Goal: Task Accomplishment & Management: Manage account settings

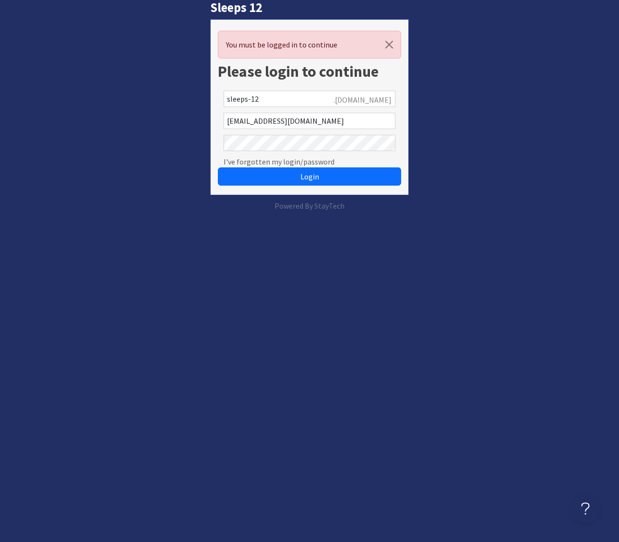
scroll to position [0, 0]
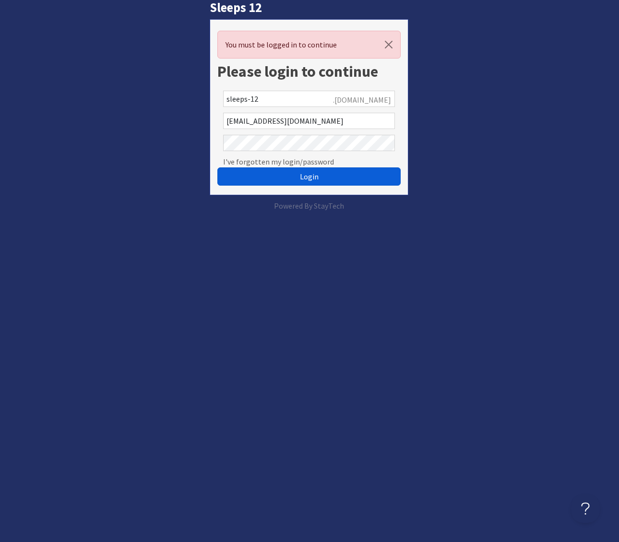
click at [302, 175] on span "Login" at bounding box center [309, 177] width 19 height 10
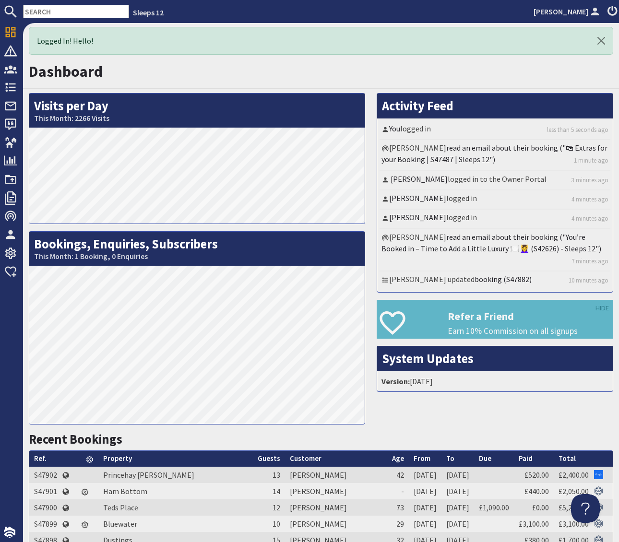
click at [37, 9] on input "text" at bounding box center [76, 11] width 106 height 13
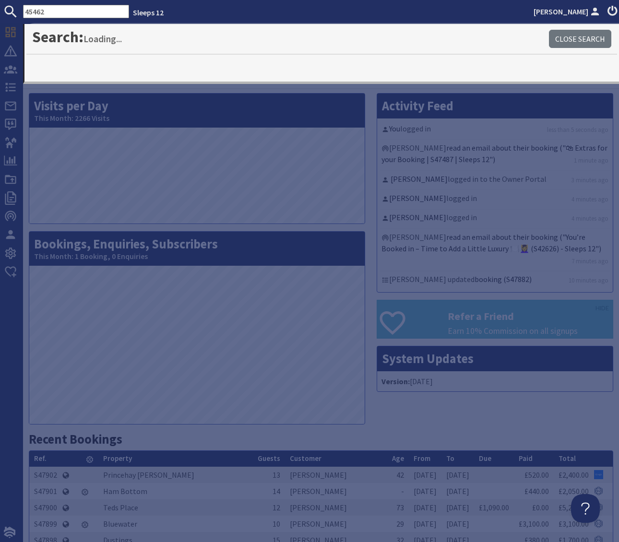
type input "45462"
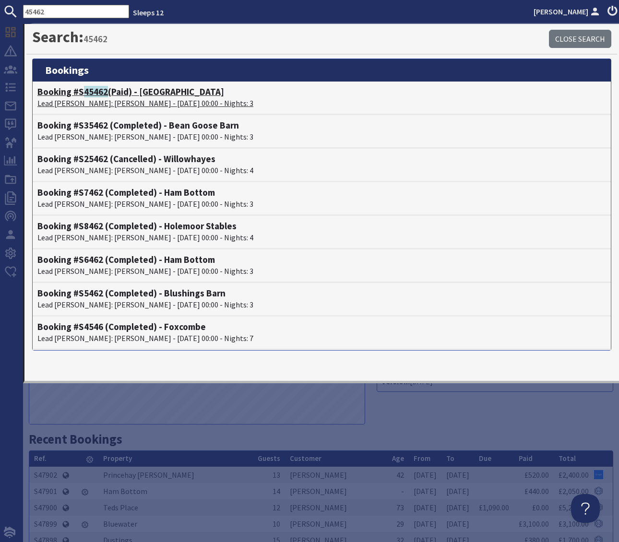
click at [144, 93] on h4 "Booking #S 45462 (Paid) - [GEOGRAPHIC_DATA]" at bounding box center [321, 91] width 569 height 11
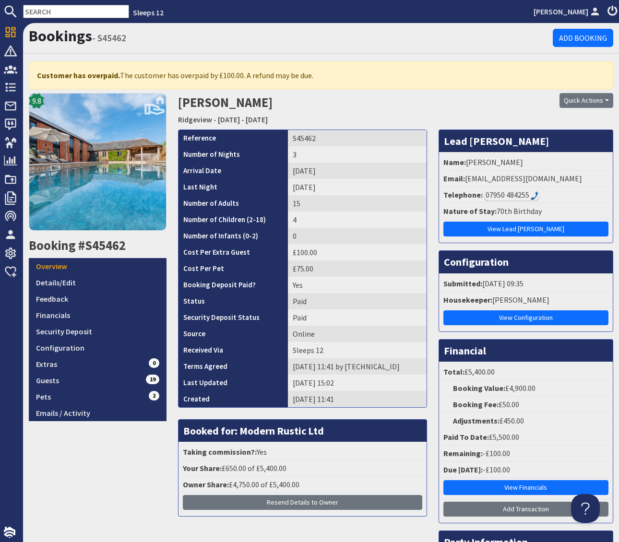
click at [368, 106] on h2 "[PERSON_NAME] [GEOGRAPHIC_DATA] - [DATE] - [DATE]" at bounding box center [321, 110] width 287 height 34
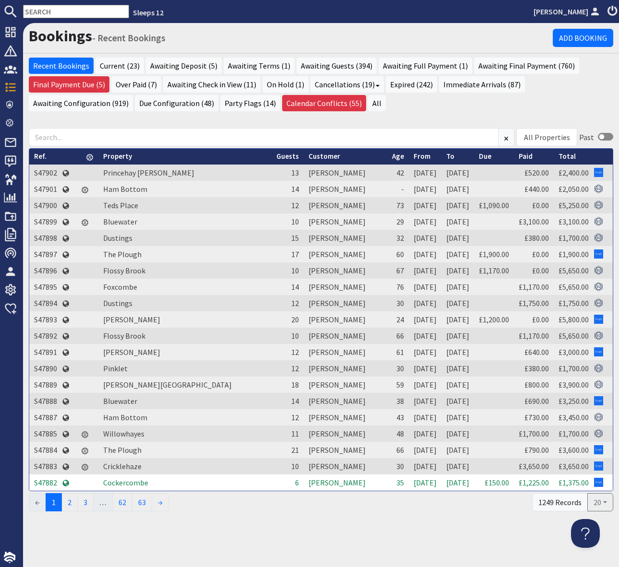
click at [34, 12] on input "text" at bounding box center [76, 11] width 106 height 13
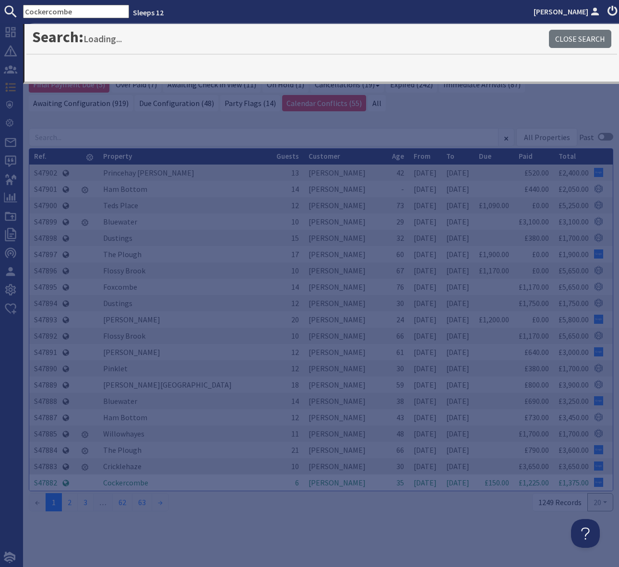
type input "Cockercombe"
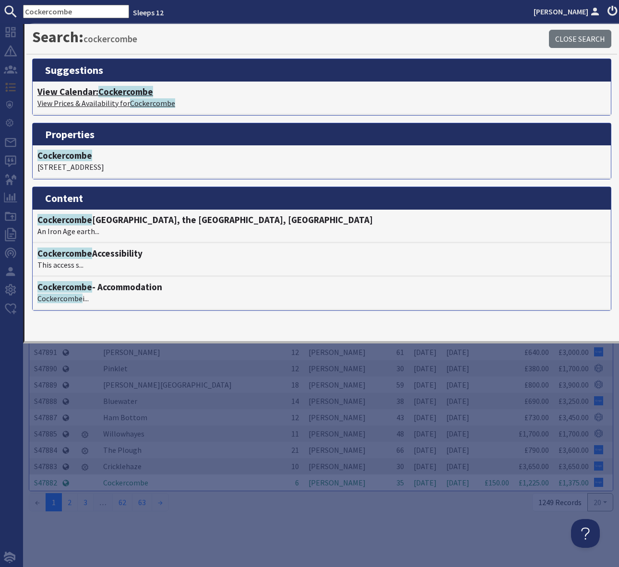
click at [127, 93] on span "Cockercombe" at bounding box center [125, 92] width 55 height 12
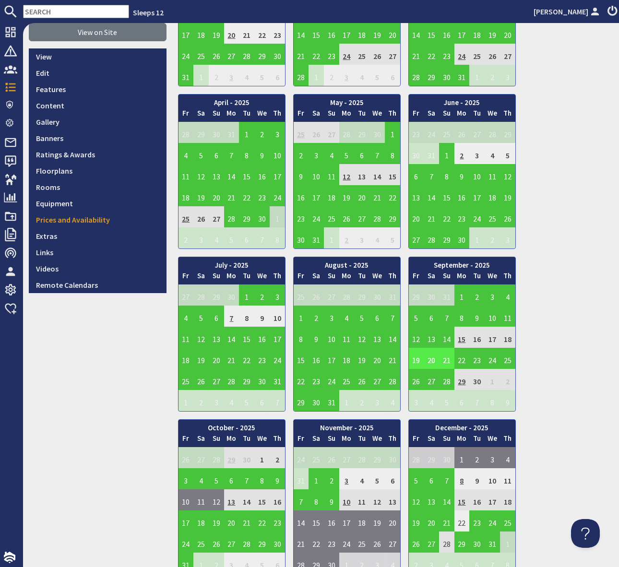
scroll to position [289, 0]
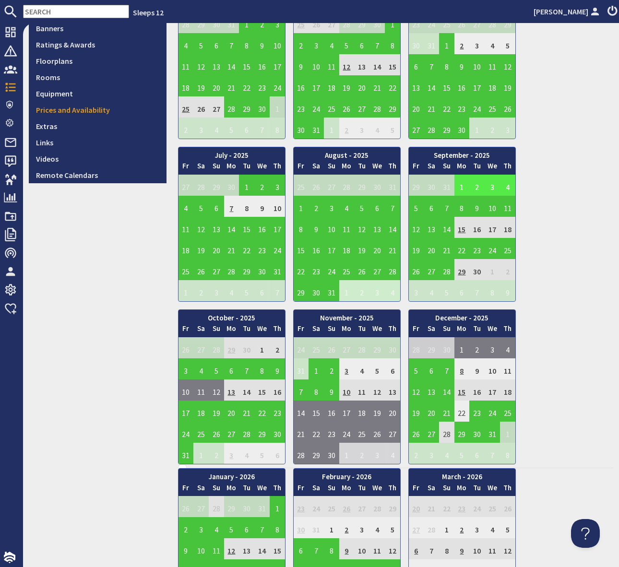
click at [463, 183] on td "1" at bounding box center [461, 185] width 15 height 21
click at [455, 230] on link "View booking" at bounding box center [454, 230] width 50 height 10
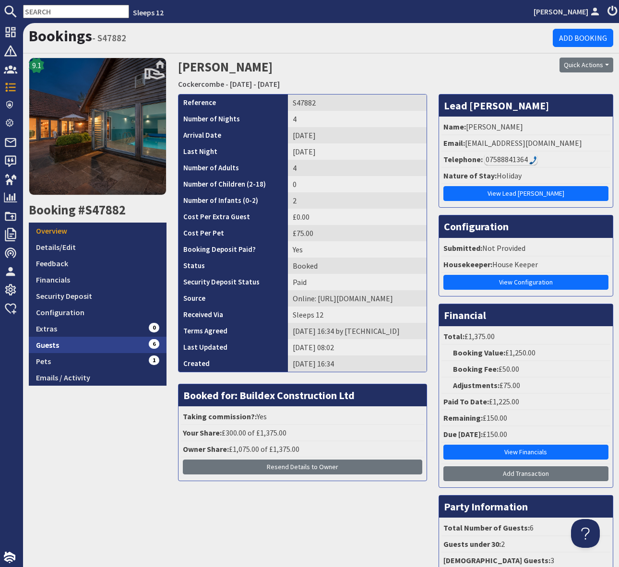
click at [135, 343] on link "Guests 6" at bounding box center [98, 345] width 138 height 16
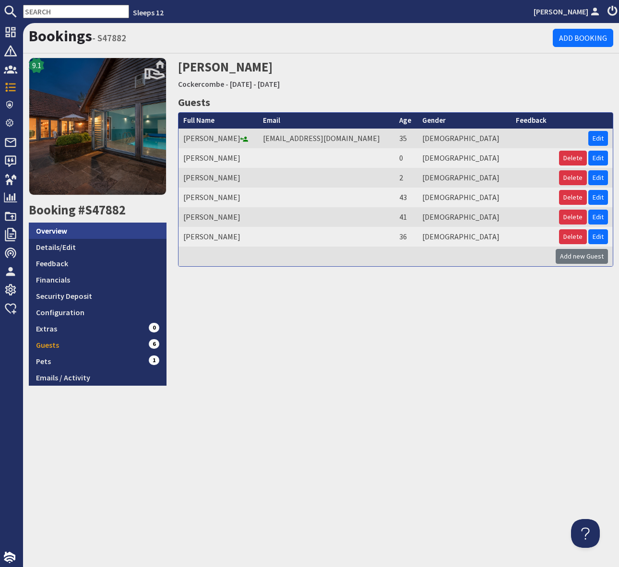
click at [133, 231] on link "Overview" at bounding box center [98, 231] width 138 height 16
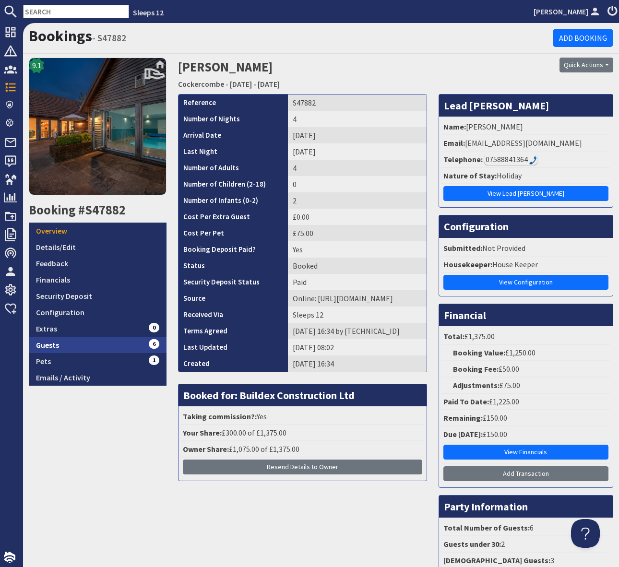
click at [98, 345] on link "Guests 6" at bounding box center [98, 345] width 138 height 16
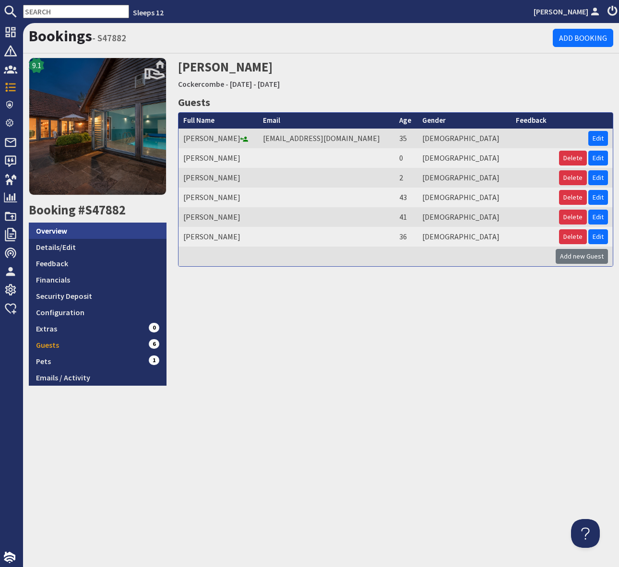
click at [88, 226] on link "Overview" at bounding box center [98, 231] width 138 height 16
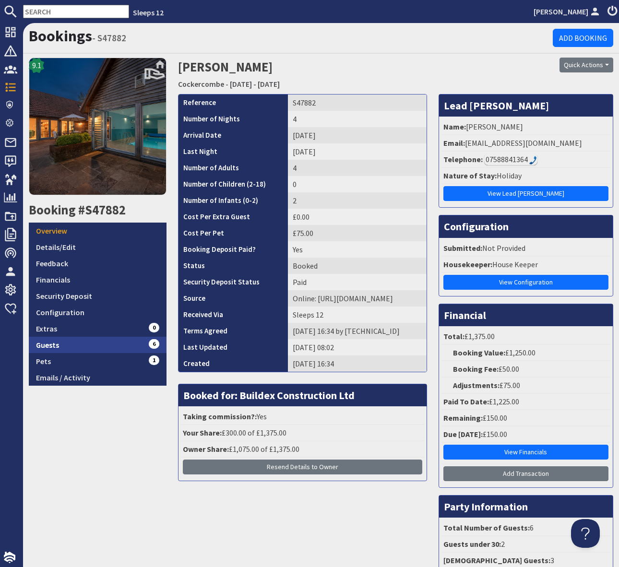
click at [133, 343] on link "Guests 6" at bounding box center [98, 345] width 138 height 16
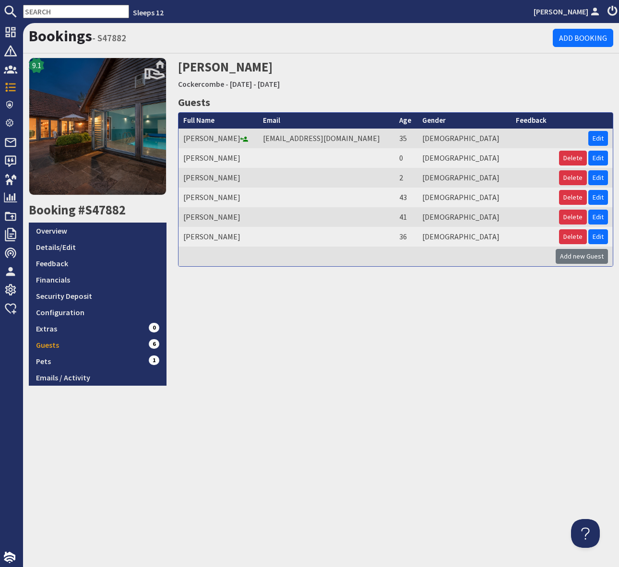
click at [34, 9] on input "text" at bounding box center [76, 11] width 106 height 13
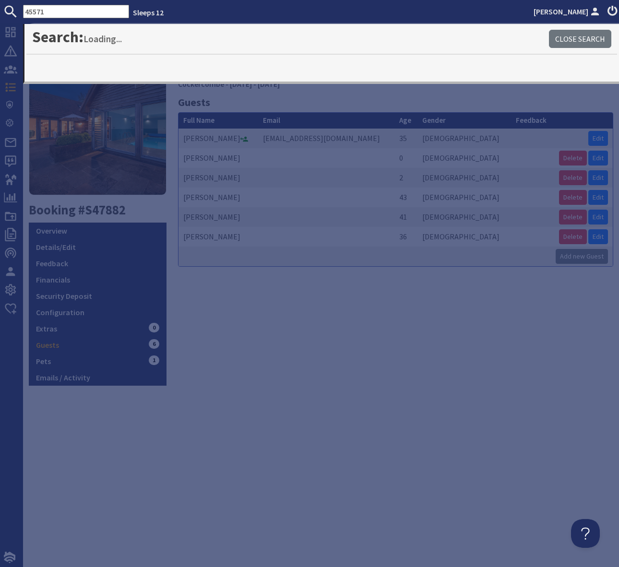
type input "45571"
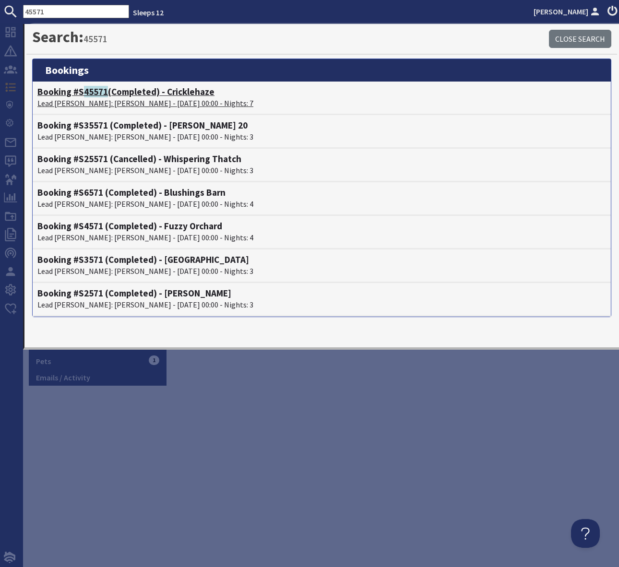
click at [190, 94] on h4 "Booking #S 45571 (Completed) - Cricklehaze" at bounding box center [321, 91] width 569 height 11
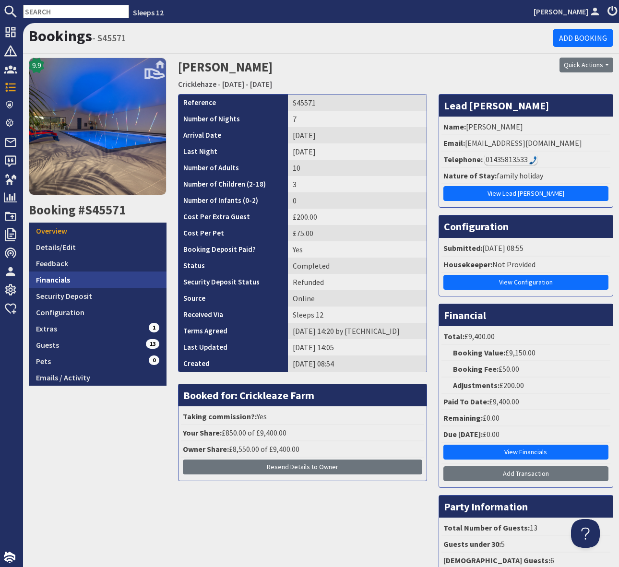
click at [61, 279] on link "Financials" at bounding box center [98, 280] width 138 height 16
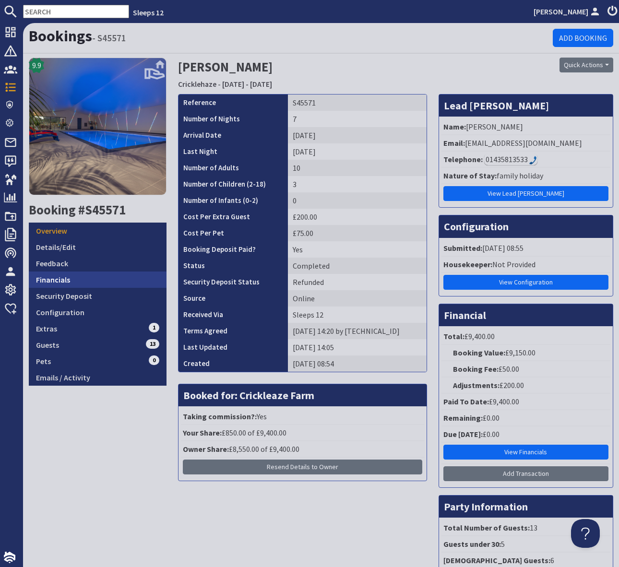
click at [61, 279] on link "Financials" at bounding box center [98, 280] width 138 height 16
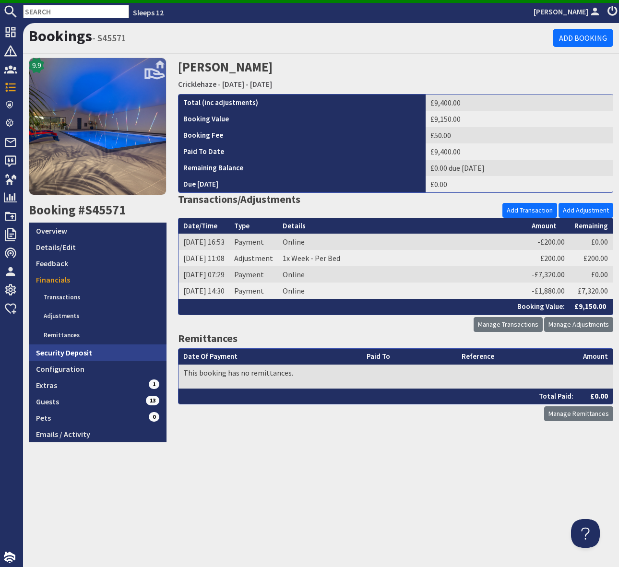
click at [98, 346] on link "Security Deposit" at bounding box center [98, 353] width 138 height 16
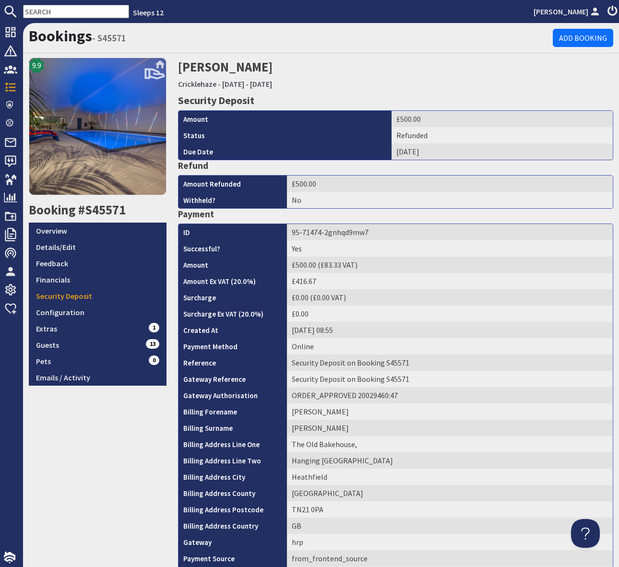
scroll to position [165, 0]
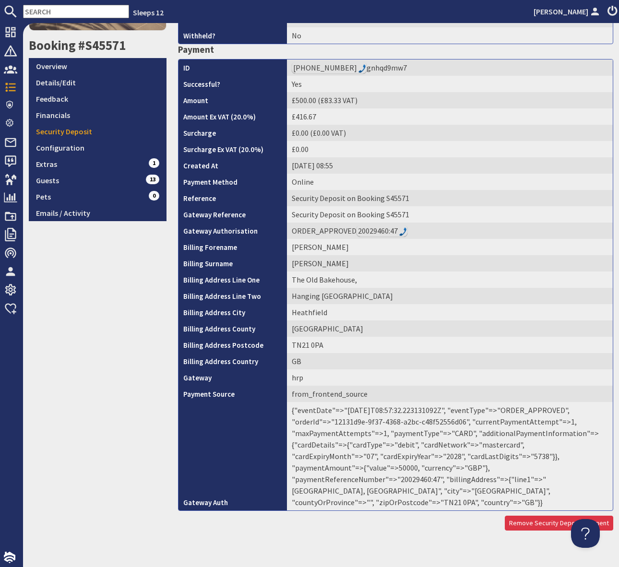
drag, startPoint x: 487, startPoint y: 490, endPoint x: 499, endPoint y: 479, distance: 16.3
click at [487, 490] on td "{"eventDate"=>"2025-07-08T08:57:32.223131092Z", "eventType"=>"ORDER_APPROVED", …" at bounding box center [450, 456] width 326 height 108
drag, startPoint x: 504, startPoint y: 466, endPoint x: 455, endPoint y: 466, distance: 48.5
click at [450, 466] on td "{"eventDate"=>"2025-07-08T08:57:32.223131092Z", "eventType"=>"ORDER_APPROVED", …" at bounding box center [450, 456] width 326 height 108
drag, startPoint x: 455, startPoint y: 466, endPoint x: 470, endPoint y: 466, distance: 14.4
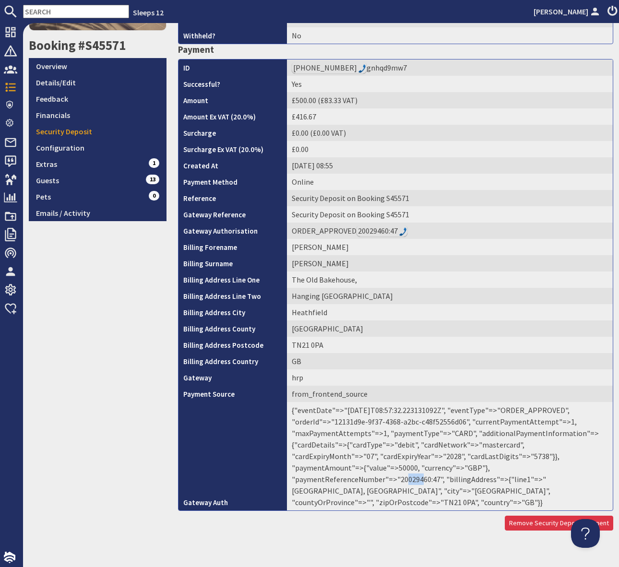
click at [471, 466] on td "{"eventDate"=>"2025-07-08T08:57:32.223131092Z", "eventType"=>"ORDER_APPROVED", …" at bounding box center [450, 456] width 326 height 108
drag, startPoint x: 472, startPoint y: 470, endPoint x: 507, endPoint y: 466, distance: 35.3
click at [479, 468] on td "{"eventDate"=>"2025-07-08T08:57:32.223131092Z", "eventType"=>"ORDER_APPROVED", …" at bounding box center [450, 456] width 326 height 108
drag, startPoint x: 503, startPoint y: 467, endPoint x: 464, endPoint y: 469, distance: 39.9
click at [464, 469] on td "{"eventDate"=>"2025-07-08T08:57:32.223131092Z", "eventType"=>"ORDER_APPROVED", …" at bounding box center [450, 456] width 326 height 108
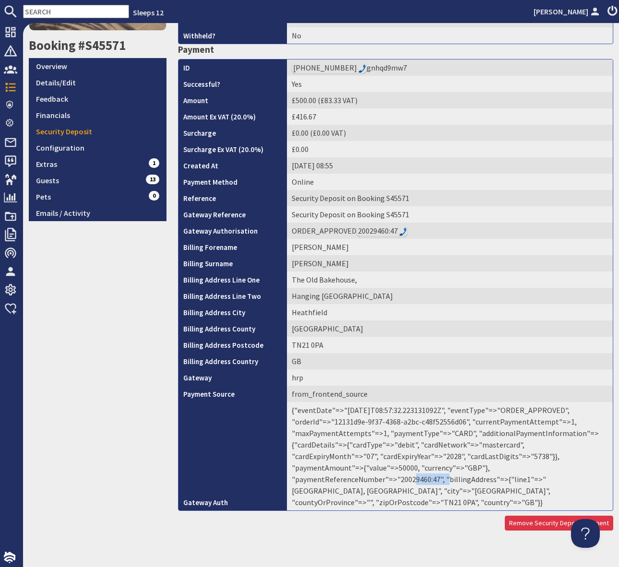
copy td "20029460:47"
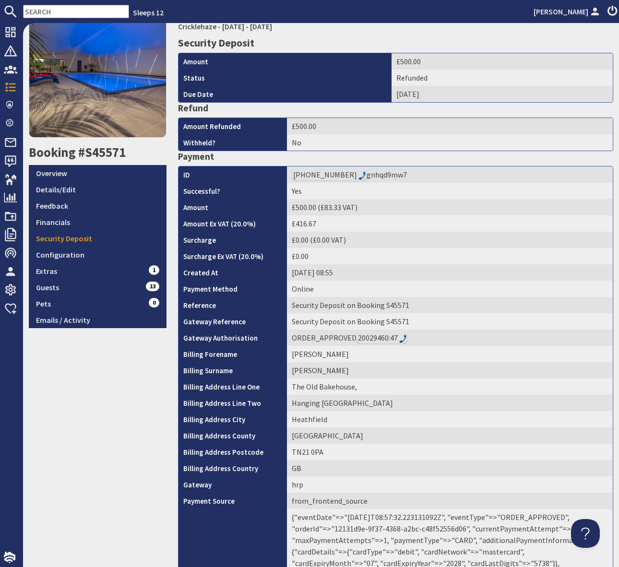
scroll to position [0, 0]
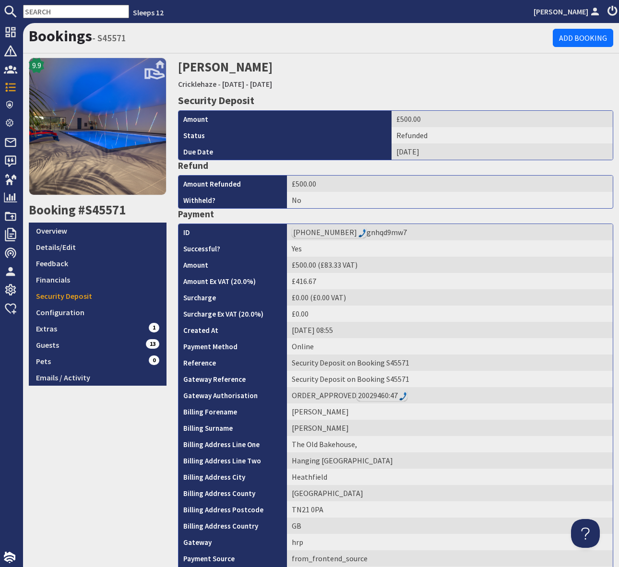
click at [50, 15] on input "text" at bounding box center [76, 11] width 106 height 13
paste input "allen.parrott@btinternet.net"
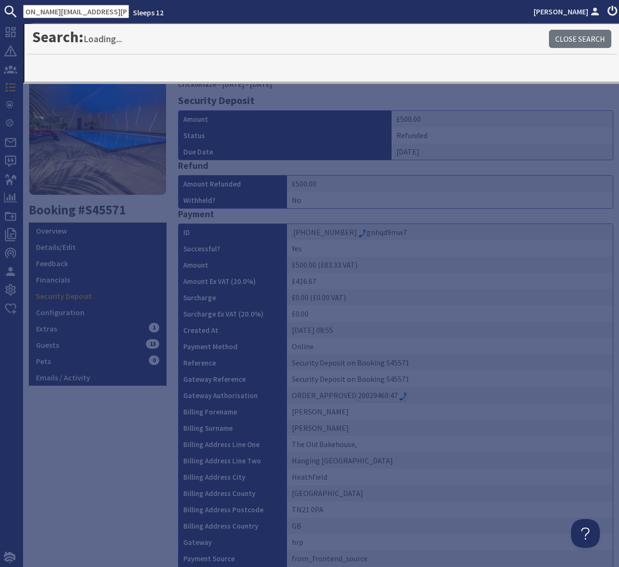
type input "allen.parrott@btinternet.net"
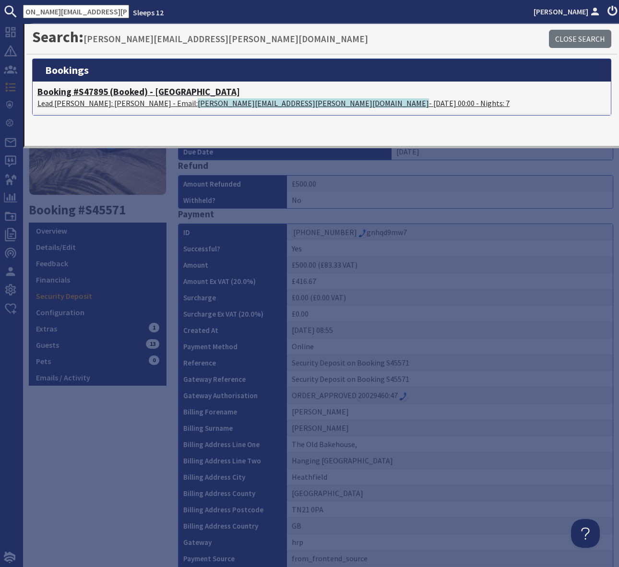
scroll to position [0, 0]
click at [210, 103] on span "allen.parrott@btinternet.net" at bounding box center [313, 103] width 231 height 10
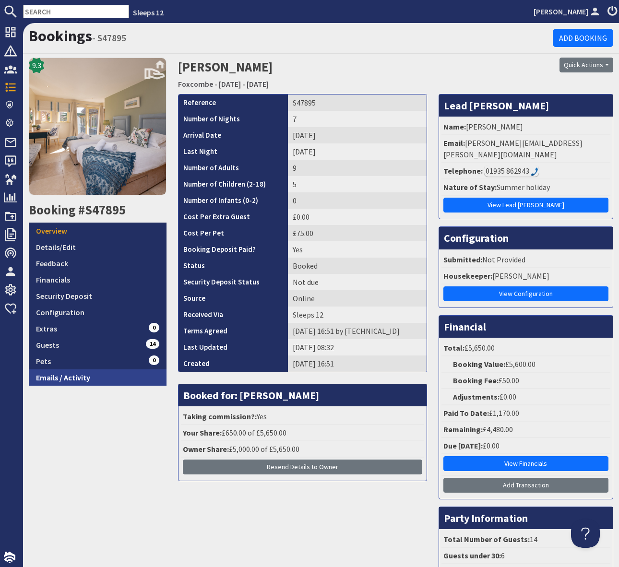
click at [92, 377] on link "Emails / Activity" at bounding box center [98, 378] width 138 height 16
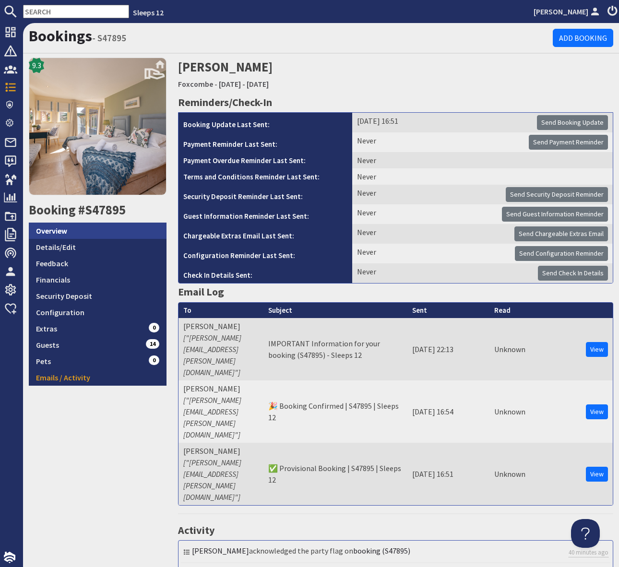
click at [67, 226] on link "Overview" at bounding box center [98, 231] width 138 height 16
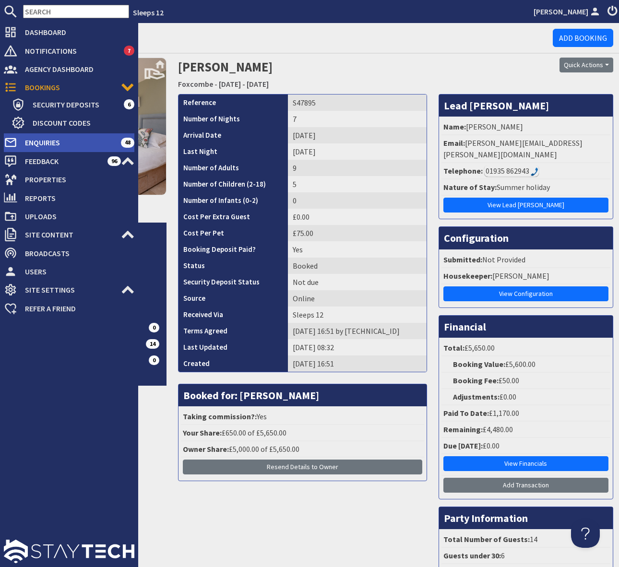
click at [56, 144] on span "Enquiries" at bounding box center [69, 142] width 104 height 15
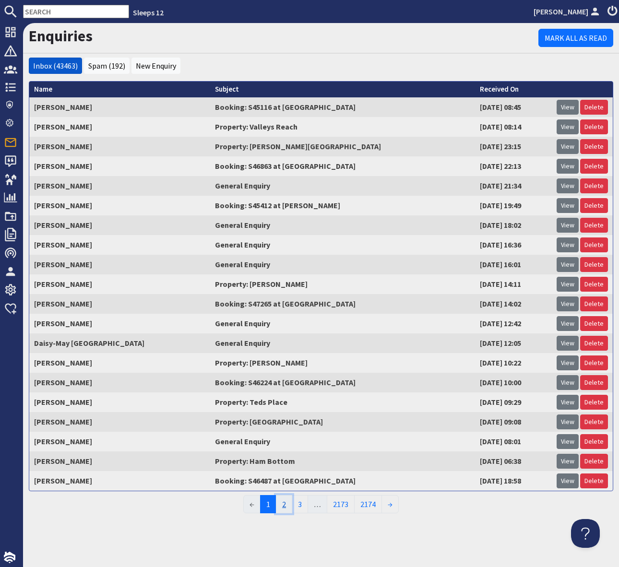
click at [285, 503] on link "2" at bounding box center [284, 504] width 16 height 18
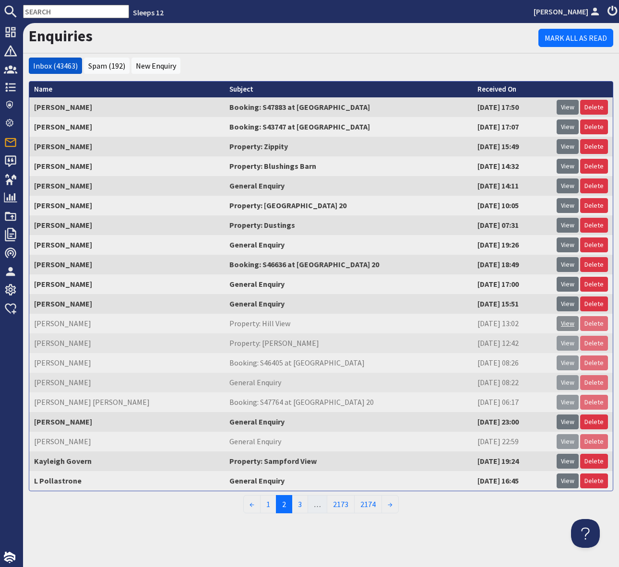
click at [559, 325] on link "View" at bounding box center [568, 323] width 22 height 15
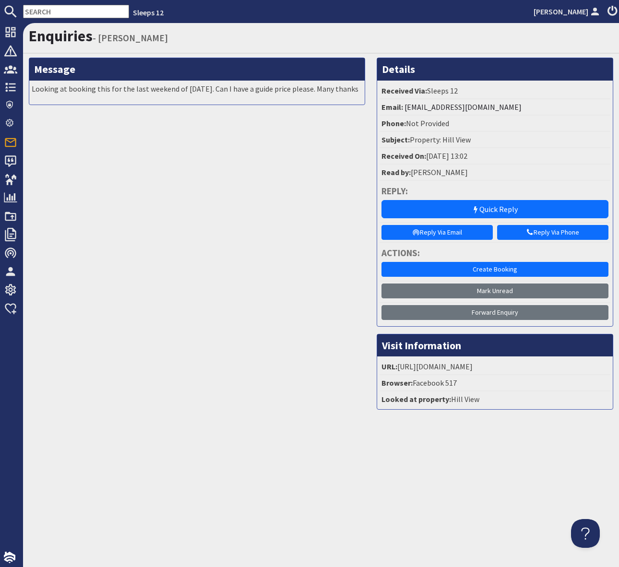
click at [56, 15] on input "text" at bounding box center [76, 11] width 106 height 13
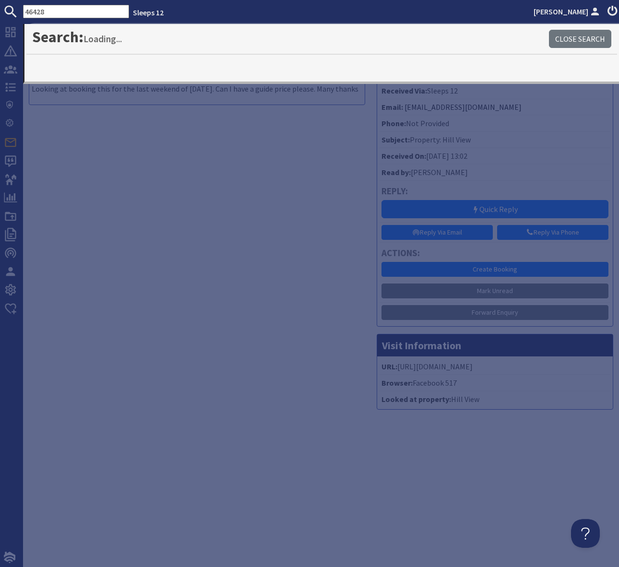
type input "46428"
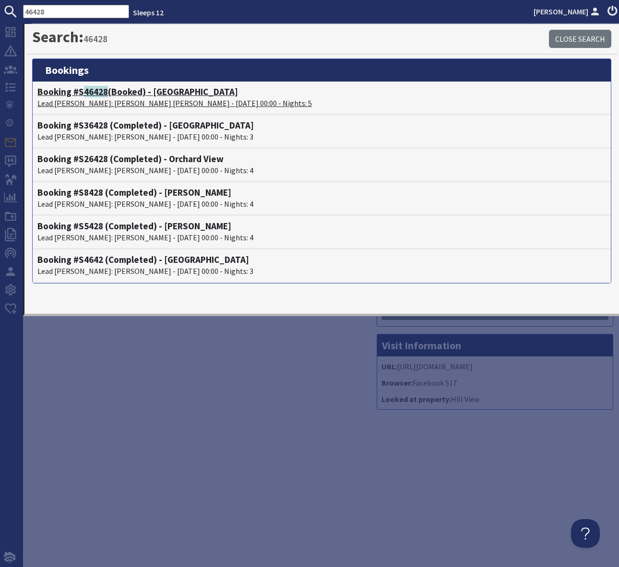
click at [183, 93] on h4 "Booking #S 46428 (Booked) - Cockercombe" at bounding box center [321, 91] width 569 height 11
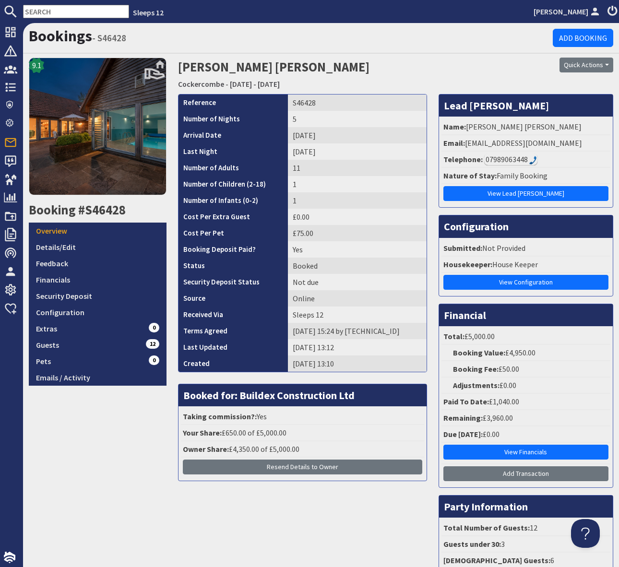
click at [549, 137] on li "Email: susanaheather23@gmail.com" at bounding box center [526, 143] width 169 height 16
click at [567, 145] on li "Email: susanaheather23@gmail.com" at bounding box center [526, 143] width 169 height 16
drag, startPoint x: 569, startPoint y: 142, endPoint x: 466, endPoint y: 147, distance: 103.3
click at [466, 147] on li "Email: susanaheather23@gmail.com" at bounding box center [526, 143] width 169 height 16
copy li "susanaheather23@gmail.com"
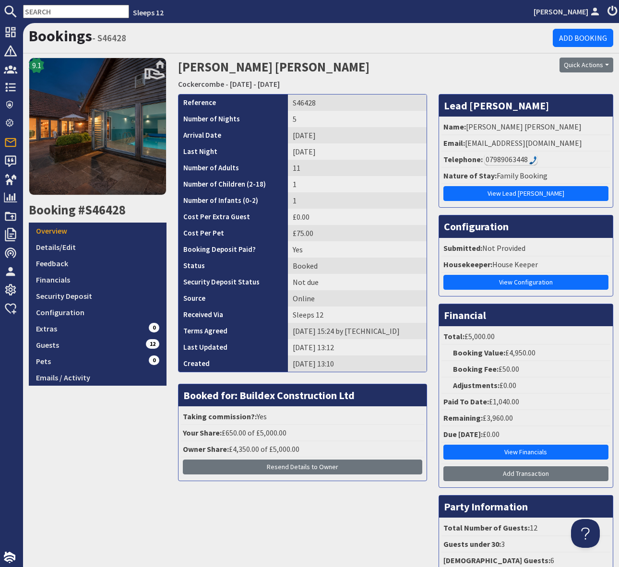
click at [52, 12] on input "text" at bounding box center [76, 11] width 106 height 13
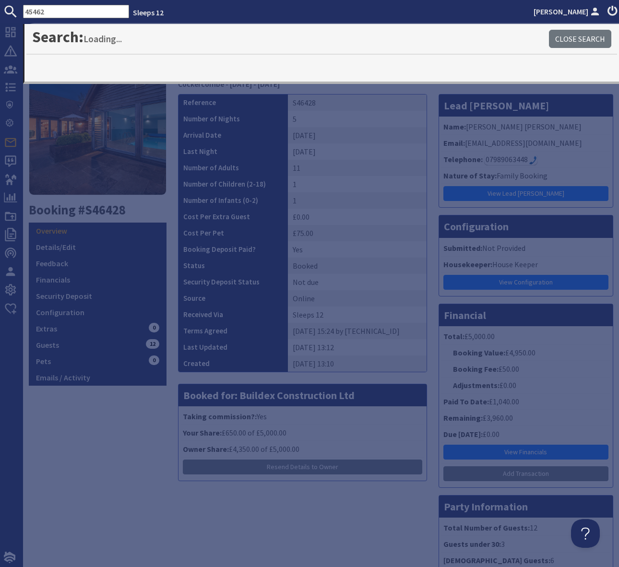
type input "45462"
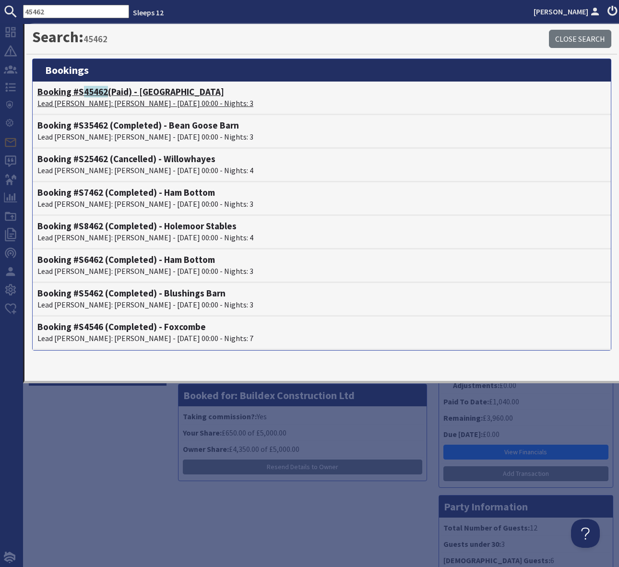
click at [153, 92] on h4 "Booking #S 45462 (Paid) - Ridgeview" at bounding box center [321, 91] width 569 height 11
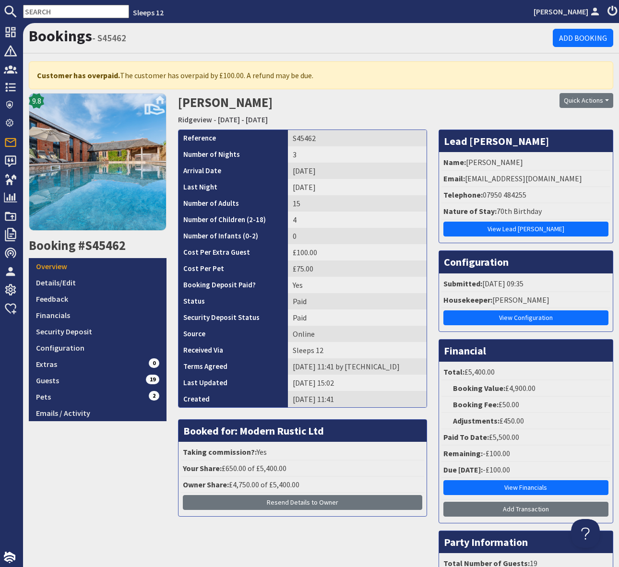
drag, startPoint x: 355, startPoint y: 106, endPoint x: 435, endPoint y: 110, distance: 80.7
click at [355, 106] on h2 "Caroline Hill Ridgeview - Friday 05/09/2025 - Sunday 07/09/2025" at bounding box center [321, 110] width 287 height 34
click at [79, 311] on link "Financials" at bounding box center [98, 315] width 138 height 16
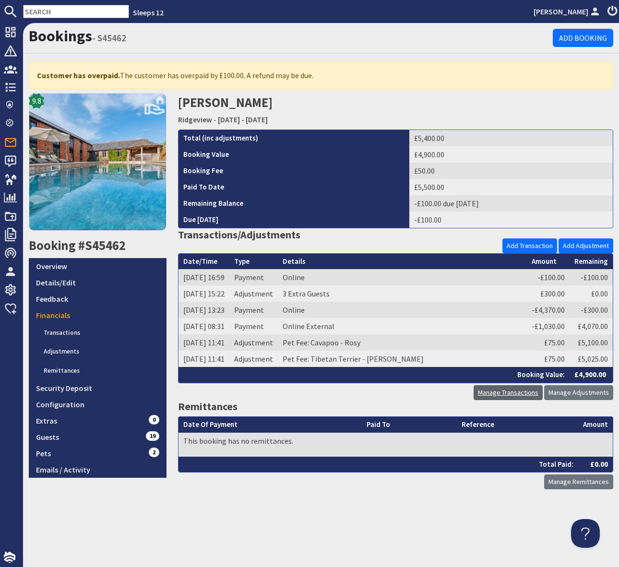
click at [519, 393] on link "Manage Transactions" at bounding box center [508, 392] width 69 height 15
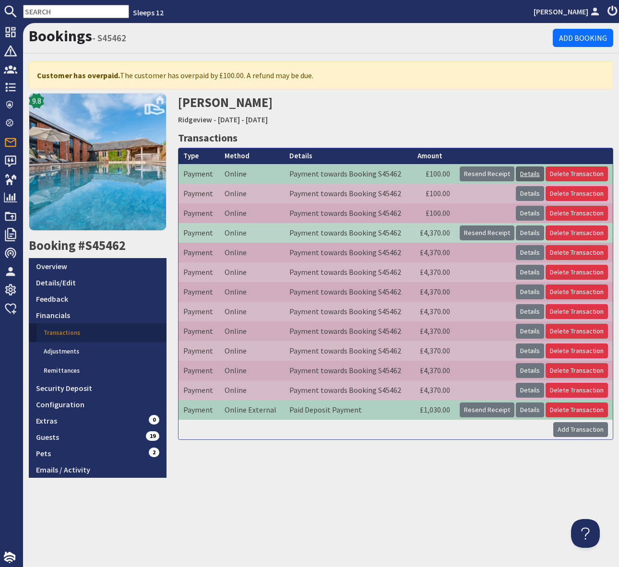
click at [537, 169] on link "Details" at bounding box center [530, 174] width 28 height 15
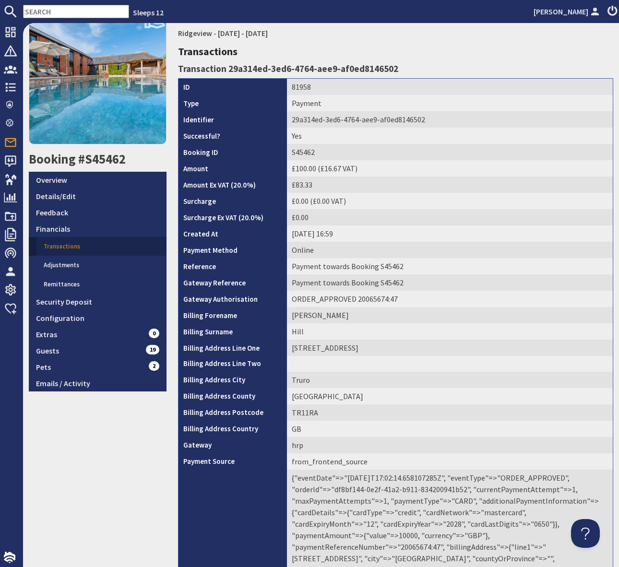
scroll to position [150, 0]
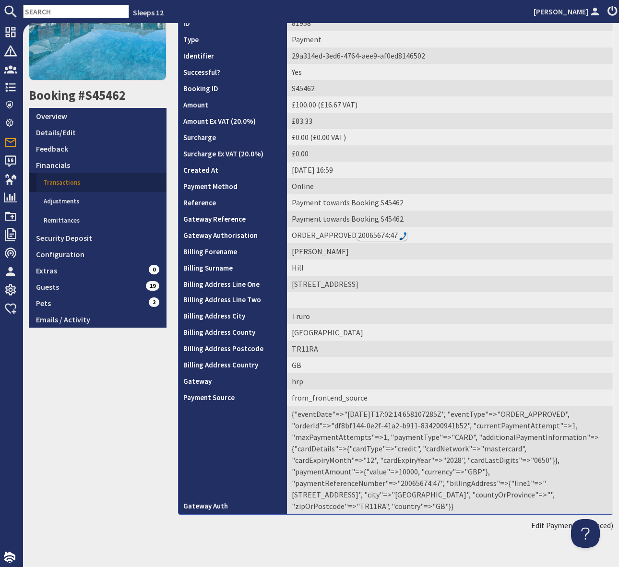
drag, startPoint x: 516, startPoint y: 491, endPoint x: 510, endPoint y: 491, distance: 5.8
click at [516, 491] on td "{"eventDate"=>"2025-07-30T17:02:14.658107285Z", "eventType"=>"ORDER_APPROVED", …" at bounding box center [450, 460] width 326 height 108
drag, startPoint x: 504, startPoint y: 471, endPoint x: 463, endPoint y: 471, distance: 40.8
click at [463, 471] on td "{"eventDate"=>"2025-07-30T17:02:14.658107285Z", "eventType"=>"ORDER_APPROVED", …" at bounding box center [450, 460] width 326 height 108
copy td "20065674:47"
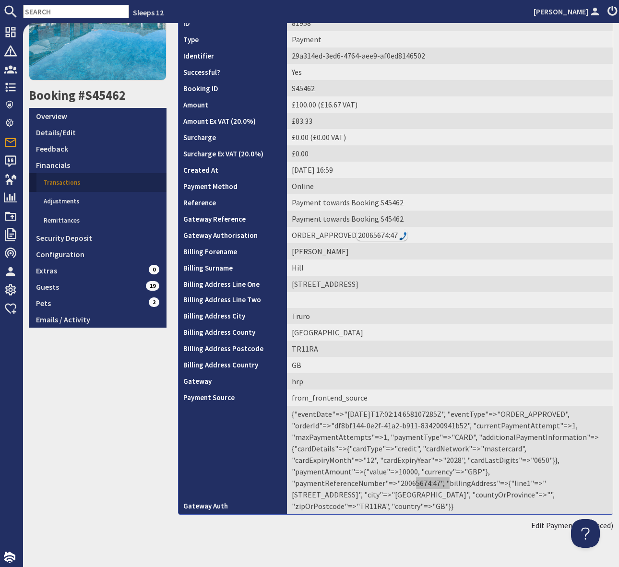
scroll to position [0, 0]
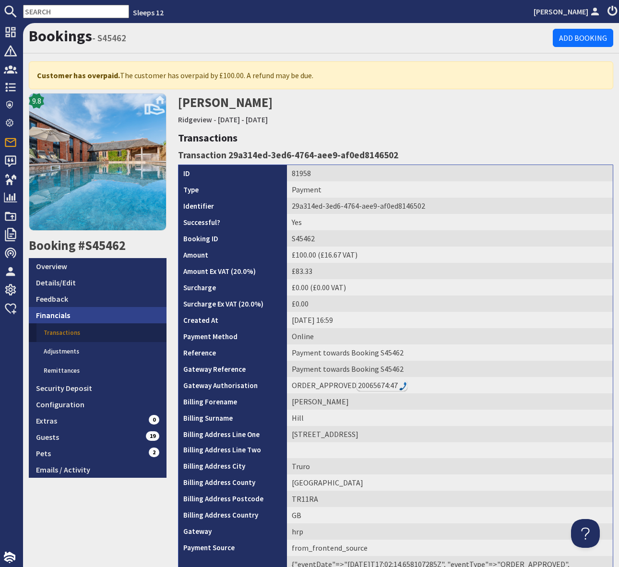
click at [92, 311] on link "Financials" at bounding box center [98, 315] width 138 height 16
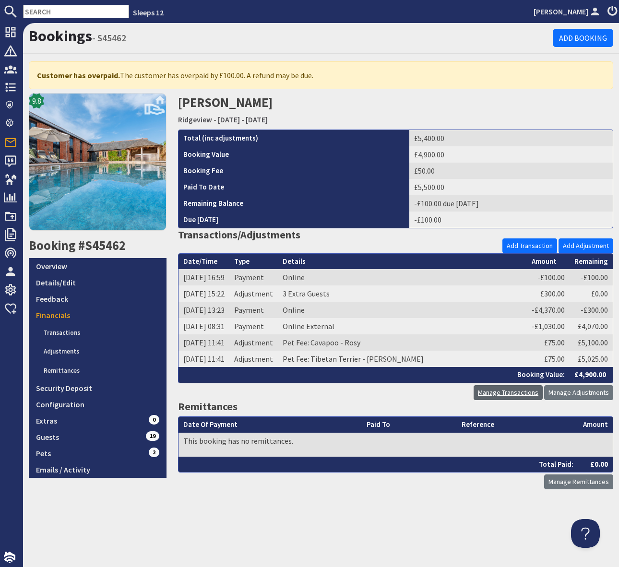
click at [503, 393] on link "Manage Transactions" at bounding box center [508, 392] width 69 height 15
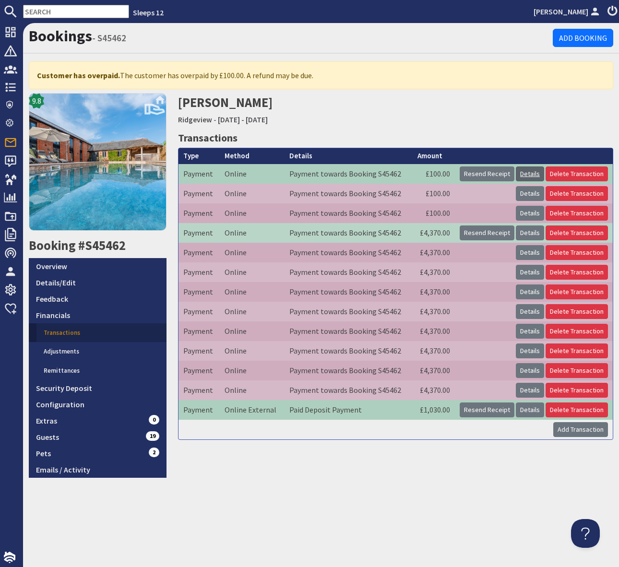
click at [532, 174] on link "Details" at bounding box center [530, 174] width 28 height 15
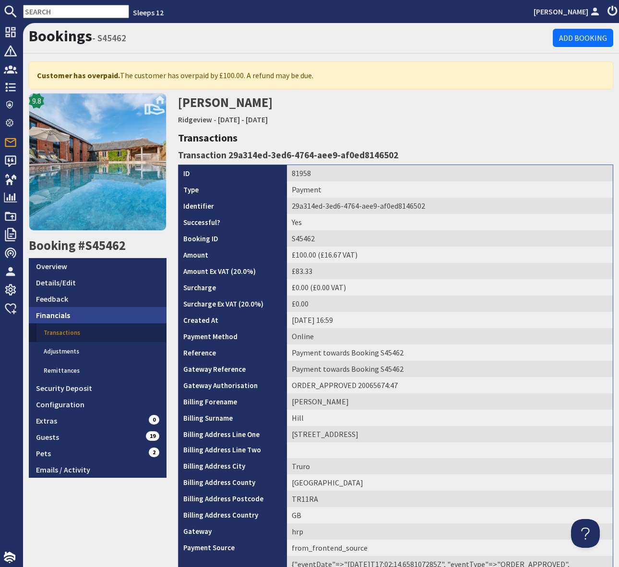
click at [80, 308] on link "Financials" at bounding box center [98, 315] width 138 height 16
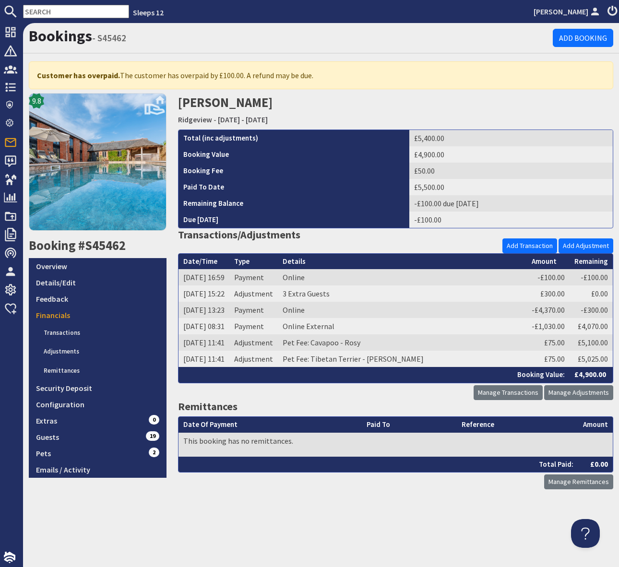
click at [79, 309] on link "Financials" at bounding box center [98, 315] width 138 height 16
click at [526, 244] on link "Add Transaction" at bounding box center [529, 246] width 55 height 15
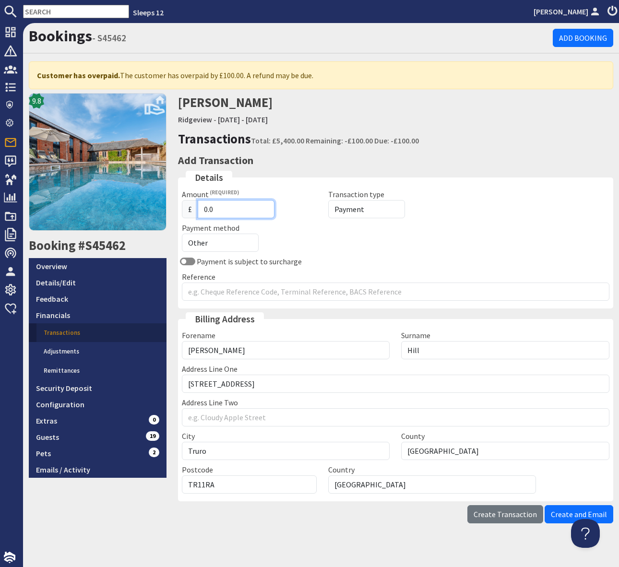
drag, startPoint x: 235, startPoint y: 210, endPoint x: 194, endPoint y: 208, distance: 40.8
click at [194, 208] on div "£ 0.0" at bounding box center [249, 209] width 135 height 18
type input "100.0"
click at [374, 206] on select "Payment Refund" at bounding box center [366, 209] width 77 height 18
select select "refund"
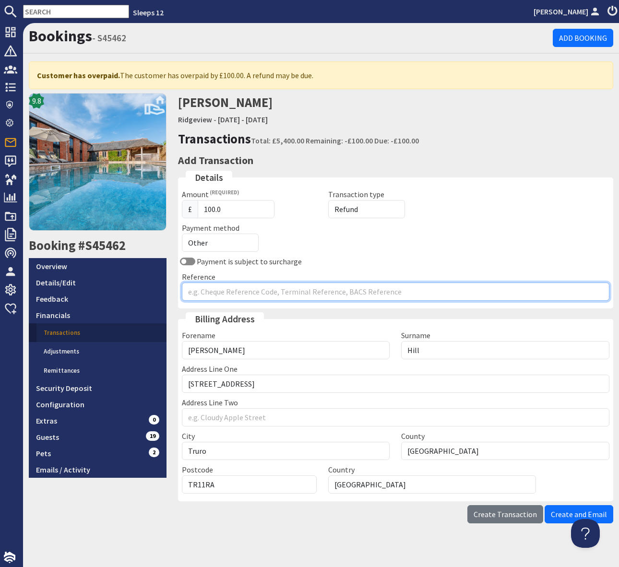
click at [231, 292] on input "Reference" at bounding box center [396, 292] width 428 height 18
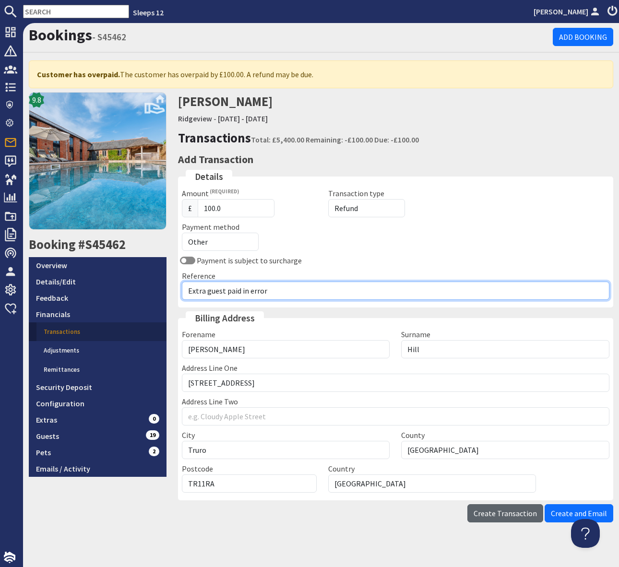
type input "Extra guest paid in error"
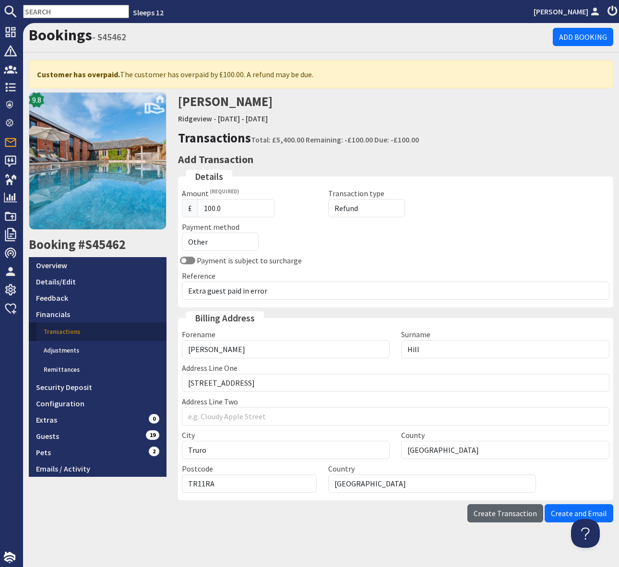
click at [516, 514] on span "Create Transaction" at bounding box center [505, 514] width 63 height 10
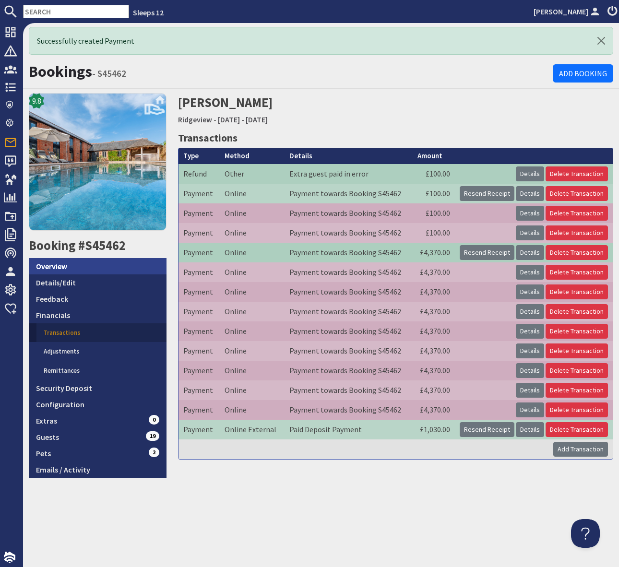
click at [156, 264] on link "Overview" at bounding box center [98, 266] width 138 height 16
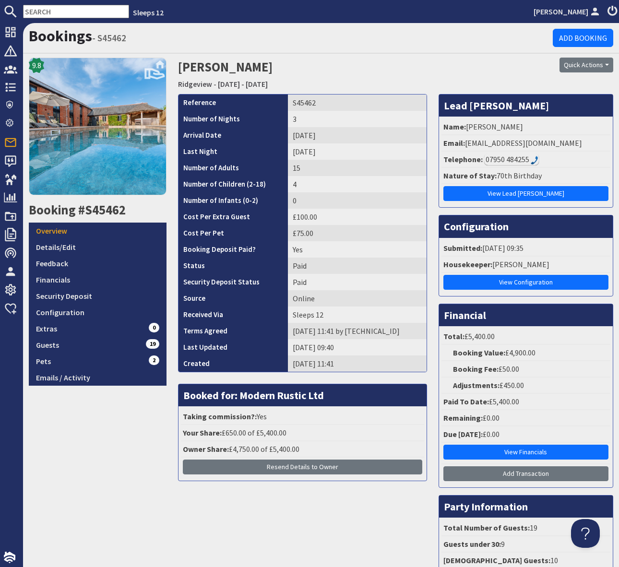
click at [114, 490] on div "9.8 Booking #S45462 Overview Details/Edit Feedback Financials Security Deposit …" at bounding box center [97, 340] width 149 height 565
click at [44, 12] on input "text" at bounding box center [76, 11] width 106 height 13
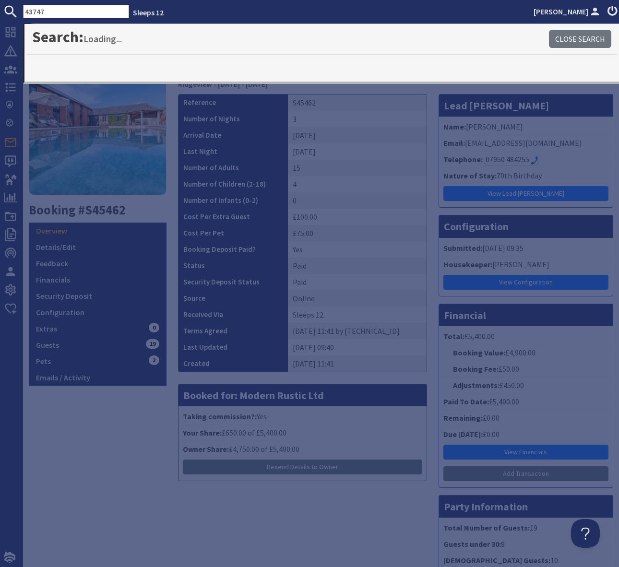
type input "43747"
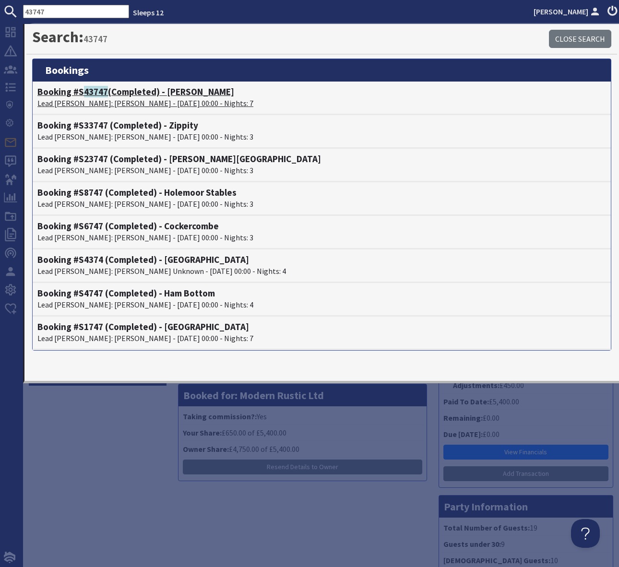
click at [206, 93] on h4 "Booking #S 43747 (Completed) - Crowcombe" at bounding box center [321, 91] width 569 height 11
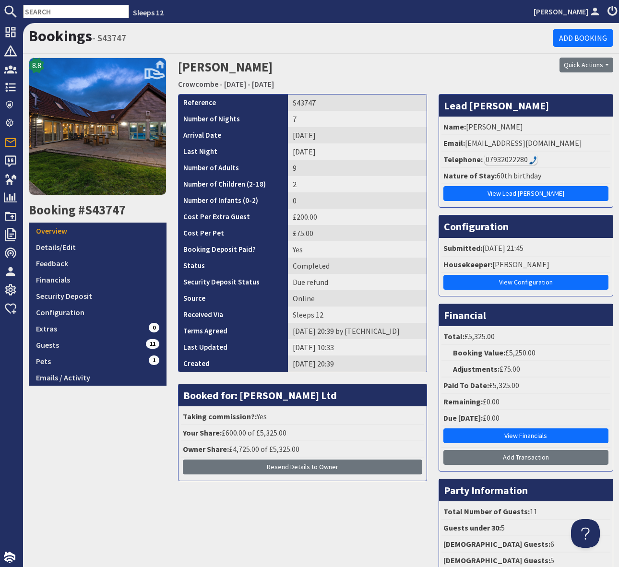
click at [65, 11] on input "text" at bounding box center [76, 11] width 106 height 13
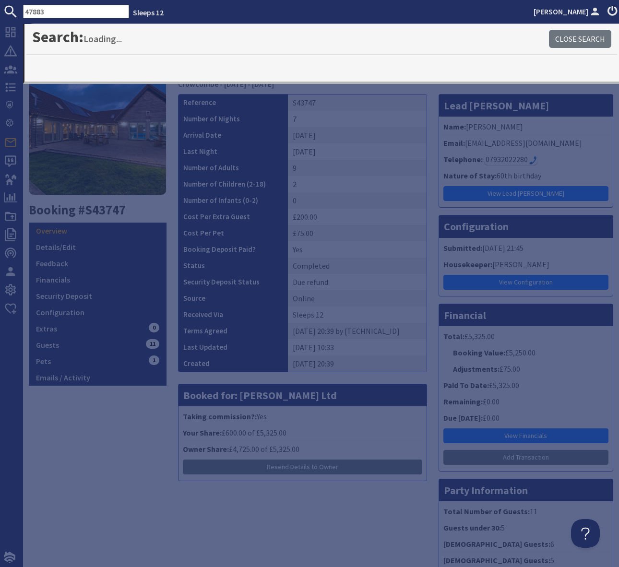
type input "47883"
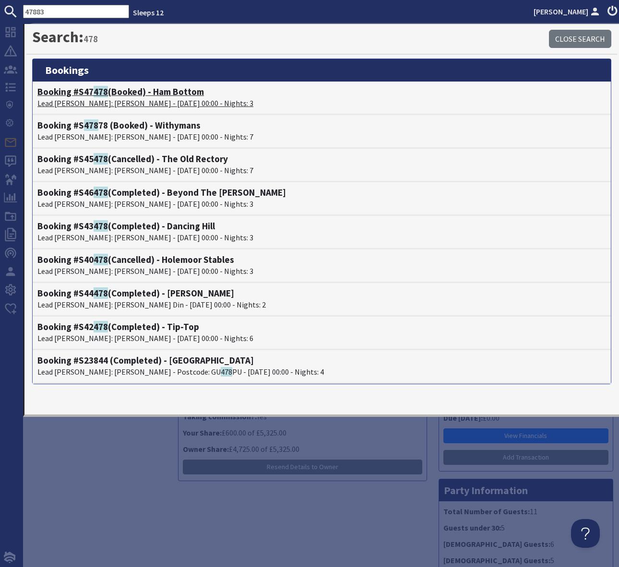
click at [145, 95] on h4 "Booking #S47 478 (Booked) - Ham Bottom" at bounding box center [321, 91] width 569 height 11
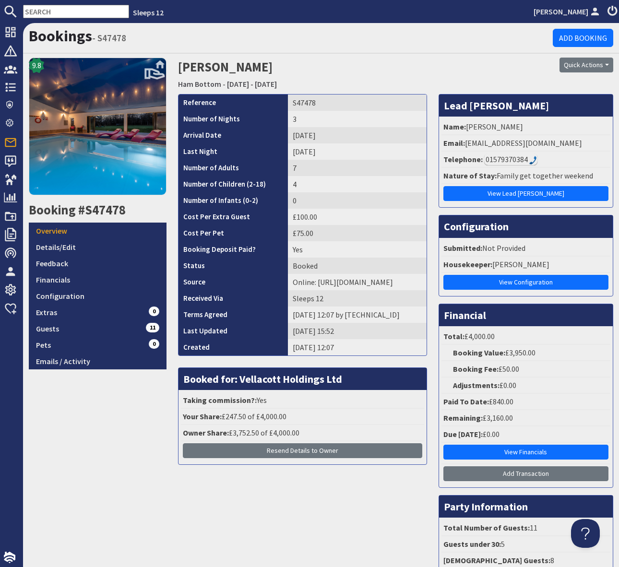
click at [46, 10] on input "text" at bounding box center [76, 11] width 106 height 13
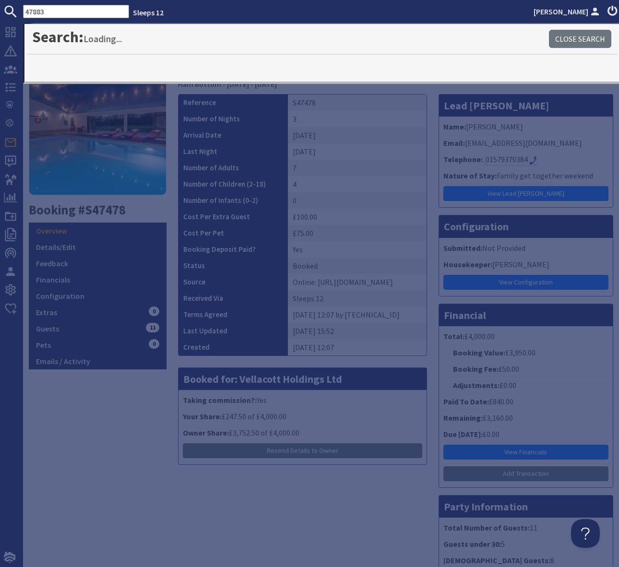
type input "47883"
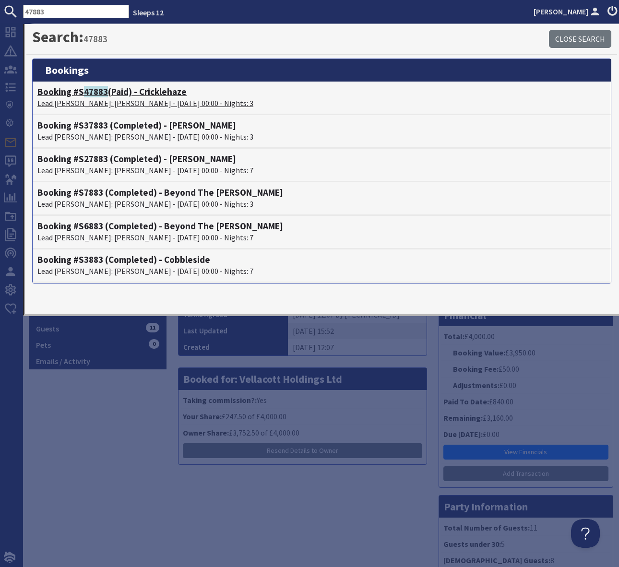
click at [157, 96] on h4 "Booking #S 47883 (Paid) - Cricklehaze" at bounding box center [321, 91] width 569 height 11
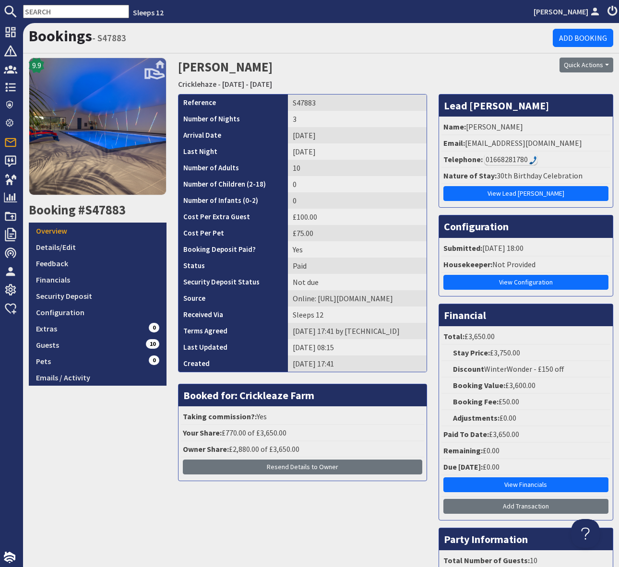
click at [41, 11] on input "text" at bounding box center [76, 11] width 106 height 13
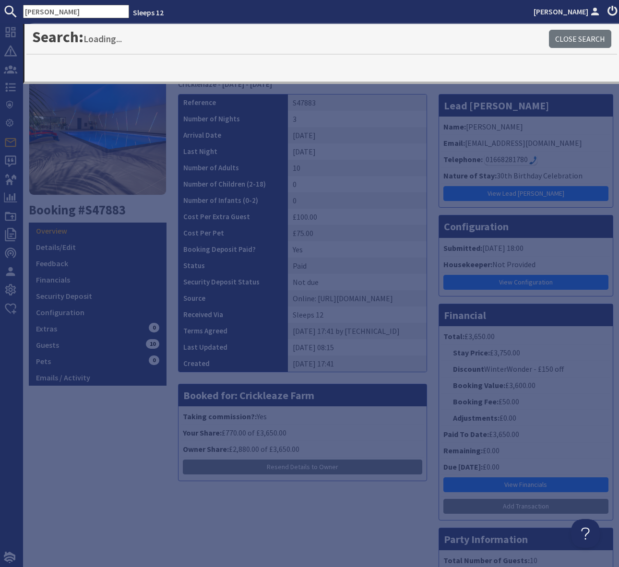
type input "Churchill"
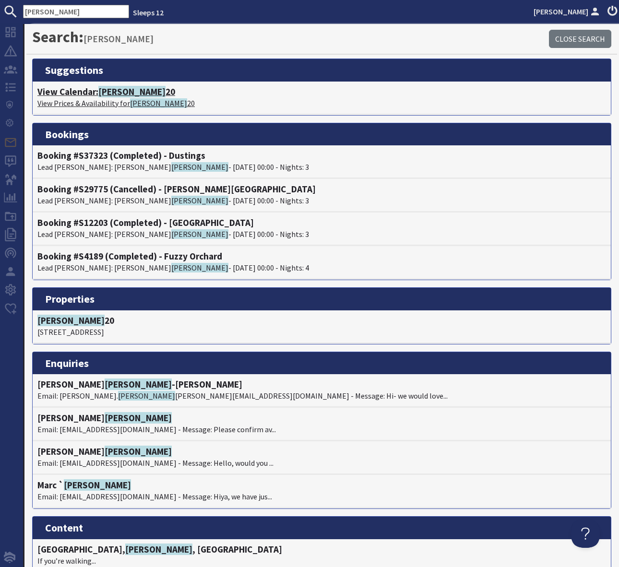
click at [132, 93] on span "Churchill" at bounding box center [131, 92] width 67 height 12
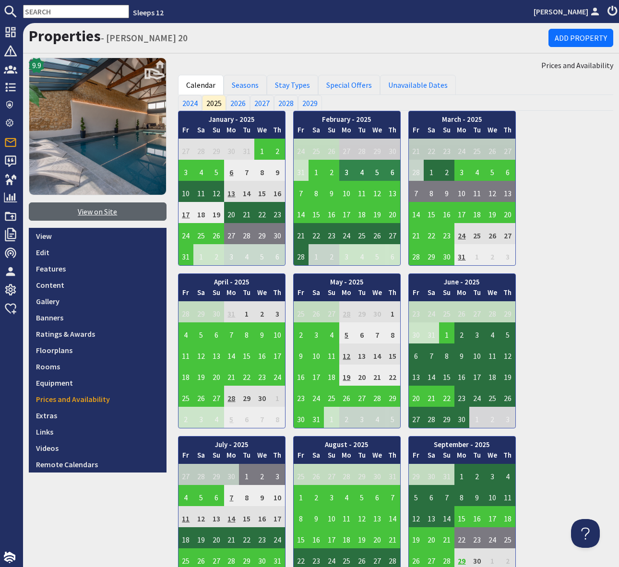
click at [96, 214] on link "View on Site" at bounding box center [98, 212] width 138 height 18
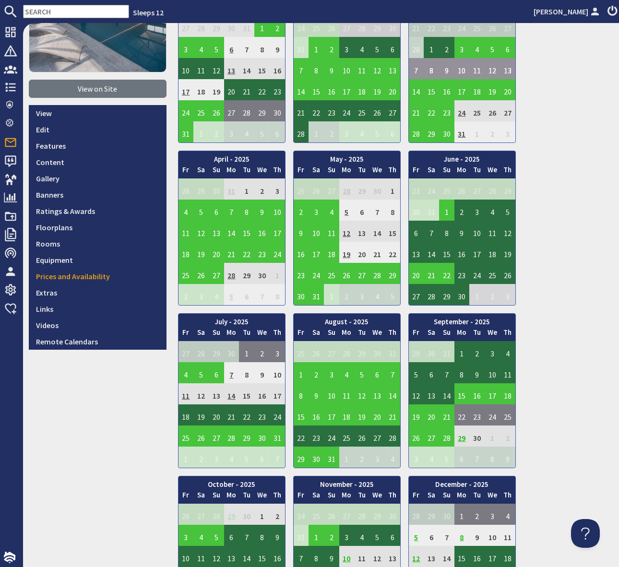
scroll to position [125, 0]
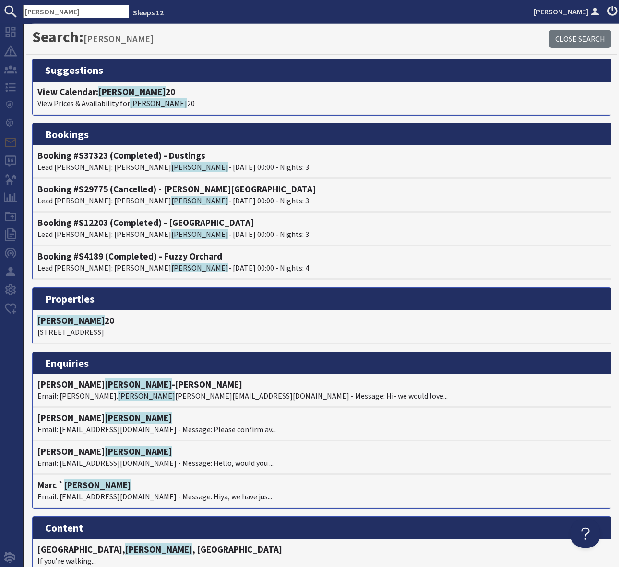
drag, startPoint x: 59, startPoint y: 6, endPoint x: 0, endPoint y: 3, distance: 59.1
click at [0, 3] on nav "Churchill Sleeps 12 Simone Pocock" at bounding box center [309, 11] width 619 height 23
click at [38, 9] on input "Churchill" at bounding box center [76, 11] width 106 height 13
click at [138, 90] on h4 "View Calendar: Churchill 20" at bounding box center [321, 91] width 569 height 11
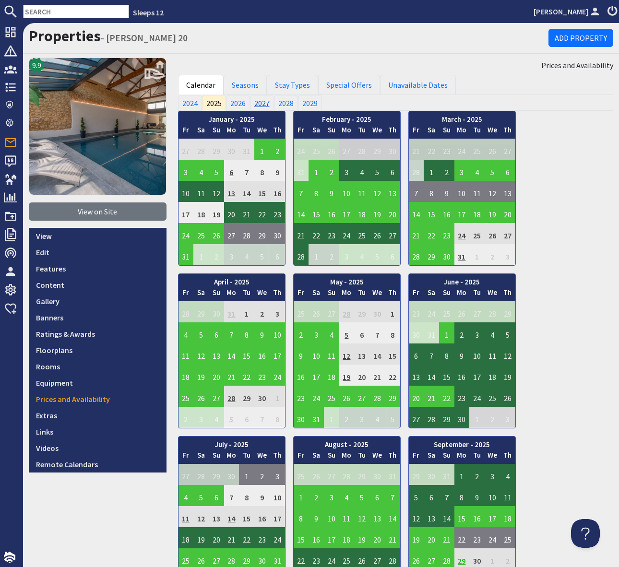
click at [265, 102] on link "2027" at bounding box center [262, 102] width 24 height 15
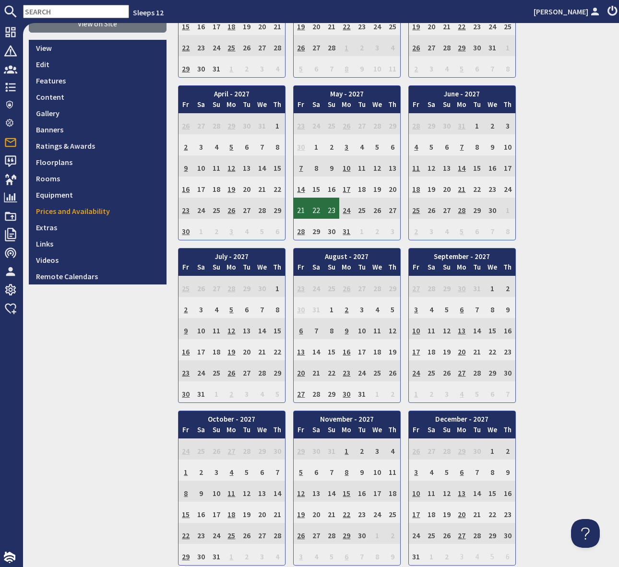
scroll to position [181, 0]
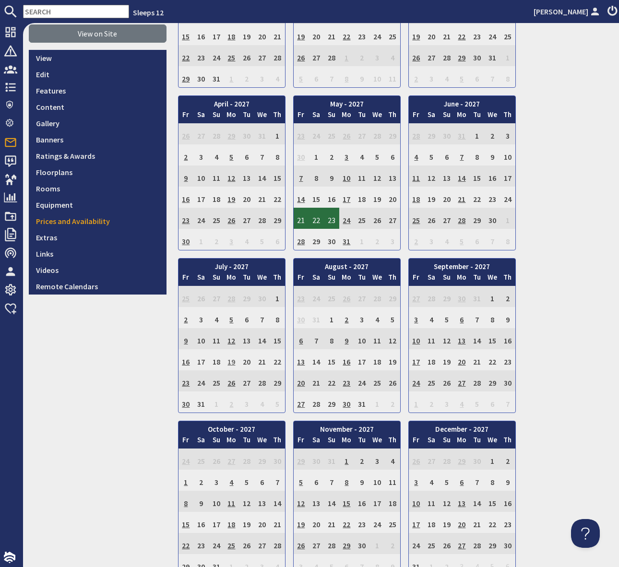
click at [230, 362] on td "19" at bounding box center [231, 359] width 15 height 21
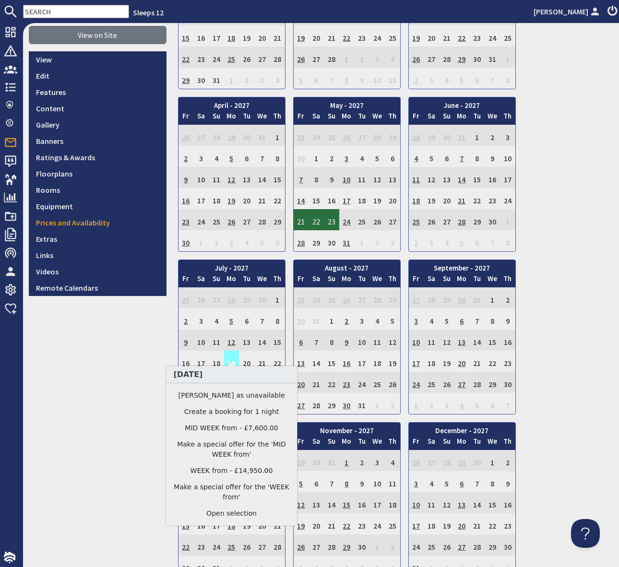
scroll to position [187, 0]
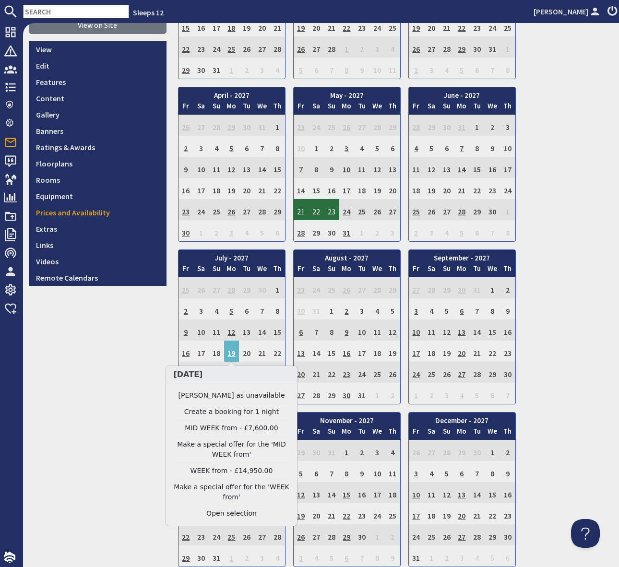
click at [47, 12] on input "text" at bounding box center [76, 11] width 106 height 13
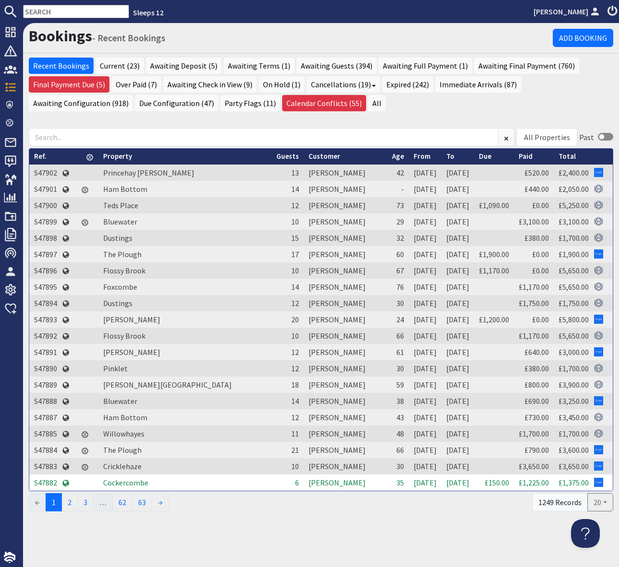
click at [50, 11] on input "text" at bounding box center [76, 11] width 106 height 13
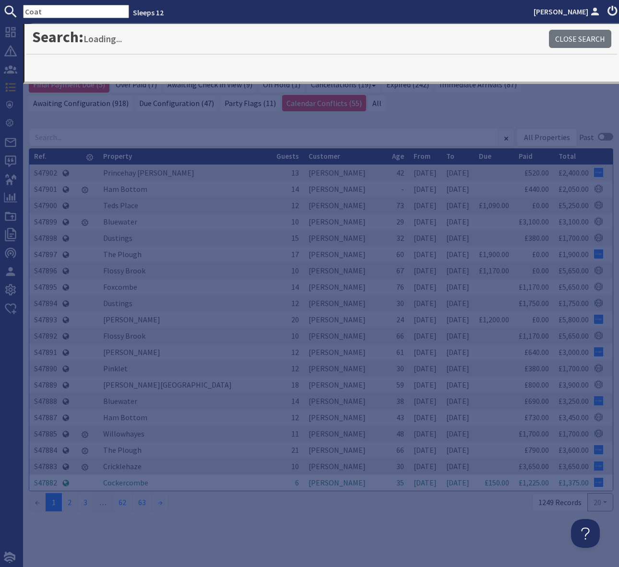
type input "Coat"
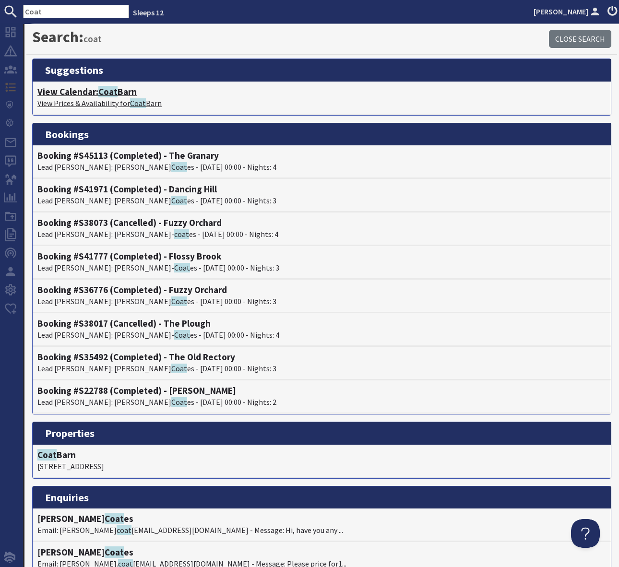
click at [118, 93] on span "Coat" at bounding box center [107, 92] width 19 height 12
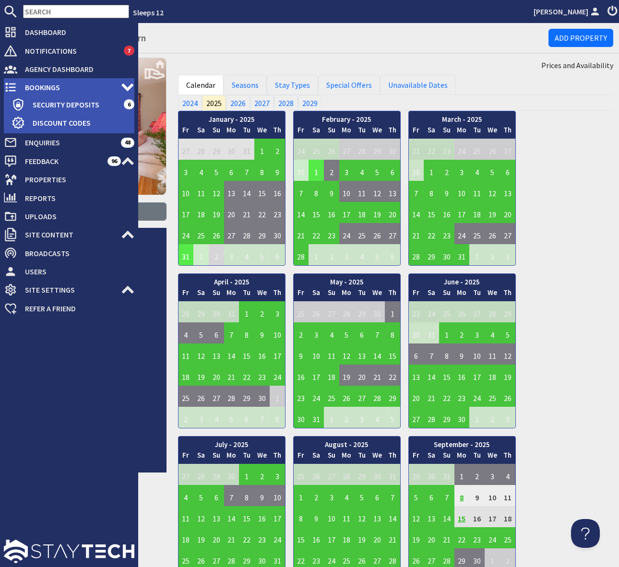
click at [93, 86] on span "Bookings" at bounding box center [69, 87] width 104 height 15
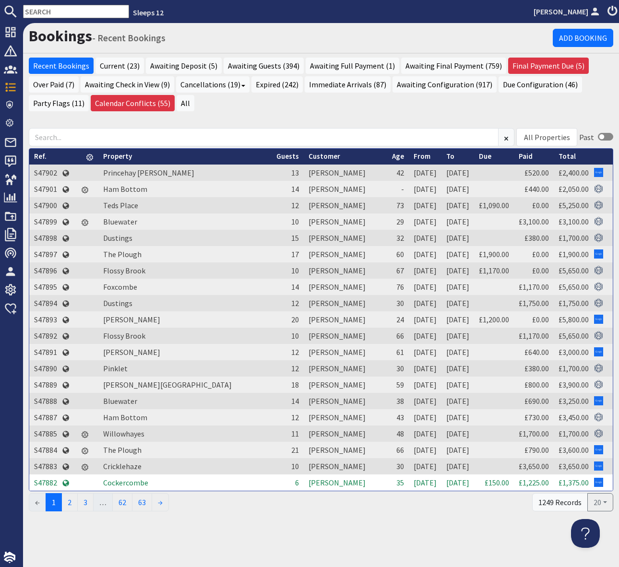
click at [33, 12] on input "text" at bounding box center [76, 11] width 106 height 13
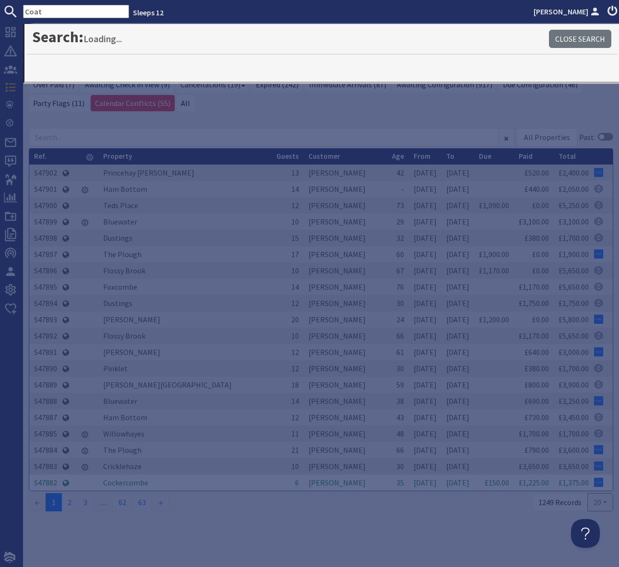
type input "Coat"
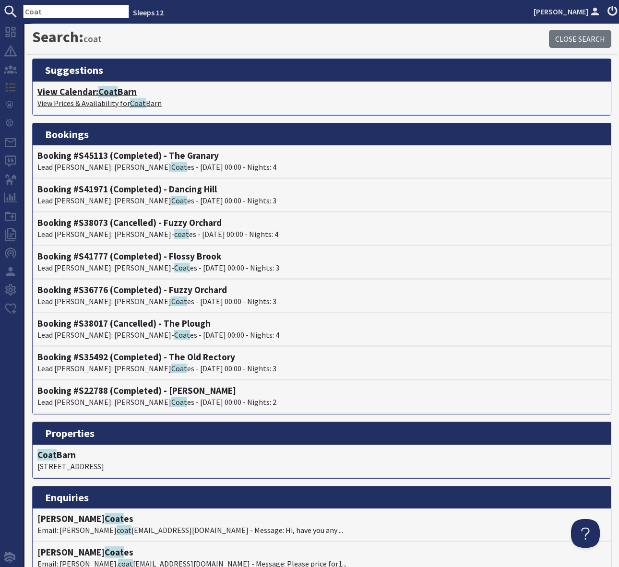
click at [123, 89] on h4 "View Calendar: Coat Barn" at bounding box center [321, 91] width 569 height 11
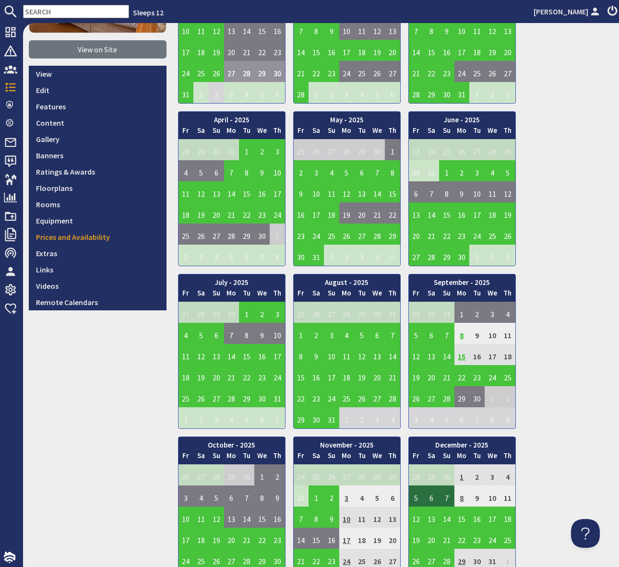
scroll to position [164, 0]
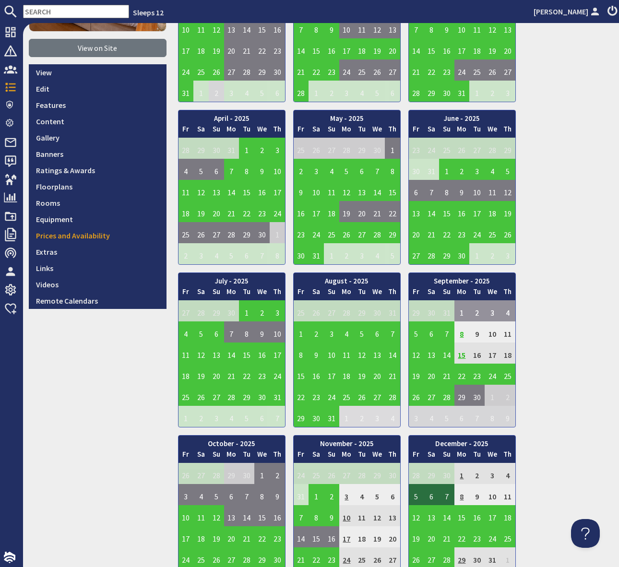
click at [460, 310] on td "1" at bounding box center [461, 310] width 15 height 21
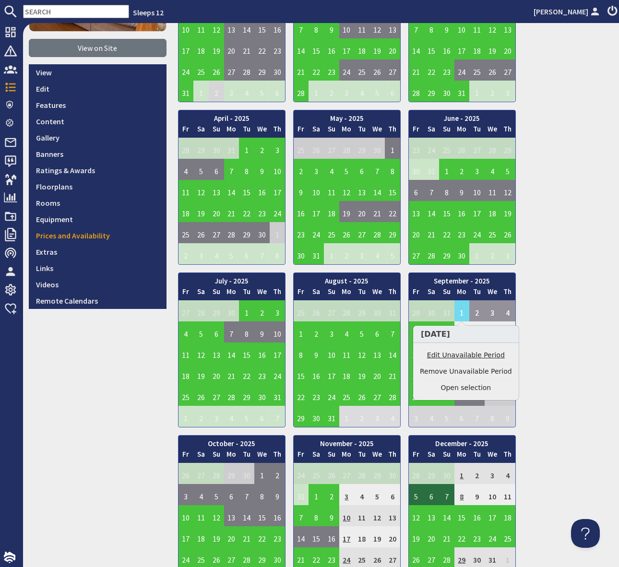
click at [452, 351] on link "Edit Unavailable Period" at bounding box center [466, 355] width 92 height 10
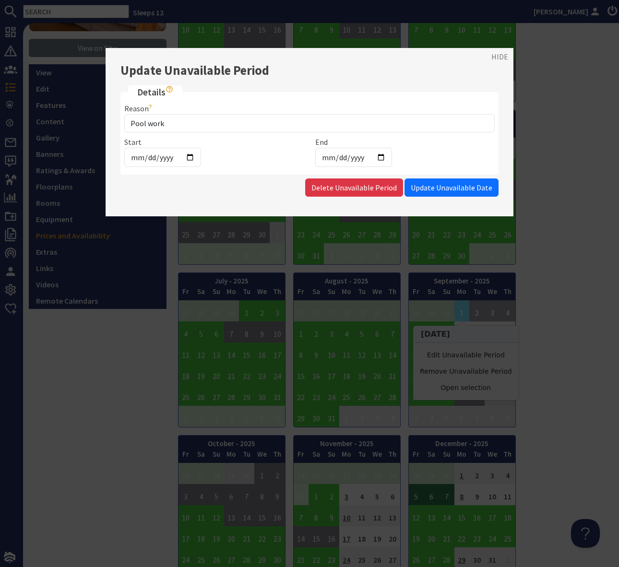
click at [562, 117] on div at bounding box center [309, 283] width 619 height 567
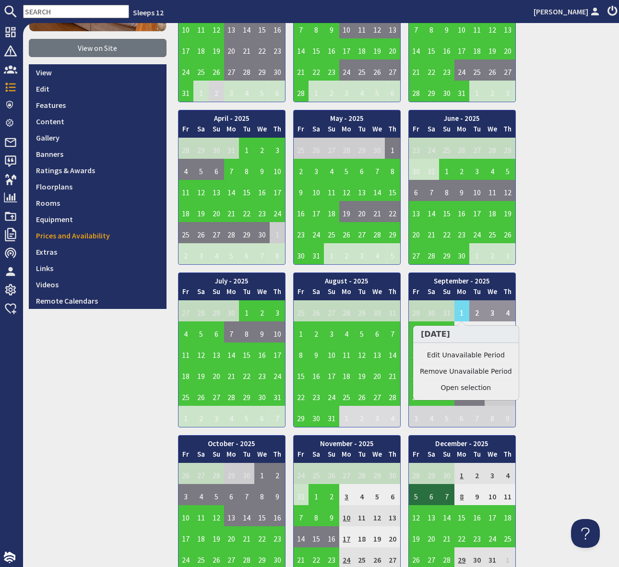
click at [541, 286] on div "January - 2025 Fr Sa Su Mo Tu We Th 27 28 29 30 31 1 2 3 Fr Sa" at bounding box center [396, 268] width 436 height 643
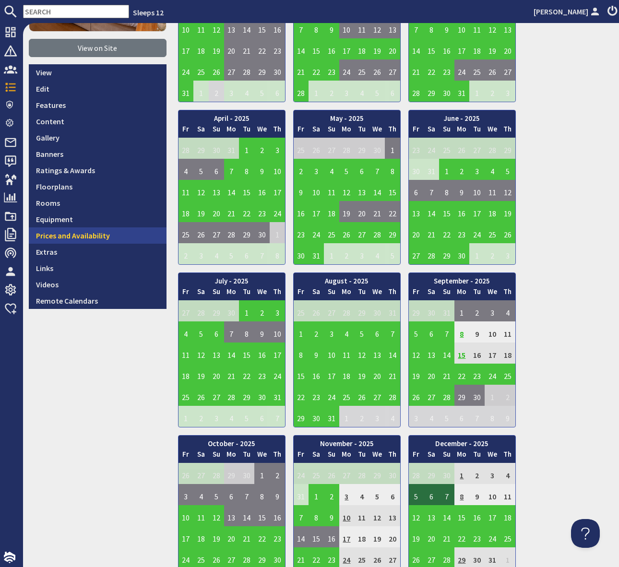
scroll to position [0, 0]
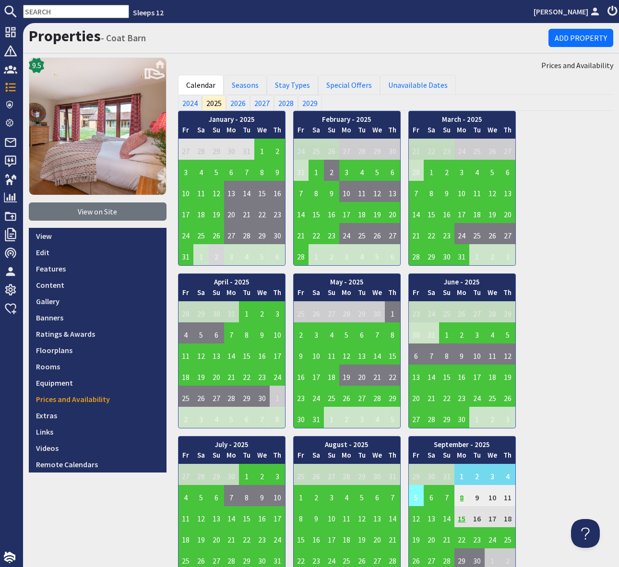
click at [413, 495] on td "5" at bounding box center [416, 495] width 15 height 21
click at [418, 492] on td "5" at bounding box center [416, 495] width 15 height 21
click at [417, 494] on td "5" at bounding box center [416, 495] width 15 height 21
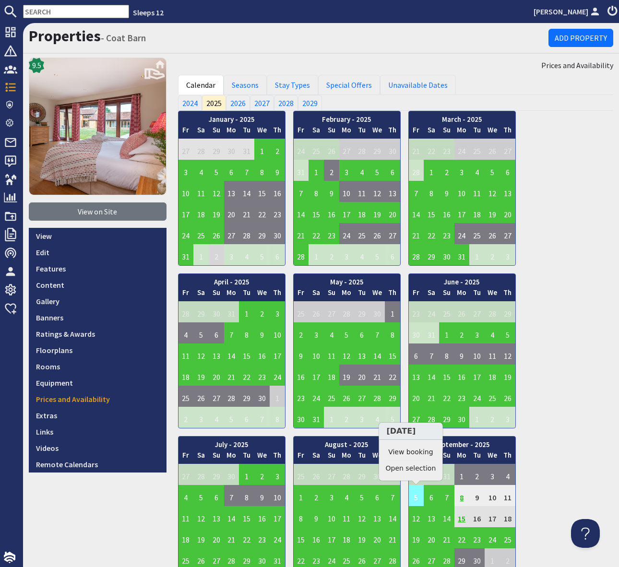
click at [418, 498] on td "5" at bounding box center [416, 495] width 15 height 21
click at [417, 453] on link "View booking" at bounding box center [411, 452] width 50 height 10
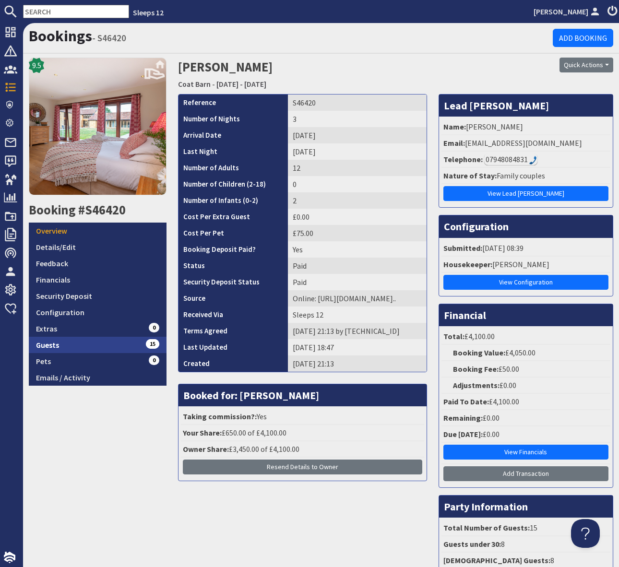
click at [120, 341] on link "Guests 15" at bounding box center [98, 345] width 138 height 16
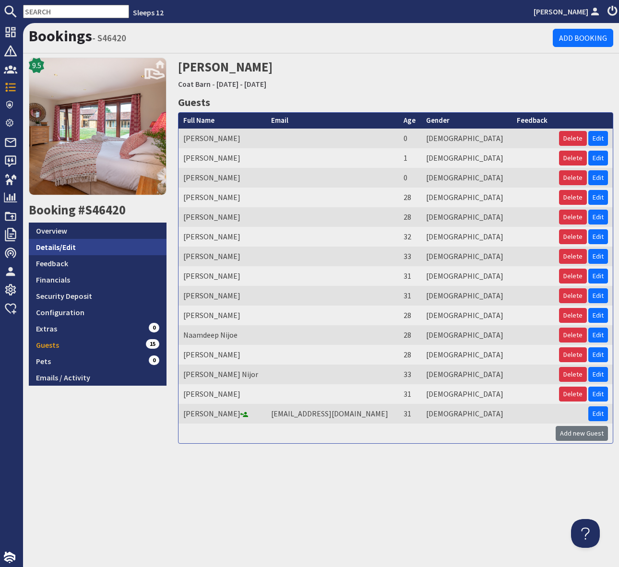
click at [81, 247] on link "Details/Edit" at bounding box center [98, 247] width 138 height 16
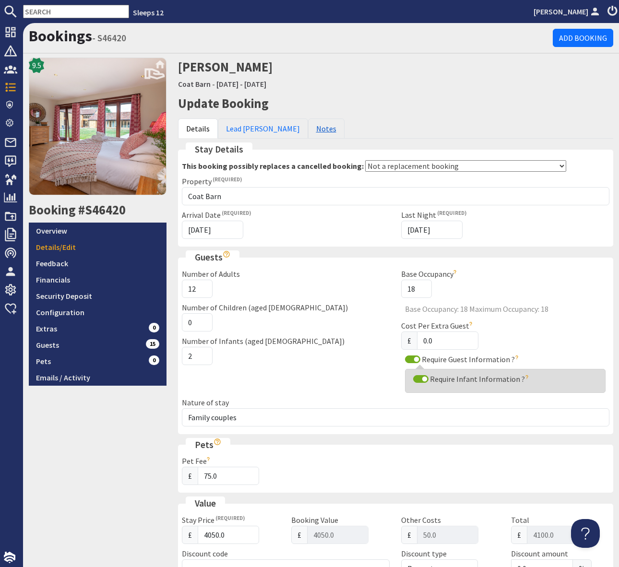
click at [308, 127] on link "Notes" at bounding box center [326, 129] width 36 height 20
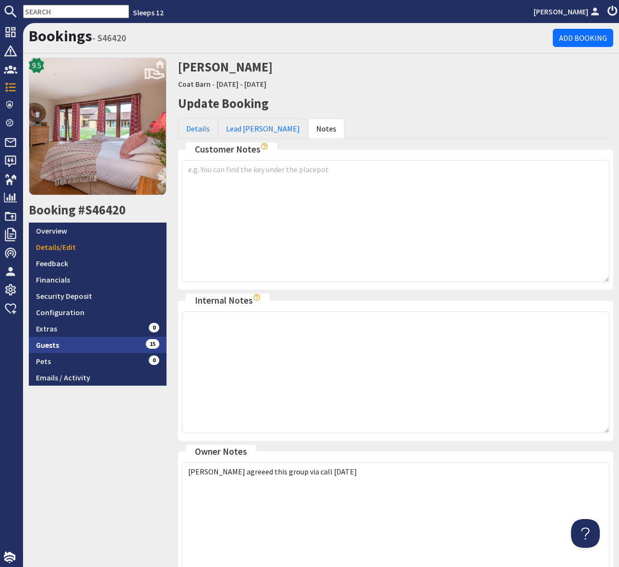
click at [117, 341] on link "Guests 15" at bounding box center [98, 345] width 138 height 16
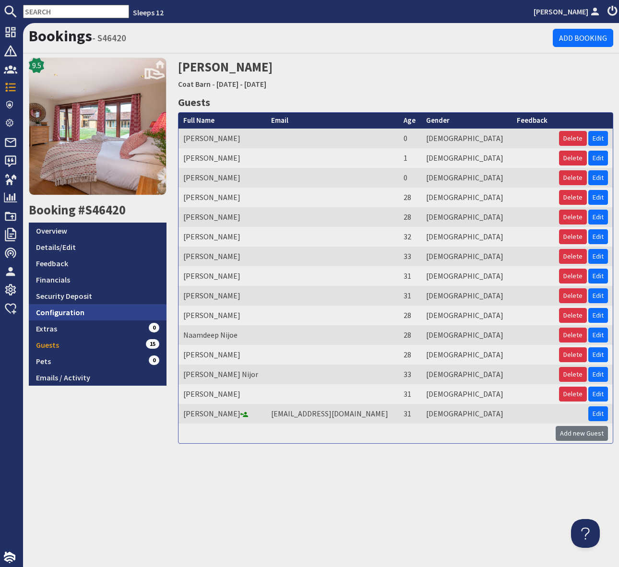
click at [107, 309] on link "Configuration" at bounding box center [98, 312] width 138 height 16
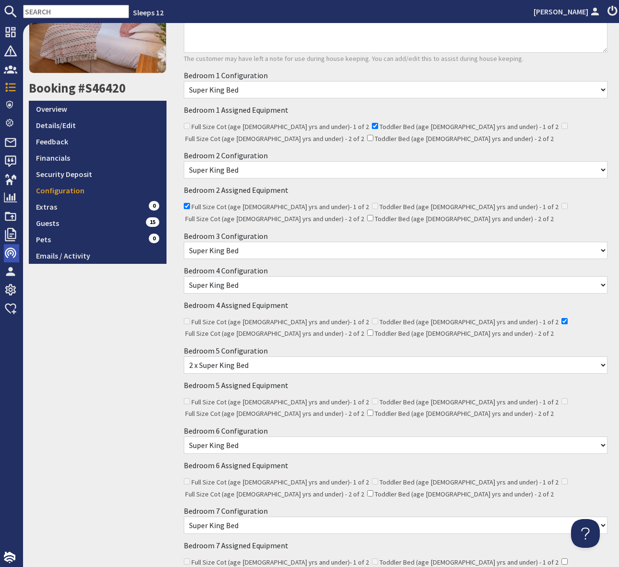
scroll to position [118, 0]
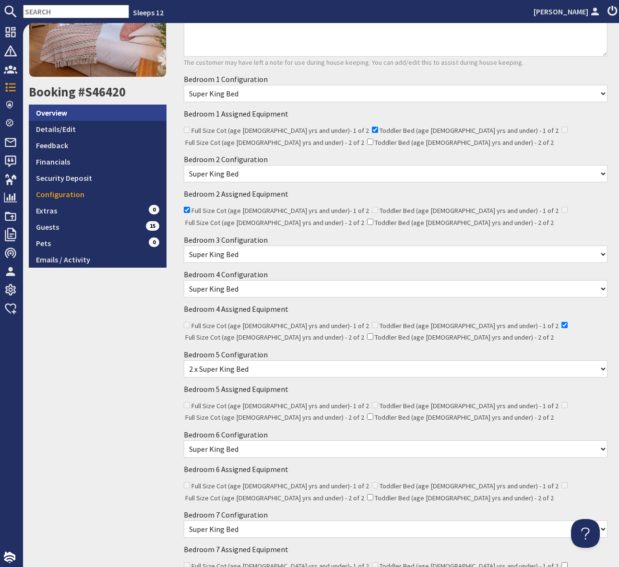
click at [70, 105] on link "Overview" at bounding box center [98, 113] width 138 height 16
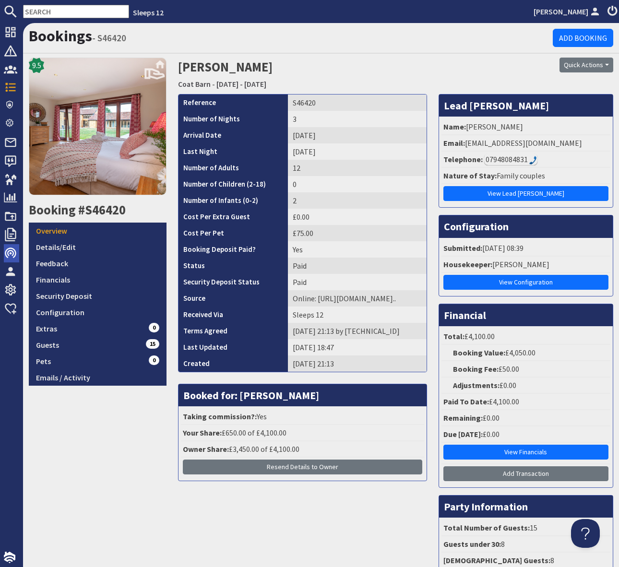
scroll to position [14, 0]
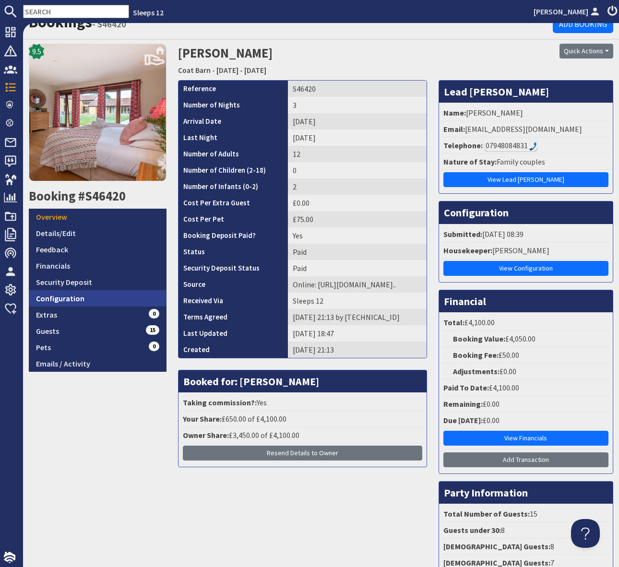
click at [99, 298] on link "Configuration" at bounding box center [98, 298] width 138 height 16
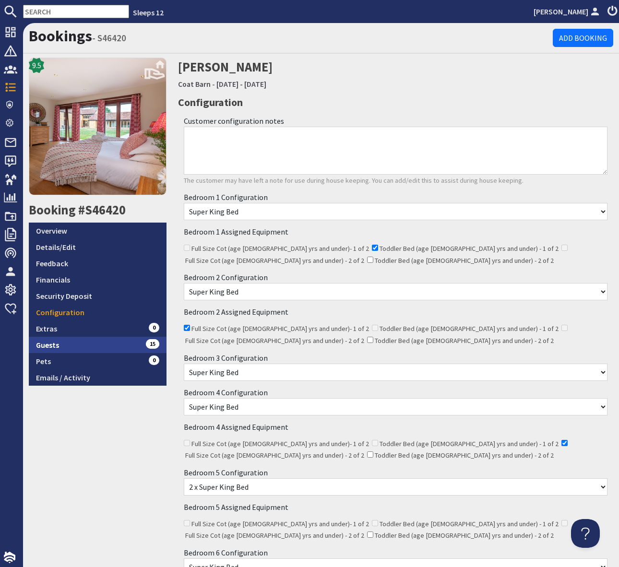
click at [116, 342] on link "Guests 15" at bounding box center [98, 345] width 138 height 16
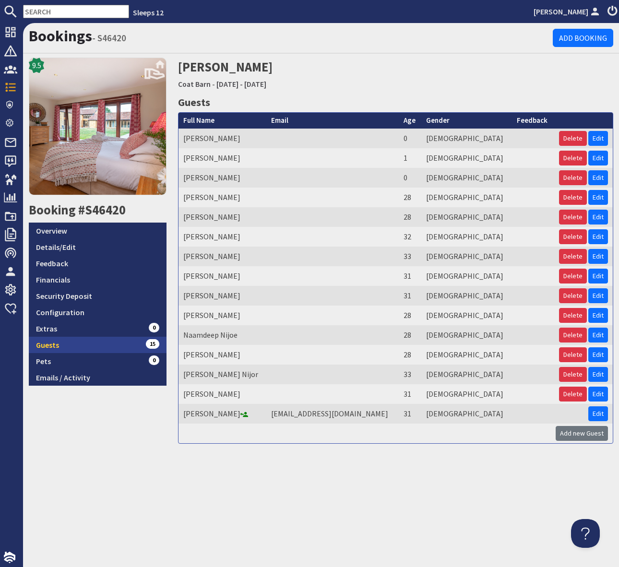
click at [119, 346] on link "Guests 15" at bounding box center [98, 345] width 138 height 16
click at [134, 341] on link "Guests 15" at bounding box center [98, 345] width 138 height 16
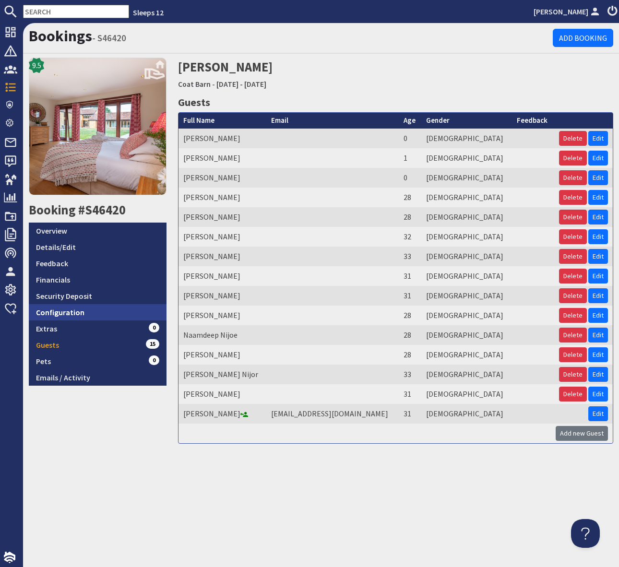
click at [87, 310] on link "Configuration" at bounding box center [98, 312] width 138 height 16
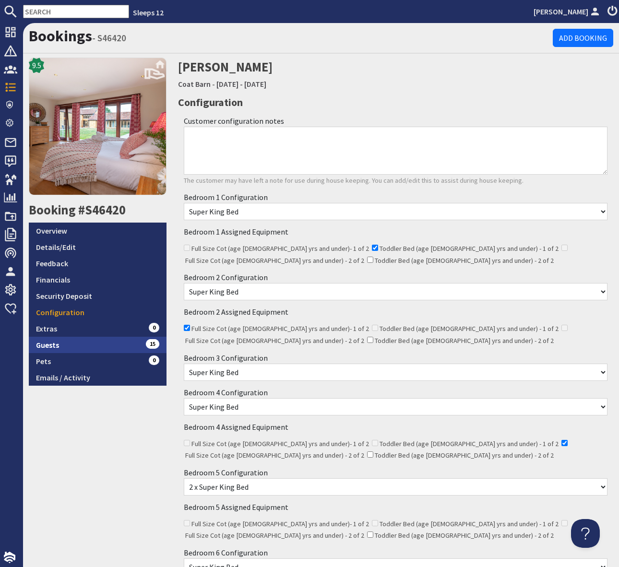
click at [118, 344] on link "Guests 15" at bounding box center [98, 345] width 138 height 16
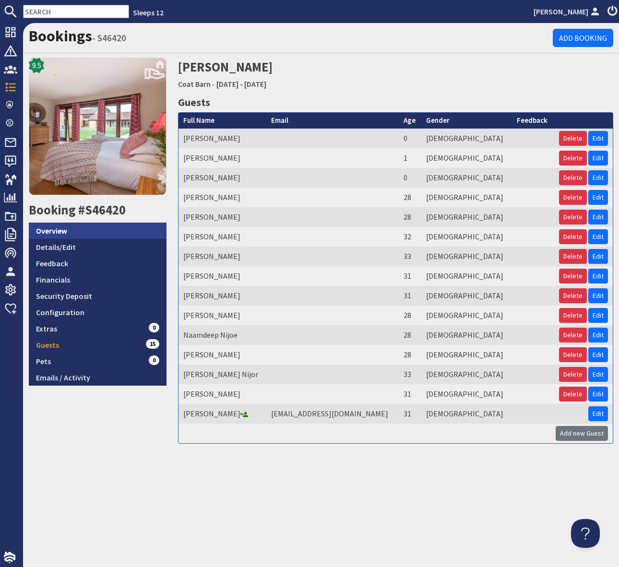
click at [88, 233] on link "Overview" at bounding box center [98, 231] width 138 height 16
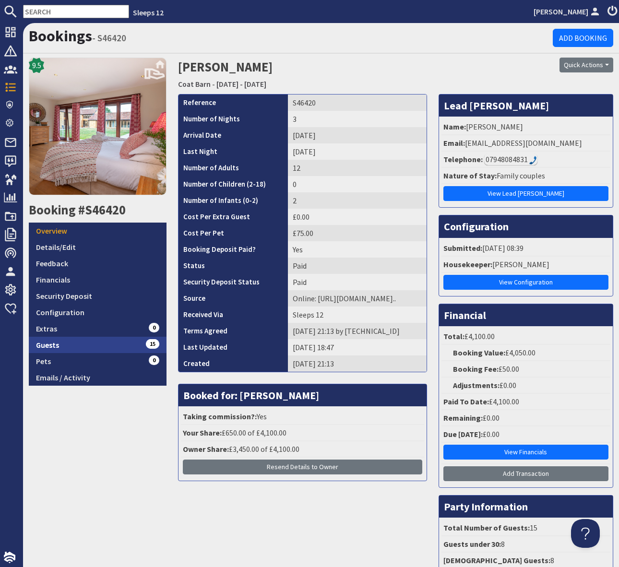
click at [110, 343] on link "Guests 15" at bounding box center [98, 345] width 138 height 16
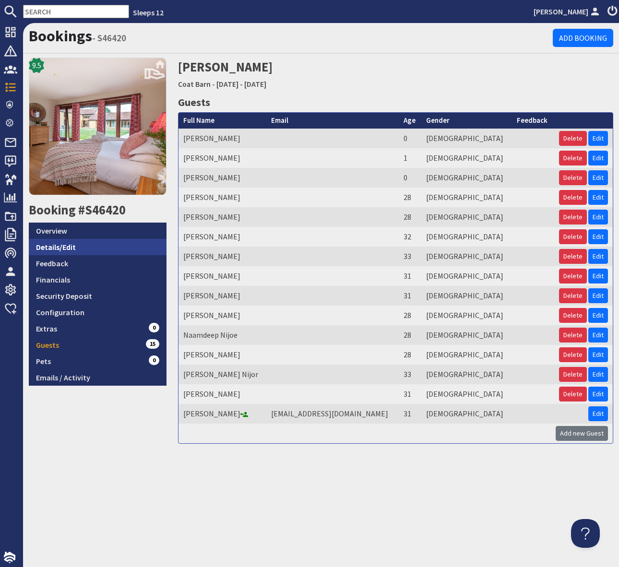
click at [99, 243] on link "Details/Edit" at bounding box center [98, 247] width 138 height 16
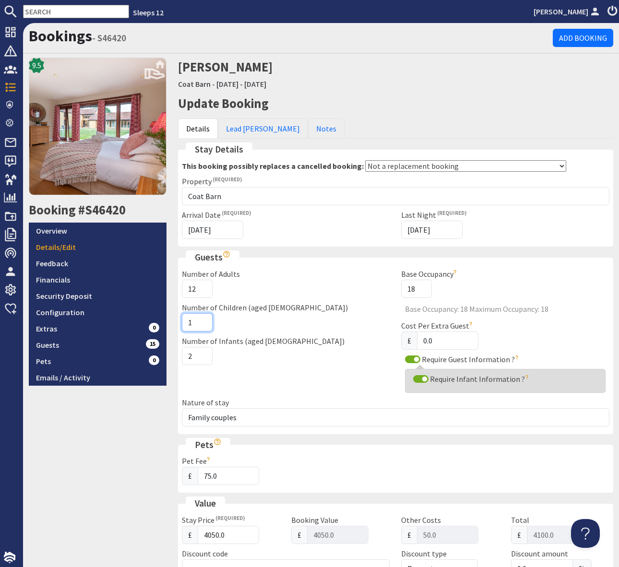
drag, startPoint x: 202, startPoint y: 318, endPoint x: 276, endPoint y: 334, distance: 76.7
click at [202, 318] on input "1" at bounding box center [197, 322] width 31 height 18
type input "0"
click at [203, 326] on input "0" at bounding box center [197, 322] width 31 height 18
drag, startPoint x: 203, startPoint y: 352, endPoint x: 214, endPoint y: 358, distance: 12.7
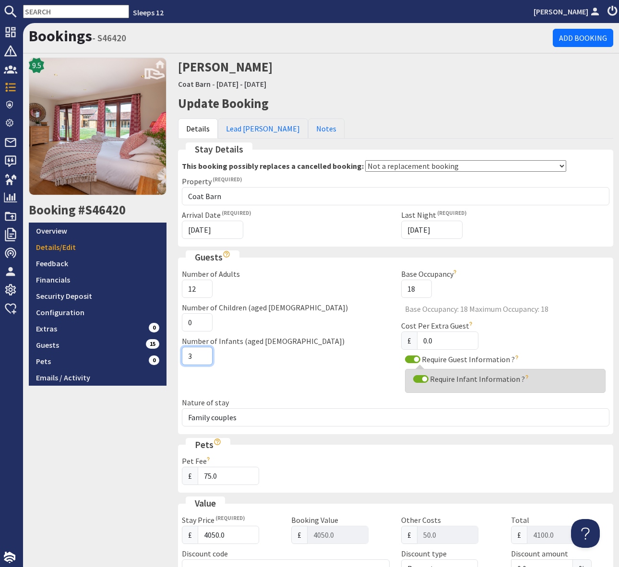
type input "3"
click at [203, 352] on input "3" at bounding box center [197, 356] width 31 height 18
click at [279, 373] on div "Number of Adults 12 Number of Children (aged 2-18) 0 Number of Infants (aged 0-…" at bounding box center [286, 332] width 220 height 129
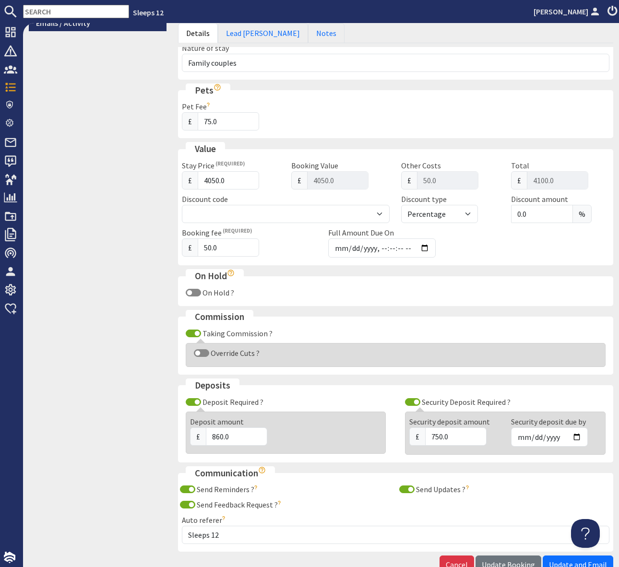
scroll to position [414, 0]
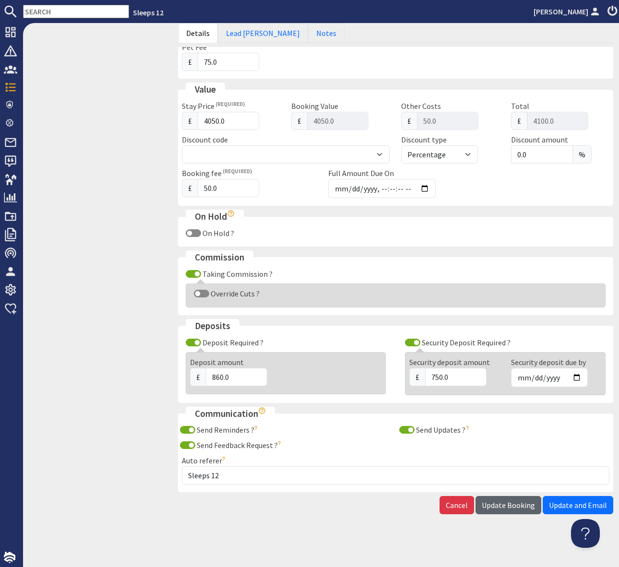
drag, startPoint x: 518, startPoint y: 505, endPoint x: 468, endPoint y: 510, distance: 50.1
click at [517, 505] on span "Update Booking" at bounding box center [508, 506] width 53 height 10
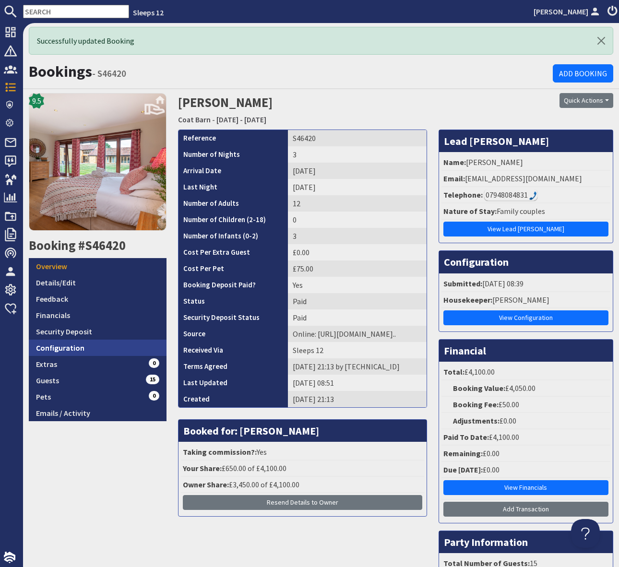
click at [106, 345] on link "Configuration" at bounding box center [98, 348] width 138 height 16
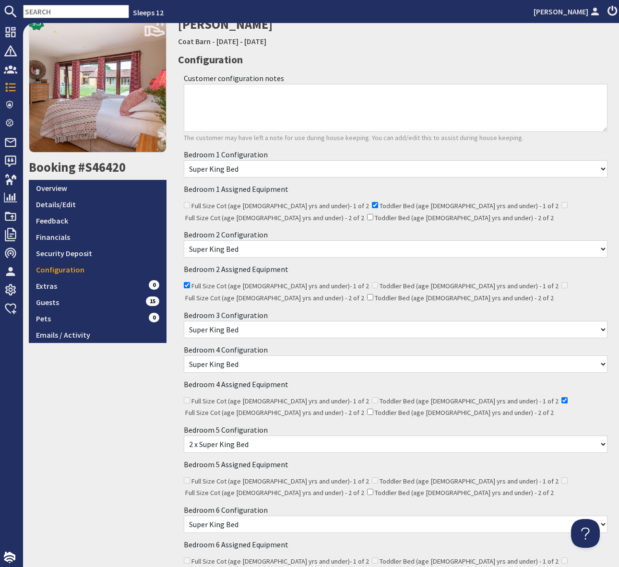
scroll to position [44, 0]
click at [135, 298] on link "Guests 15" at bounding box center [98, 302] width 138 height 16
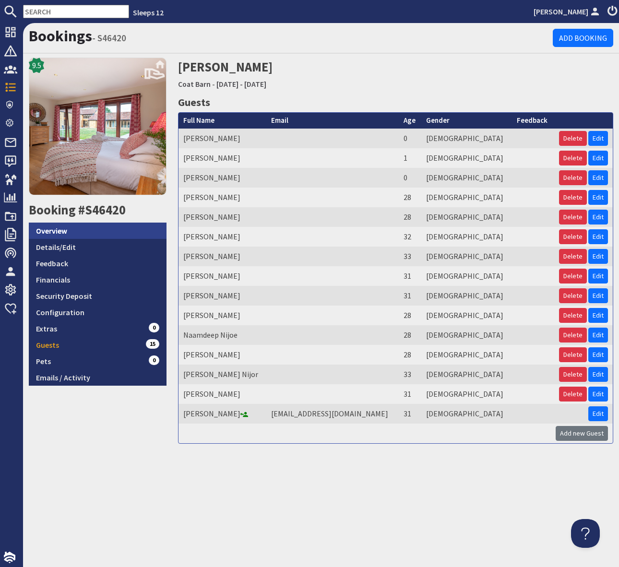
click at [120, 227] on link "Overview" at bounding box center [98, 231] width 138 height 16
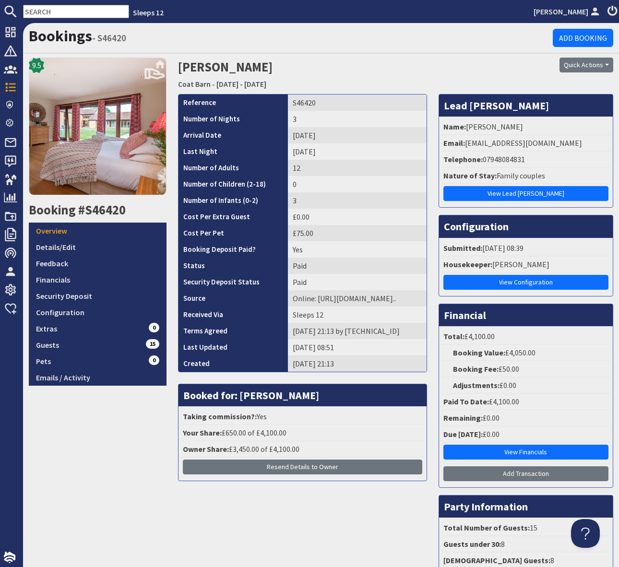
click at [161, 28] on h1 "Bookings - S46420" at bounding box center [291, 36] width 524 height 18
click at [175, 36] on h1 "Bookings - S46420" at bounding box center [291, 36] width 524 height 18
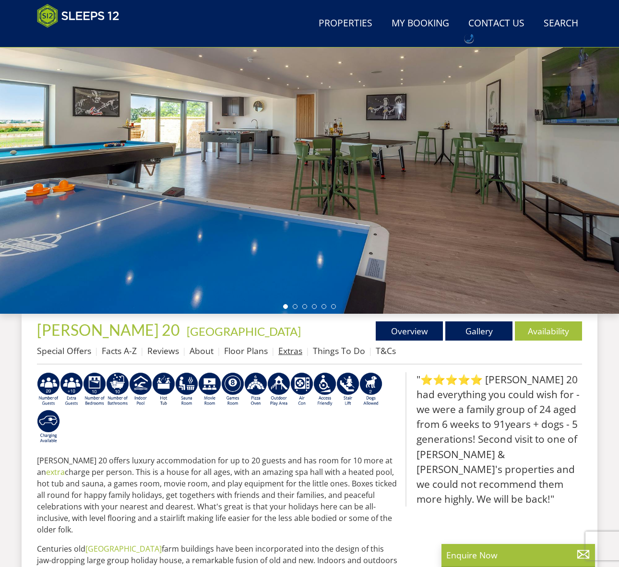
scroll to position [92, 0]
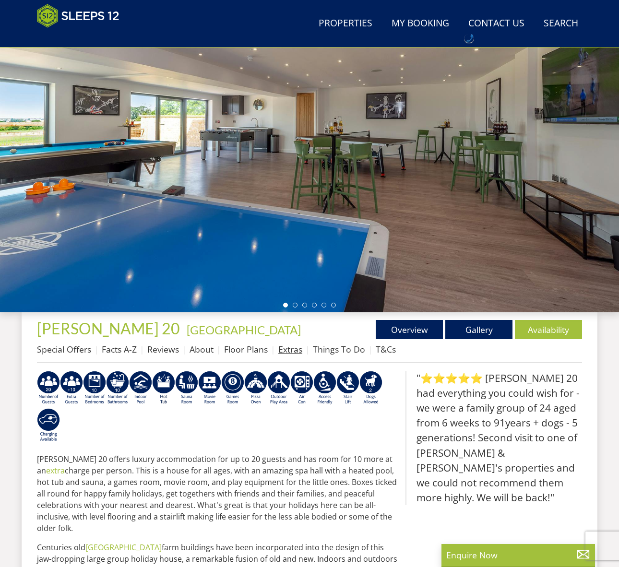
click at [292, 344] on link "Extras" at bounding box center [290, 350] width 24 height 12
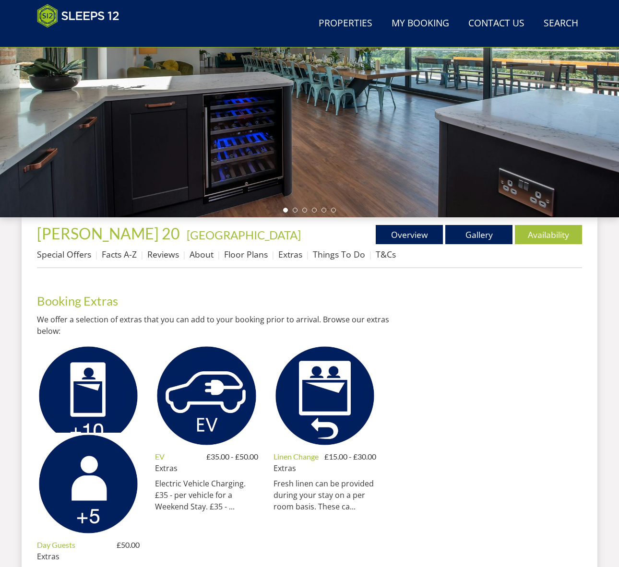
scroll to position [193, 0]
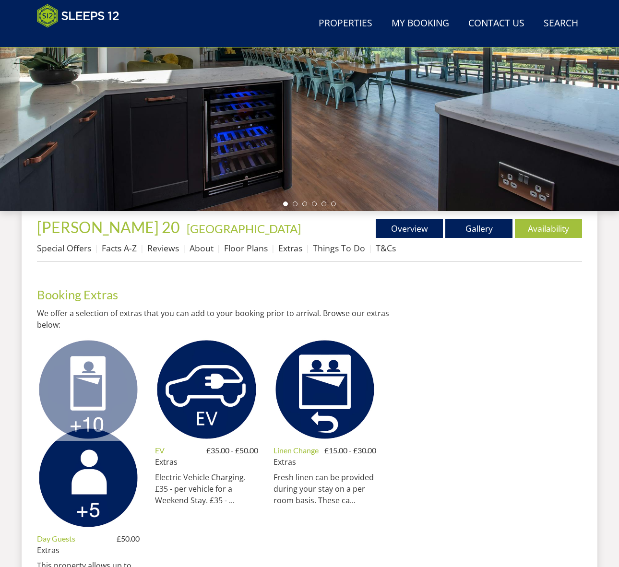
click at [90, 383] on img at bounding box center [88, 389] width 103 height 103
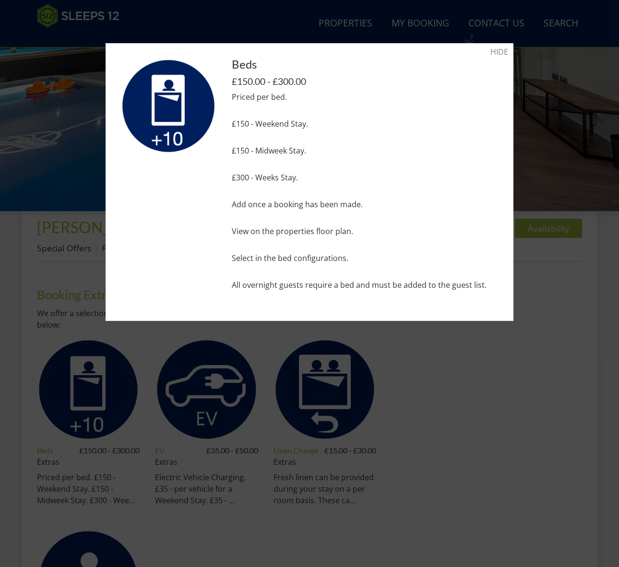
click at [482, 390] on div at bounding box center [309, 283] width 619 height 567
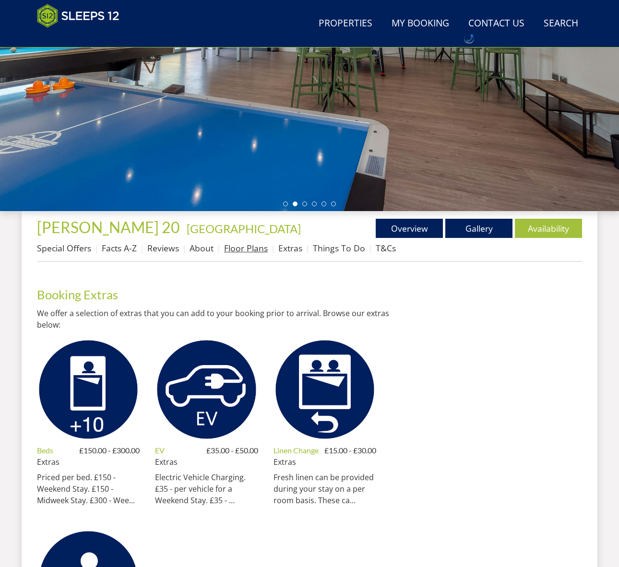
click at [248, 249] on link "Floor Plans" at bounding box center [246, 248] width 44 height 12
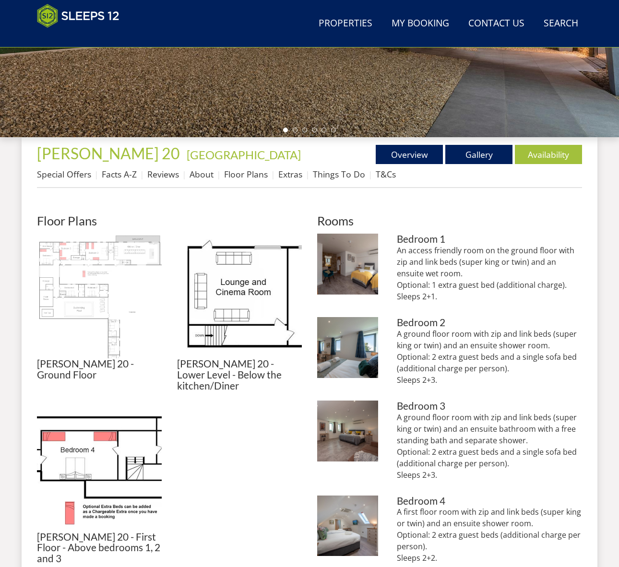
scroll to position [270, 0]
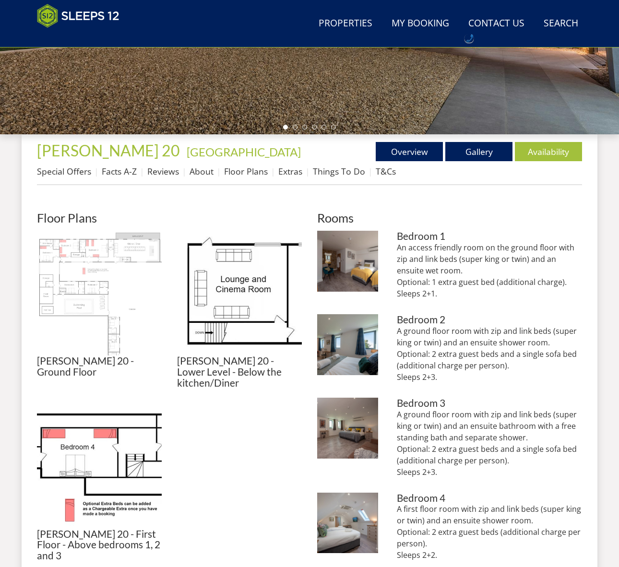
click at [81, 278] on img at bounding box center [99, 293] width 125 height 125
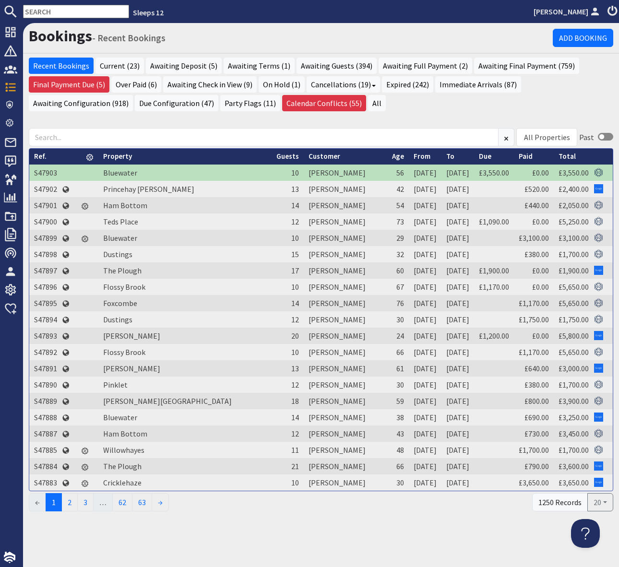
drag, startPoint x: 60, startPoint y: 8, endPoint x: 60, endPoint y: 19, distance: 11.0
click at [60, 13] on input "text" at bounding box center [76, 11] width 106 height 13
click at [68, 10] on input "text" at bounding box center [76, 11] width 106 height 13
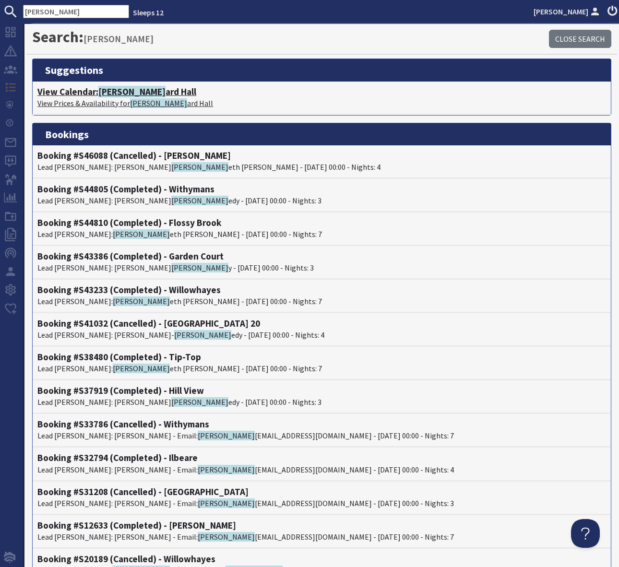
type input "[PERSON_NAME]"
click at [131, 90] on h4 "View Calendar: [PERSON_NAME][GEOGRAPHIC_DATA][PERSON_NAME]" at bounding box center [321, 91] width 569 height 11
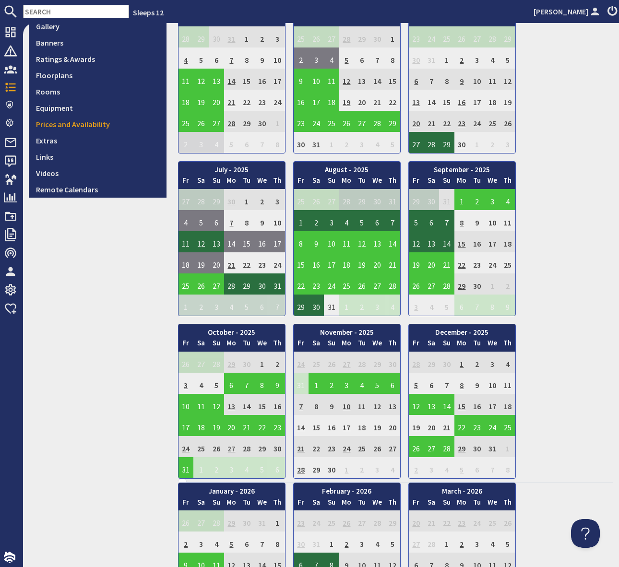
scroll to position [274, 0]
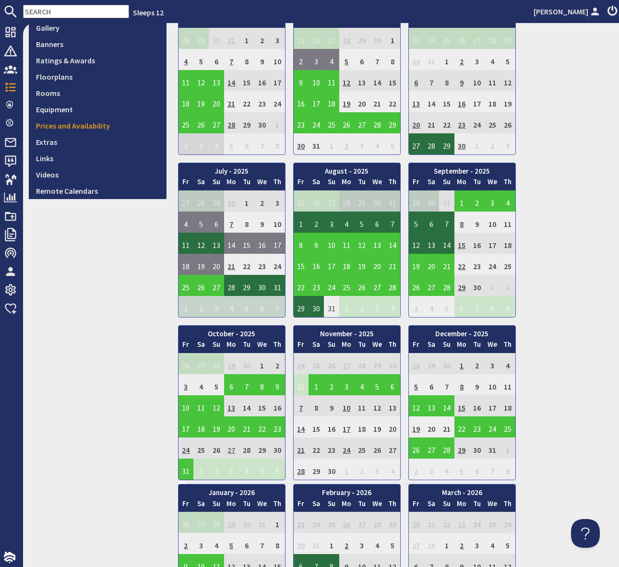
click at [232, 449] on td "27" at bounding box center [231, 448] width 15 height 21
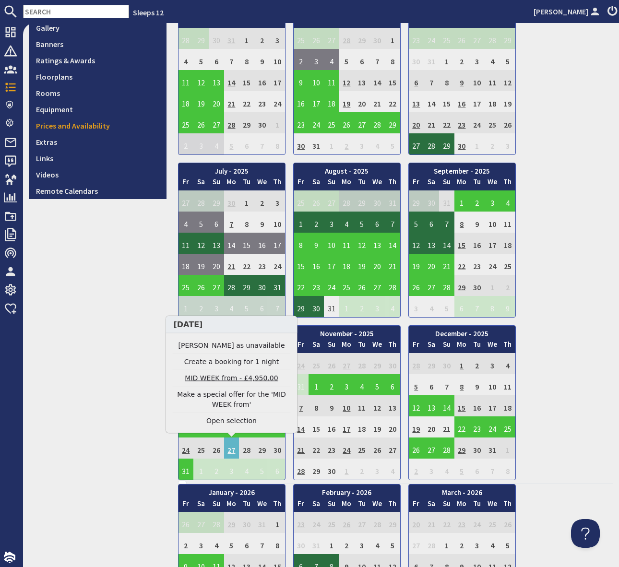
click at [244, 376] on link "MID WEEK from - £4,950.00" at bounding box center [232, 378] width 118 height 10
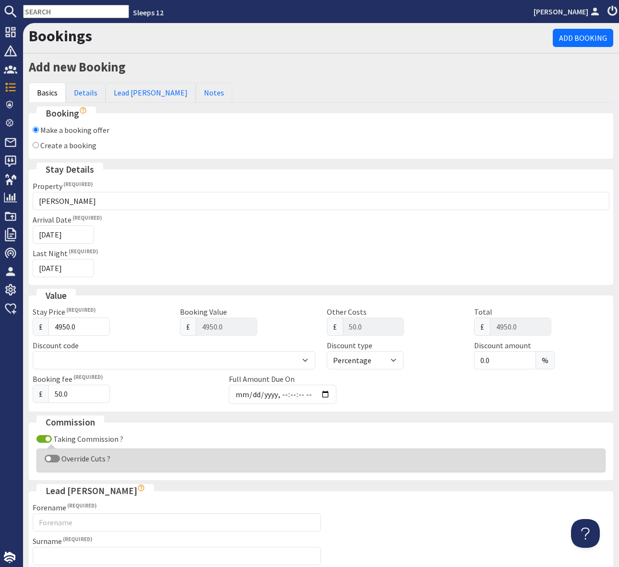
scroll to position [216, 0]
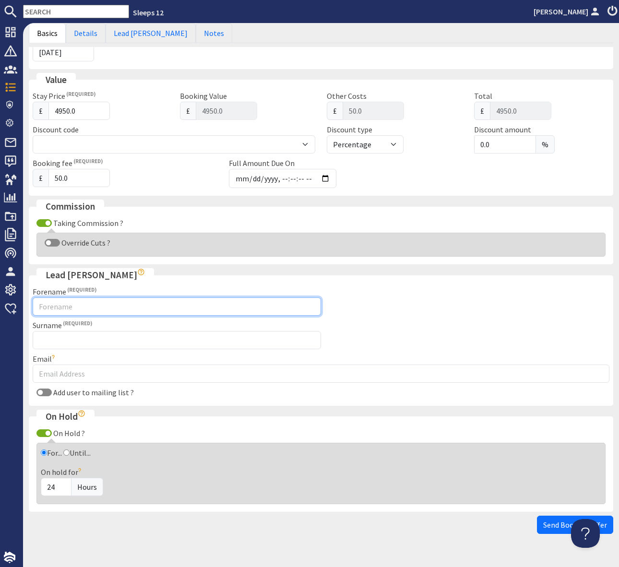
click at [61, 309] on input "Forename" at bounding box center [177, 307] width 288 height 18
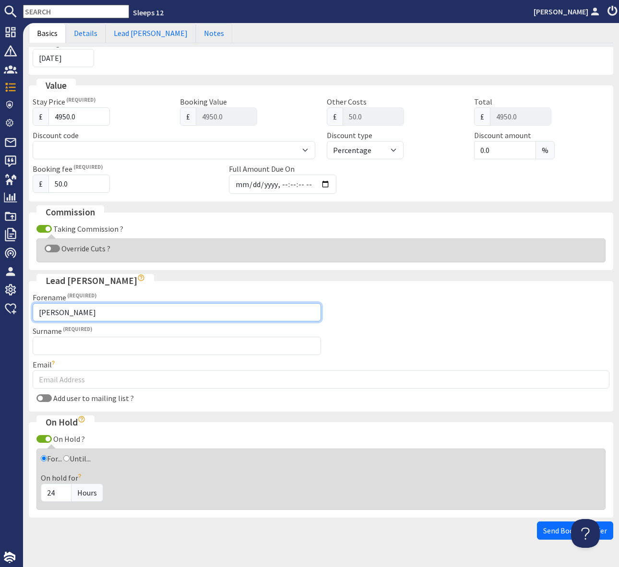
type input "Maureen"
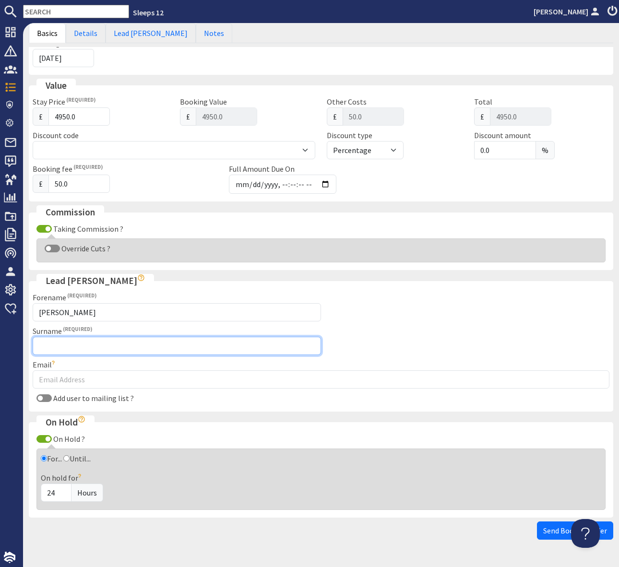
click at [75, 343] on input "Surname" at bounding box center [177, 346] width 288 height 18
type input "Hanson"
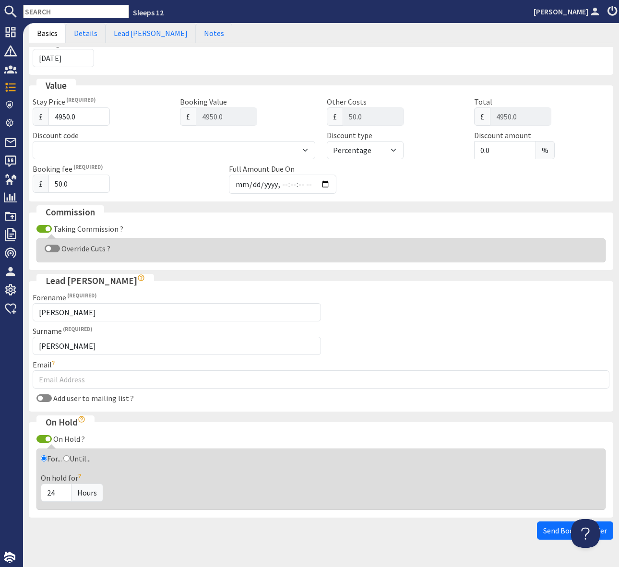
drag, startPoint x: 361, startPoint y: 358, endPoint x: 353, endPoint y: 363, distance: 9.7
click at [360, 358] on fieldset "Lead Booker Forename Maureen Surname Hanson Email Double check the email addres…" at bounding box center [321, 343] width 585 height 138
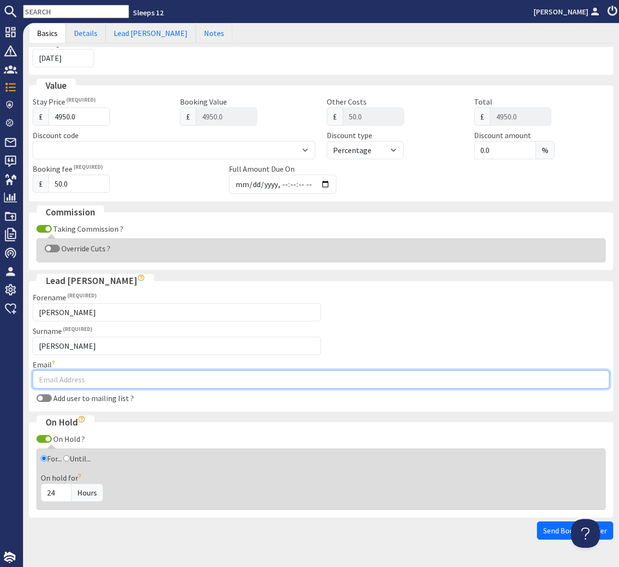
click at [52, 373] on input "Email" at bounding box center [321, 379] width 577 height 18
click at [53, 374] on input "Email" at bounding box center [321, 379] width 577 height 18
type input "maureenq207@outlook.com"
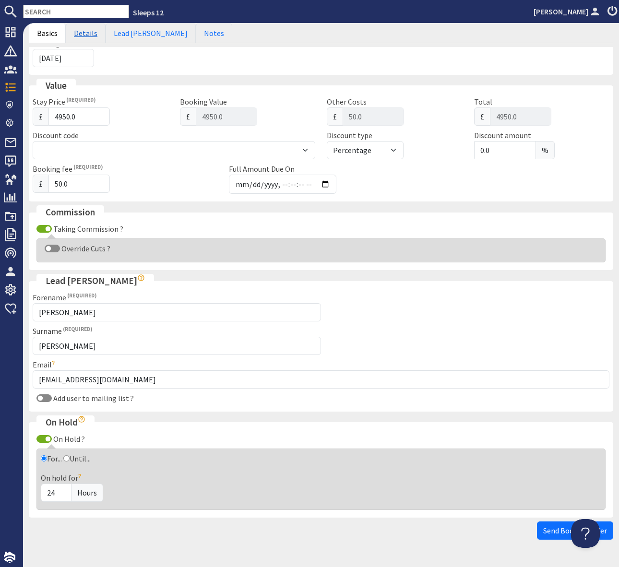
click at [87, 31] on link "Details" at bounding box center [86, 33] width 40 height 20
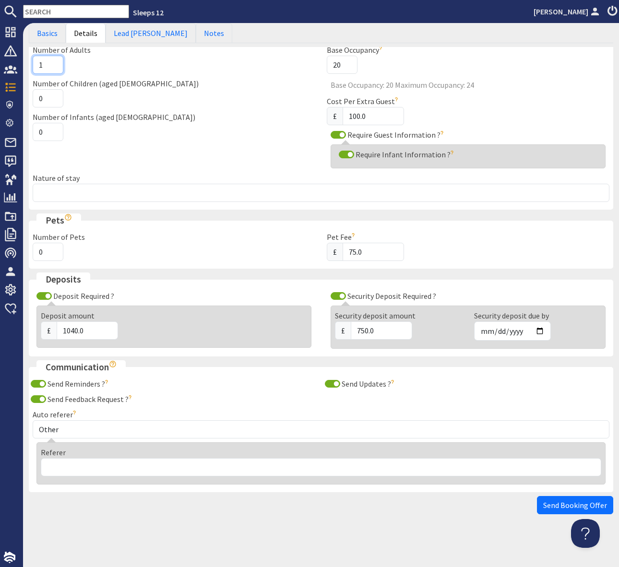
drag, startPoint x: 46, startPoint y: 65, endPoint x: 52, endPoint y: 65, distance: 5.8
click at [46, 65] on input "1" at bounding box center [48, 65] width 31 height 18
type input "9"
drag, startPoint x: 45, startPoint y: 97, endPoint x: 87, endPoint y: 97, distance: 42.7
click at [45, 97] on input "0" at bounding box center [48, 98] width 31 height 18
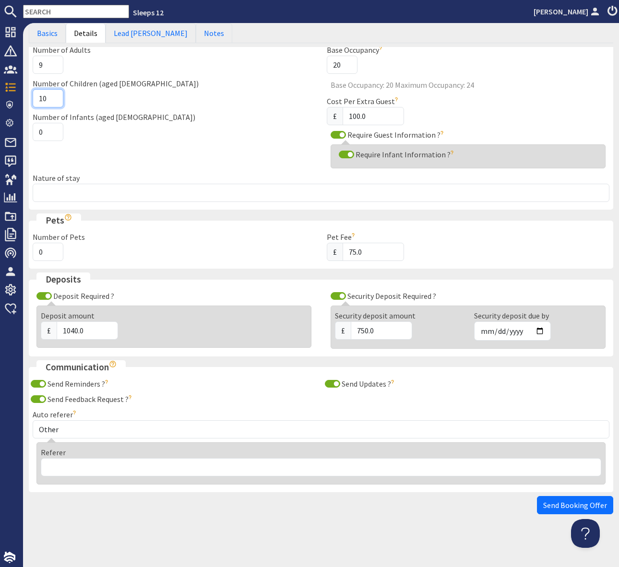
type input "1"
type input "9"
click at [46, 133] on input "0" at bounding box center [48, 132] width 31 height 18
type input "1"
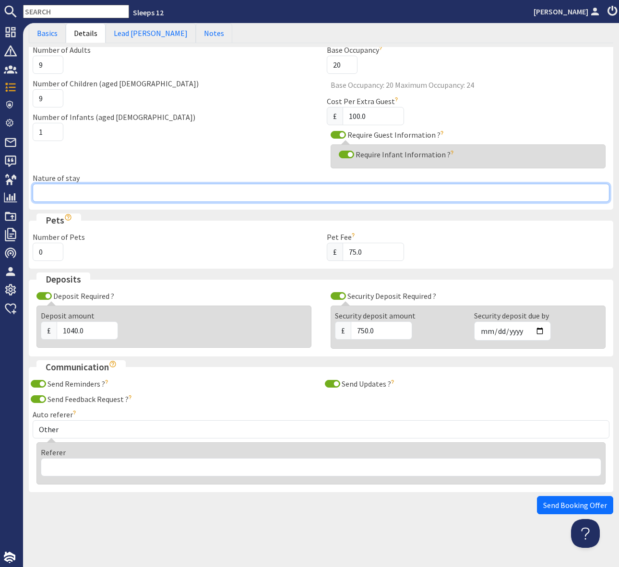
click at [55, 199] on input "Nature of stay" at bounding box center [321, 193] width 577 height 18
type input "Family Booking"
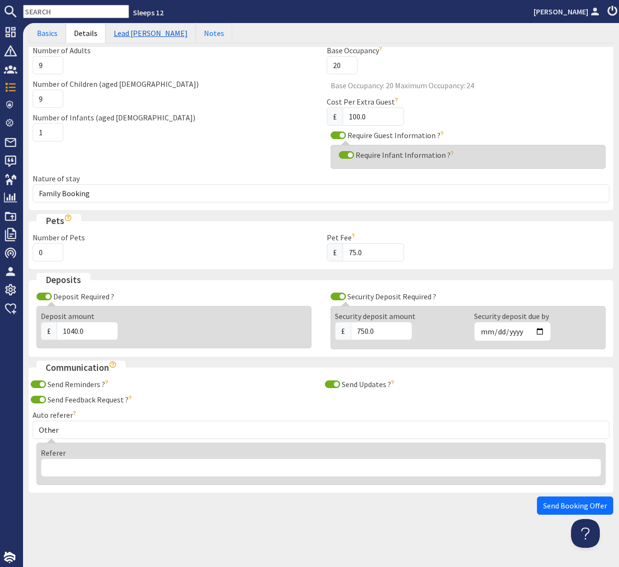
click at [143, 36] on link "Lead Booker" at bounding box center [151, 33] width 90 height 20
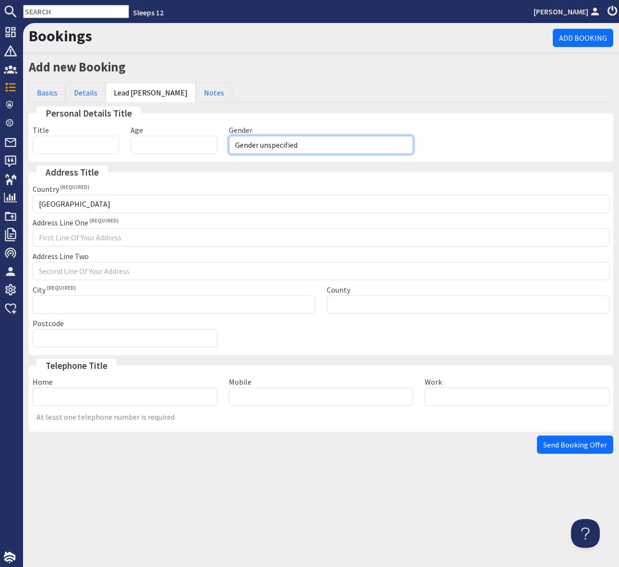
click at [268, 143] on select "Gender unspecified Gender male Gender female" at bounding box center [321, 145] width 185 height 18
select select "gender_female"
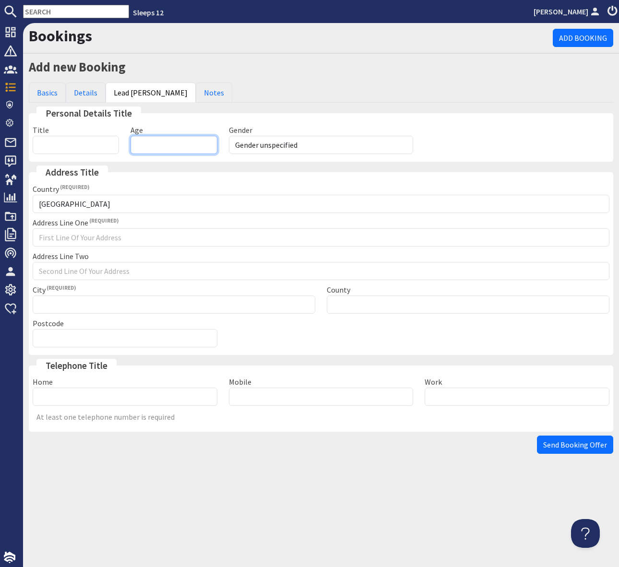
drag, startPoint x: 150, startPoint y: 141, endPoint x: 157, endPoint y: 142, distance: 6.8
click at [150, 141] on input "Age" at bounding box center [174, 145] width 86 height 18
type input "77"
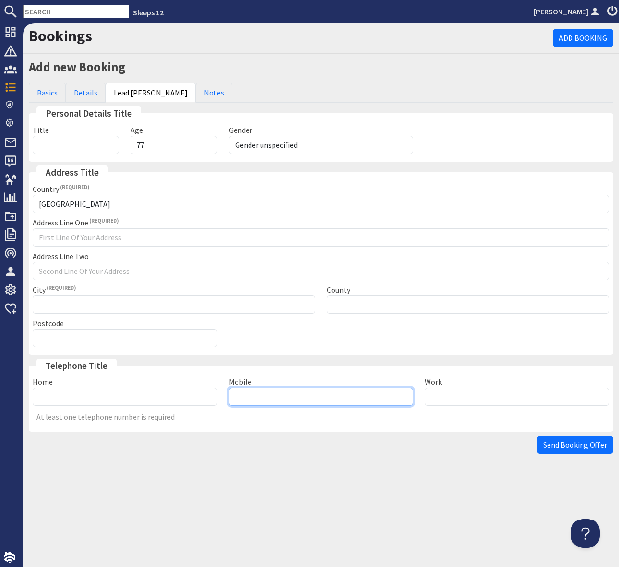
click at [273, 400] on input "Mobile" at bounding box center [321, 397] width 185 height 18
type input "07776235451"
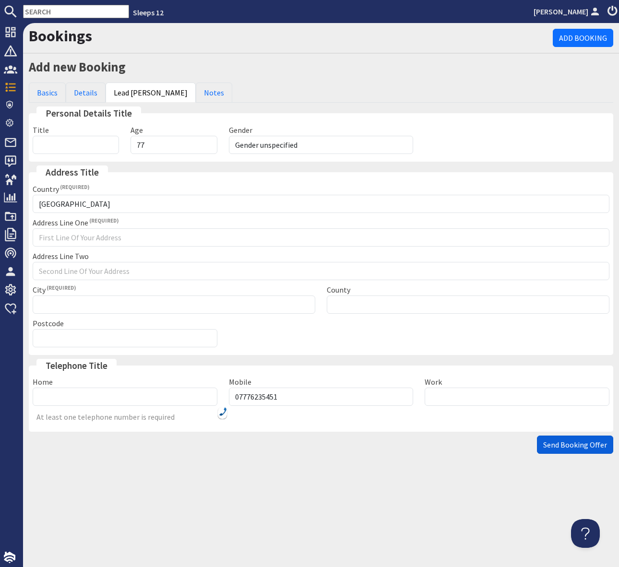
click at [583, 445] on span "Send Booking Offer" at bounding box center [575, 445] width 64 height 10
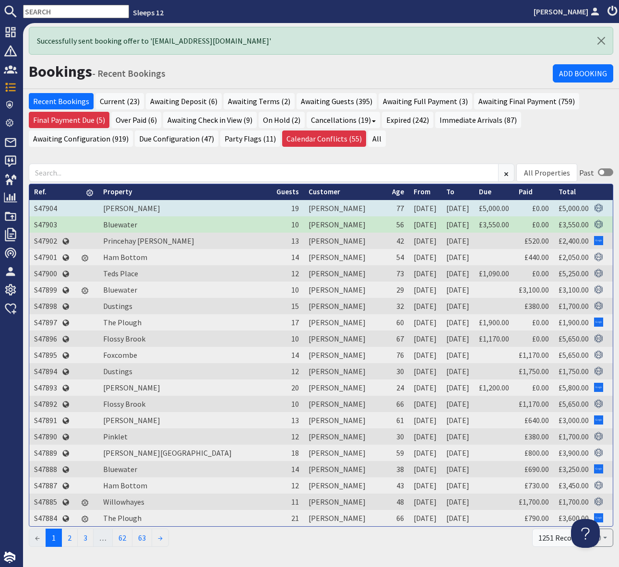
click at [39, 206] on td "S47904" at bounding box center [45, 208] width 33 height 16
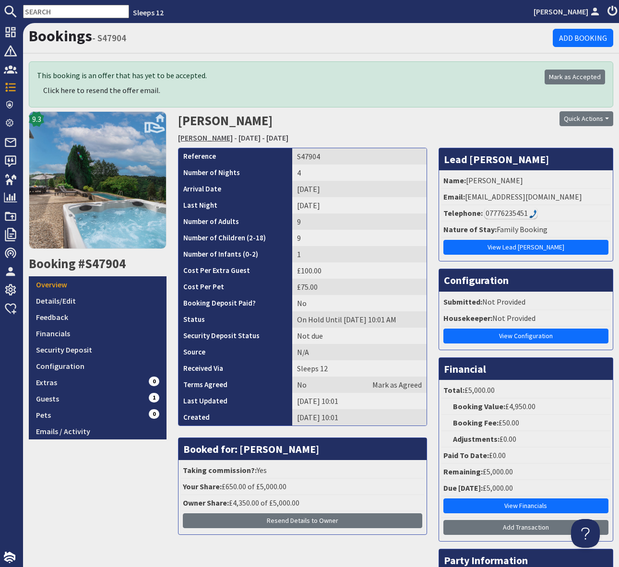
click at [206, 135] on link "[PERSON_NAME]" at bounding box center [205, 138] width 55 height 10
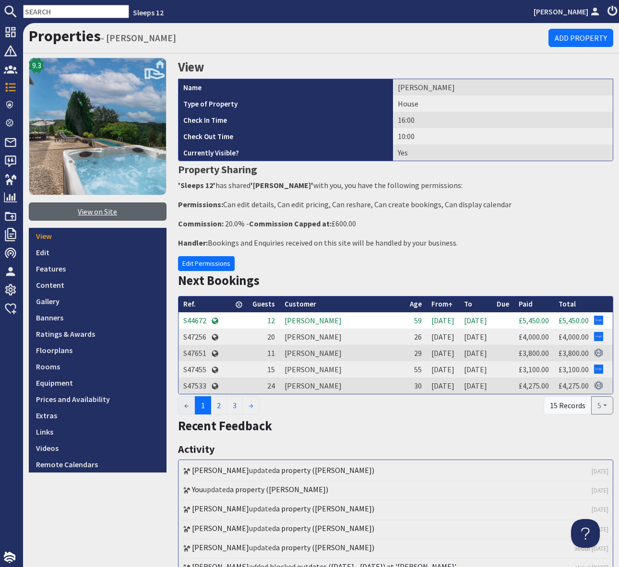
click at [109, 213] on link "View on Site" at bounding box center [98, 212] width 138 height 18
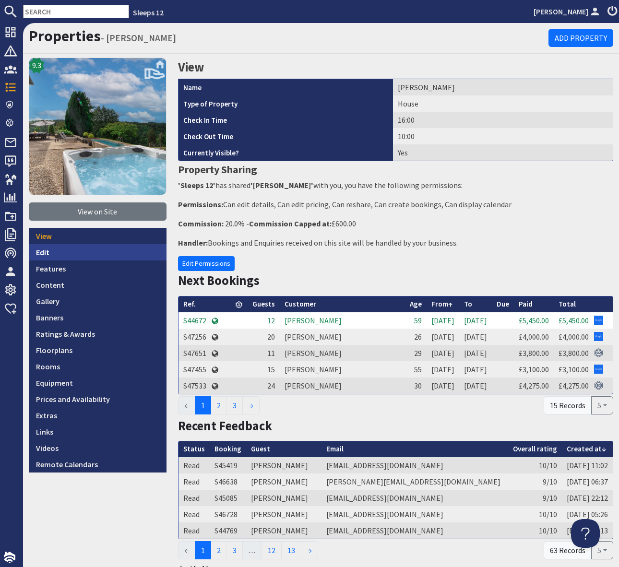
drag, startPoint x: 77, startPoint y: 252, endPoint x: 99, endPoint y: 250, distance: 21.7
click at [78, 251] on link "Edit" at bounding box center [98, 252] width 138 height 16
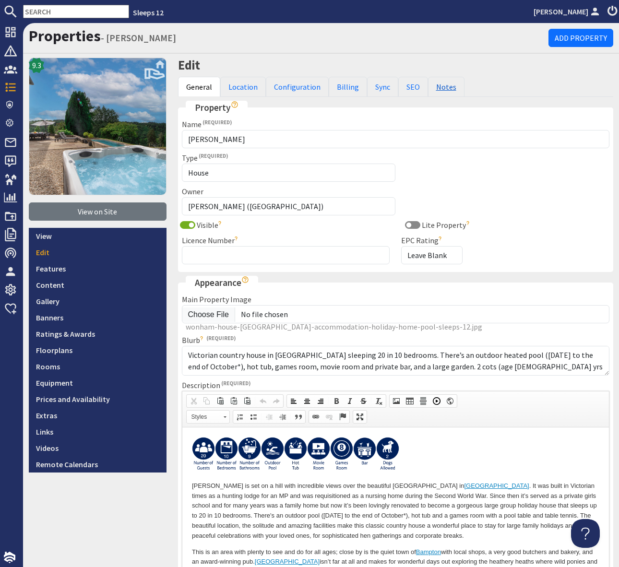
click at [440, 87] on link "Notes" at bounding box center [446, 87] width 36 height 20
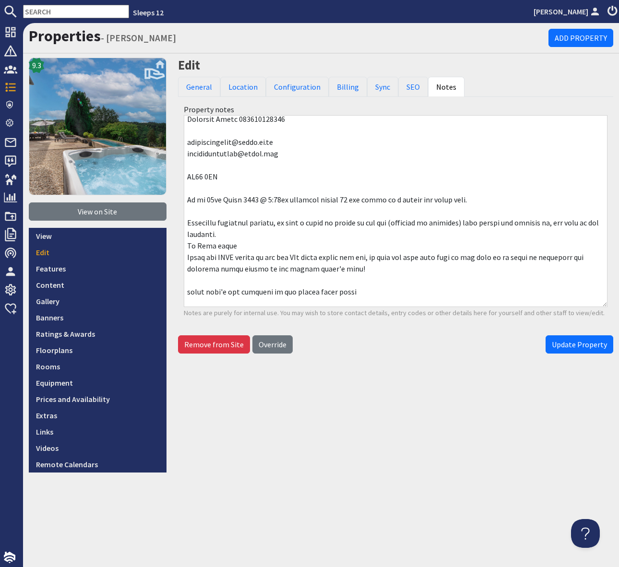
scroll to position [15, 0]
click at [212, 41] on h1 "Properties - Kennard Hall" at bounding box center [289, 36] width 520 height 18
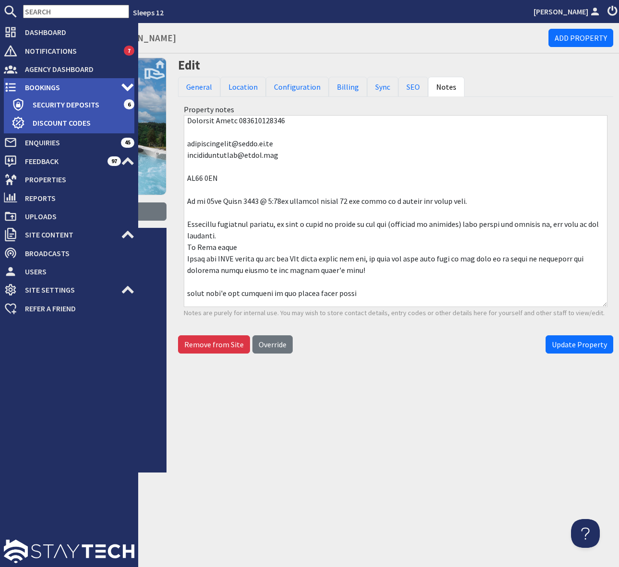
click at [78, 88] on span "Bookings" at bounding box center [69, 87] width 104 height 15
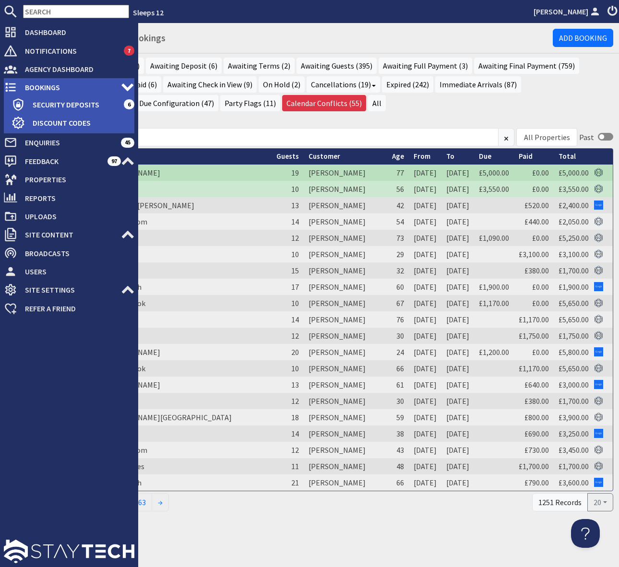
click at [72, 89] on span "Bookings" at bounding box center [69, 87] width 104 height 15
click at [89, 81] on span "Bookings" at bounding box center [69, 87] width 104 height 15
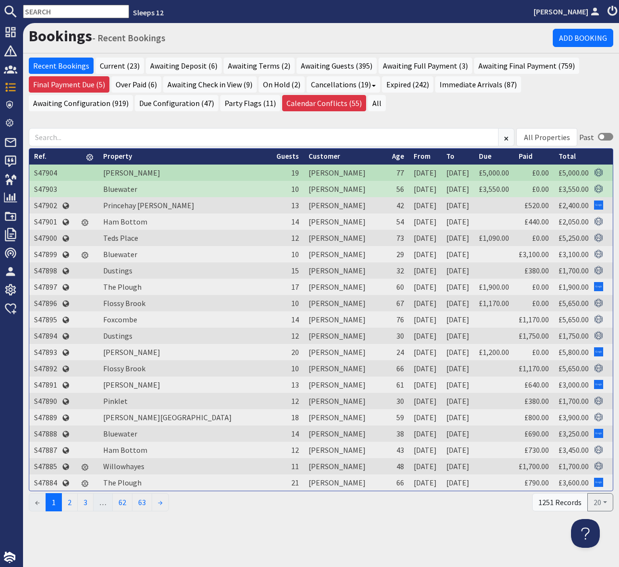
click at [45, 12] on input "text" at bounding box center [76, 11] width 106 height 13
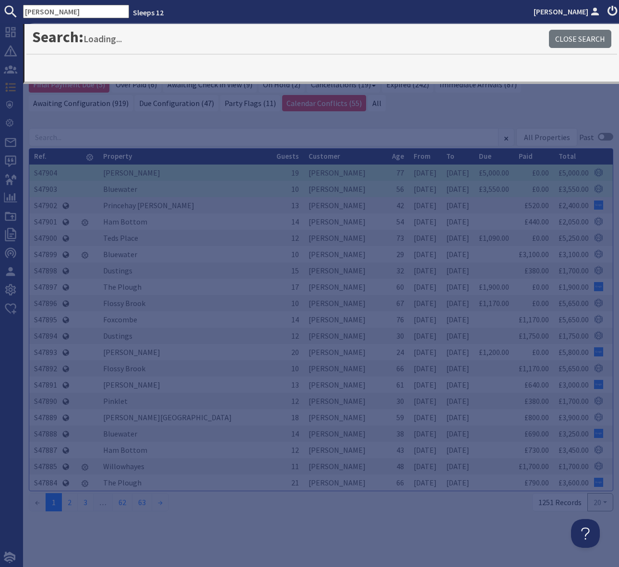
type input "[PERSON_NAME]"
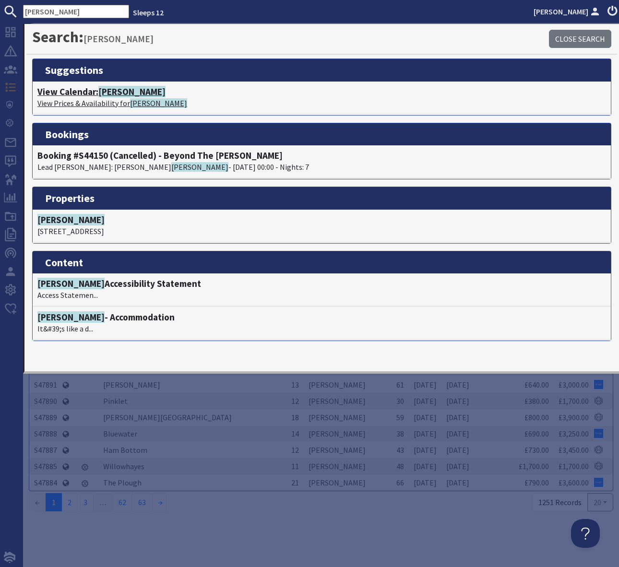
click at [122, 93] on span "[PERSON_NAME]" at bounding box center [131, 92] width 67 height 12
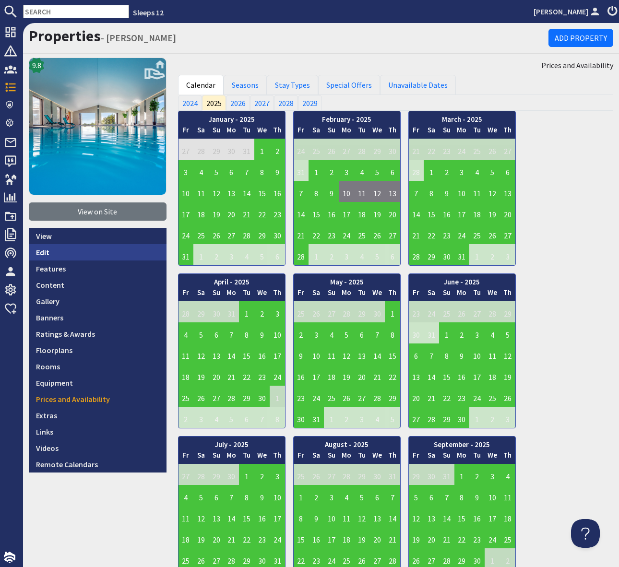
click at [63, 248] on link "Edit" at bounding box center [98, 252] width 138 height 16
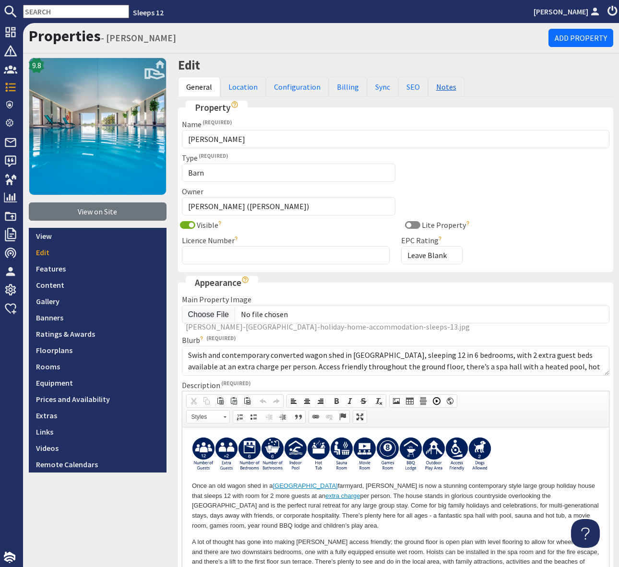
click at [441, 90] on link "Notes" at bounding box center [446, 87] width 36 height 20
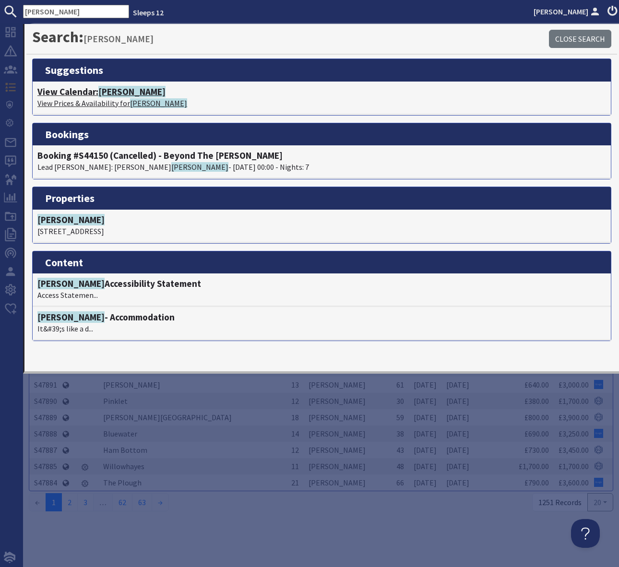
click at [108, 90] on span "[PERSON_NAME]" at bounding box center [131, 92] width 67 height 12
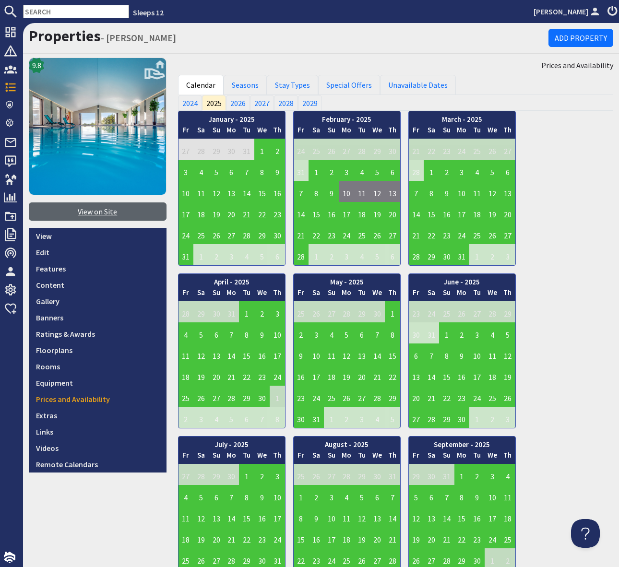
click at [95, 209] on link "View on Site" at bounding box center [98, 212] width 138 height 18
click at [49, 12] on input "text" at bounding box center [76, 11] width 106 height 13
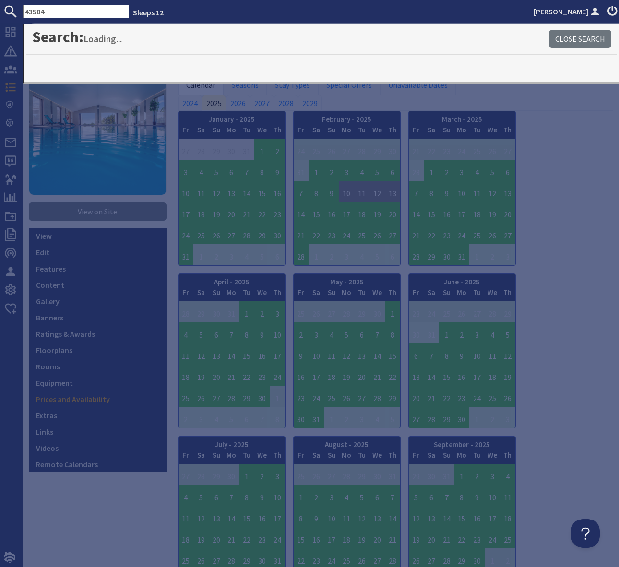
type input "43584"
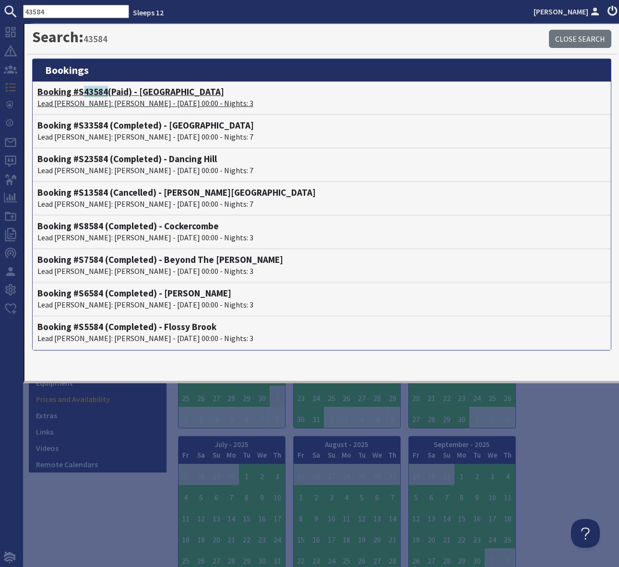
click at [163, 91] on h4 "Booking #S 43584 (Paid) - Croftview" at bounding box center [321, 91] width 569 height 11
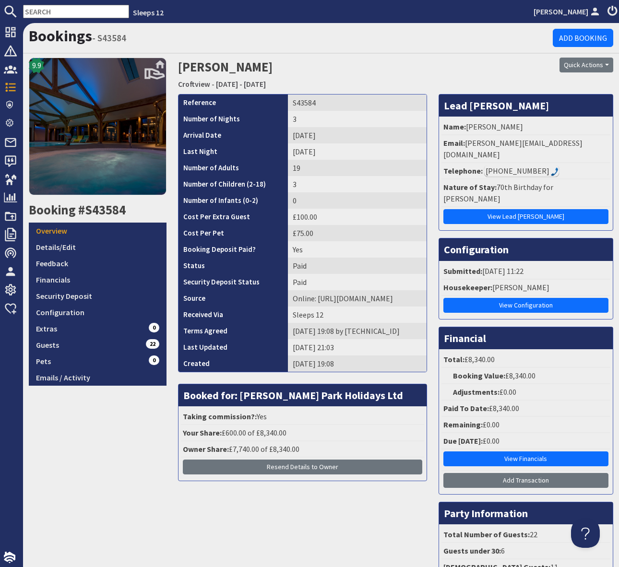
click at [45, 11] on input "text" at bounding box center [76, 11] width 106 height 13
paste input "lydiachigumira7@yahoo.co.uk"
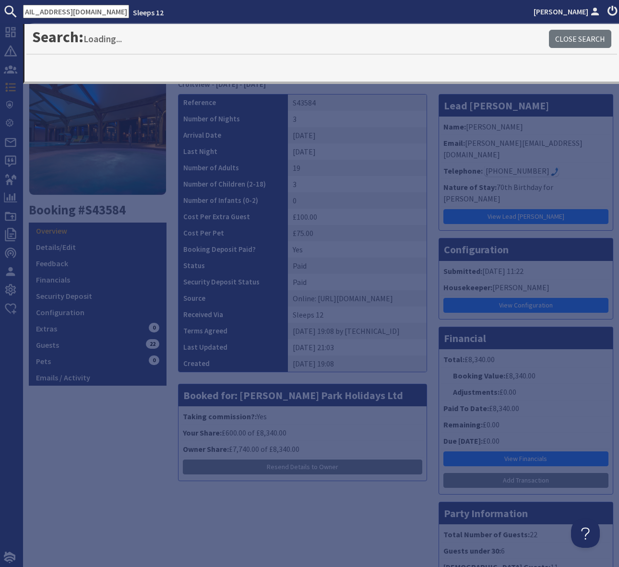
type input "lydiachigumira7@yahoo.co.uk"
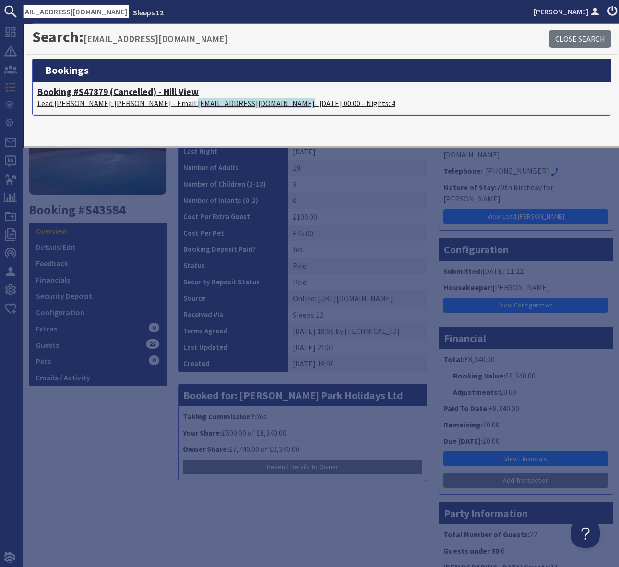
scroll to position [0, 0]
click at [275, 102] on p "Lead Booker: Lydia Chigumira - Email: lydiachigumira7@yahoo.co.uk - 24/11/2025 …" at bounding box center [321, 103] width 569 height 12
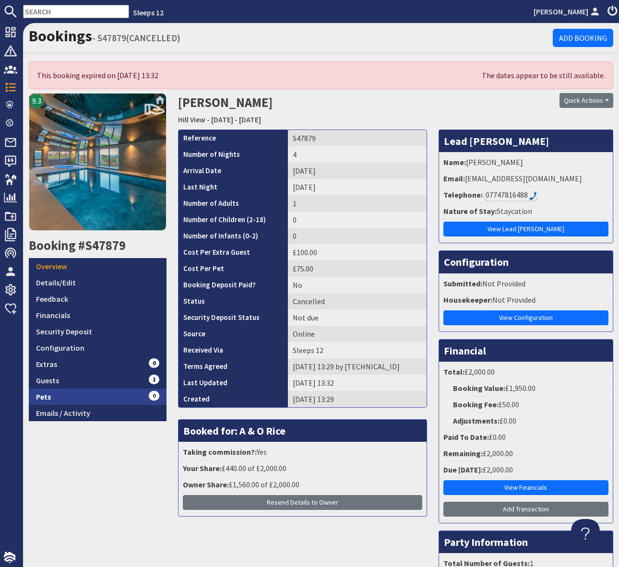
scroll to position [14, 0]
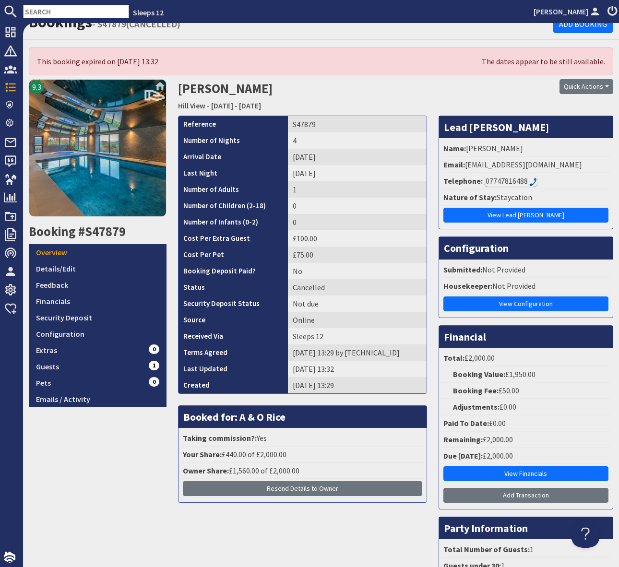
click at [40, 12] on input "text" at bounding box center [76, 11] width 106 height 13
paste input "williamslarence@hotmail.com"
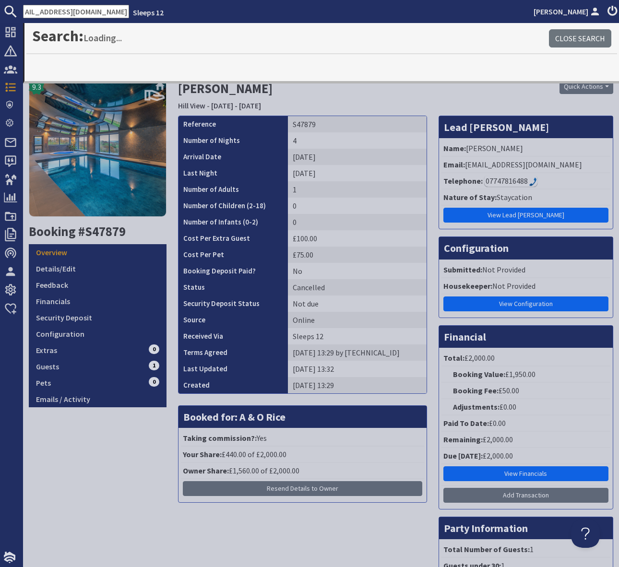
type input "williamslarence@hotmail.com"
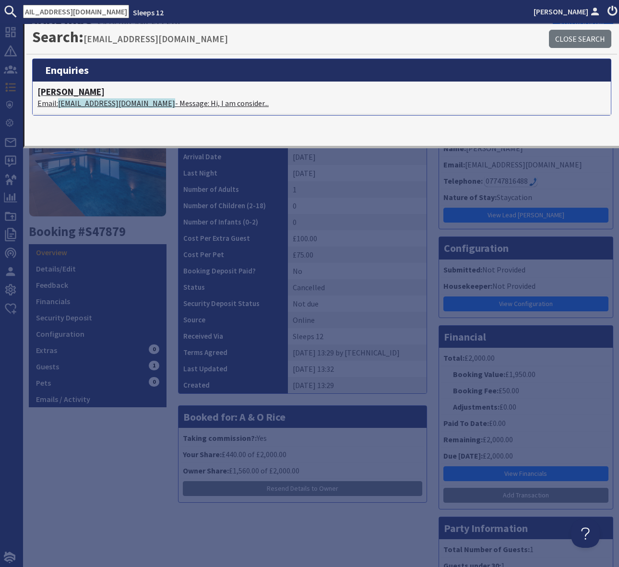
scroll to position [0, 0]
click at [219, 102] on p "Email: williamslarence@hotmail.com - Message: Hi, I am consider..." at bounding box center [321, 103] width 569 height 12
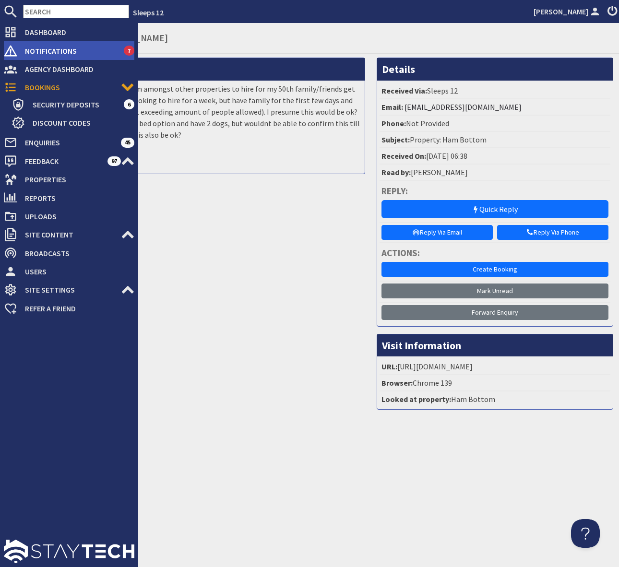
click at [93, 51] on span "Notifications" at bounding box center [70, 50] width 107 height 15
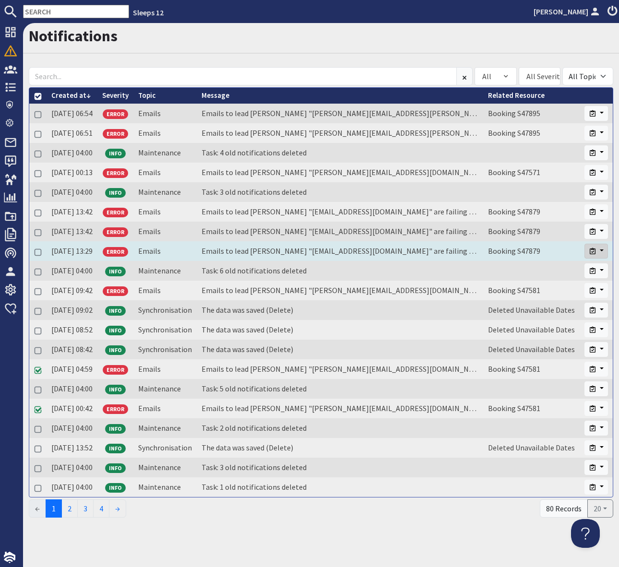
click at [604, 250] on button "button" at bounding box center [597, 251] width 24 height 15
click at [563, 270] on link "Close" at bounding box center [570, 271] width 76 height 15
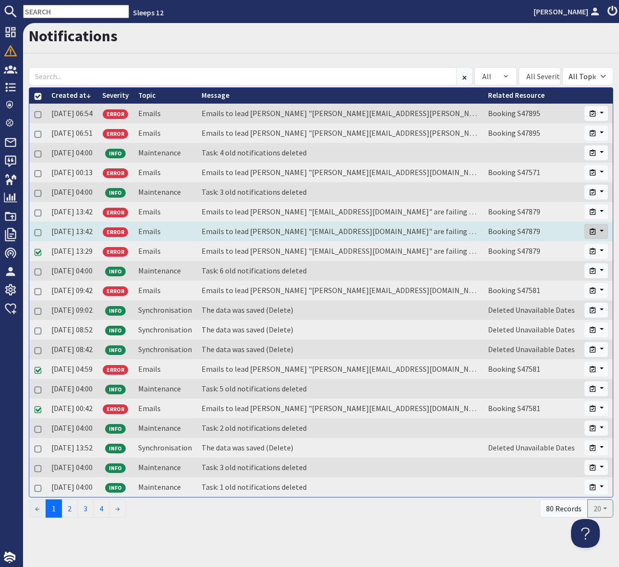
click at [602, 231] on button "button" at bounding box center [597, 231] width 24 height 15
click at [564, 247] on link "Close" at bounding box center [570, 251] width 76 height 15
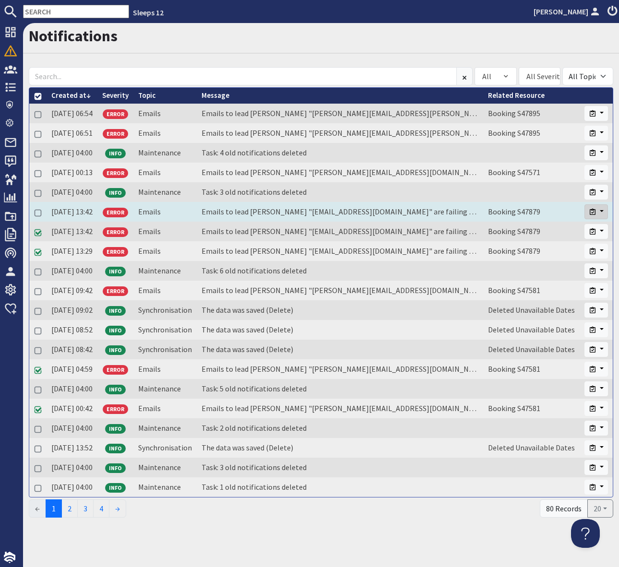
click at [601, 209] on button "button" at bounding box center [597, 211] width 24 height 15
click at [561, 227] on link "Close" at bounding box center [570, 232] width 76 height 15
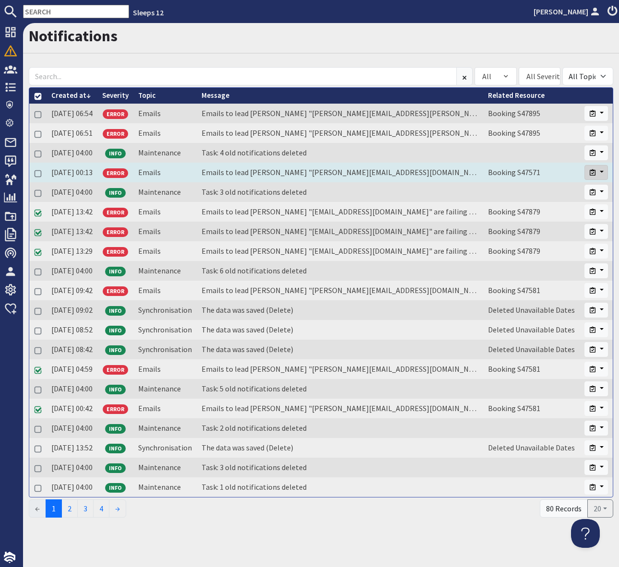
click at [599, 171] on button "button" at bounding box center [597, 172] width 24 height 15
click at [575, 192] on link "Close" at bounding box center [570, 192] width 76 height 15
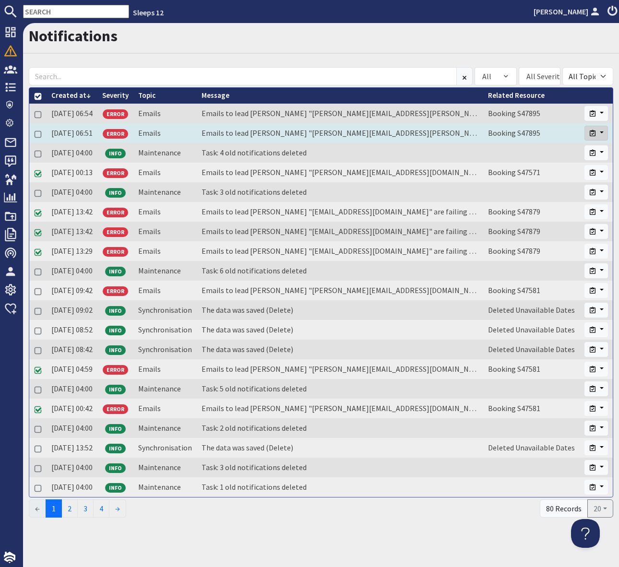
click at [605, 132] on button "button" at bounding box center [597, 133] width 24 height 15
click at [578, 152] on link "Close" at bounding box center [570, 153] width 76 height 15
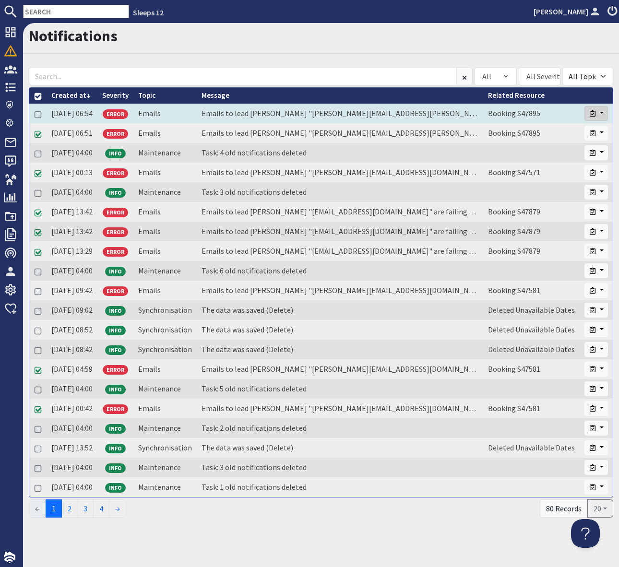
click at [602, 112] on button "button" at bounding box center [597, 113] width 24 height 15
click at [562, 132] on link "Close" at bounding box center [570, 133] width 76 height 15
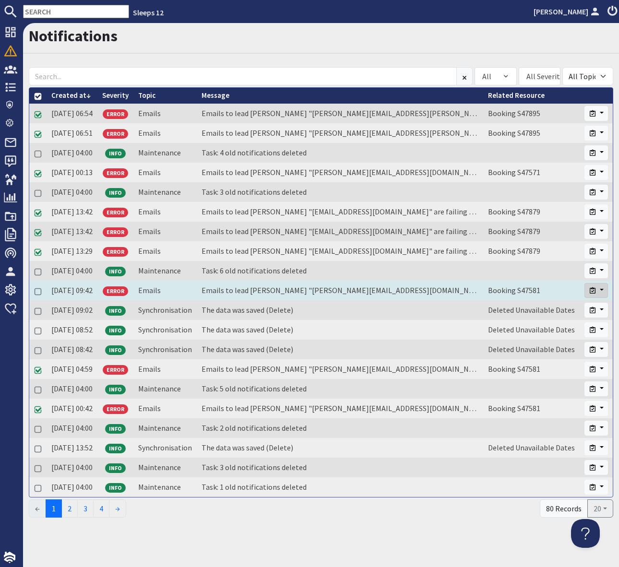
click at [602, 289] on button "button" at bounding box center [597, 290] width 24 height 15
click at [573, 314] on link "Close" at bounding box center [570, 310] width 76 height 15
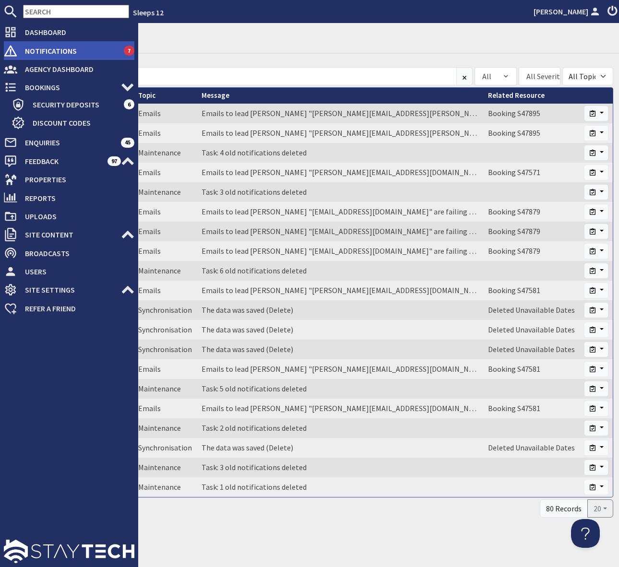
click at [90, 49] on span "Notifications" at bounding box center [70, 50] width 107 height 15
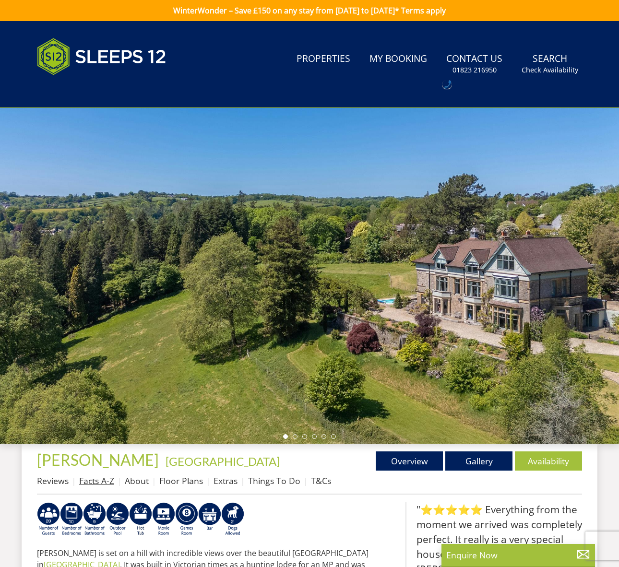
click at [96, 481] on link "Facts A-Z" at bounding box center [96, 481] width 35 height 12
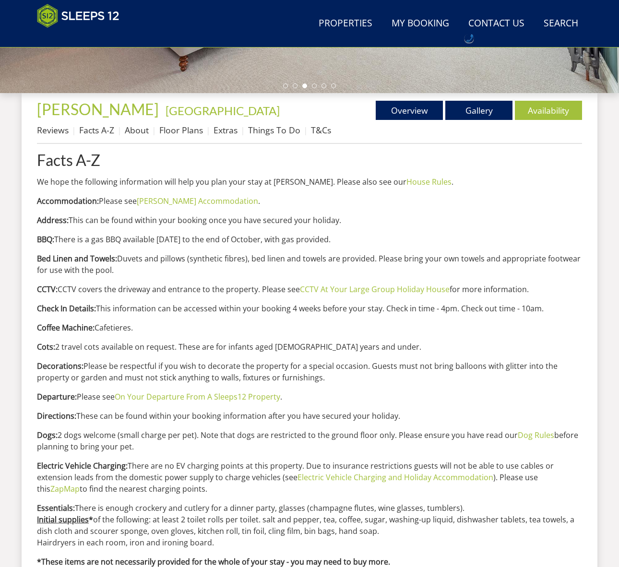
scroll to position [275, 0]
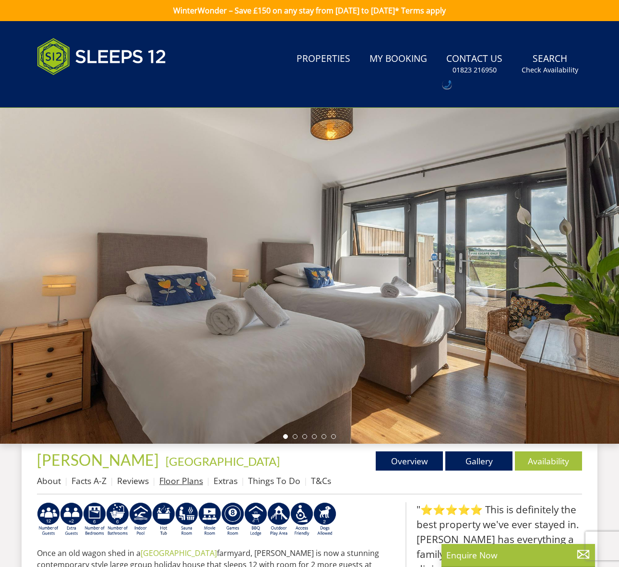
click at [188, 484] on link "Floor Plans" at bounding box center [181, 481] width 44 height 12
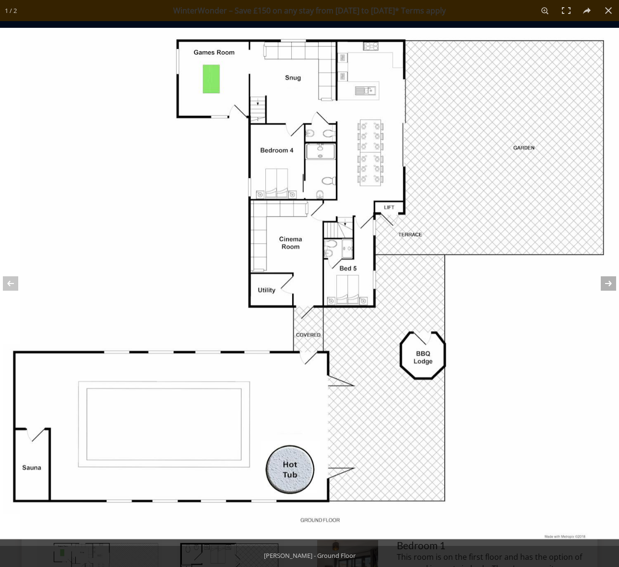
click at [609, 281] on button at bounding box center [602, 284] width 34 height 48
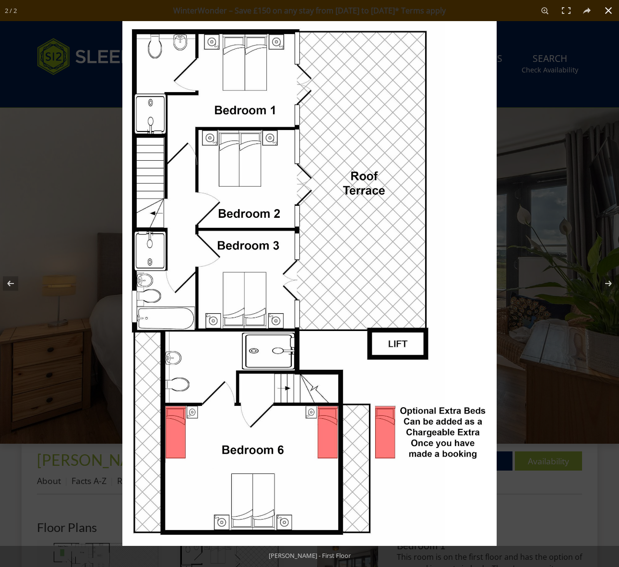
click at [548, 372] on div at bounding box center [431, 304] width 619 height 567
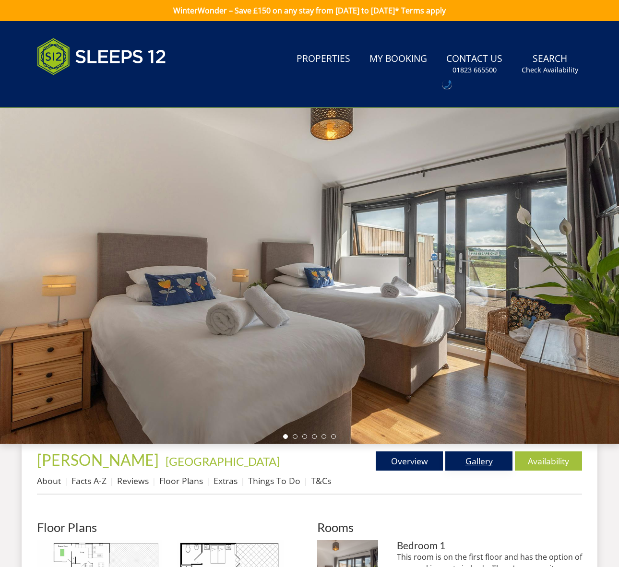
click at [481, 463] on link "Gallery" at bounding box center [478, 461] width 67 height 19
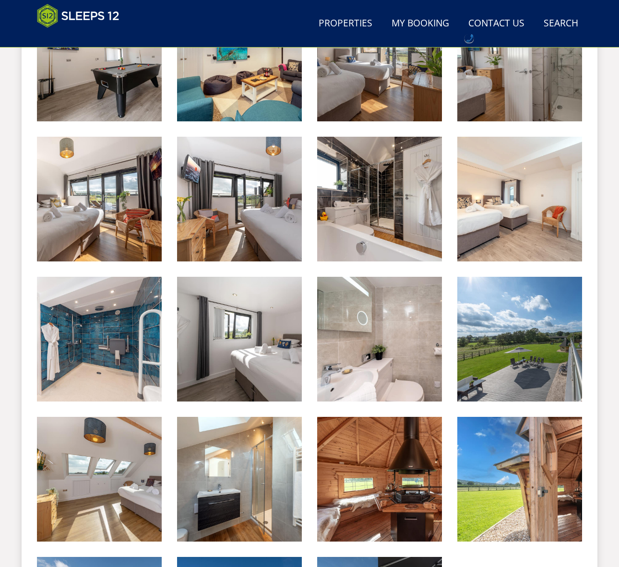
scroll to position [888, 0]
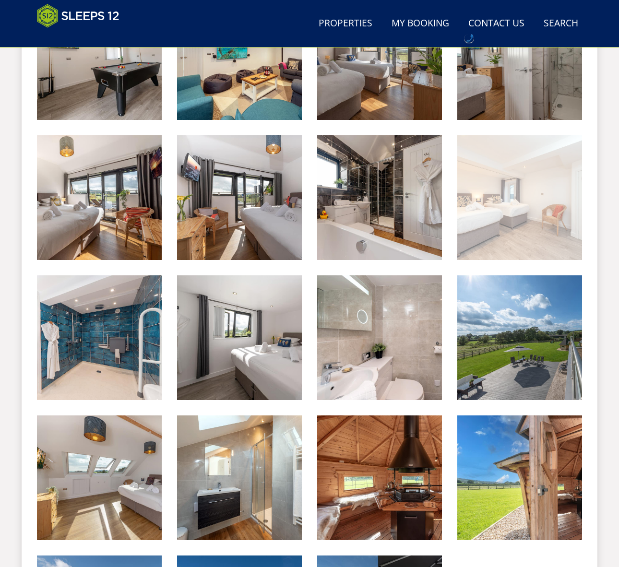
click at [518, 224] on img at bounding box center [519, 197] width 125 height 125
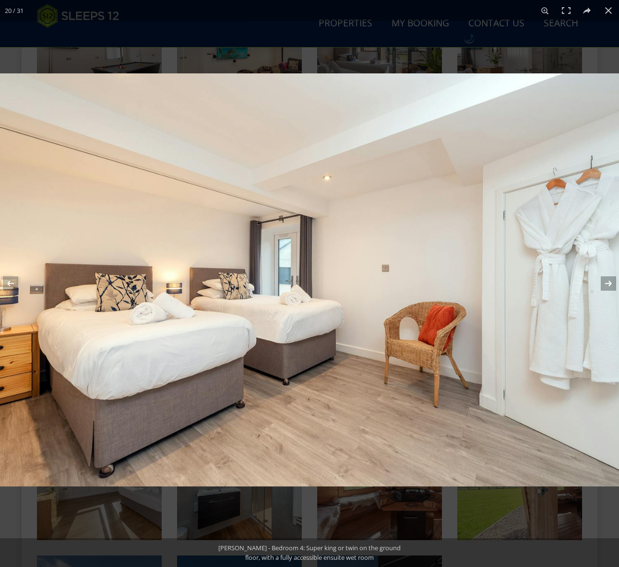
click at [611, 279] on button at bounding box center [602, 284] width 34 height 48
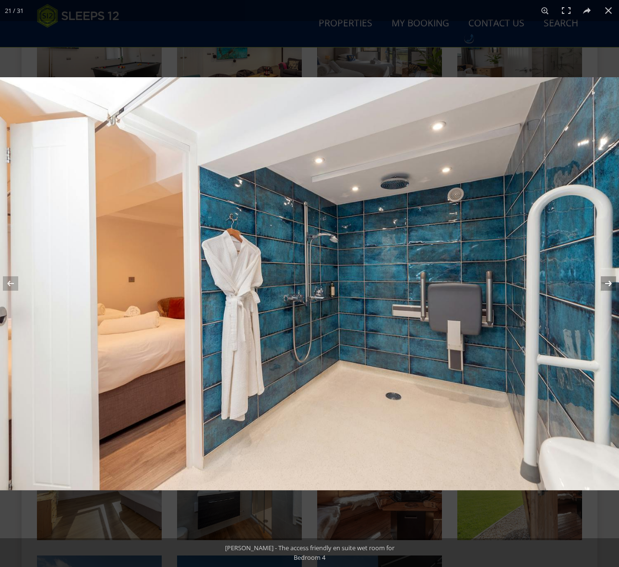
click at [611, 279] on button at bounding box center [602, 284] width 34 height 48
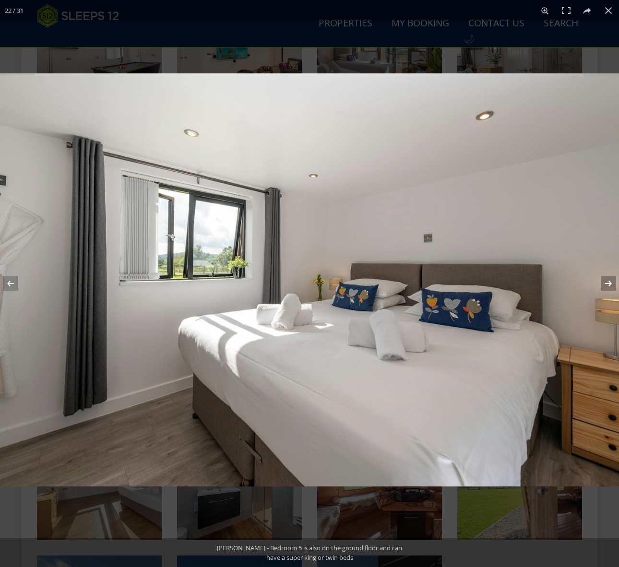
click at [611, 279] on button at bounding box center [602, 284] width 34 height 48
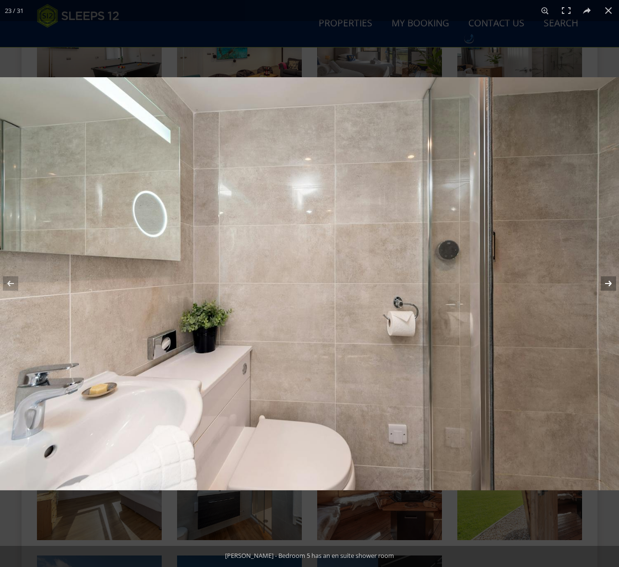
click at [611, 279] on button at bounding box center [602, 284] width 34 height 48
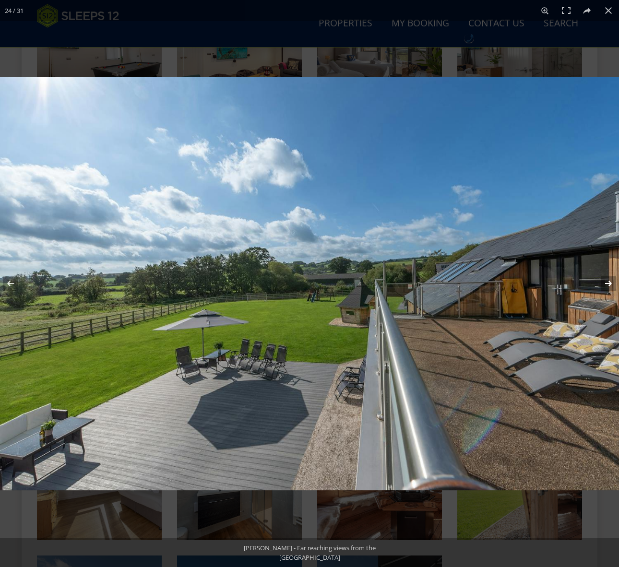
click at [611, 279] on button at bounding box center [602, 284] width 34 height 48
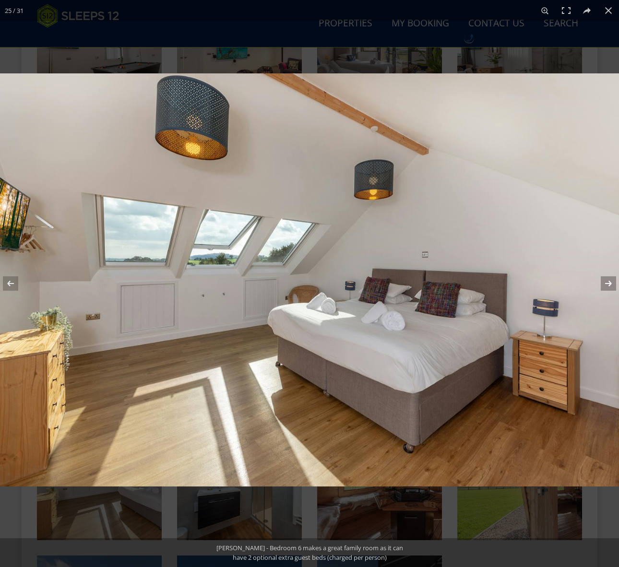
click at [604, 284] on button at bounding box center [602, 284] width 34 height 48
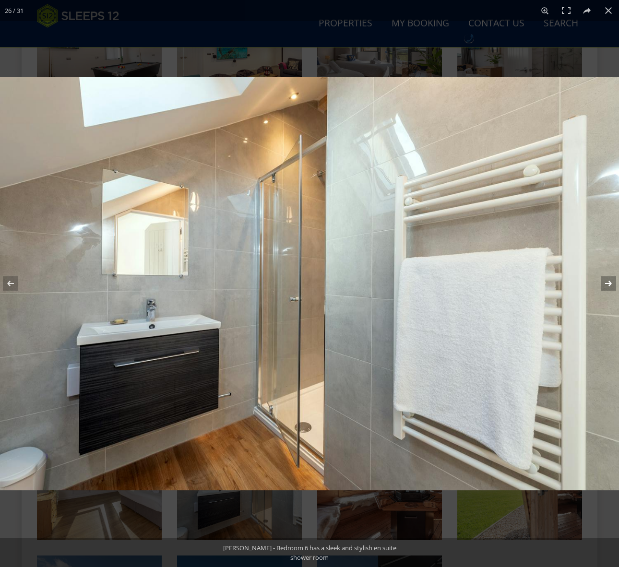
click at [604, 284] on button at bounding box center [602, 284] width 34 height 48
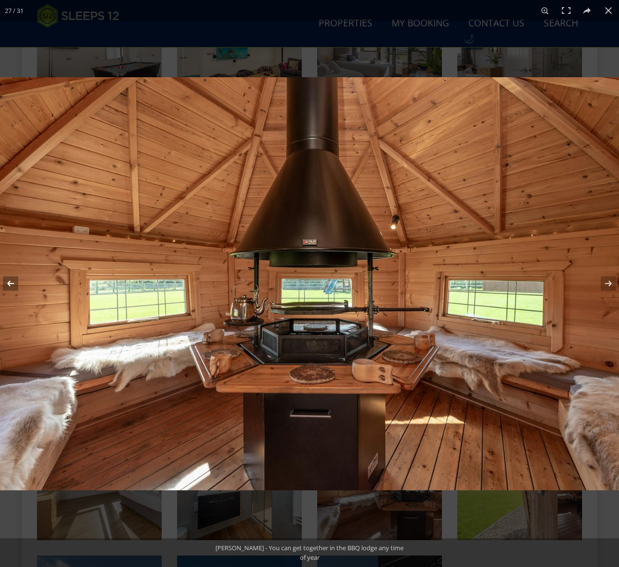
click at [12, 284] on button at bounding box center [17, 284] width 34 height 48
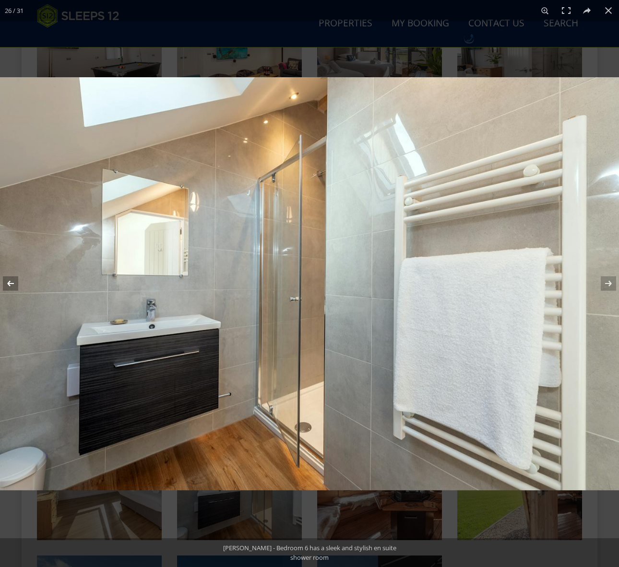
click at [12, 284] on button at bounding box center [17, 284] width 34 height 48
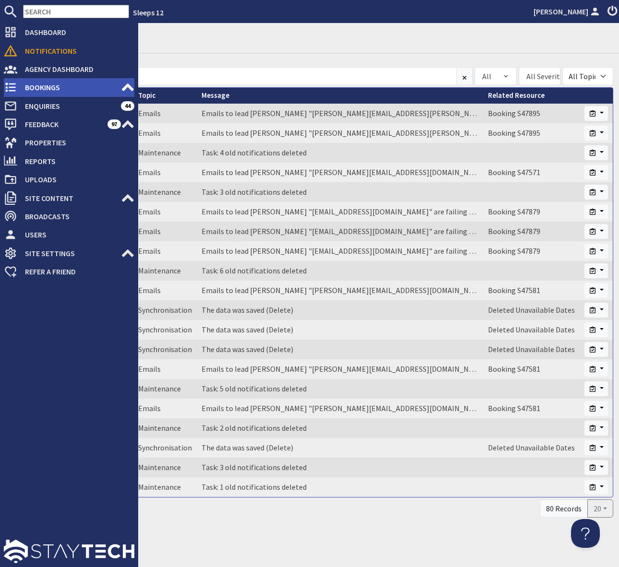
click at [85, 84] on span "Bookings" at bounding box center [69, 87] width 104 height 15
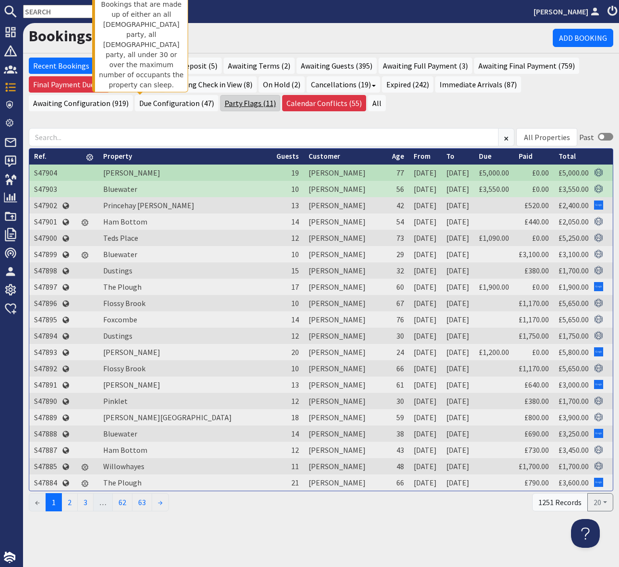
click at [220, 103] on link "Party Flags (11)" at bounding box center [250, 103] width 60 height 16
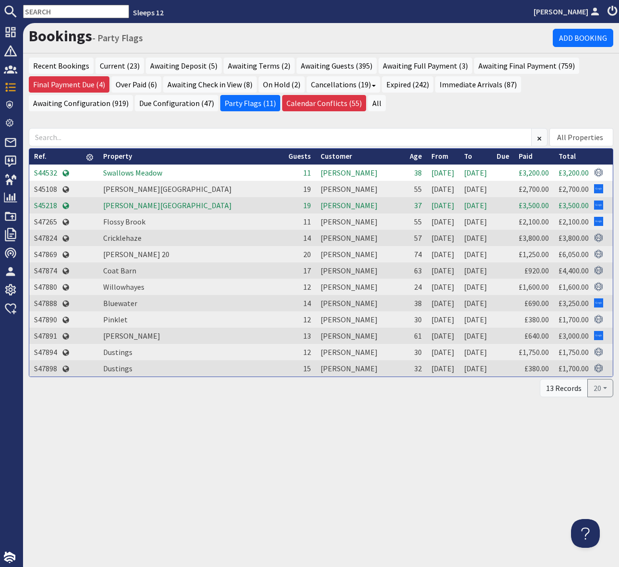
click at [44, 174] on td "S44532" at bounding box center [45, 173] width 33 height 16
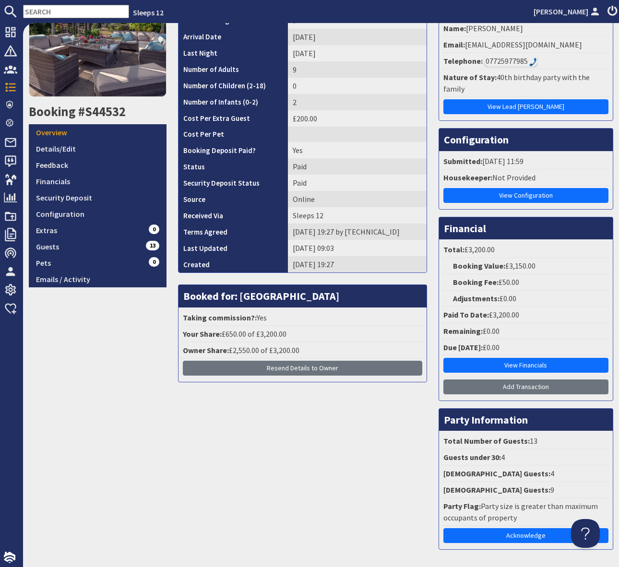
scroll to position [101, 0]
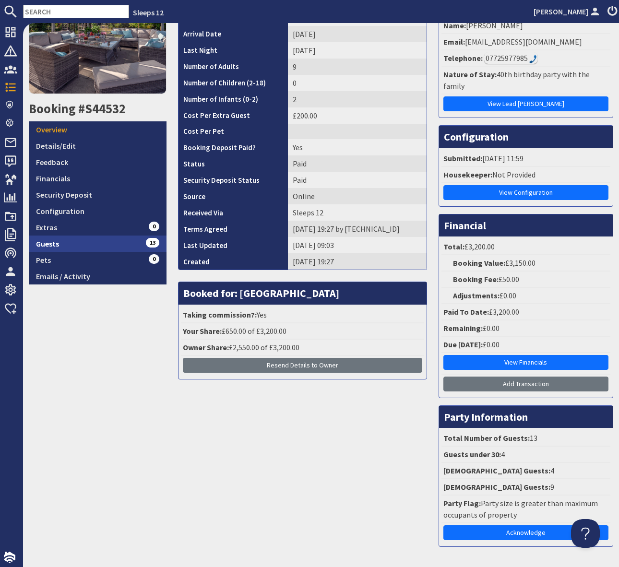
click at [146, 246] on link "Guests 13" at bounding box center [98, 244] width 138 height 16
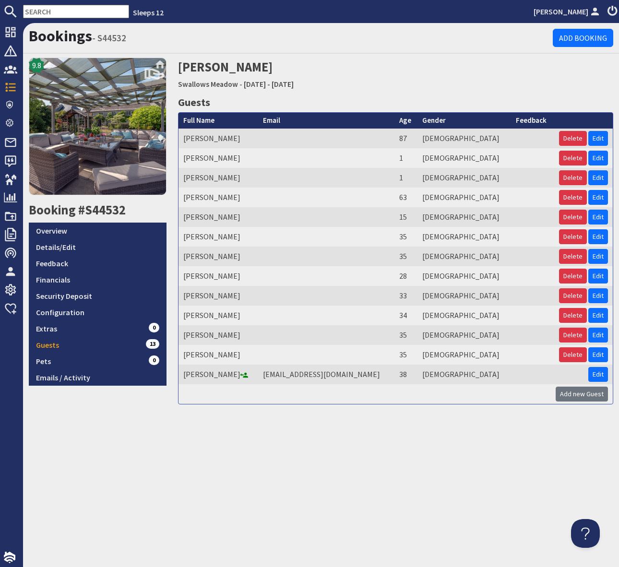
click at [418, 309] on td "34" at bounding box center [405, 316] width 23 height 20
click at [97, 229] on link "Overview" at bounding box center [98, 231] width 138 height 16
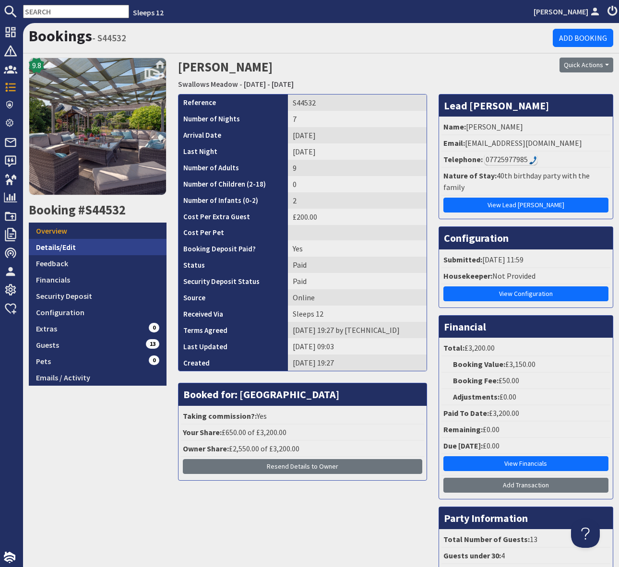
click at [74, 245] on link "Details/Edit" at bounding box center [98, 247] width 138 height 16
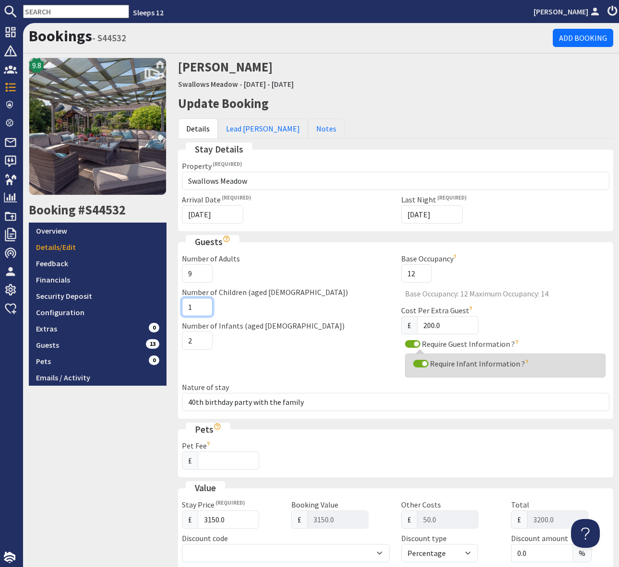
type input "1"
click at [203, 303] on input "1" at bounding box center [197, 307] width 31 height 18
type input "10"
click at [201, 271] on input "10" at bounding box center [197, 273] width 31 height 18
click at [311, 309] on div "Number of Children (aged [DEMOGRAPHIC_DATA]) 1" at bounding box center [286, 302] width 220 height 30
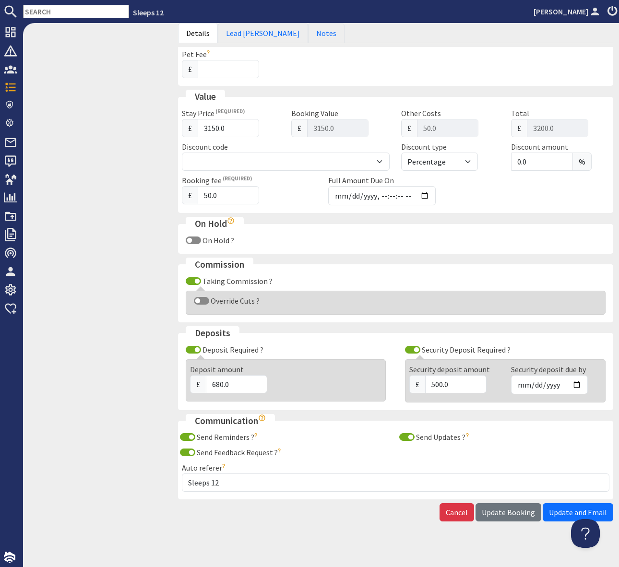
scroll to position [399, 0]
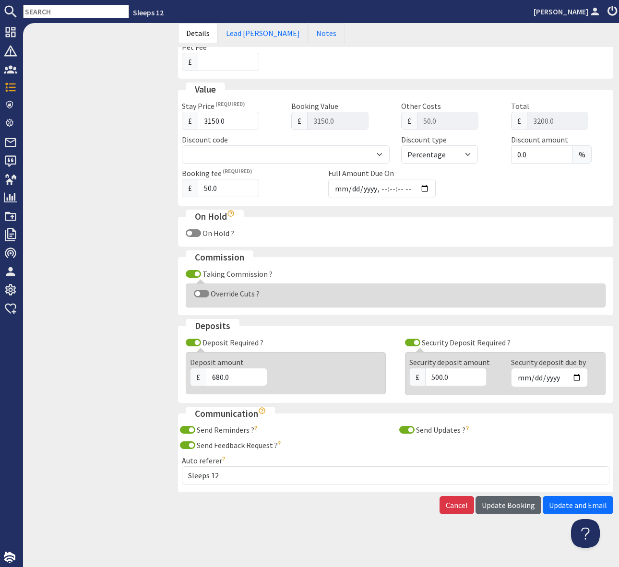
click at [504, 501] on span "Update Booking" at bounding box center [508, 506] width 53 height 10
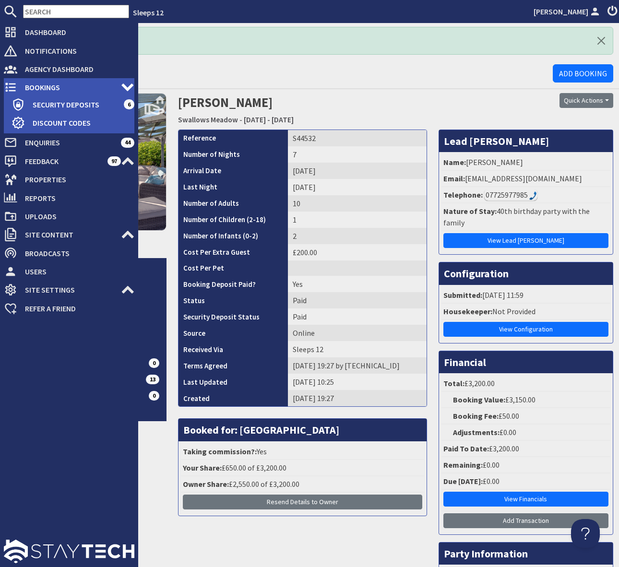
click at [69, 85] on span "Bookings" at bounding box center [69, 87] width 104 height 15
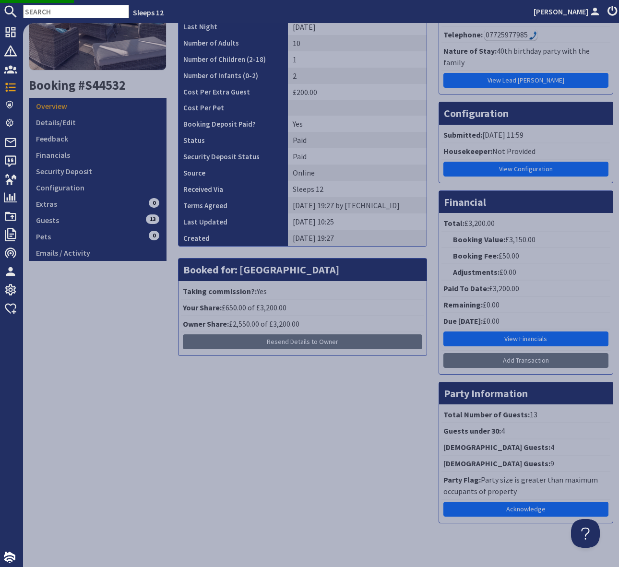
scroll to position [160, 0]
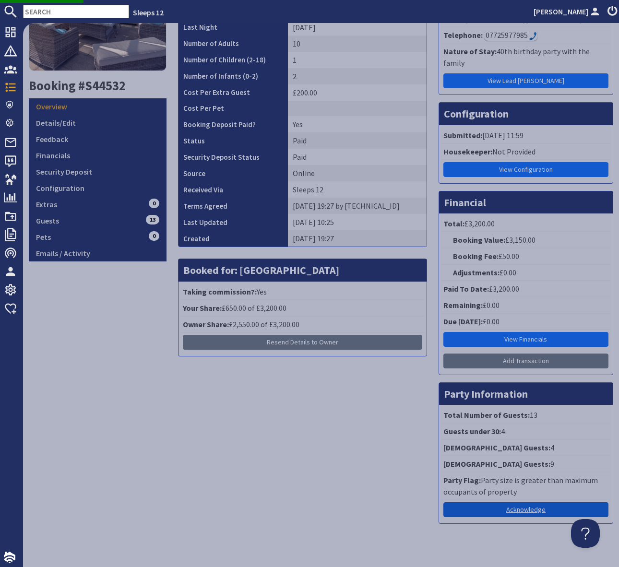
click at [534, 502] on link "Acknowledge" at bounding box center [525, 509] width 165 height 15
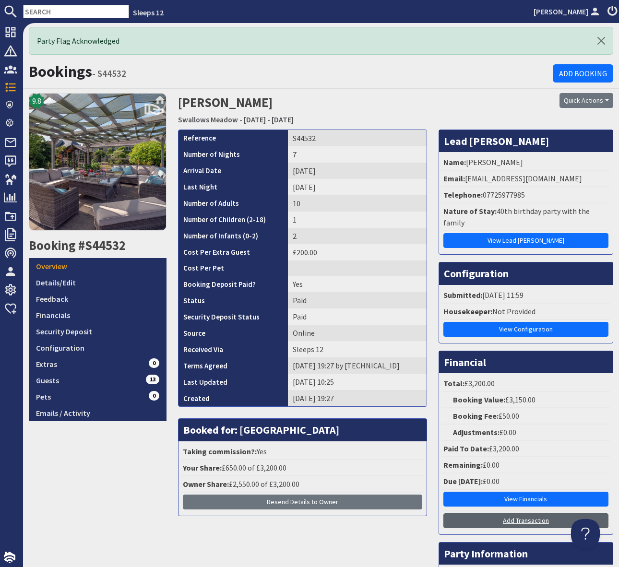
scroll to position [139, 0]
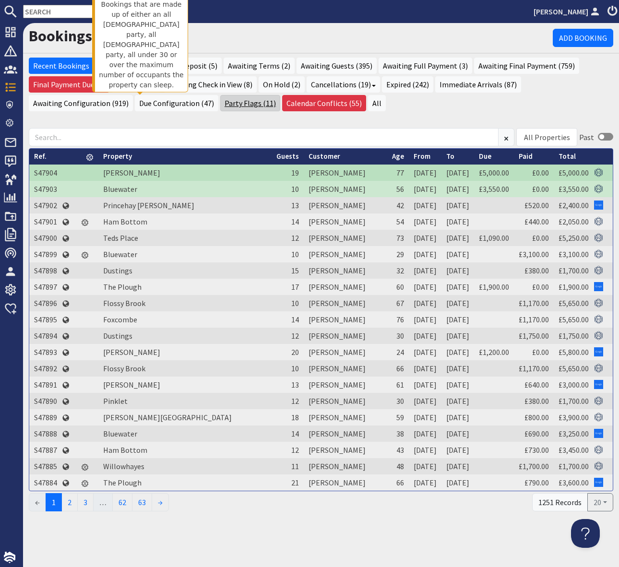
click at [220, 102] on link "Party Flags (11)" at bounding box center [250, 103] width 60 height 16
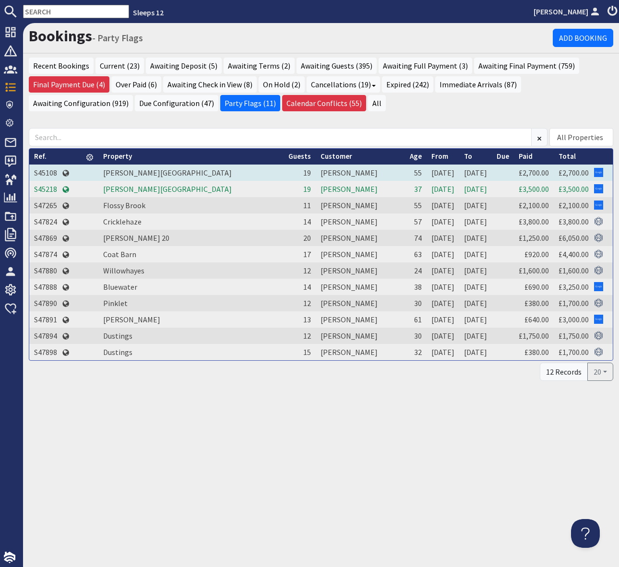
click at [50, 169] on td "S45108" at bounding box center [45, 173] width 33 height 16
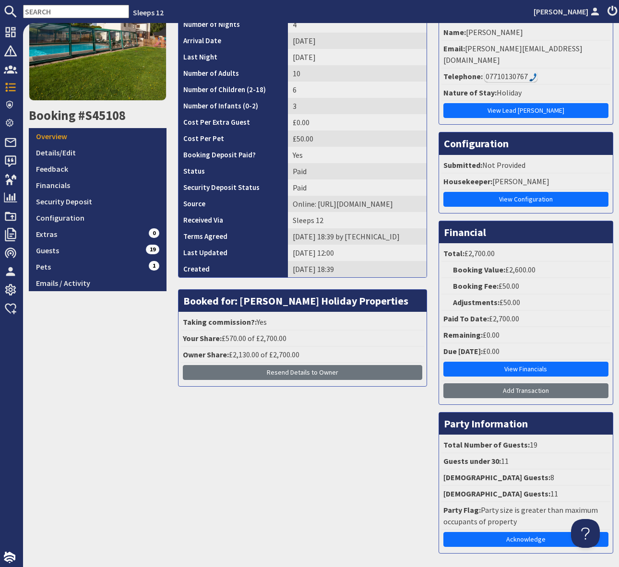
scroll to position [125, 0]
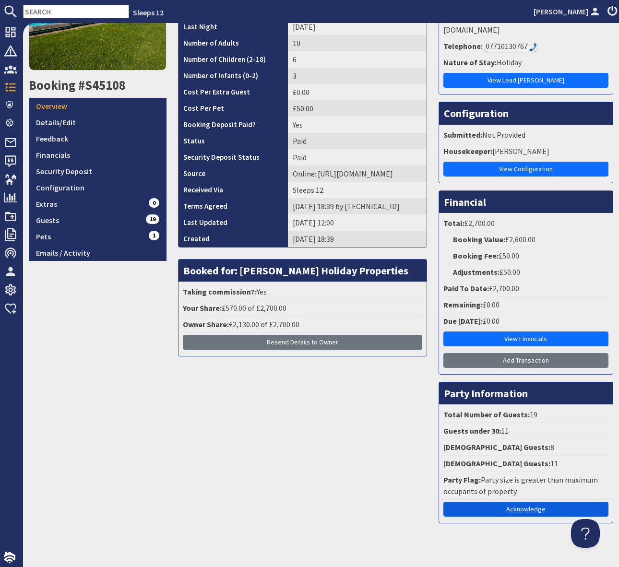
click at [521, 502] on link "Acknowledge" at bounding box center [525, 509] width 165 height 15
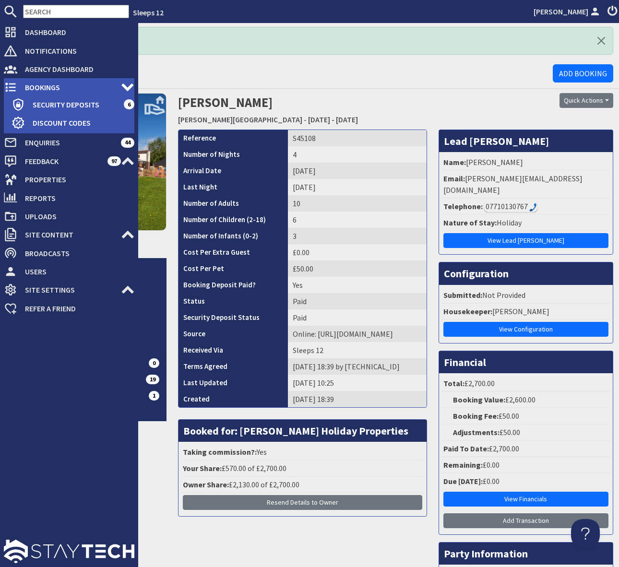
click at [77, 86] on span "Bookings" at bounding box center [69, 87] width 104 height 15
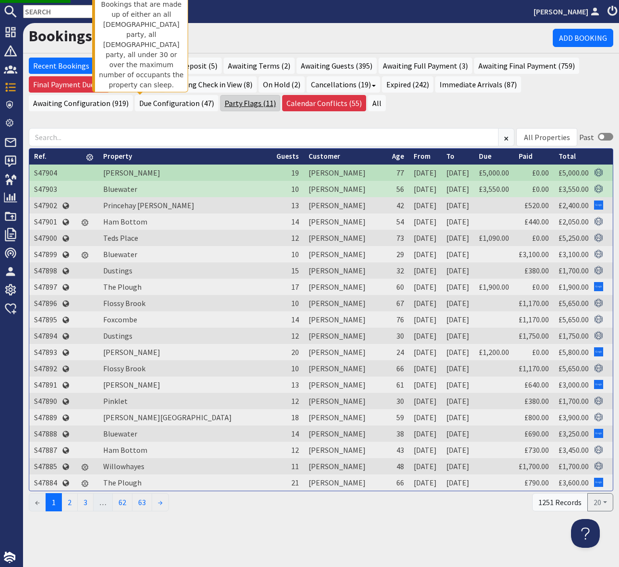
click at [220, 102] on link "Party Flags (11)" at bounding box center [250, 103] width 60 height 16
click at [220, 105] on link "Party Flags (10)" at bounding box center [250, 103] width 60 height 16
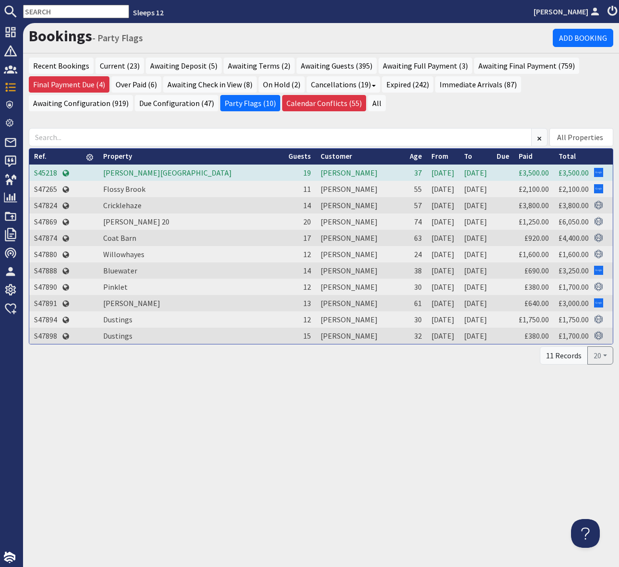
click at [52, 170] on td "S45218" at bounding box center [45, 173] width 33 height 16
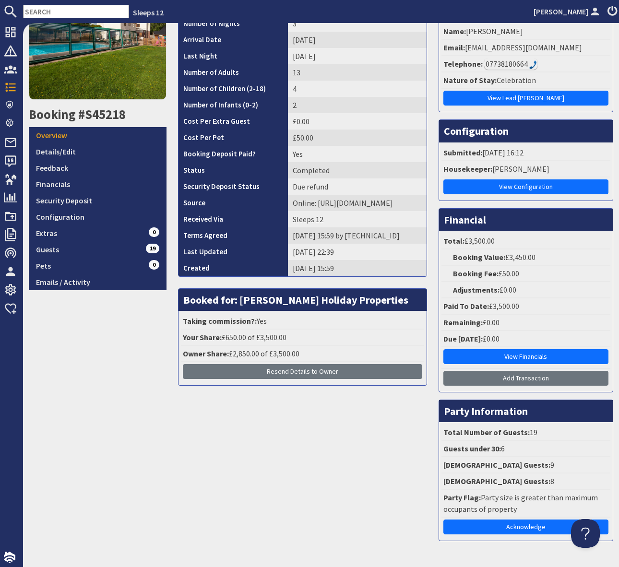
scroll to position [125, 0]
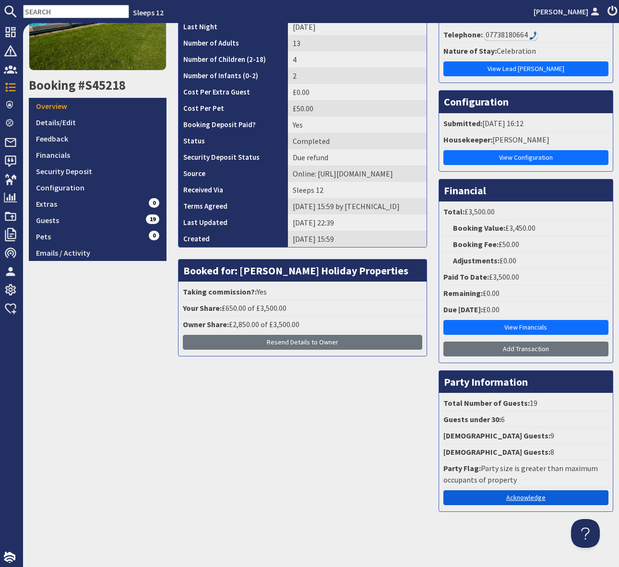
click at [519, 499] on link "Acknowledge" at bounding box center [525, 497] width 165 height 15
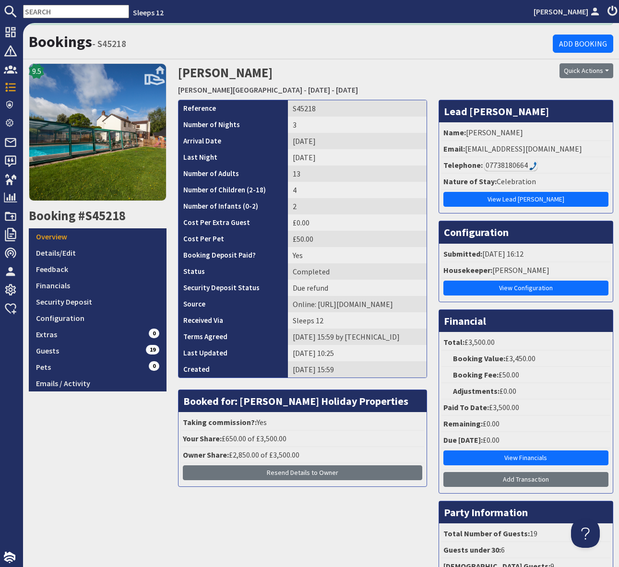
scroll to position [139, 0]
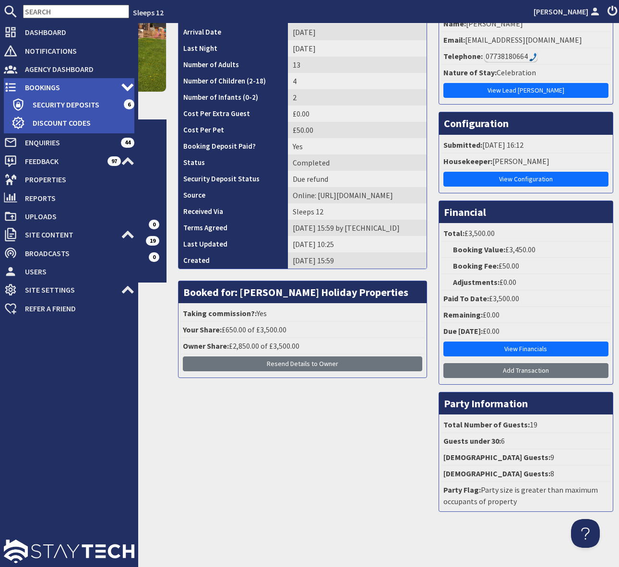
click at [49, 88] on span "Bookings" at bounding box center [69, 87] width 104 height 15
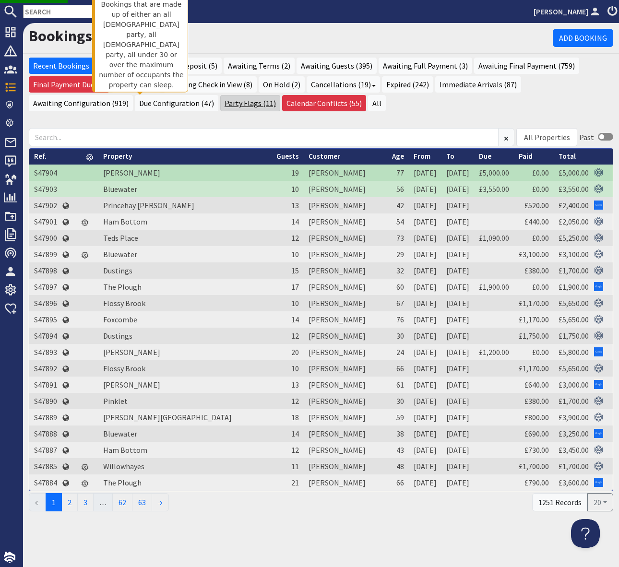
click at [220, 102] on link "Party Flags (11)" at bounding box center [250, 103] width 60 height 16
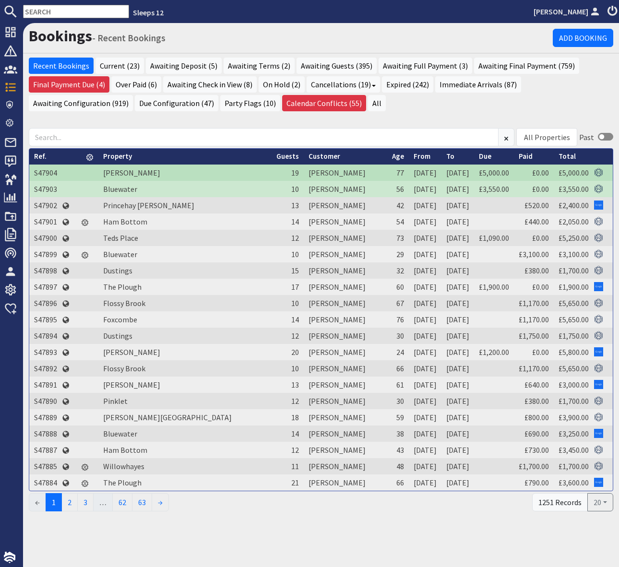
click at [49, 172] on td "S47904" at bounding box center [45, 173] width 33 height 16
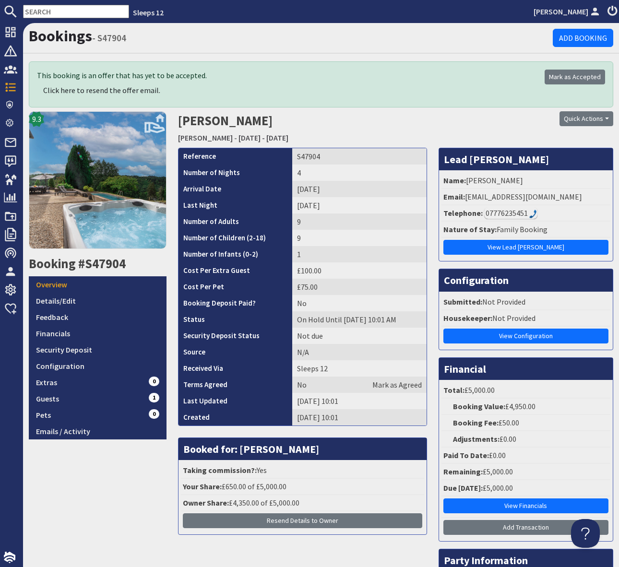
scroll to position [129, 0]
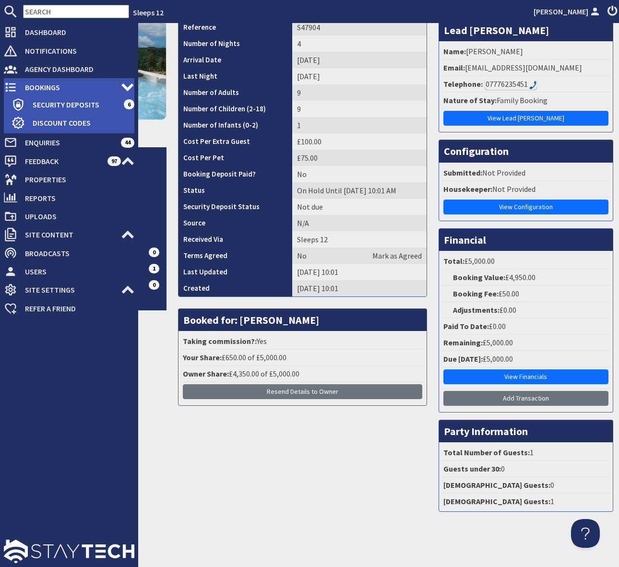
click at [60, 89] on span "Bookings" at bounding box center [69, 87] width 104 height 15
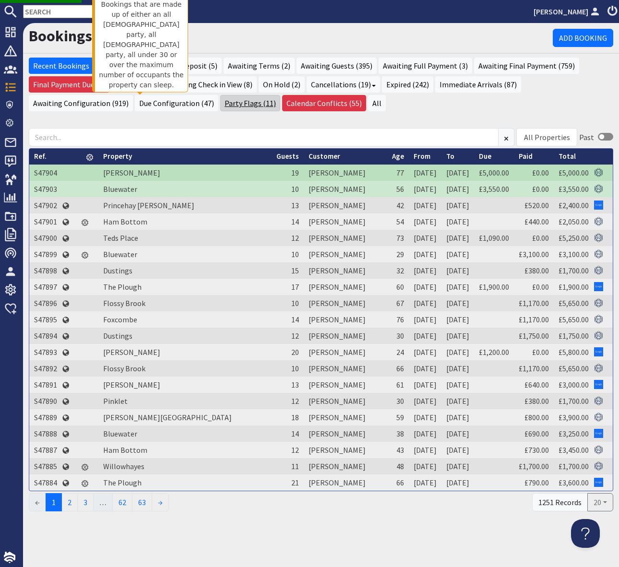
click at [220, 102] on link "Party Flags (11)" at bounding box center [250, 103] width 60 height 16
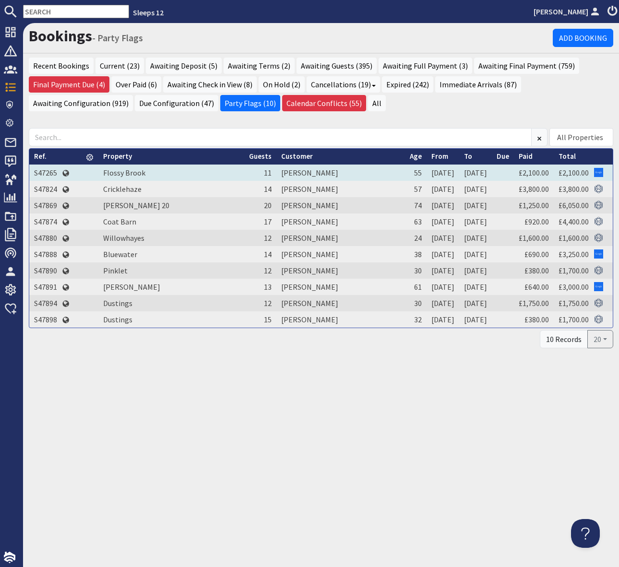
click at [50, 171] on td "S47265" at bounding box center [45, 173] width 33 height 16
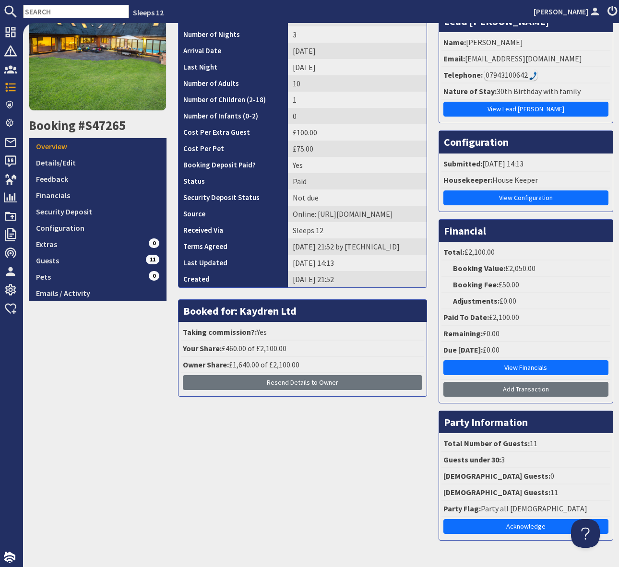
scroll to position [113, 0]
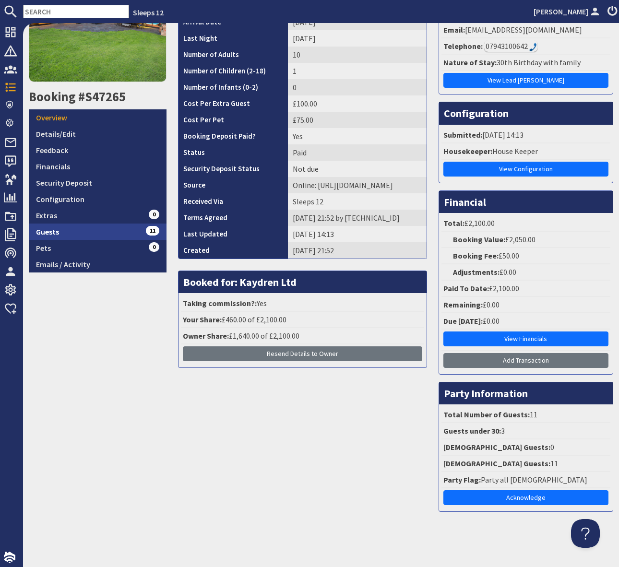
click at [116, 229] on link "Guests 11" at bounding box center [98, 232] width 138 height 16
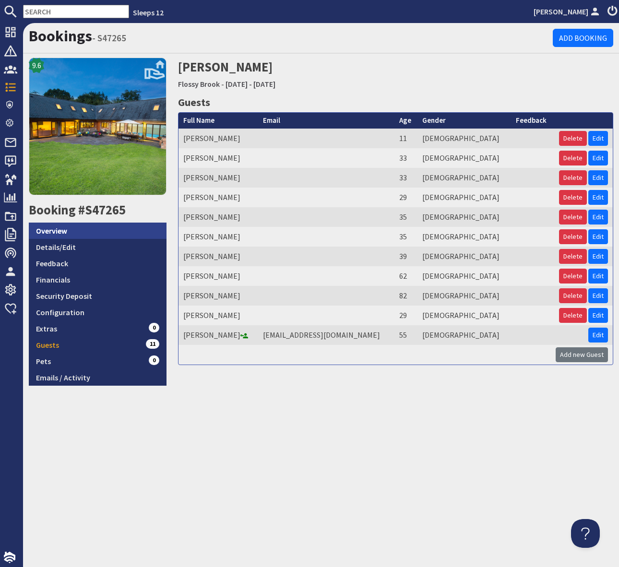
click at [86, 228] on link "Overview" at bounding box center [98, 231] width 138 height 16
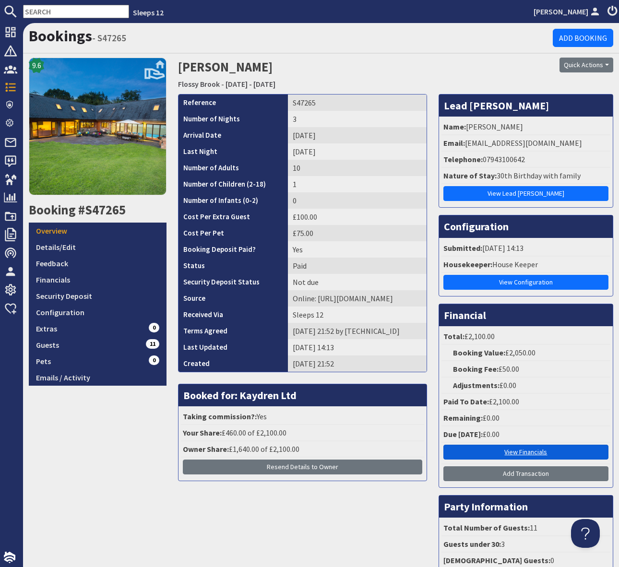
scroll to position [113, 0]
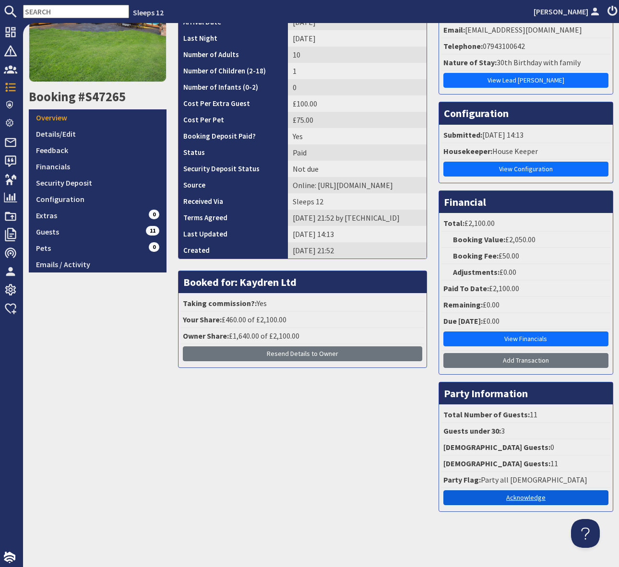
click at [523, 495] on link "Acknowledge" at bounding box center [525, 497] width 165 height 15
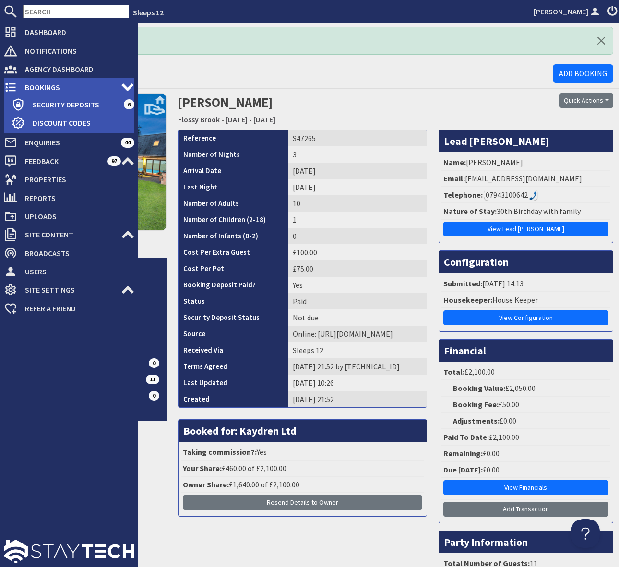
click at [78, 83] on span "Bookings" at bounding box center [69, 87] width 104 height 15
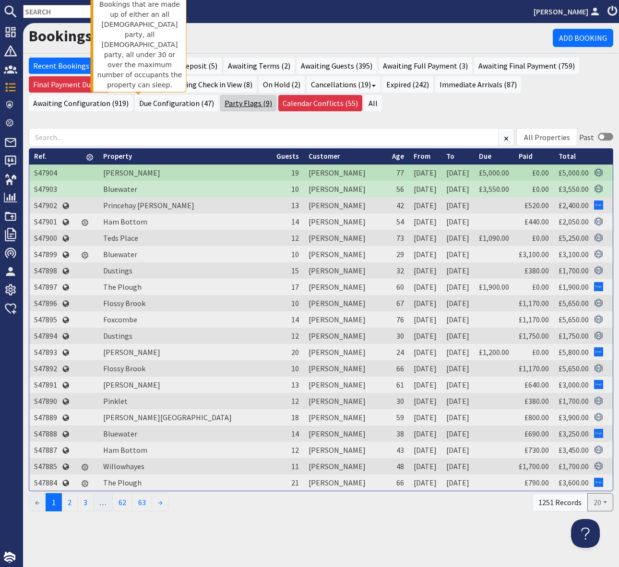
click at [220, 105] on link "Party Flags (9)" at bounding box center [248, 103] width 56 height 16
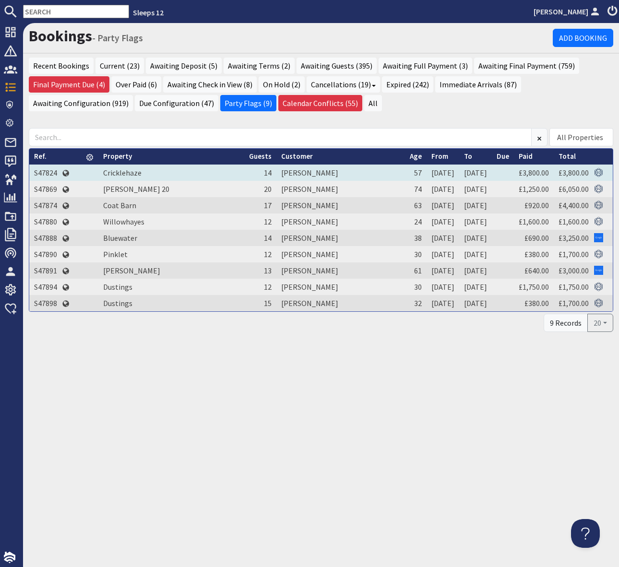
click at [48, 171] on td "S47824" at bounding box center [45, 173] width 33 height 16
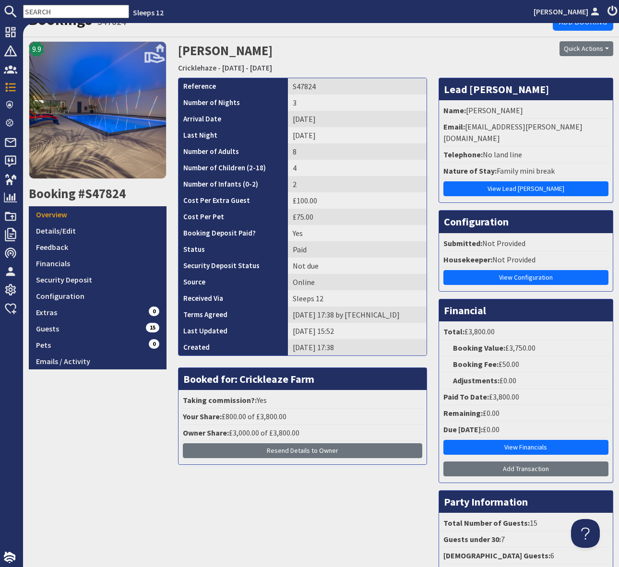
scroll to position [22, 0]
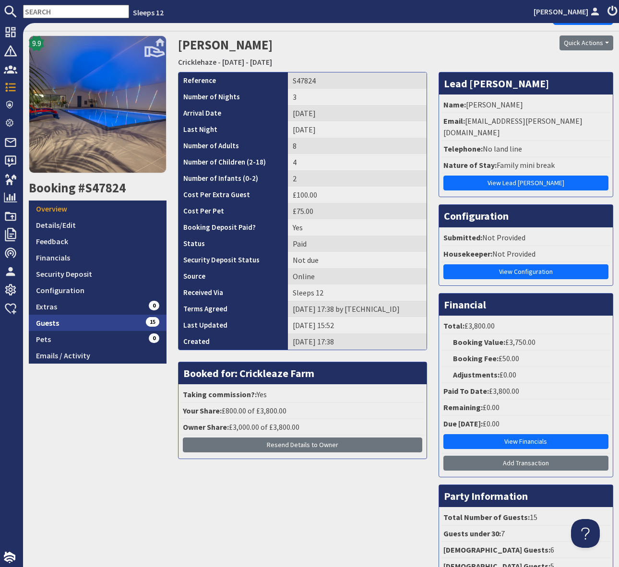
click at [118, 318] on link "Guests 15" at bounding box center [98, 323] width 138 height 16
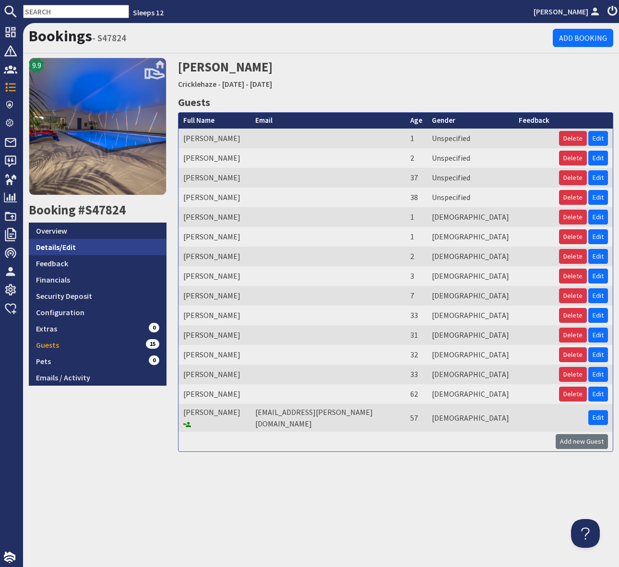
click at [90, 250] on link "Details/Edit" at bounding box center [98, 247] width 138 height 16
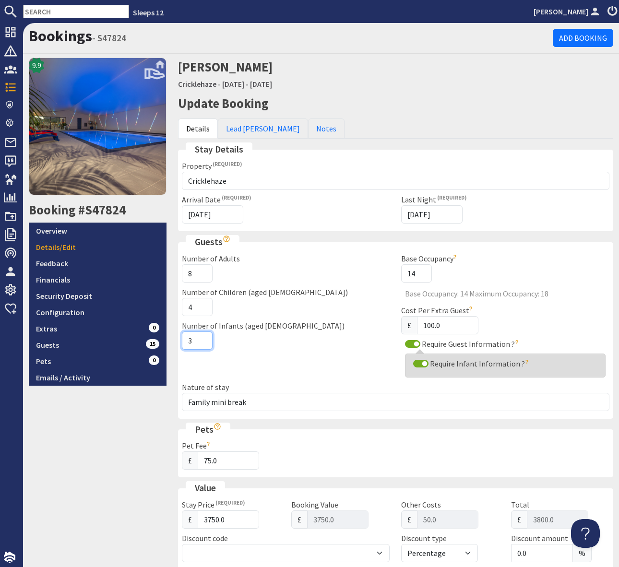
type input "3"
click at [204, 338] on input "3" at bounding box center [197, 341] width 31 height 18
click at [279, 363] on div "Number of Adults 8 Number of Children (aged 2-18) 4 Number of Infants (aged 0-2…" at bounding box center [286, 317] width 220 height 129
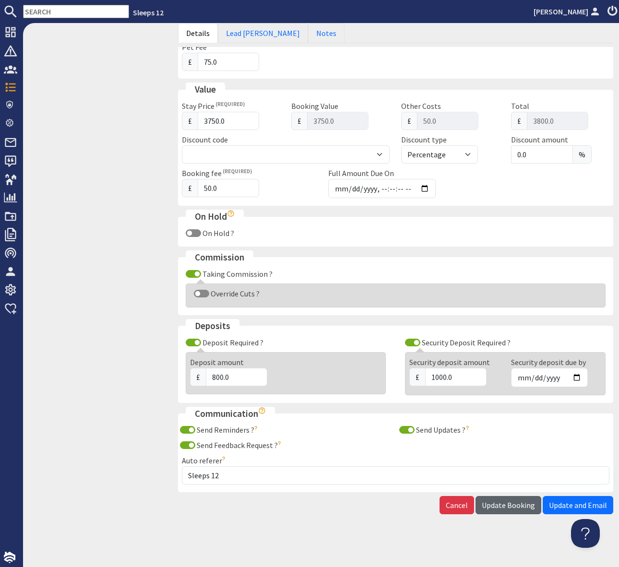
click at [505, 502] on span "Update Booking" at bounding box center [508, 506] width 53 height 10
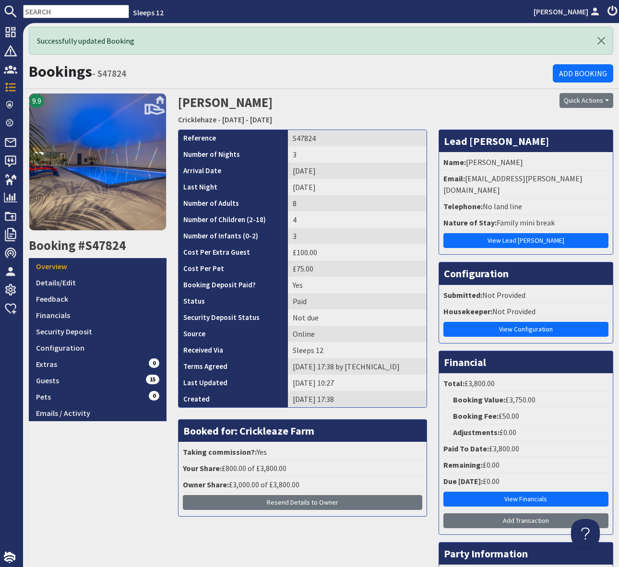
scroll to position [160, 0]
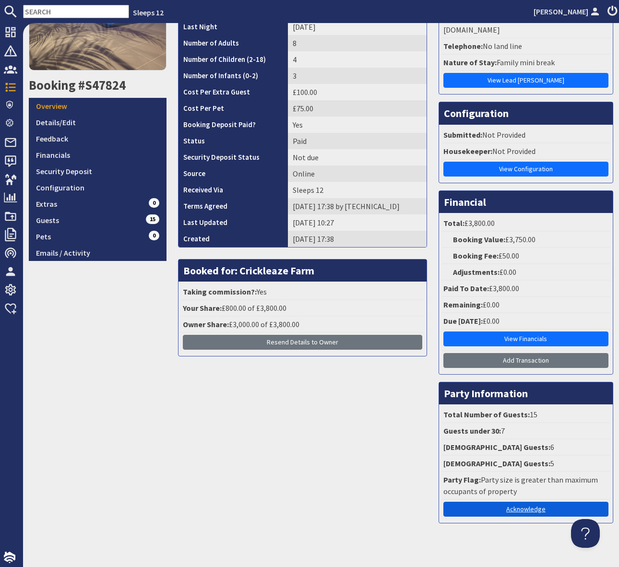
click at [515, 502] on link "Acknowledge" at bounding box center [525, 509] width 165 height 15
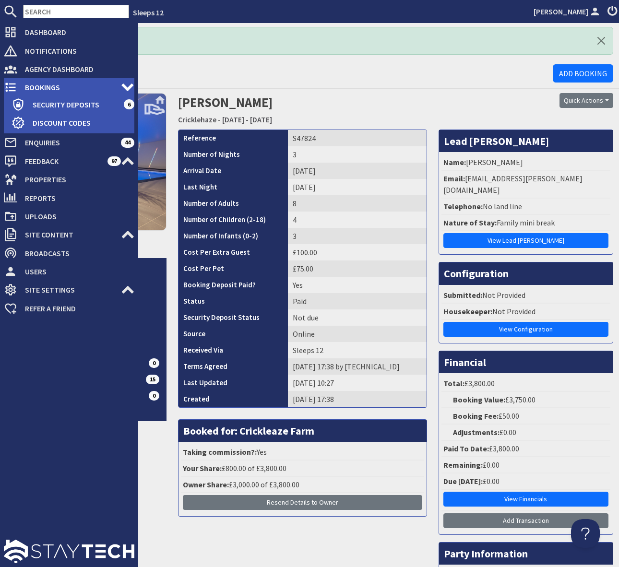
click at [45, 85] on span "Bookings" at bounding box center [69, 87] width 104 height 15
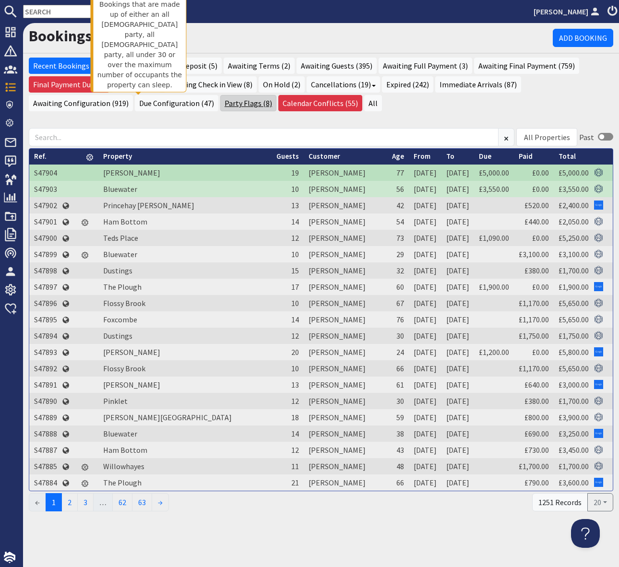
click at [220, 102] on link "Party Flags (8)" at bounding box center [248, 103] width 56 height 16
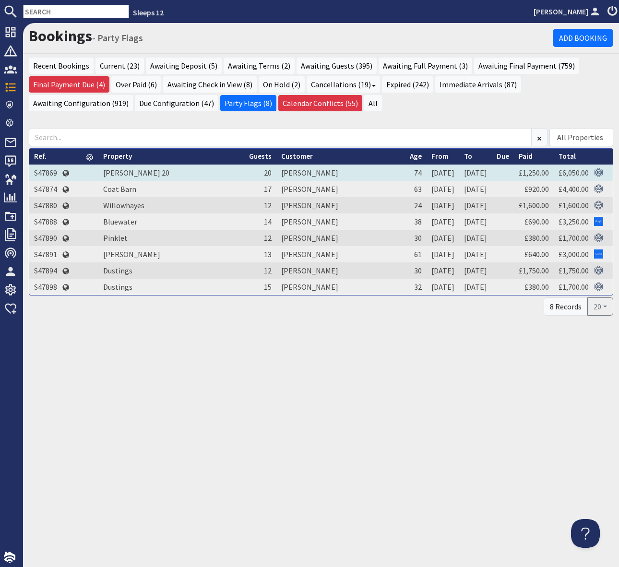
click at [52, 173] on td "S47869" at bounding box center [45, 173] width 33 height 16
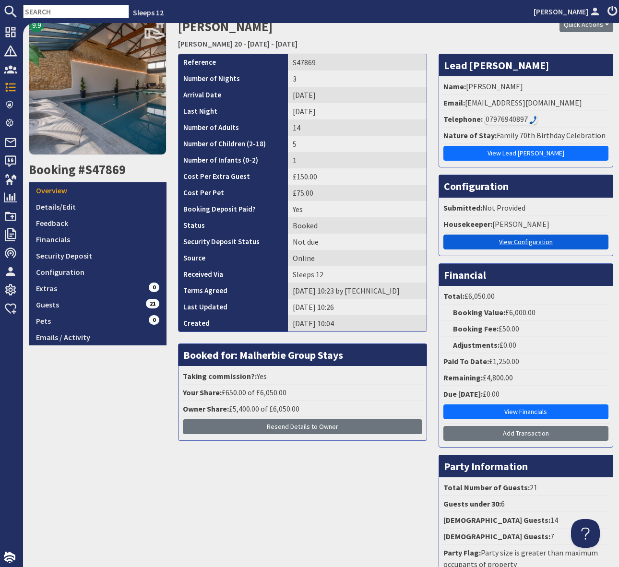
scroll to position [39, 0]
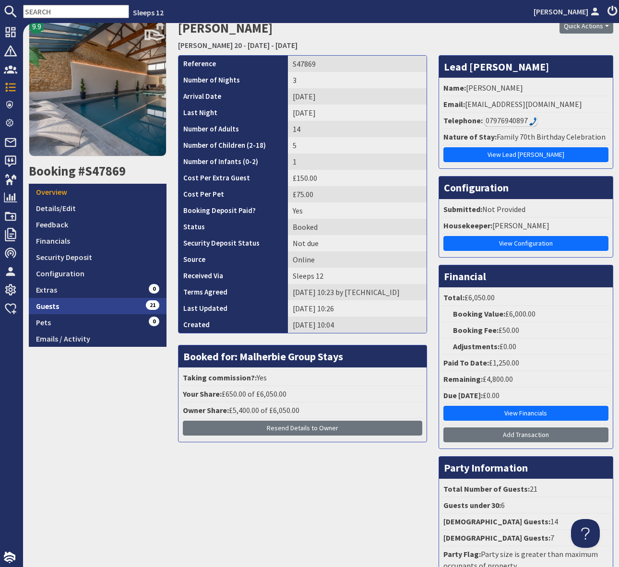
click at [143, 303] on link "Guests 21" at bounding box center [98, 306] width 138 height 16
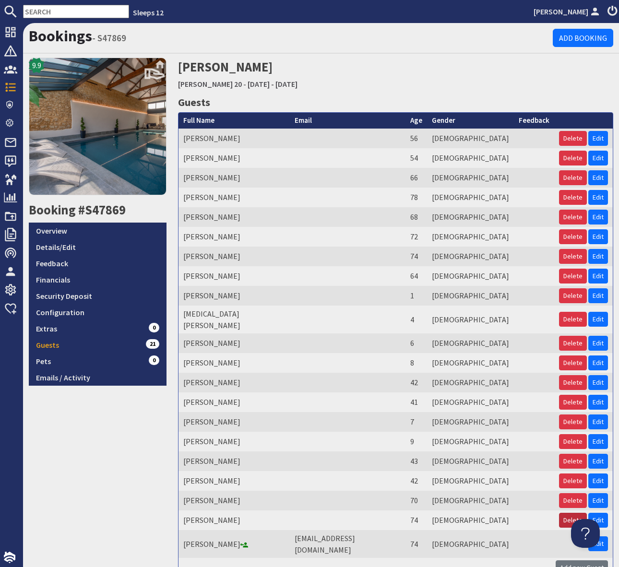
click at [572, 513] on button "Delete" at bounding box center [573, 520] width 28 height 15
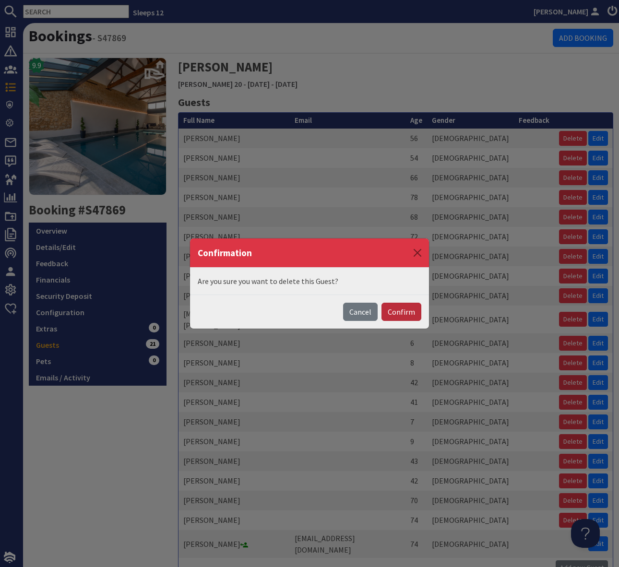
click at [410, 311] on button "Confirm" at bounding box center [402, 312] width 40 height 18
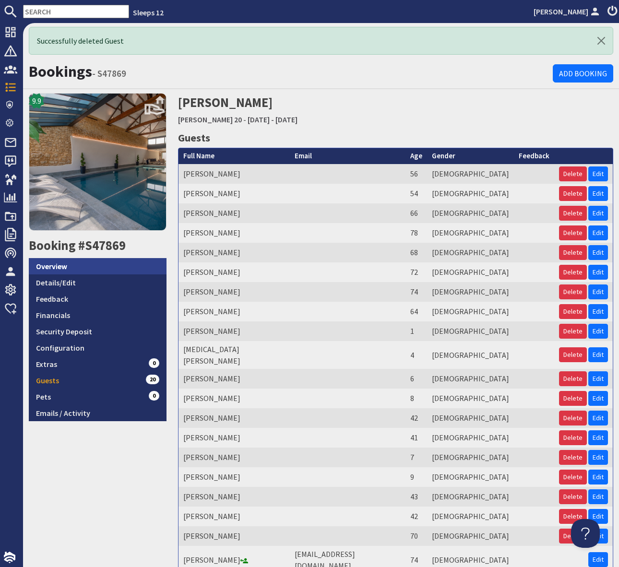
click at [97, 261] on link "Overview" at bounding box center [98, 266] width 138 height 16
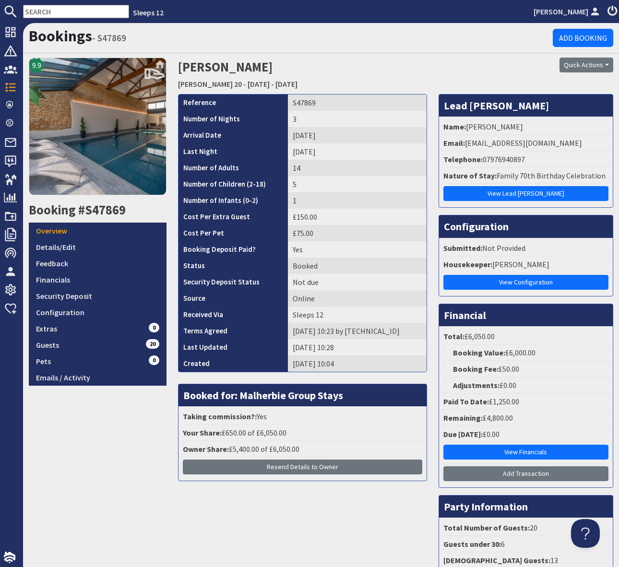
scroll to position [125, 0]
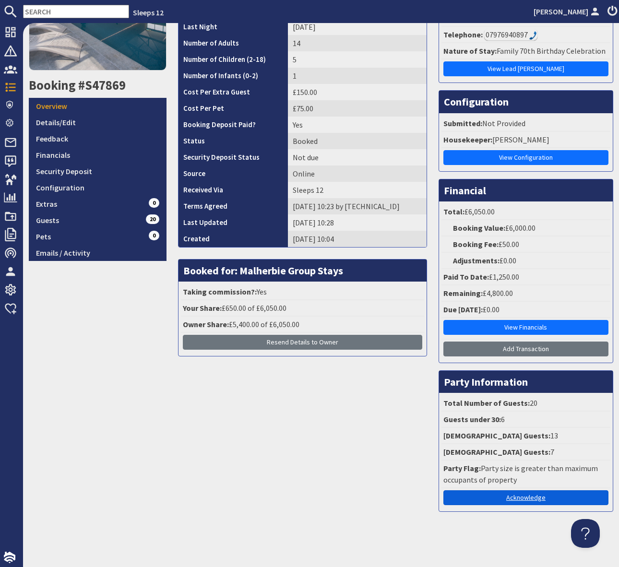
click at [523, 500] on link "Acknowledge" at bounding box center [525, 497] width 165 height 15
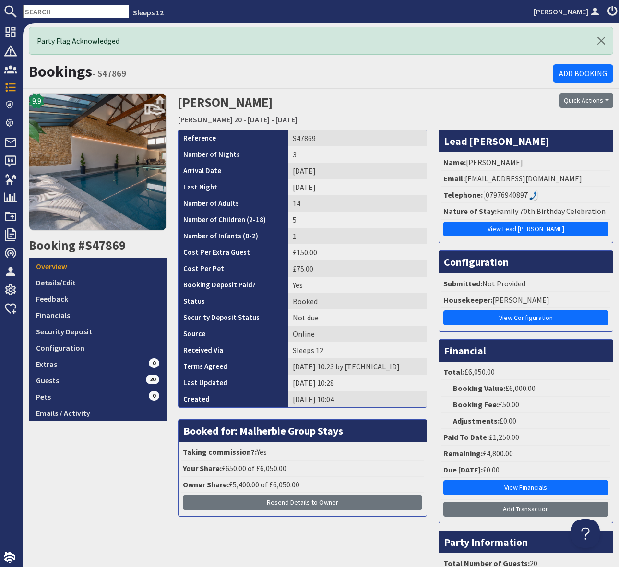
click at [150, 486] on div "9.9 Booking #S47869 Overview Details/Edit Feedback Financials Security Deposit …" at bounding box center [97, 375] width 149 height 565
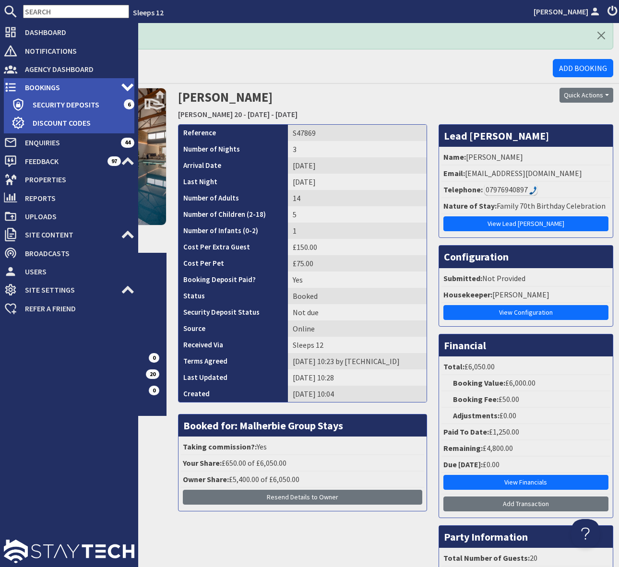
click at [91, 87] on span "Bookings" at bounding box center [69, 87] width 104 height 15
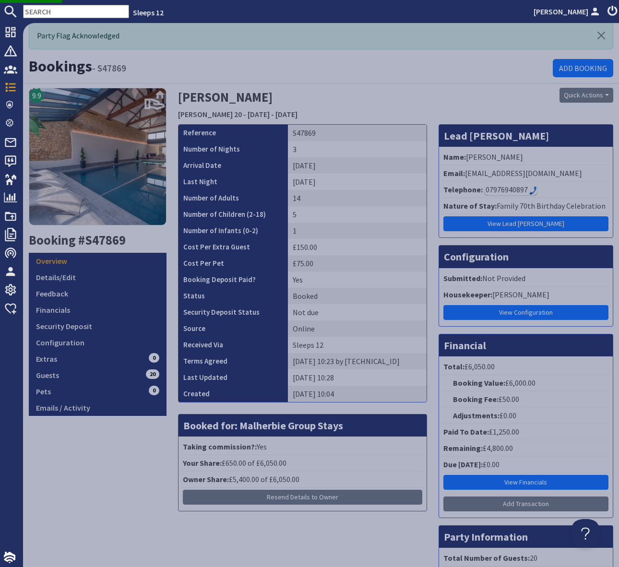
scroll to position [6, 0]
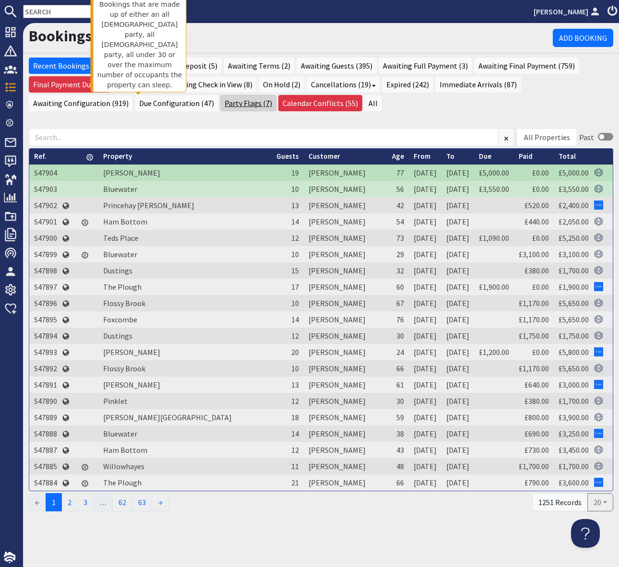
click at [220, 105] on link "Party Flags (7)" at bounding box center [248, 103] width 56 height 16
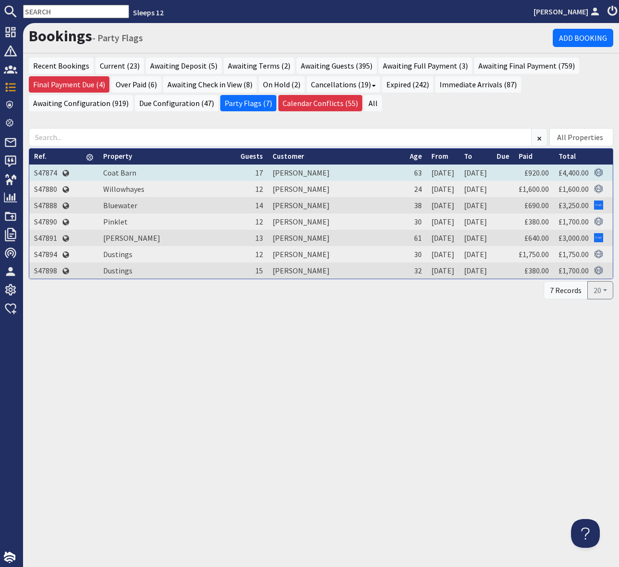
click at [50, 171] on td "S47874" at bounding box center [45, 173] width 33 height 16
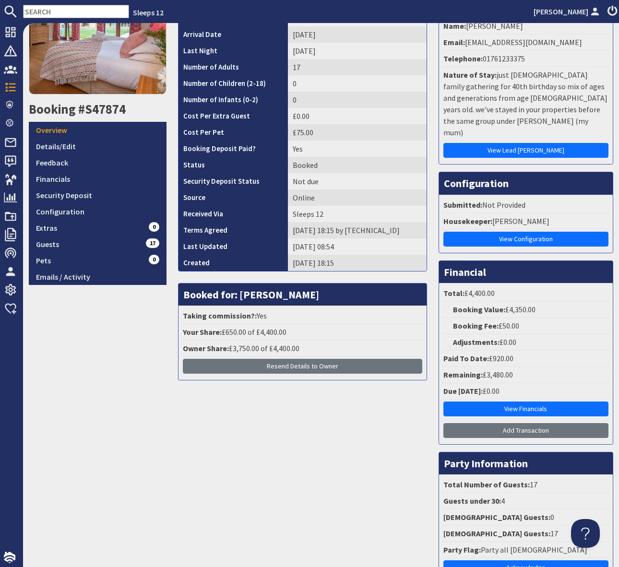
scroll to position [159, 0]
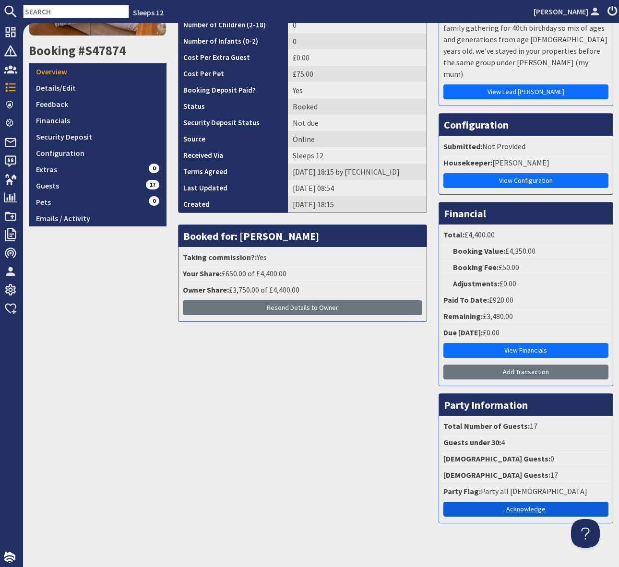
click at [525, 502] on link "Acknowledge" at bounding box center [525, 509] width 165 height 15
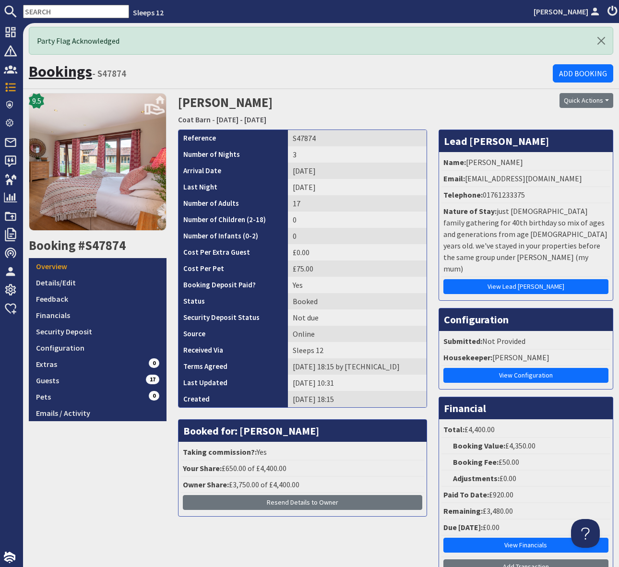
drag, startPoint x: 166, startPoint y: 64, endPoint x: 68, endPoint y: 73, distance: 98.3
click at [165, 64] on h1 "Bookings - S47874" at bounding box center [291, 71] width 524 height 18
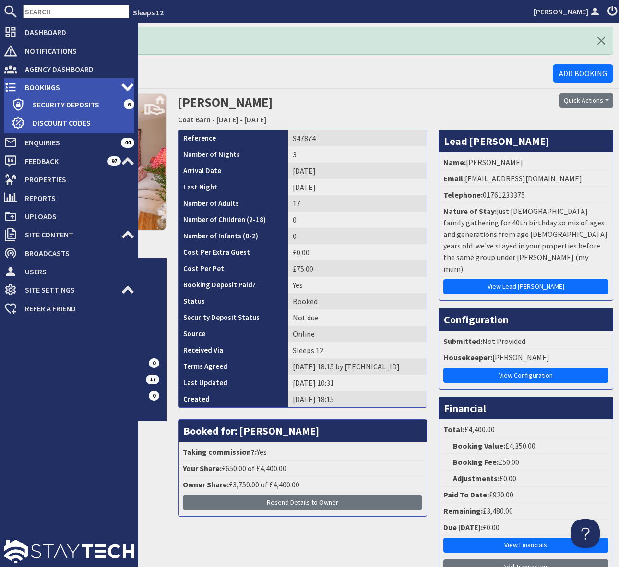
click at [49, 85] on span "Bookings" at bounding box center [69, 87] width 104 height 15
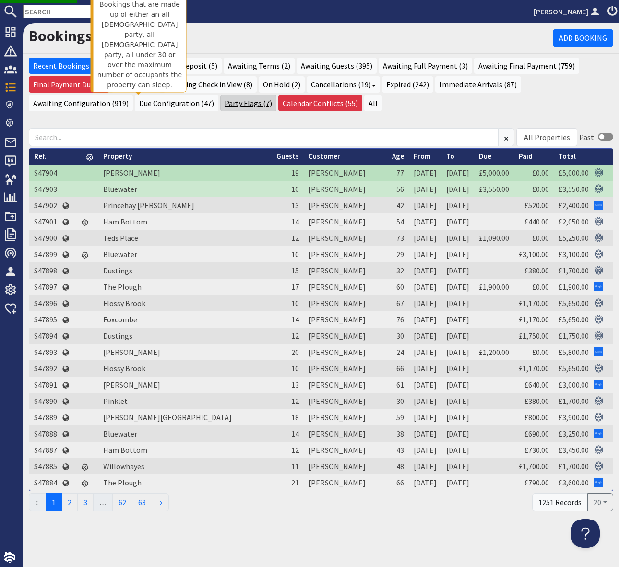
click at [220, 102] on link "Party Flags (7)" at bounding box center [248, 103] width 56 height 16
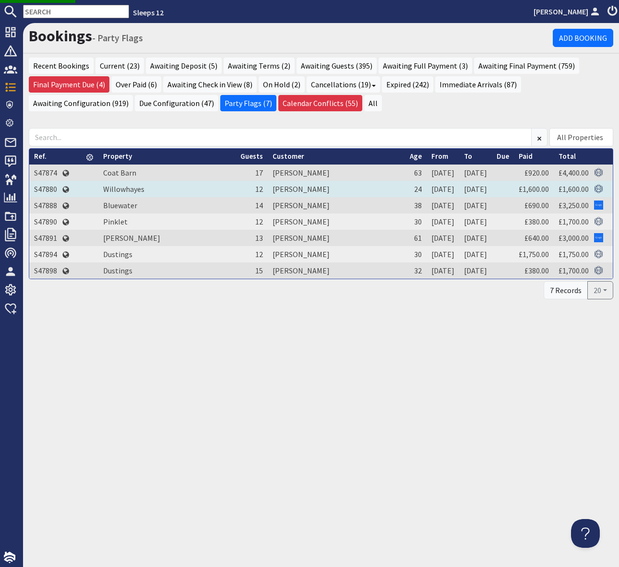
click at [46, 187] on td "S47880" at bounding box center [45, 189] width 33 height 16
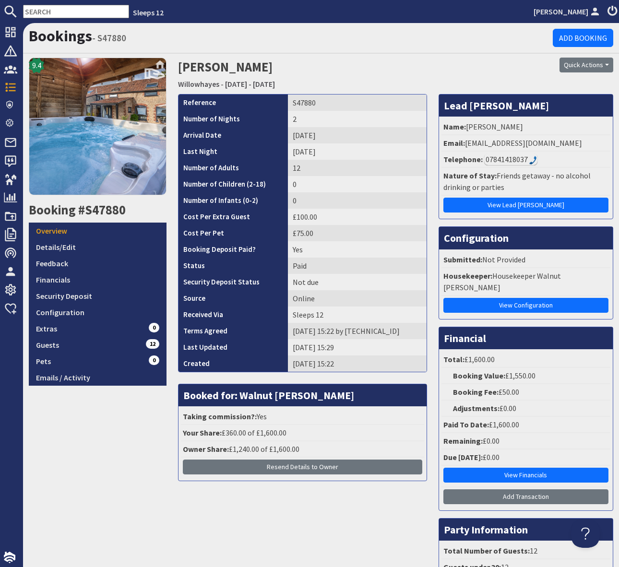
scroll to position [125, 0]
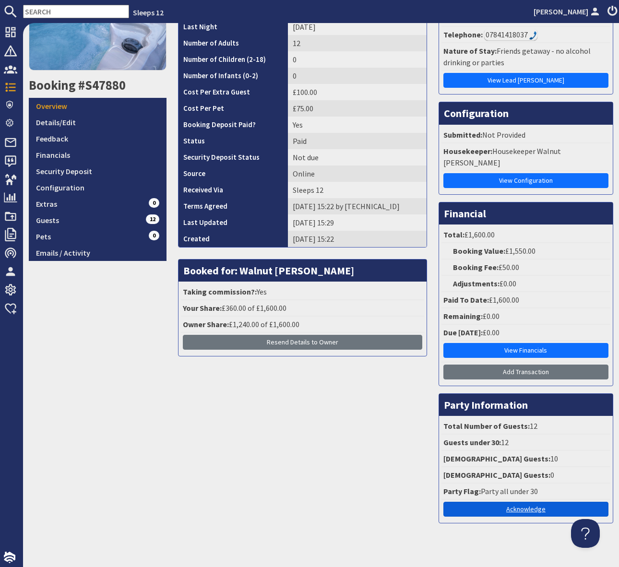
click at [532, 502] on link "Acknowledge" at bounding box center [525, 509] width 165 height 15
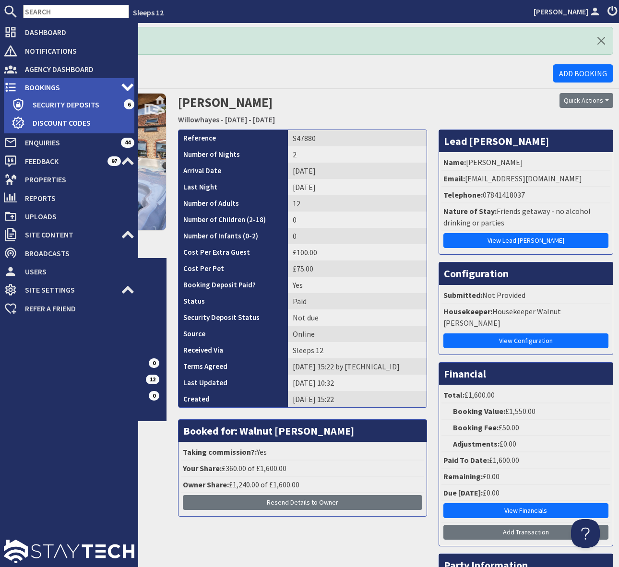
click at [50, 87] on span "Bookings" at bounding box center [69, 87] width 104 height 15
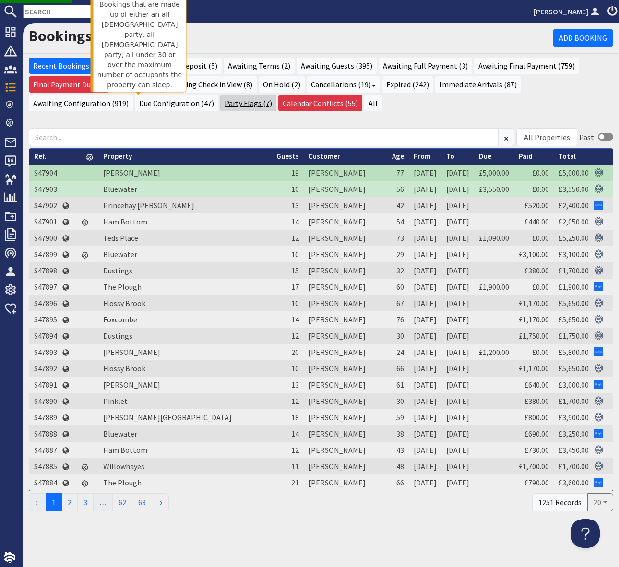
click at [220, 106] on link "Party Flags (7)" at bounding box center [248, 103] width 56 height 16
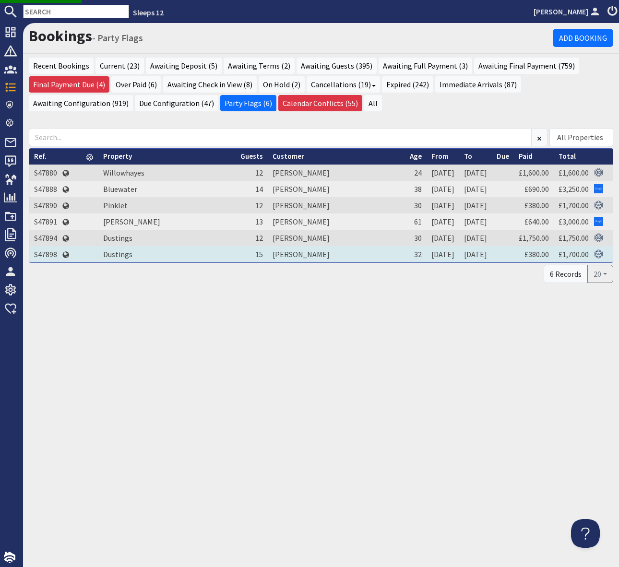
click at [46, 252] on td "S47898" at bounding box center [45, 254] width 33 height 16
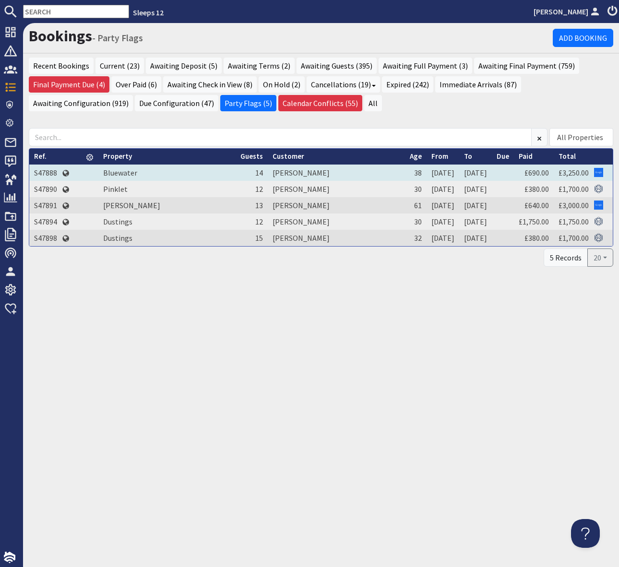
click at [48, 176] on td "S47888" at bounding box center [45, 173] width 33 height 16
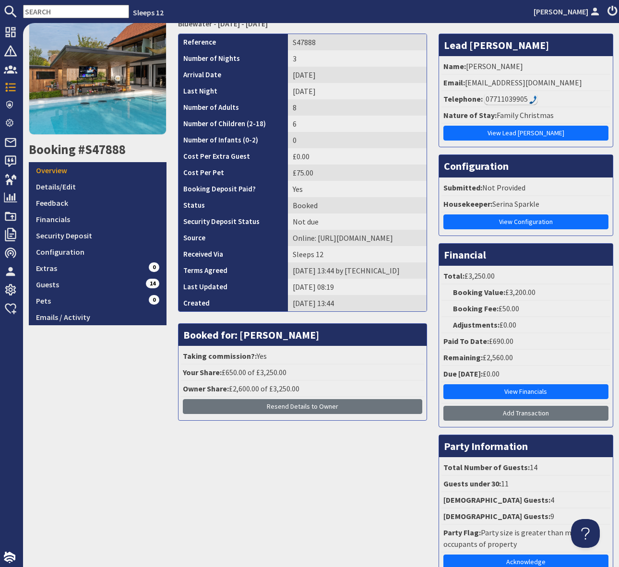
scroll to position [125, 0]
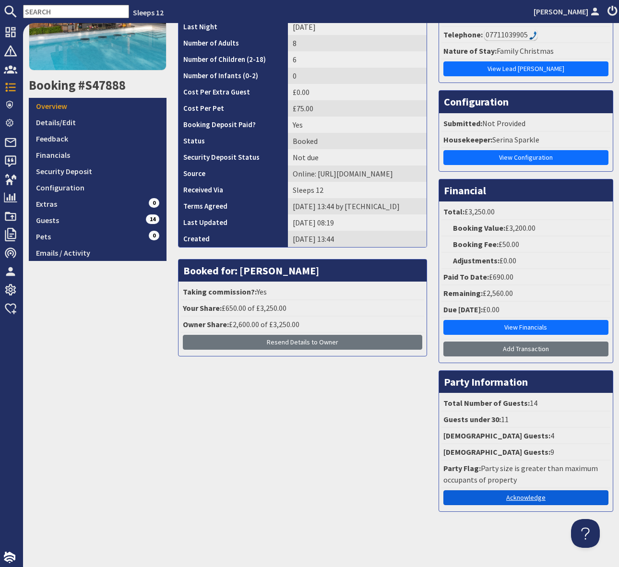
click at [510, 493] on link "Acknowledge" at bounding box center [525, 497] width 165 height 15
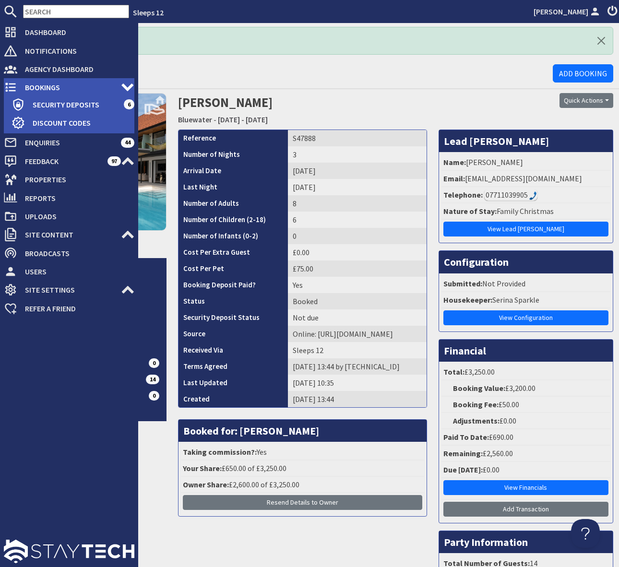
click at [48, 87] on span "Bookings" at bounding box center [69, 87] width 104 height 15
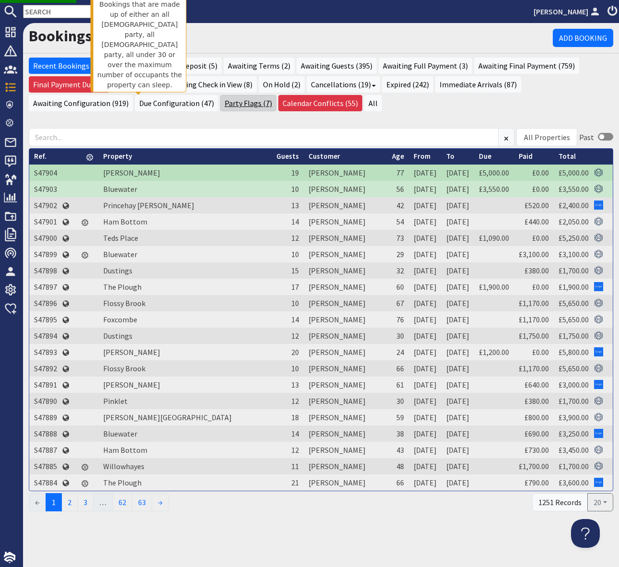
click at [220, 105] on link "Party Flags (7)" at bounding box center [248, 103] width 56 height 16
click at [220, 102] on link "Party Flags (4)" at bounding box center [248, 103] width 56 height 16
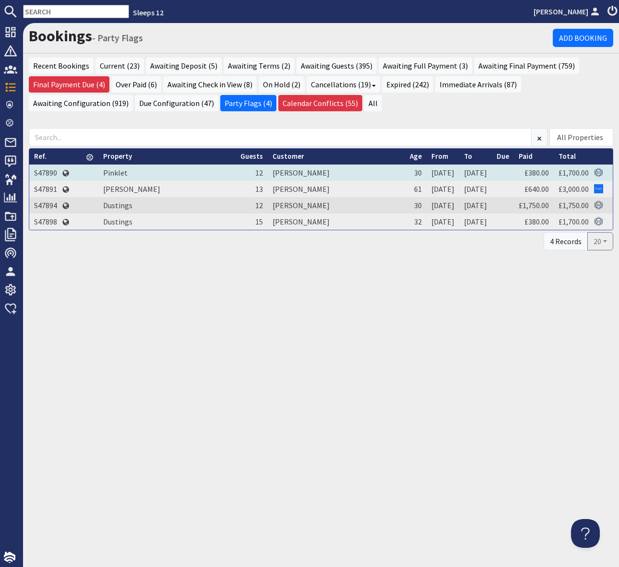
click at [43, 172] on td "S47890" at bounding box center [45, 173] width 33 height 16
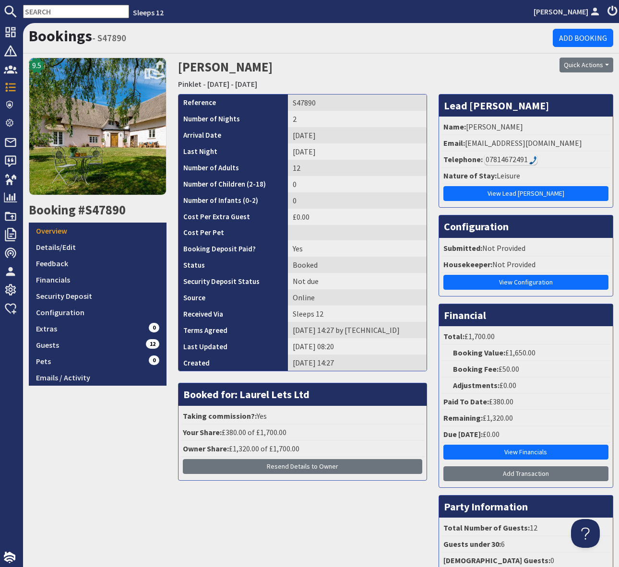
scroll to position [113, 0]
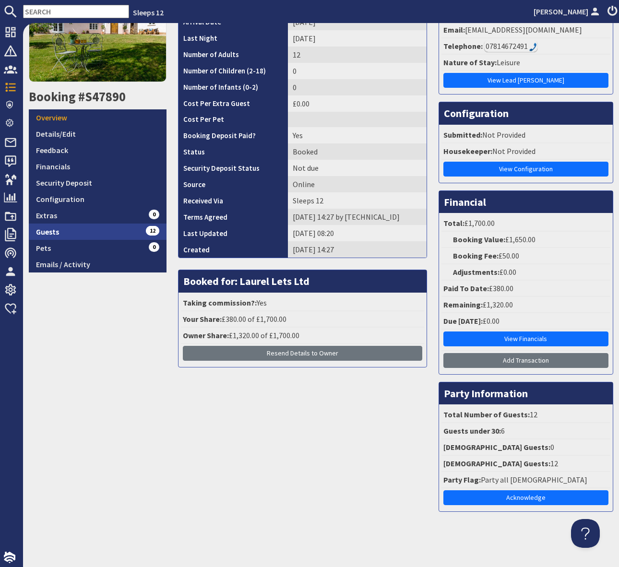
click at [133, 230] on link "Guests 12" at bounding box center [98, 232] width 138 height 16
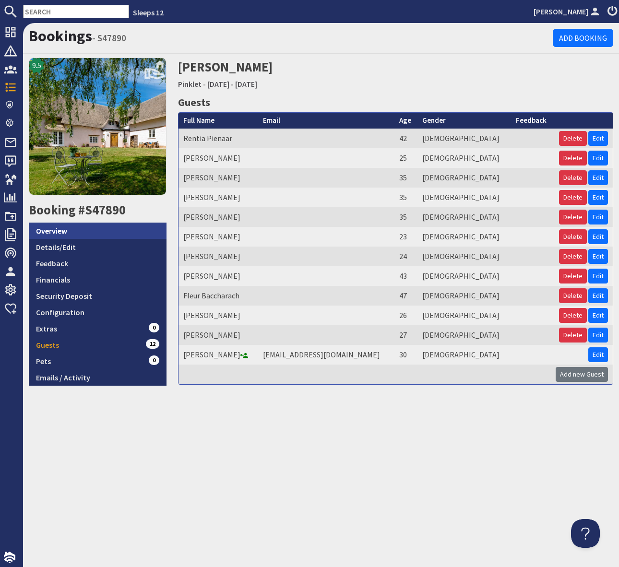
click at [72, 230] on link "Overview" at bounding box center [98, 231] width 138 height 16
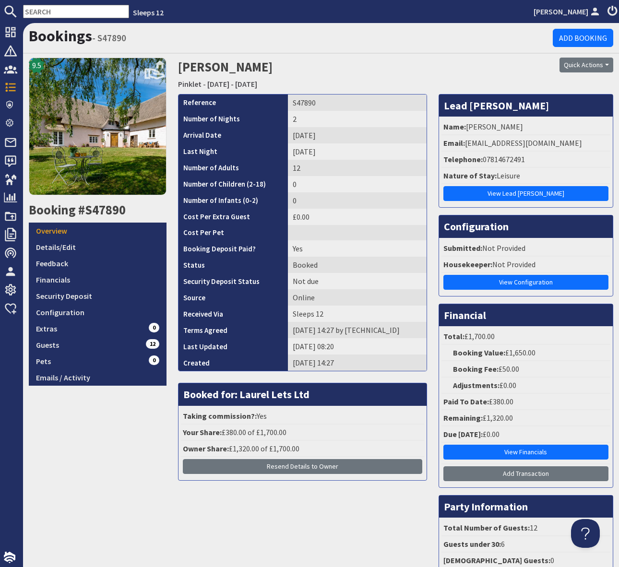
scroll to position [113, 0]
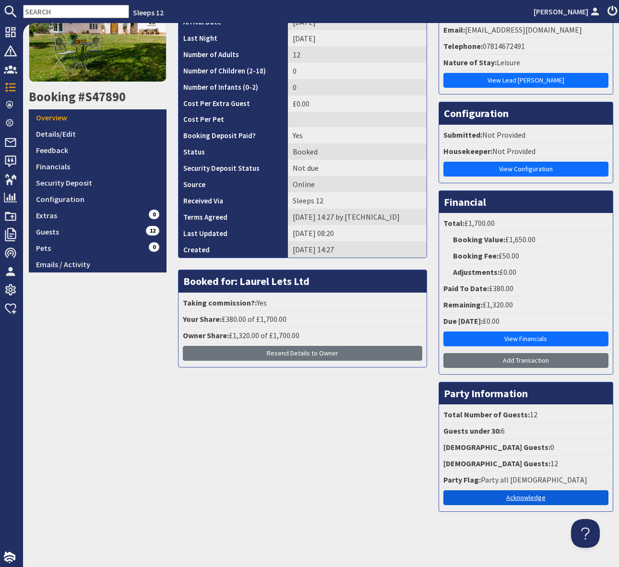
click at [516, 495] on link "Acknowledge" at bounding box center [525, 497] width 165 height 15
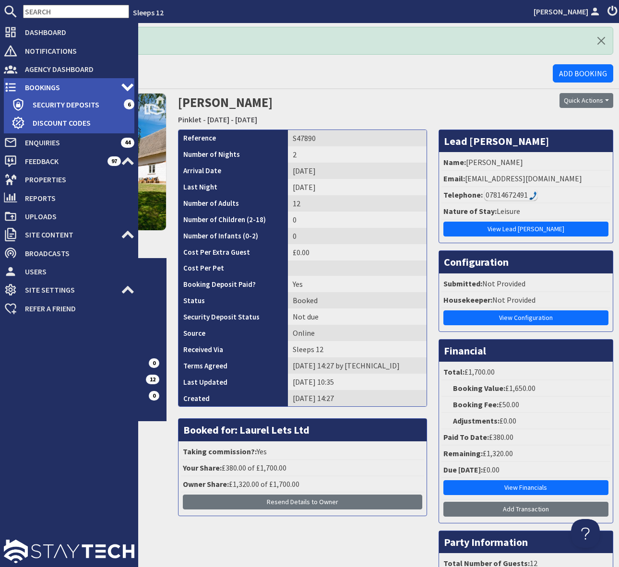
click at [61, 82] on span "Bookings" at bounding box center [69, 87] width 104 height 15
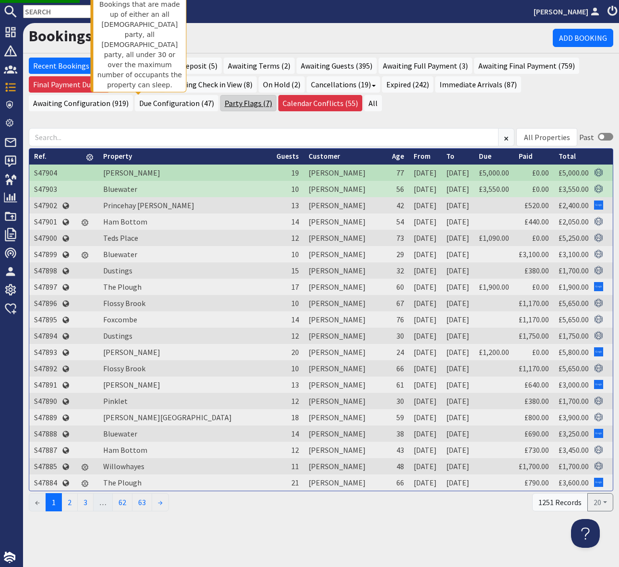
click at [220, 102] on link "Party Flags (7)" at bounding box center [248, 103] width 56 height 16
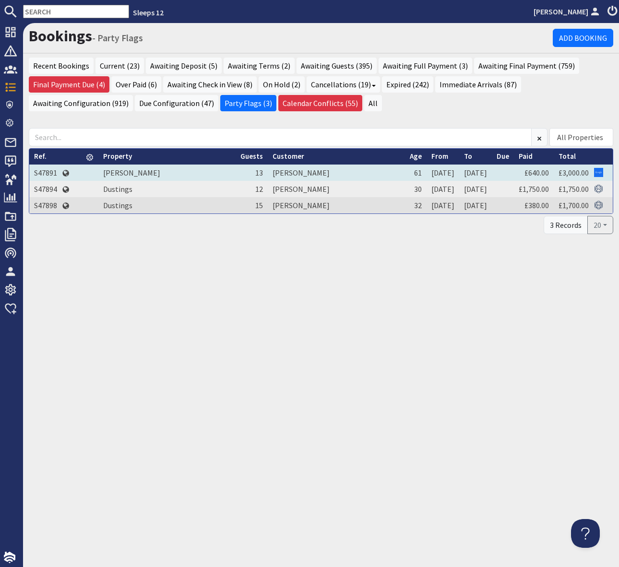
click at [52, 172] on td "S47891" at bounding box center [45, 173] width 33 height 16
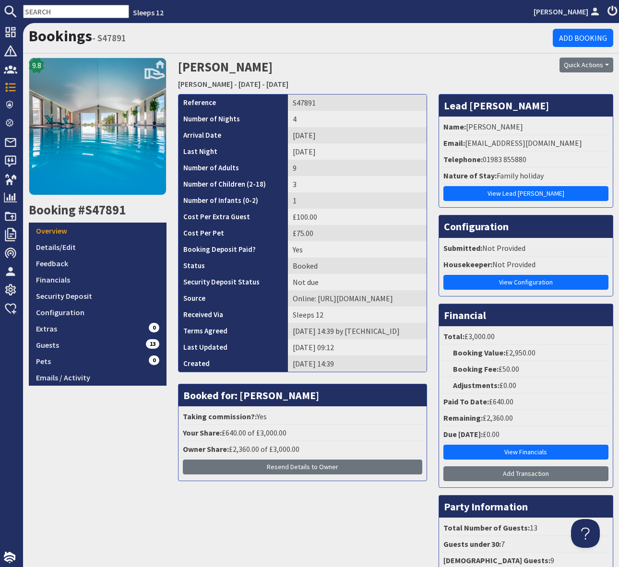
scroll to position [125, 0]
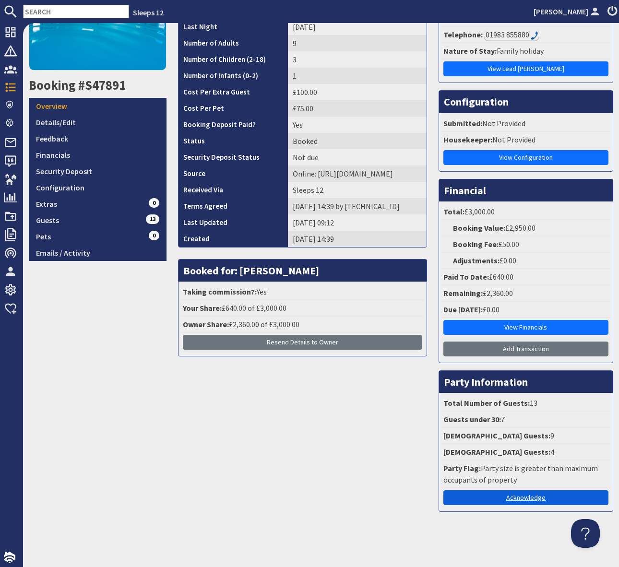
click at [527, 497] on link "Acknowledge" at bounding box center [525, 497] width 165 height 15
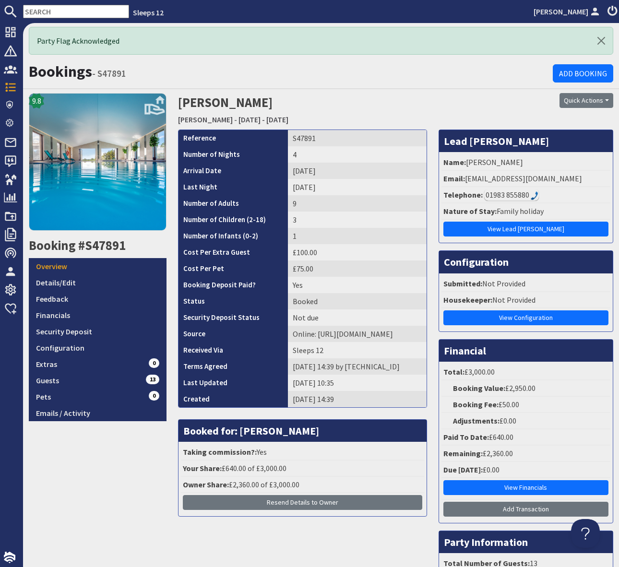
click at [303, 79] on h1 "Bookings - S47891" at bounding box center [291, 71] width 524 height 18
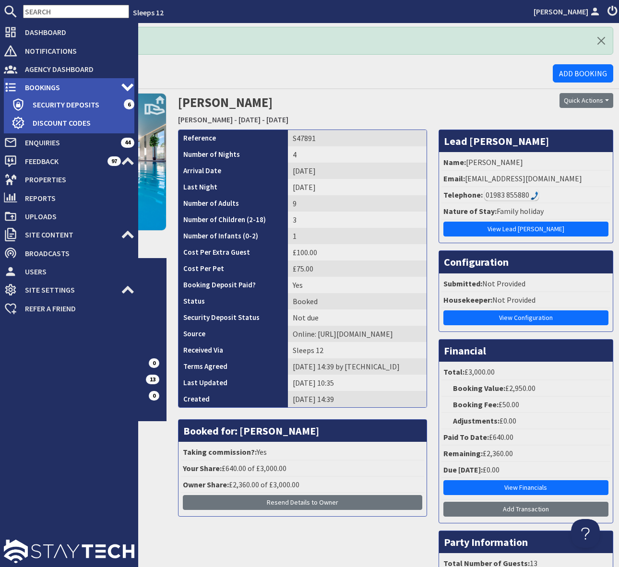
click at [88, 85] on span "Bookings" at bounding box center [69, 87] width 104 height 15
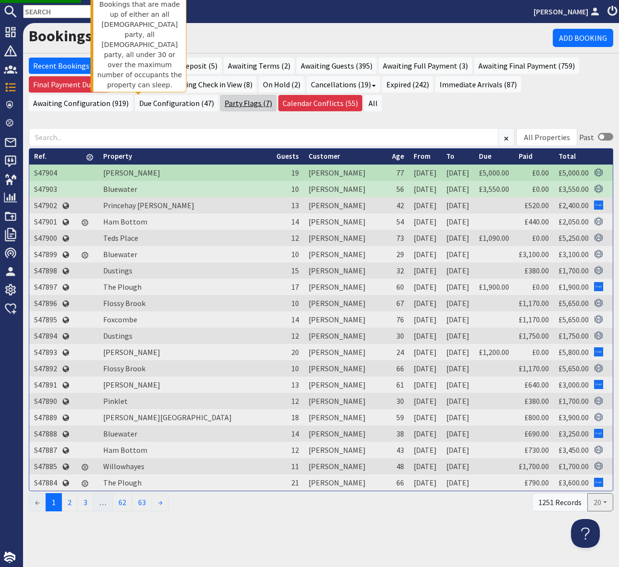
click at [220, 102] on link "Party Flags (7)" at bounding box center [248, 103] width 56 height 16
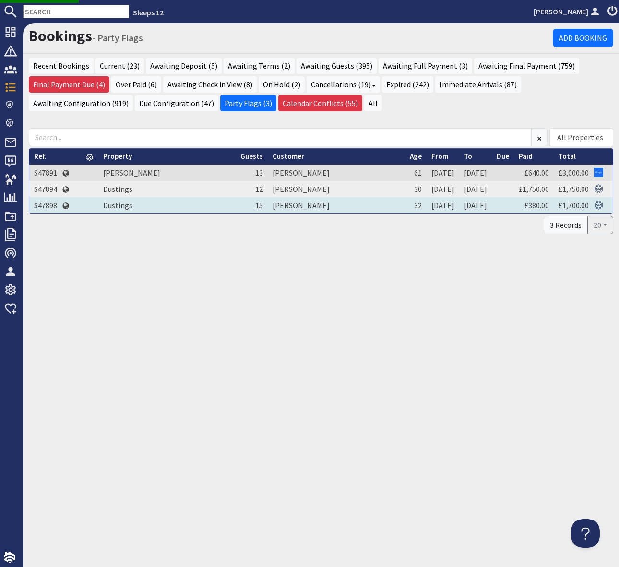
click at [42, 204] on td "S47898" at bounding box center [45, 205] width 33 height 16
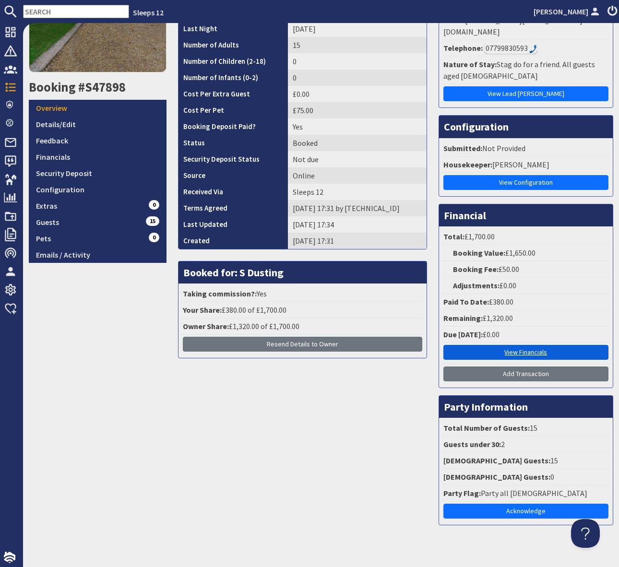
scroll to position [125, 0]
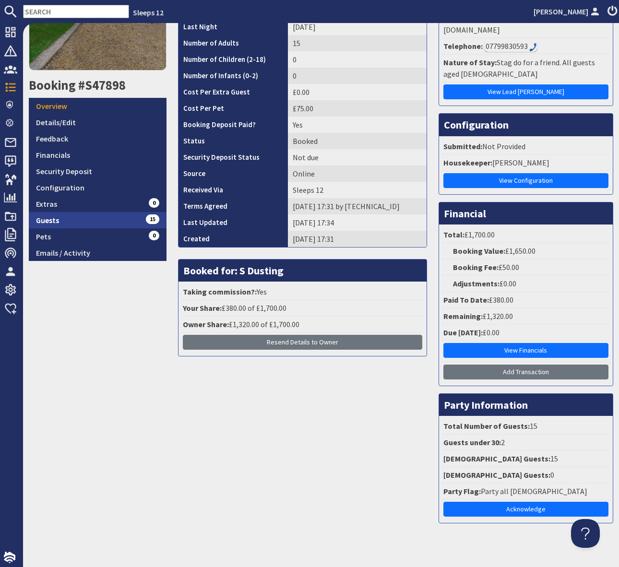
click at [133, 217] on link "Guests 15" at bounding box center [98, 220] width 138 height 16
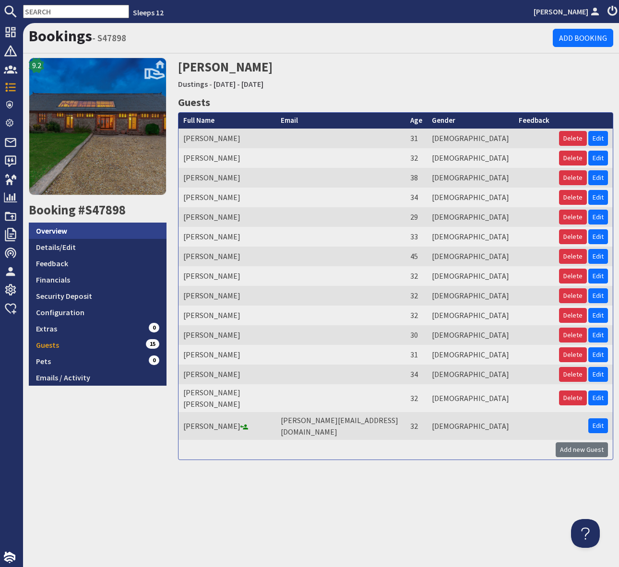
click at [88, 231] on link "Overview" at bounding box center [98, 231] width 138 height 16
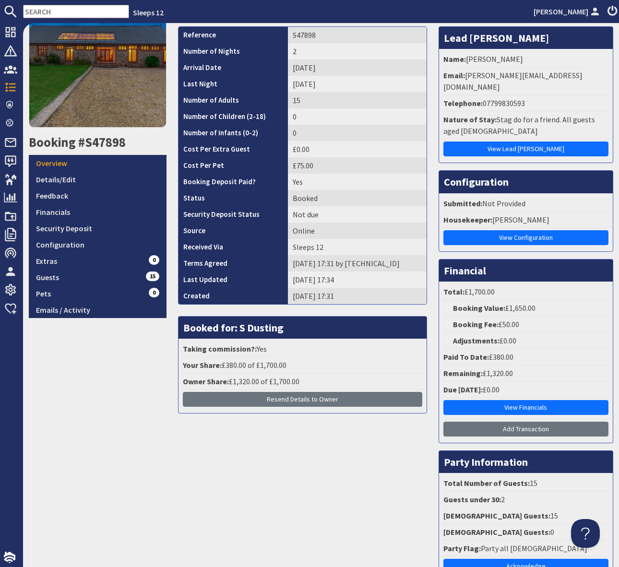
scroll to position [125, 0]
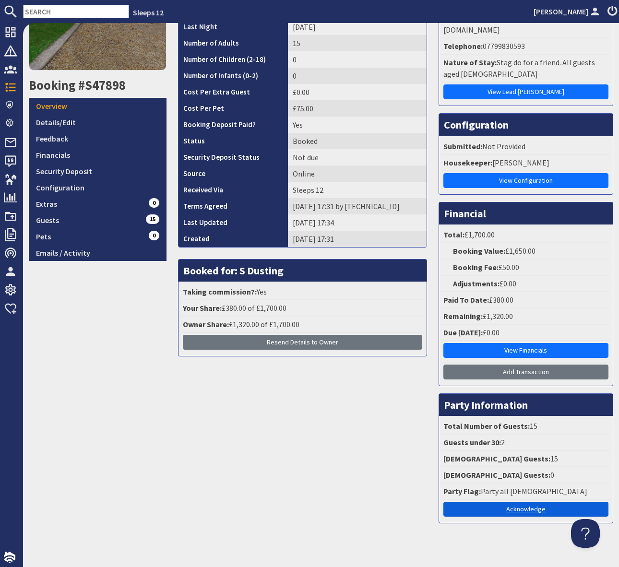
click at [522, 502] on link "Acknowledge" at bounding box center [525, 509] width 165 height 15
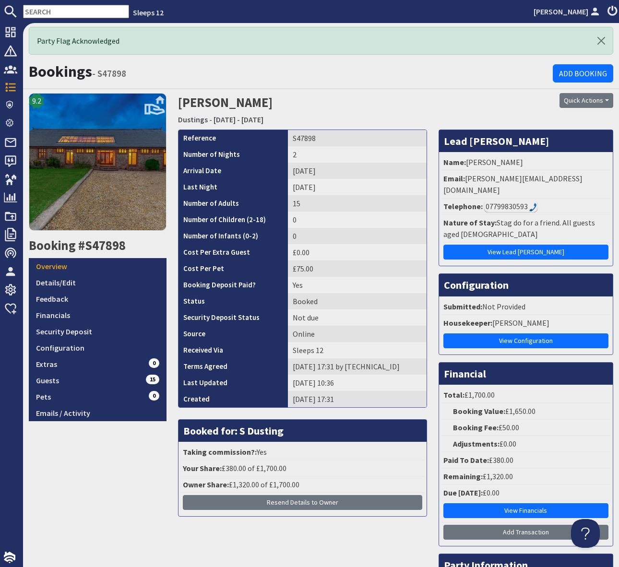
click at [478, 115] on div "Quick Actions Send Booking Update Rebook Cancel Booking Print" at bounding box center [544, 111] width 149 height 36
click at [133, 488] on div "9.2 Booking #S47898 Overview Details/Edit Feedback Financials Security Deposit …" at bounding box center [97, 381] width 149 height 576
click at [225, 69] on h1 "Bookings - S47898" at bounding box center [291, 71] width 524 height 18
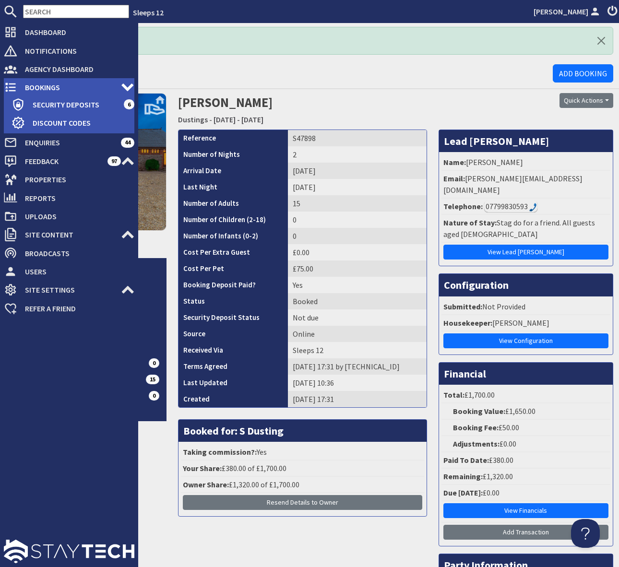
click at [81, 85] on span "Bookings" at bounding box center [69, 87] width 104 height 15
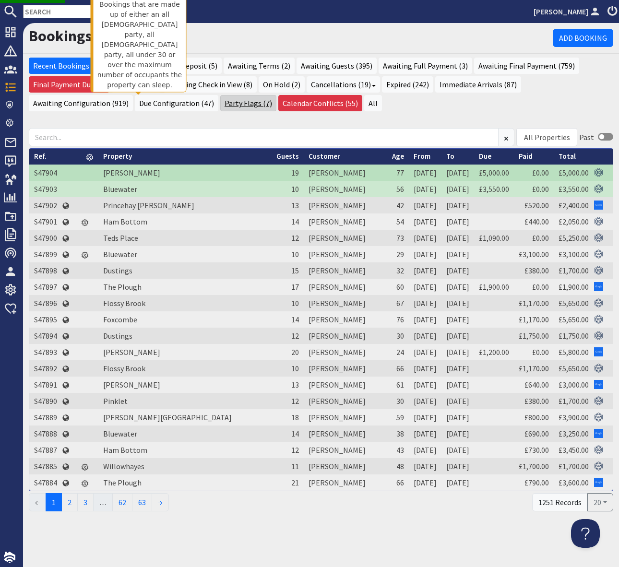
click at [220, 103] on link "Party Flags (7)" at bounding box center [248, 103] width 56 height 16
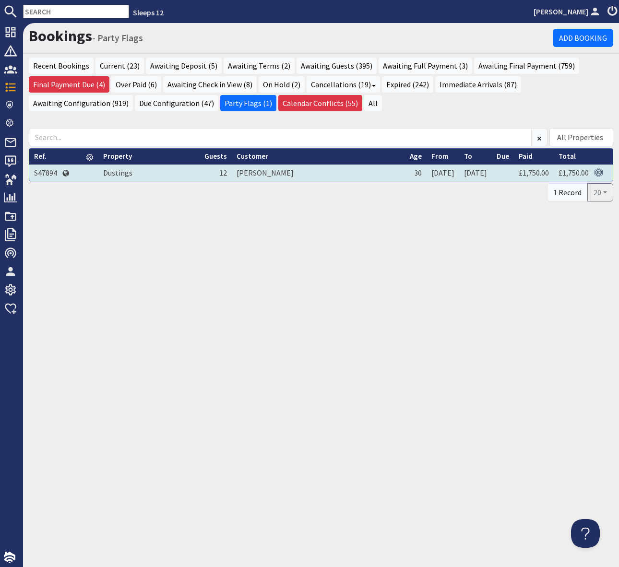
click at [42, 170] on td "S47894" at bounding box center [45, 173] width 33 height 16
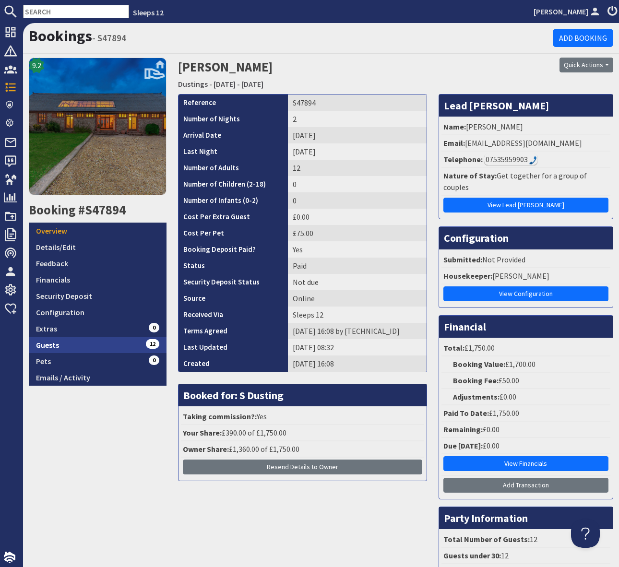
click at [131, 343] on link "Guests 12" at bounding box center [98, 345] width 138 height 16
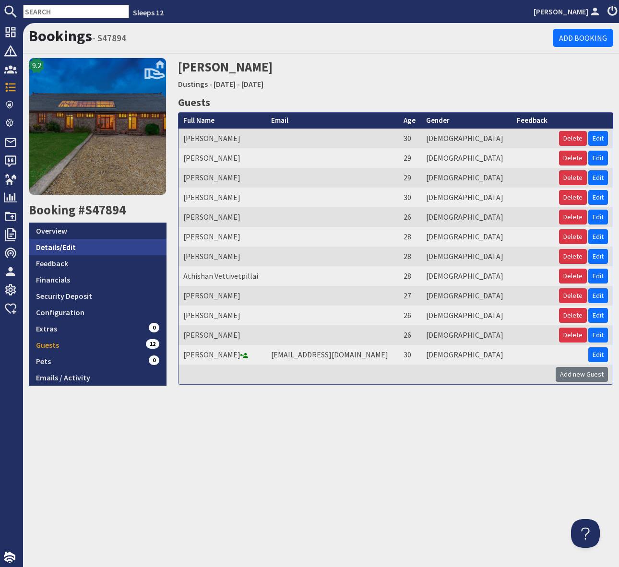
click at [95, 250] on link "Details/Edit" at bounding box center [98, 247] width 138 height 16
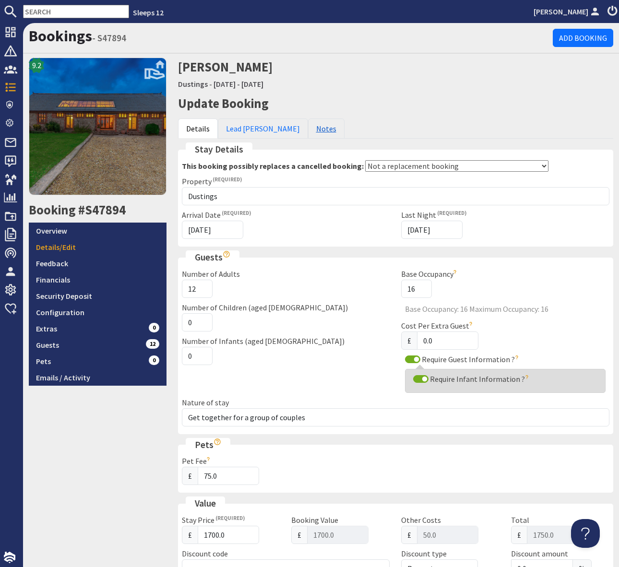
click at [308, 125] on link "Notes" at bounding box center [326, 129] width 36 height 20
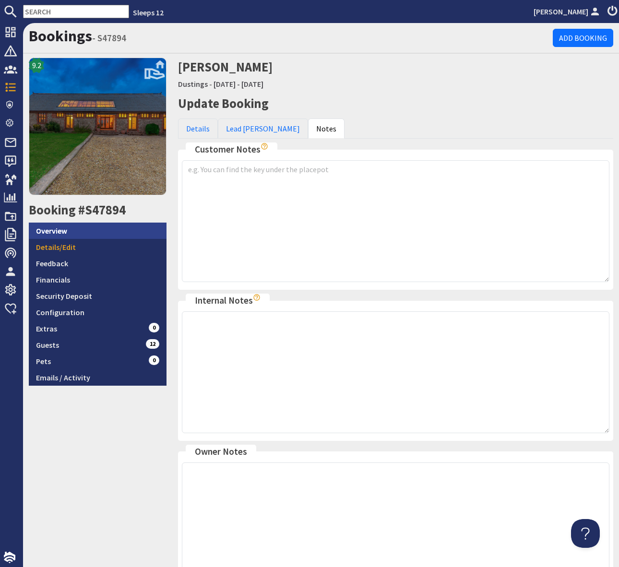
click at [79, 232] on link "Overview" at bounding box center [98, 231] width 138 height 16
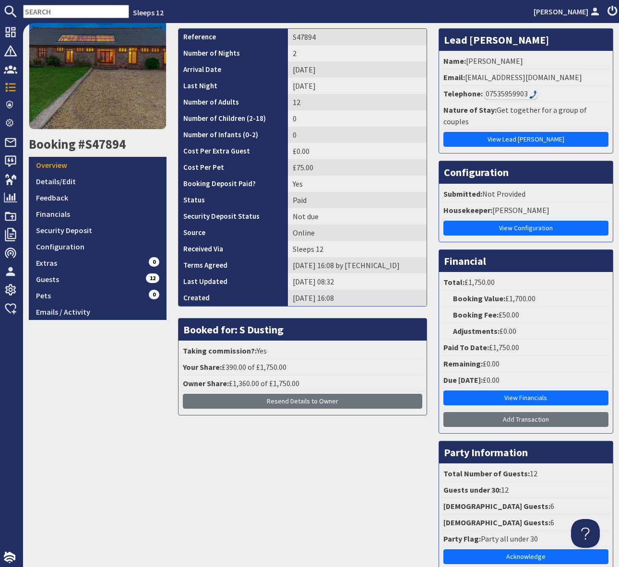
scroll to position [87, 0]
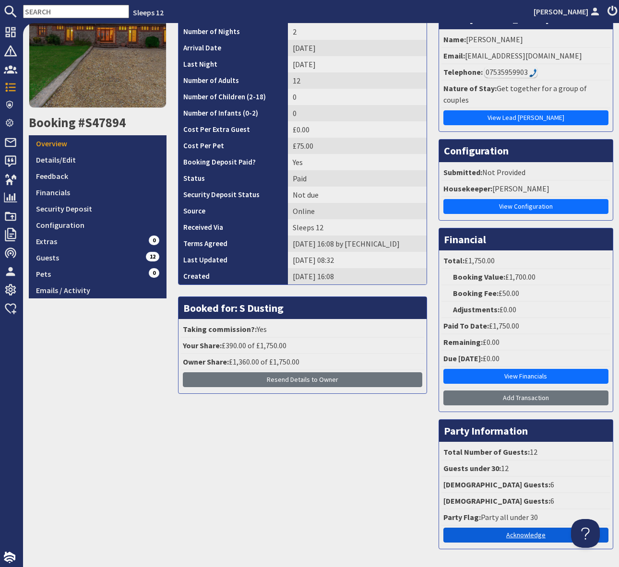
click at [526, 528] on link "Acknowledge" at bounding box center [525, 535] width 165 height 15
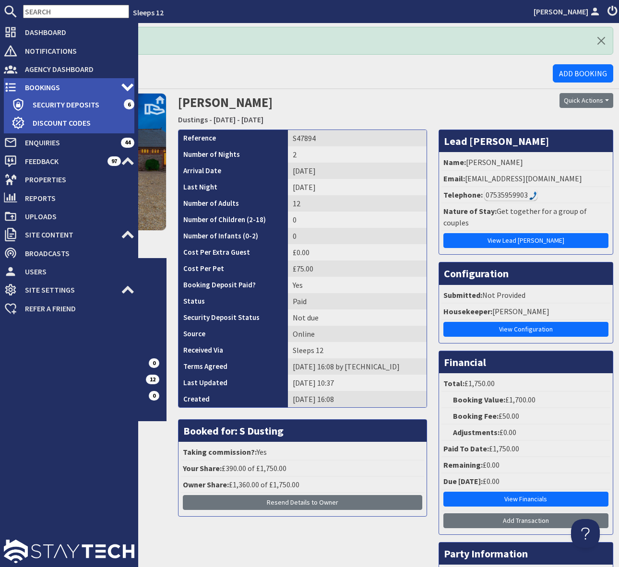
click at [49, 85] on span "Bookings" at bounding box center [69, 87] width 104 height 15
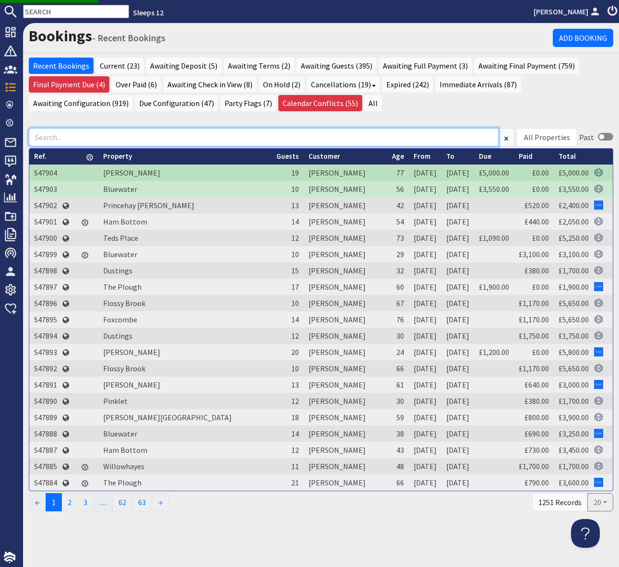
click at [304, 137] on input at bounding box center [264, 137] width 470 height 18
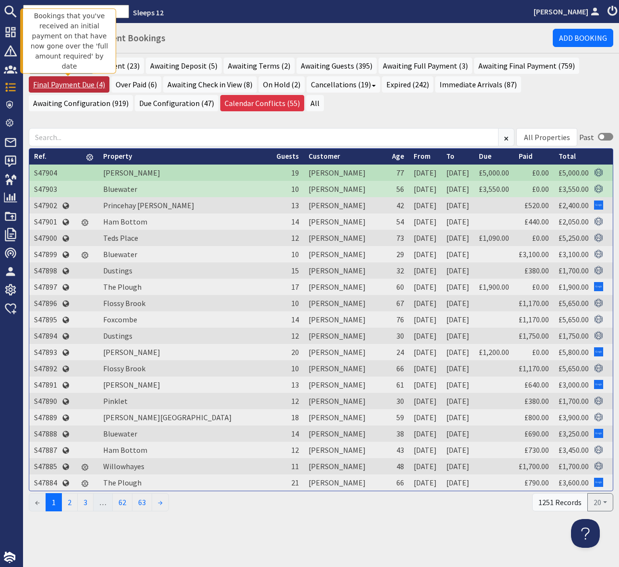
click at [69, 82] on link "Final Payment Due (4)" at bounding box center [69, 84] width 81 height 16
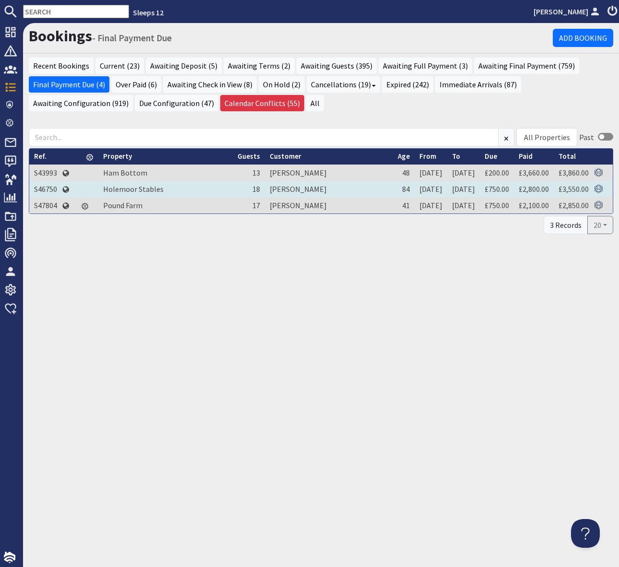
click at [38, 187] on td "S46750" at bounding box center [45, 189] width 33 height 16
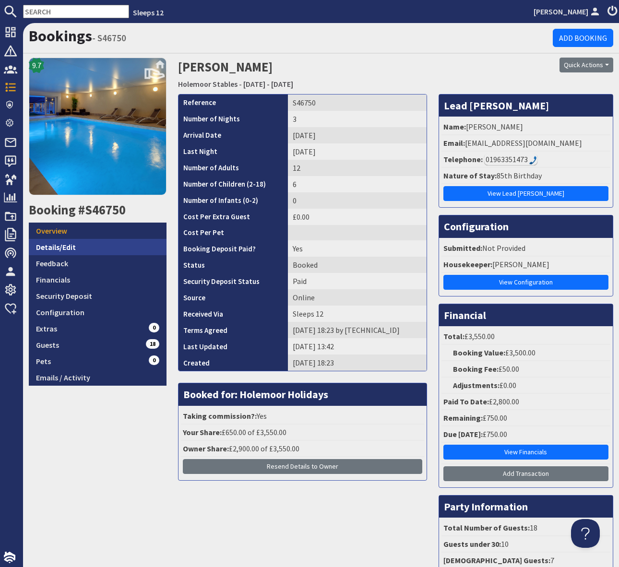
click at [96, 248] on link "Details/Edit" at bounding box center [98, 247] width 138 height 16
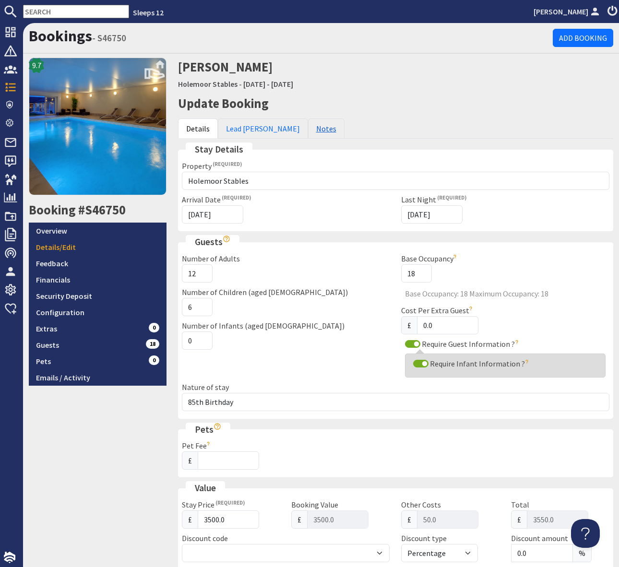
drag, startPoint x: 288, startPoint y: 130, endPoint x: 299, endPoint y: 135, distance: 11.6
click at [308, 130] on link "Notes" at bounding box center [326, 129] width 36 height 20
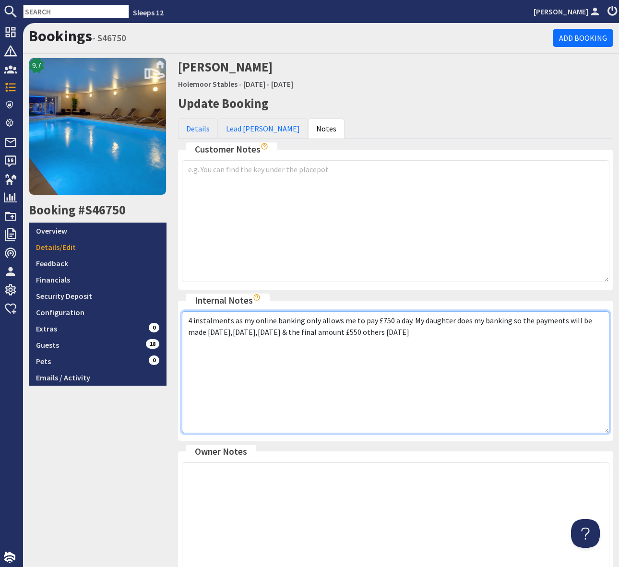
click at [473, 362] on textarea "4 instalments as my online banking only allows me to pay £750 a day. My daughte…" at bounding box center [396, 372] width 428 height 122
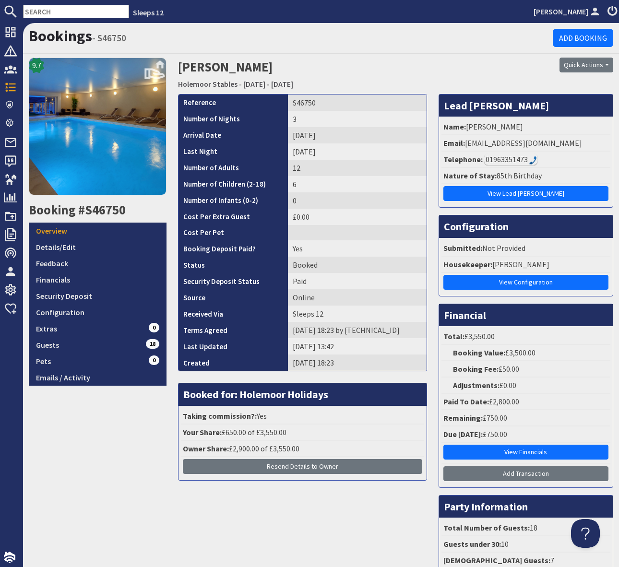
click at [38, 13] on input "text" at bounding box center [76, 11] width 106 height 13
paste input "[EMAIL_ADDRESS][DOMAIN_NAME]"
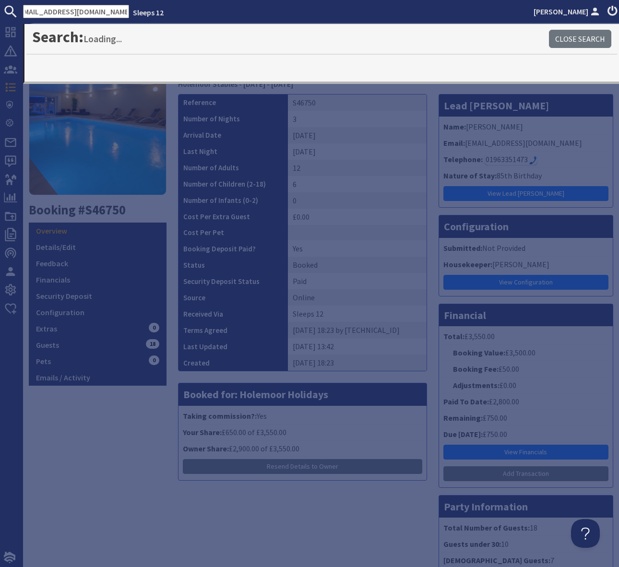
type input "[EMAIL_ADDRESS][DOMAIN_NAME]"
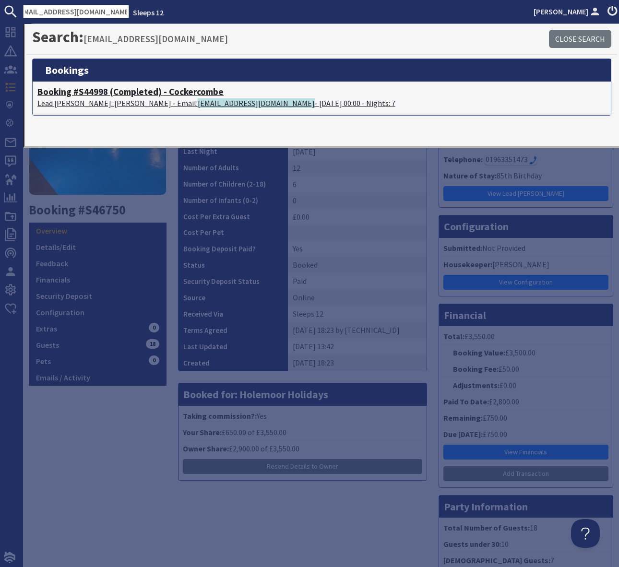
scroll to position [0, 0]
click at [202, 93] on h4 "Booking #S44998 (Completed) - Cockercombe" at bounding box center [321, 91] width 569 height 11
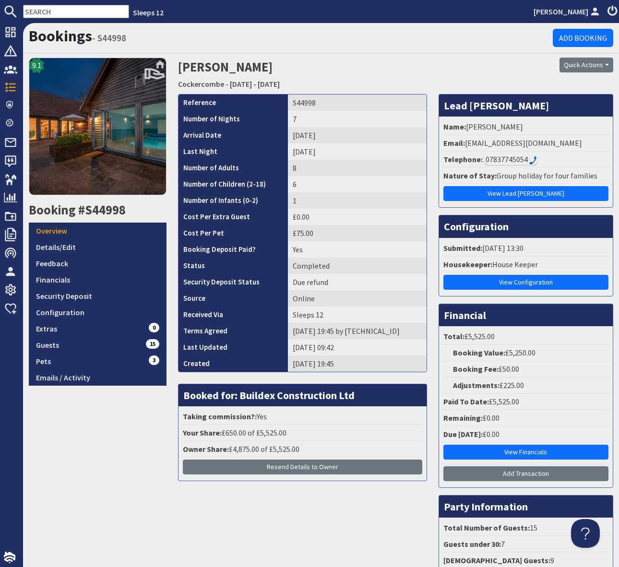
click at [72, 11] on input "text" at bounding box center [76, 11] width 106 height 13
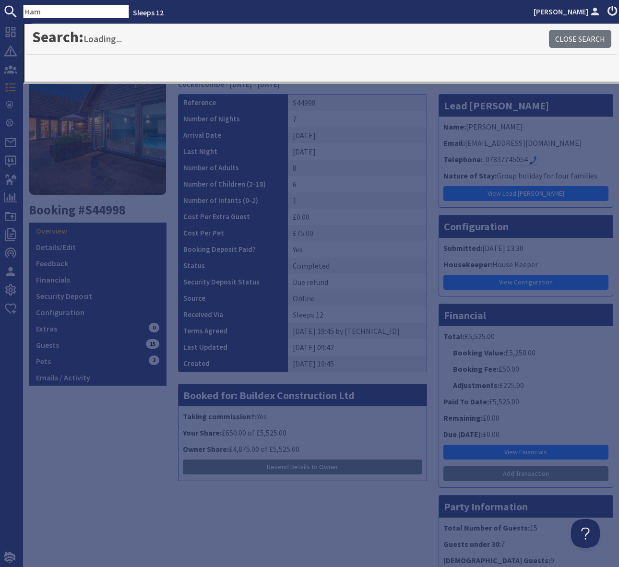
type input "Ham"
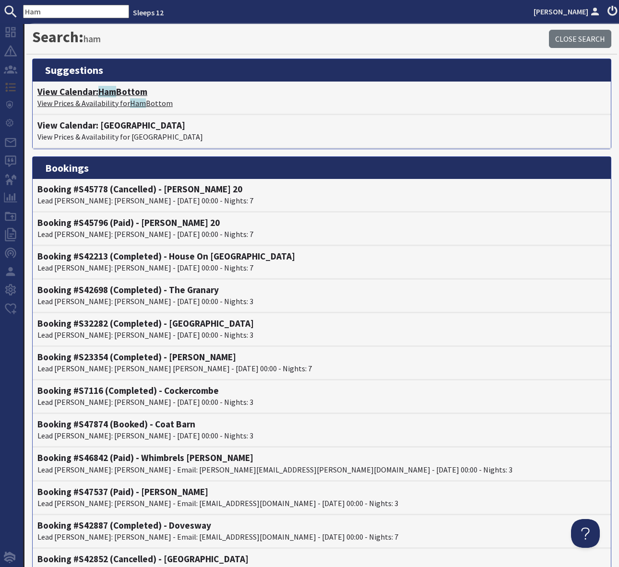
click at [132, 92] on h4 "View Calendar: Ham Bottom" at bounding box center [321, 91] width 569 height 11
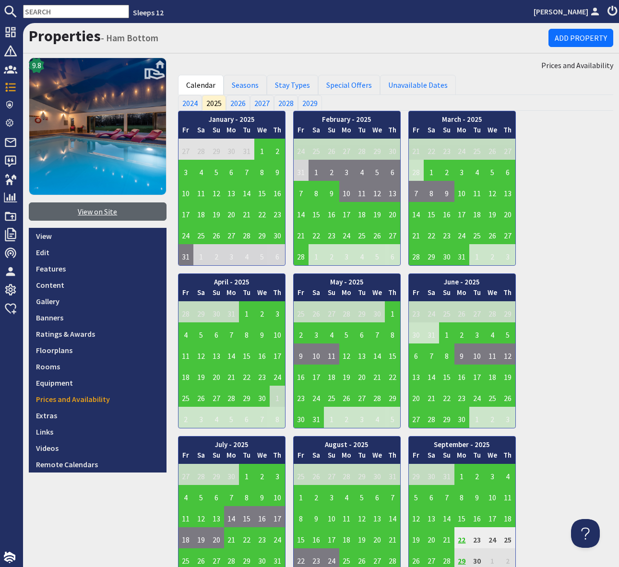
click at [99, 208] on link "View on Site" at bounding box center [98, 212] width 138 height 18
click at [45, 14] on input "text" at bounding box center [76, 11] width 106 height 13
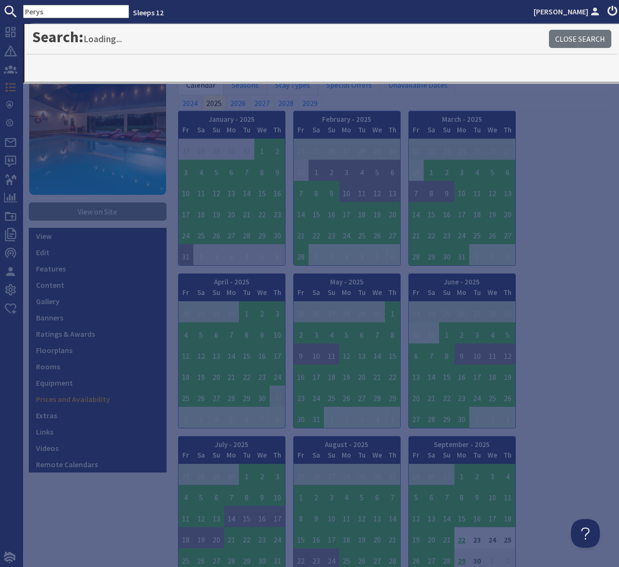
type input "Perys"
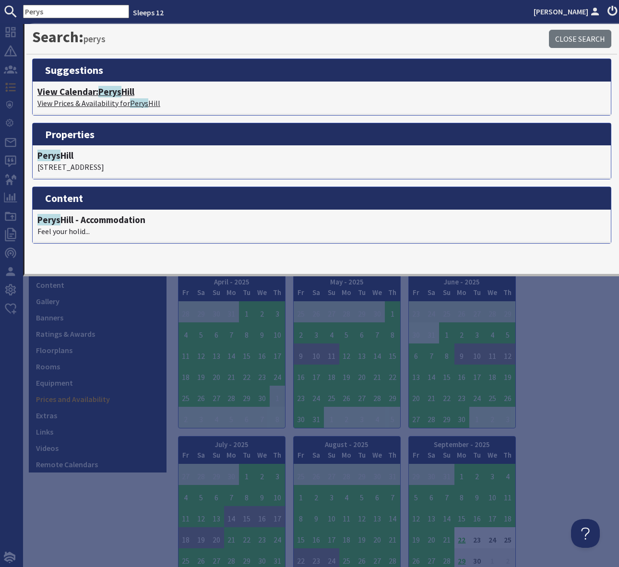
drag, startPoint x: 131, startPoint y: 93, endPoint x: 159, endPoint y: 104, distance: 29.7
click at [131, 93] on h4 "View Calendar: Perys Hill" at bounding box center [321, 91] width 569 height 11
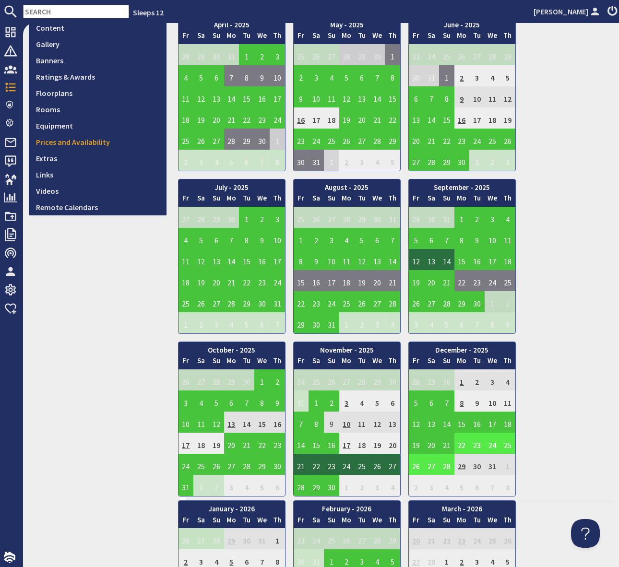
scroll to position [265, 0]
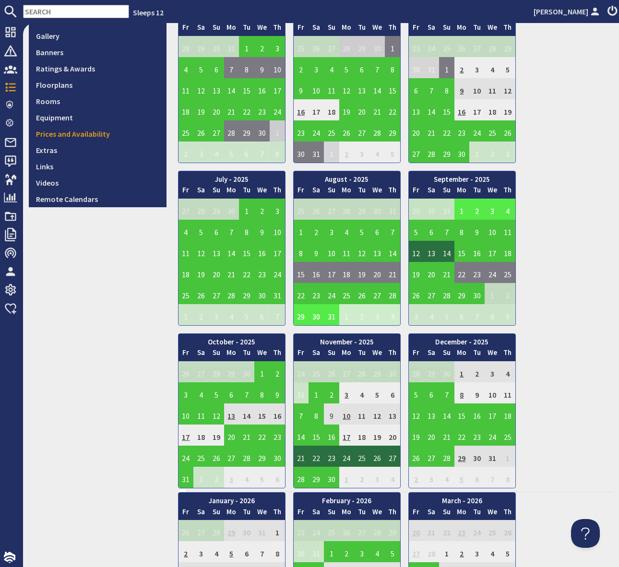
click at [460, 208] on td "1" at bounding box center [461, 209] width 15 height 21
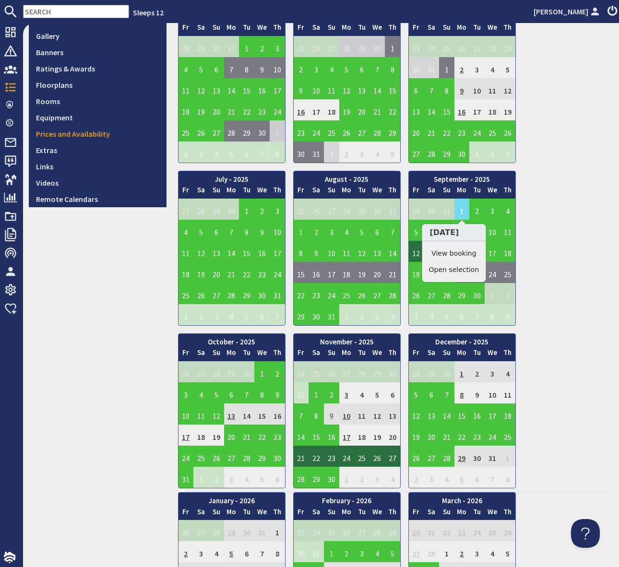
click at [466, 252] on link "View booking" at bounding box center [454, 254] width 50 height 10
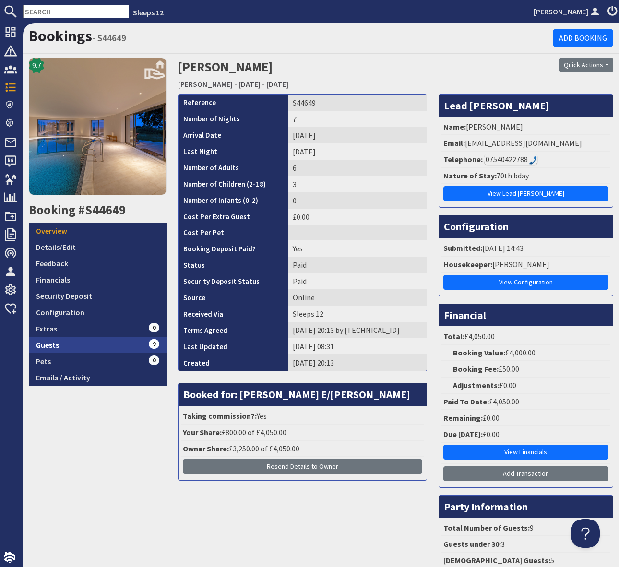
click at [130, 345] on link "Guests 9" at bounding box center [98, 345] width 138 height 16
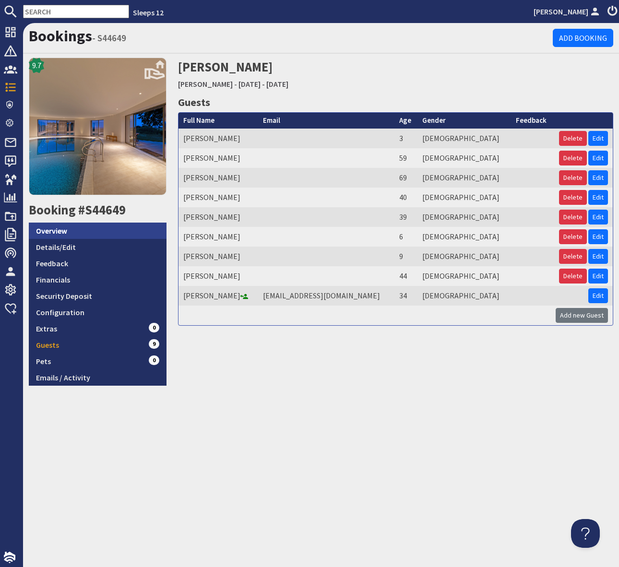
click at [68, 232] on link "Overview" at bounding box center [98, 231] width 138 height 16
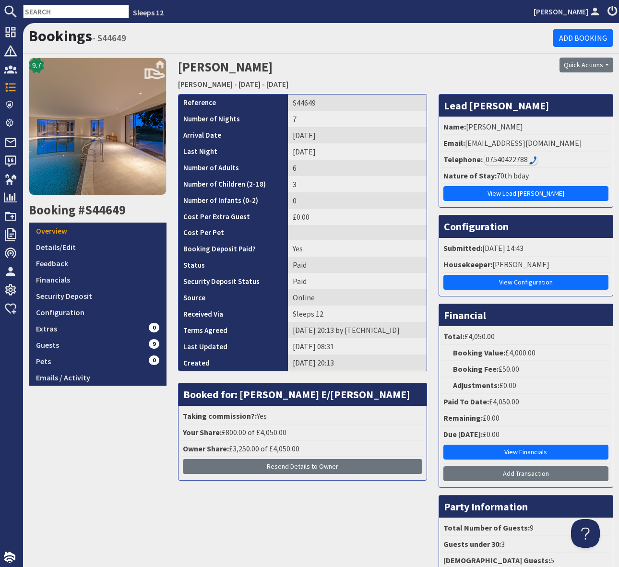
click at [38, 10] on input "text" at bounding box center [76, 11] width 106 height 13
drag, startPoint x: 118, startPoint y: 469, endPoint x: 69, endPoint y: 306, distance: 169.8
click at [117, 466] on div "9.7 Booking #S44649 Overview Details/Edit Feedback Financials Security Deposit …" at bounding box center [97, 326] width 149 height 537
click at [40, 12] on input "text" at bounding box center [76, 11] width 106 height 13
paste input "allen.parrott@btinternet.net"
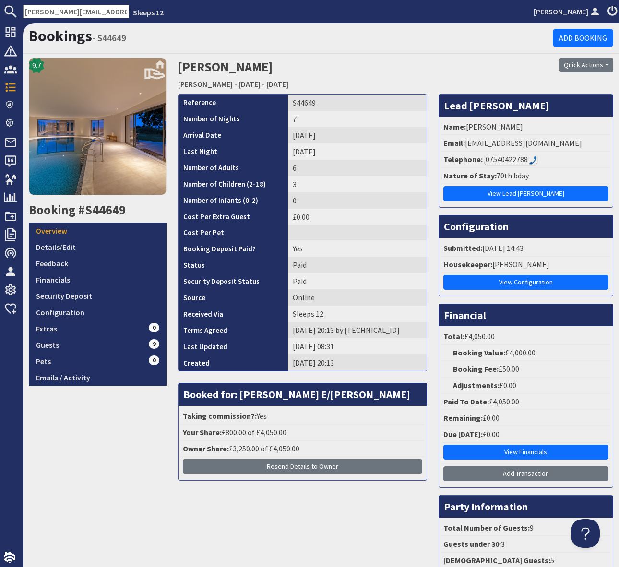
scroll to position [0, 17]
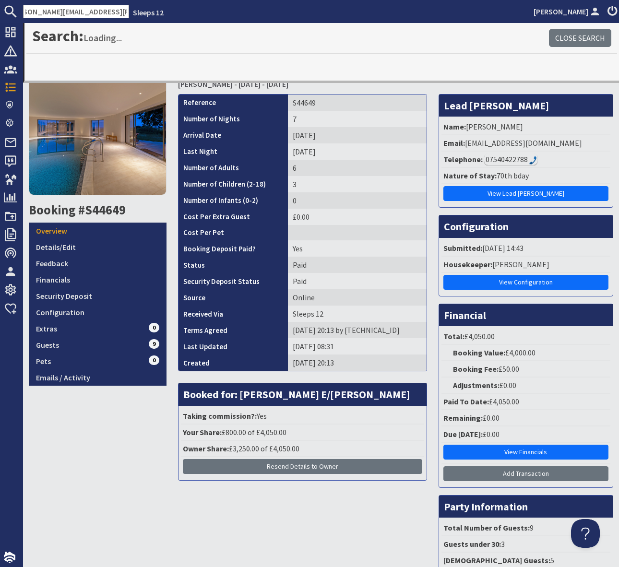
type input "allen.parrott@btinternet.net"
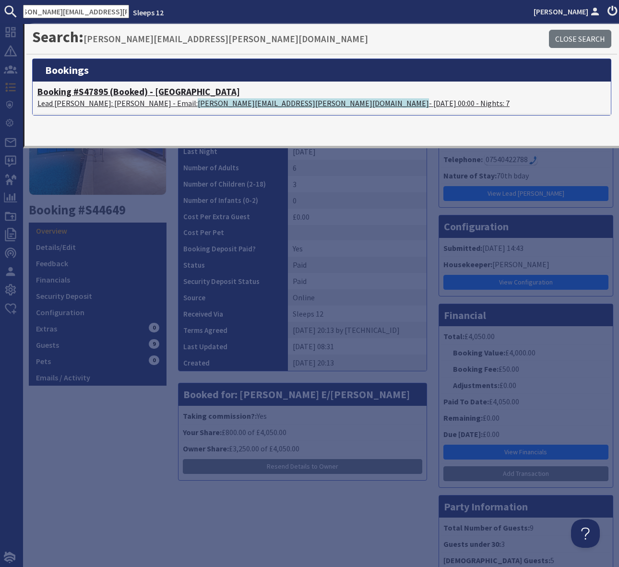
scroll to position [0, 0]
click at [273, 103] on p "Lead Booker: Allen Parrott - Email: allen.parrott@btinternet.net - 31/07/2026 0…" at bounding box center [321, 103] width 569 height 12
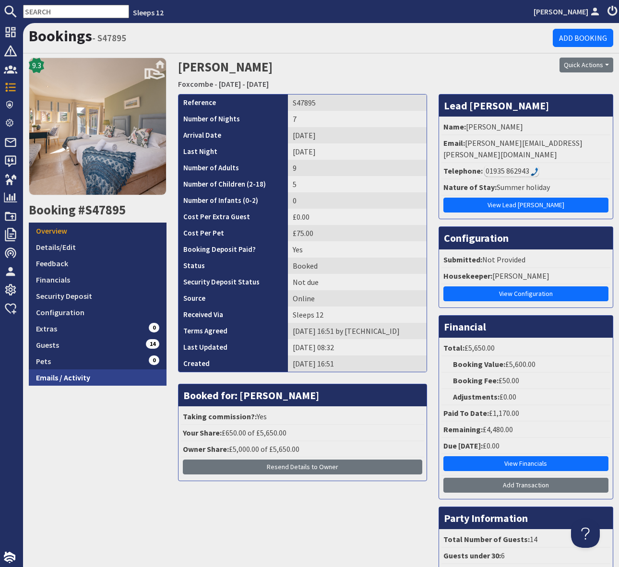
click at [93, 375] on link "Emails / Activity" at bounding box center [98, 378] width 138 height 16
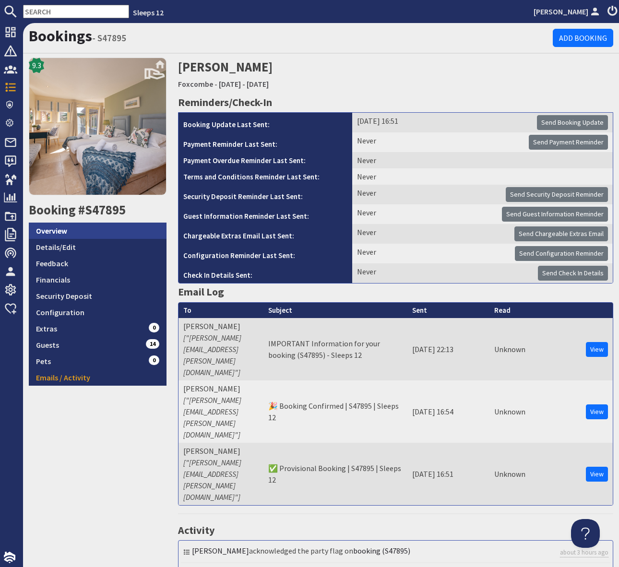
click at [85, 228] on link "Overview" at bounding box center [98, 231] width 138 height 16
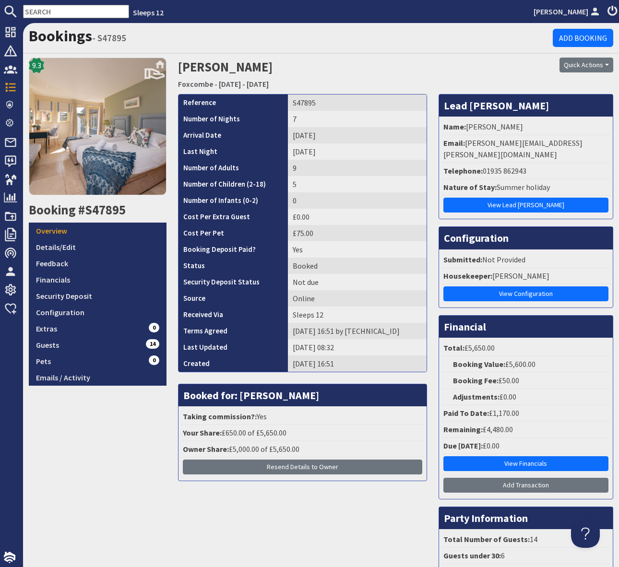
click at [544, 163] on li "Telephone: 01935 862943" at bounding box center [526, 171] width 169 height 16
drag, startPoint x: 544, startPoint y: 161, endPoint x: 528, endPoint y: 158, distance: 16.1
click at [544, 163] on li "Telephone: 01935 862943" at bounding box center [526, 171] width 169 height 16
click at [522, 163] on li "Telephone: 01935 862943" at bounding box center [526, 171] width 169 height 16
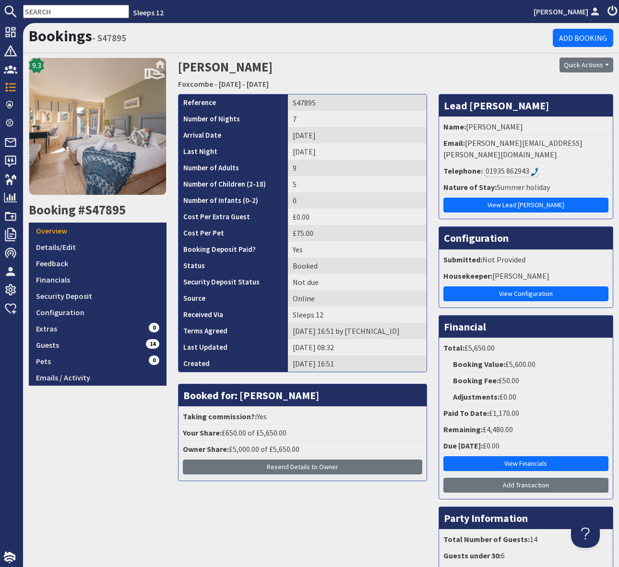
click at [526, 165] on div "01935 862943" at bounding box center [511, 171] width 55 height 12
drag, startPoint x: 65, startPoint y: 245, endPoint x: 125, endPoint y: 253, distance: 60.5
click at [65, 245] on link "Details/Edit" at bounding box center [98, 247] width 138 height 16
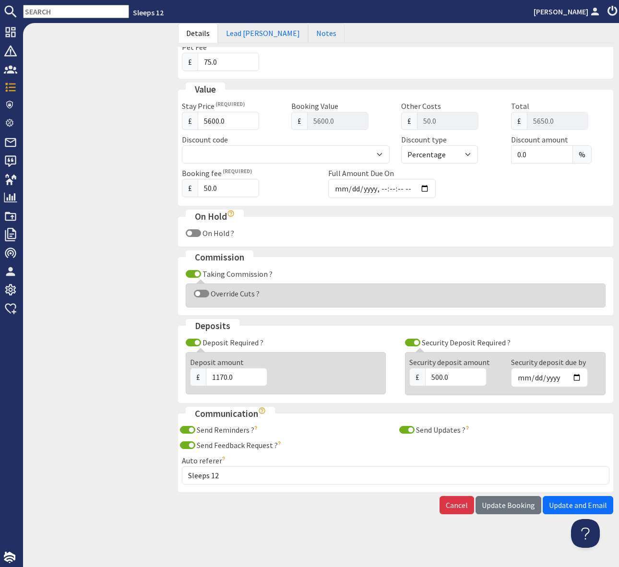
scroll to position [399, 0]
click at [252, 33] on link "Lead Booker" at bounding box center [263, 33] width 90 height 20
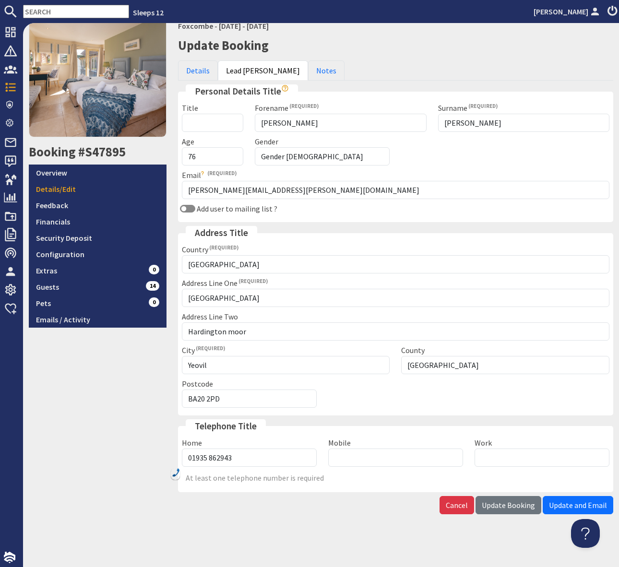
scroll to position [58, 0]
click at [62, 170] on link "Overview" at bounding box center [98, 173] width 138 height 16
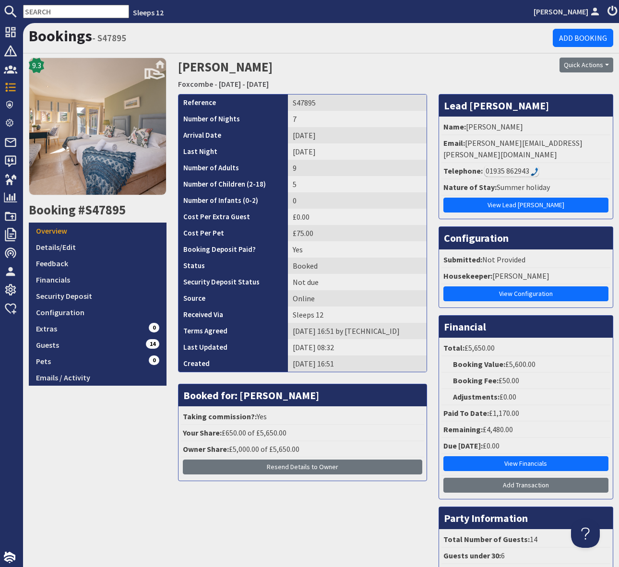
click at [532, 167] on img at bounding box center [535, 171] width 8 height 9
click at [62, 380] on link "Emails / Activity" at bounding box center [98, 378] width 138 height 16
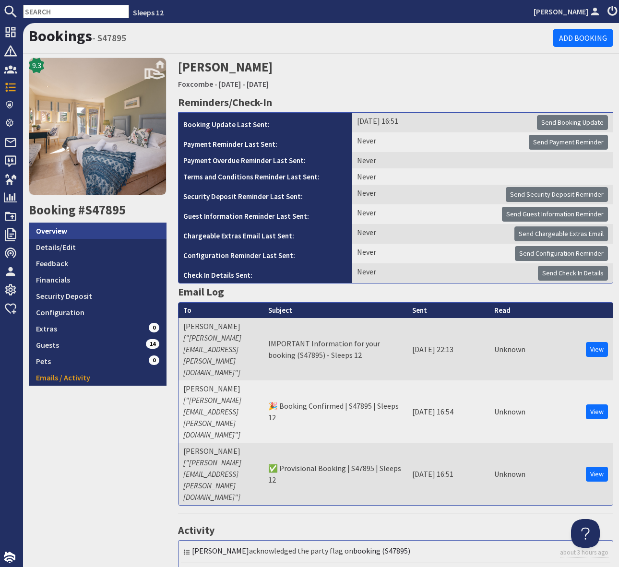
click at [65, 229] on link "Overview" at bounding box center [98, 231] width 138 height 16
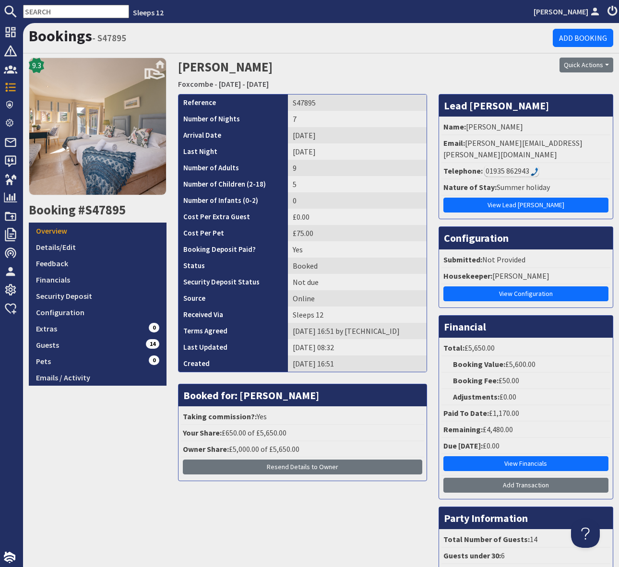
click at [48, 7] on input "text" at bounding box center [76, 11] width 106 height 13
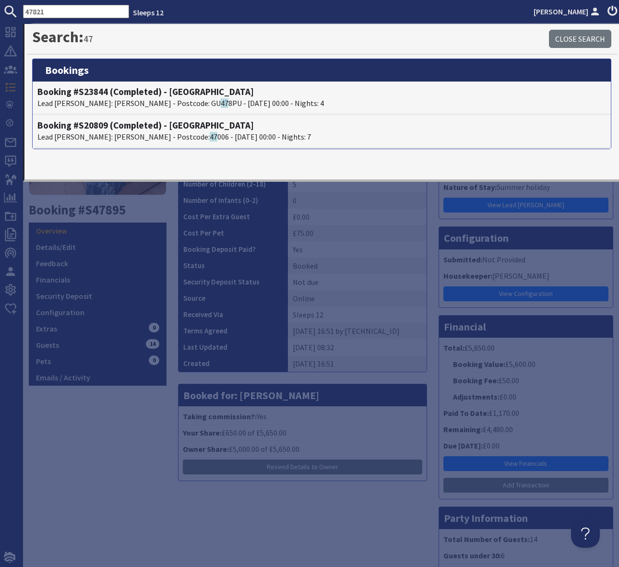
type input "47821"
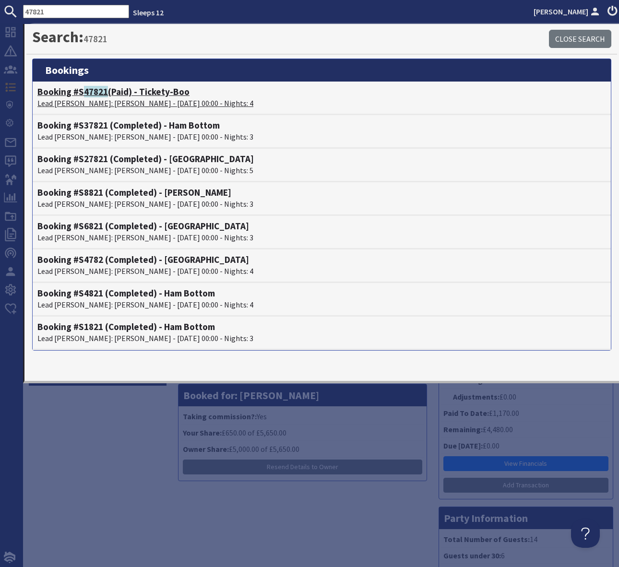
click at [177, 91] on h4 "Booking #S 47821 (Paid) - Tickety-Boo" at bounding box center [321, 91] width 569 height 11
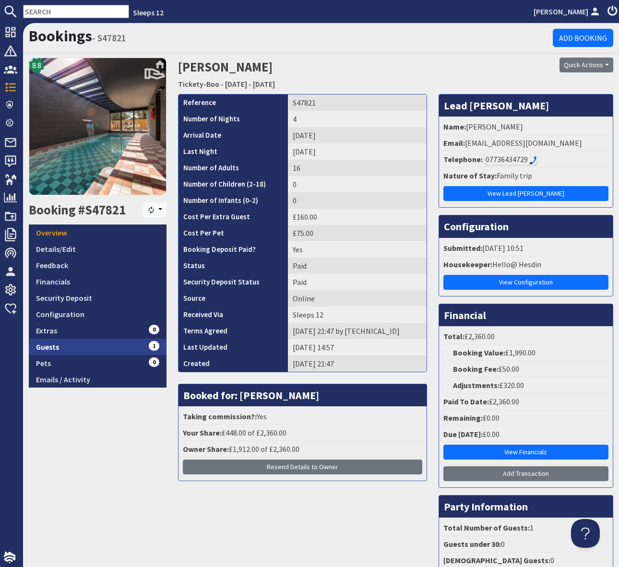
click at [98, 343] on link "Guests 1" at bounding box center [98, 347] width 138 height 16
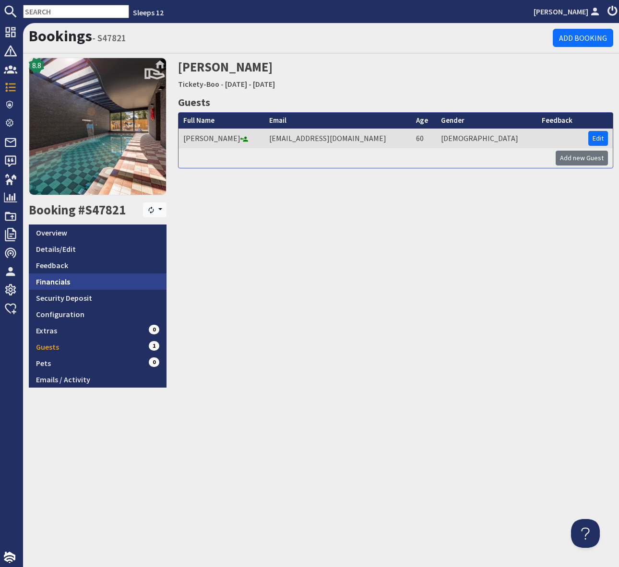
click at [90, 281] on link "Financials" at bounding box center [98, 282] width 138 height 16
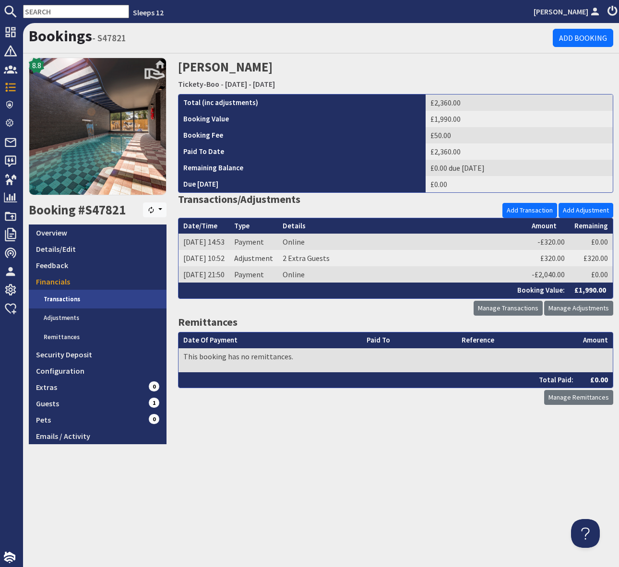
click at [96, 297] on link "Transactions" at bounding box center [101, 299] width 130 height 19
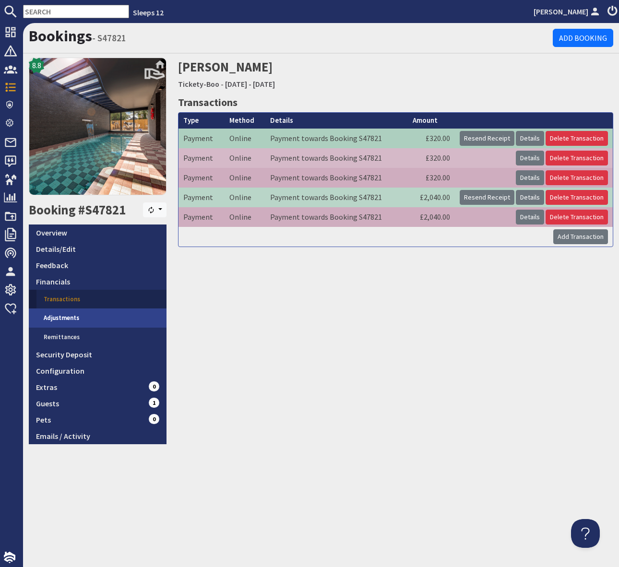
click at [97, 314] on link "Adjustments" at bounding box center [101, 318] width 130 height 19
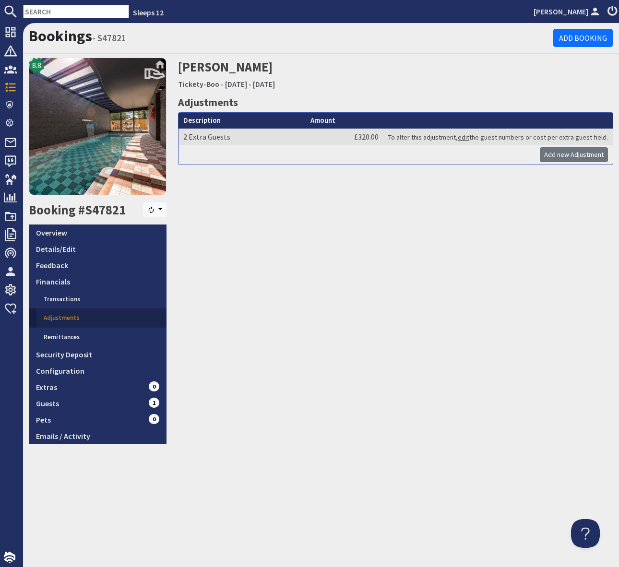
click at [271, 378] on div "Sidapa Jansri Tickety-Boo - Monday 15/09/2025 - Thursday 18/09/2025 Adjustments…" at bounding box center [395, 251] width 447 height 387
click at [81, 248] on link "Details/Edit" at bounding box center [98, 249] width 138 height 16
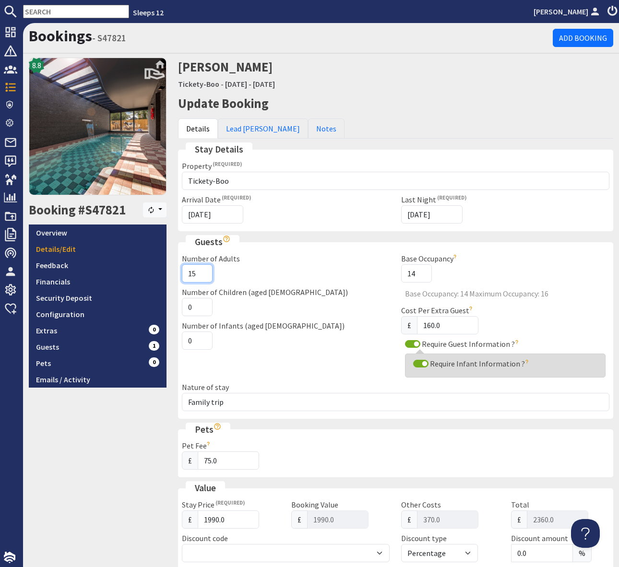
click at [202, 278] on input "15" at bounding box center [197, 273] width 31 height 18
type input "14"
click at [202, 278] on input "14" at bounding box center [197, 273] width 31 height 18
click at [325, 311] on div "Number of Children (aged 2-18) 0" at bounding box center [286, 302] width 220 height 30
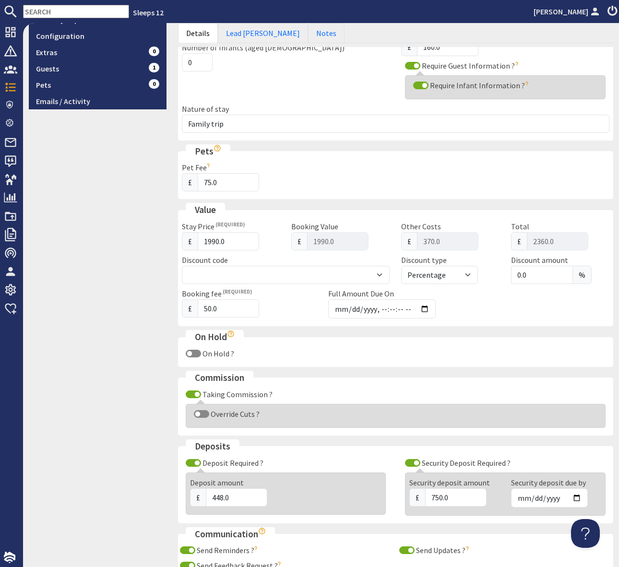
scroll to position [399, 0]
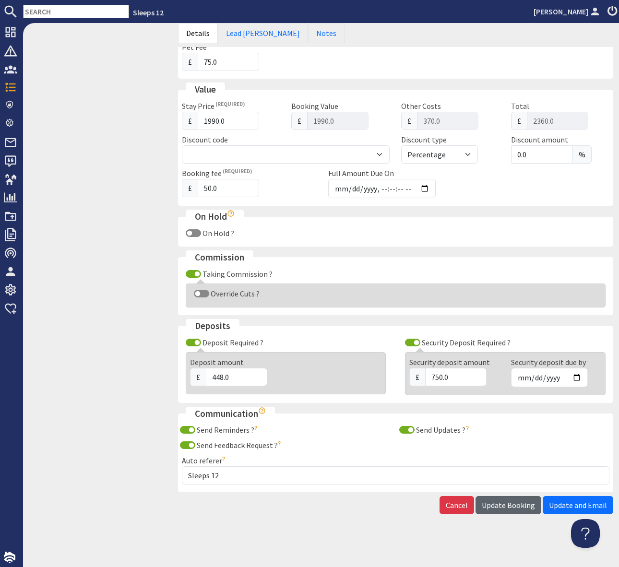
click at [511, 503] on span "Update Booking" at bounding box center [508, 506] width 53 height 10
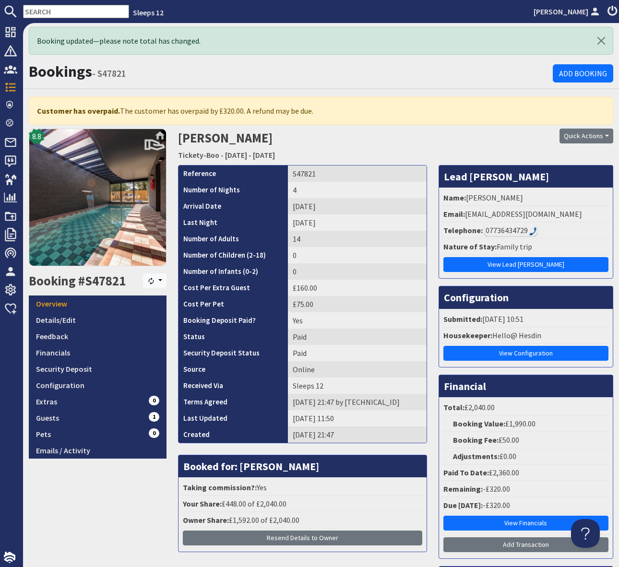
click at [129, 516] on div "8.8 Booking #S47821 Resync Overview Details/Edit Feedback Financials Security D…" at bounding box center [97, 397] width 149 height 537
click at [509, 153] on div "Quick Actions Send Booking Update Rebook Cancel Booking Print" at bounding box center [544, 147] width 149 height 36
click at [607, 138] on button "Quick Actions" at bounding box center [587, 136] width 54 height 15
click at [444, 142] on h2 "Sidapa Jansri Tickety-Boo - Monday 15/09/2025 - Thursday 18/09/2025" at bounding box center [321, 146] width 287 height 34
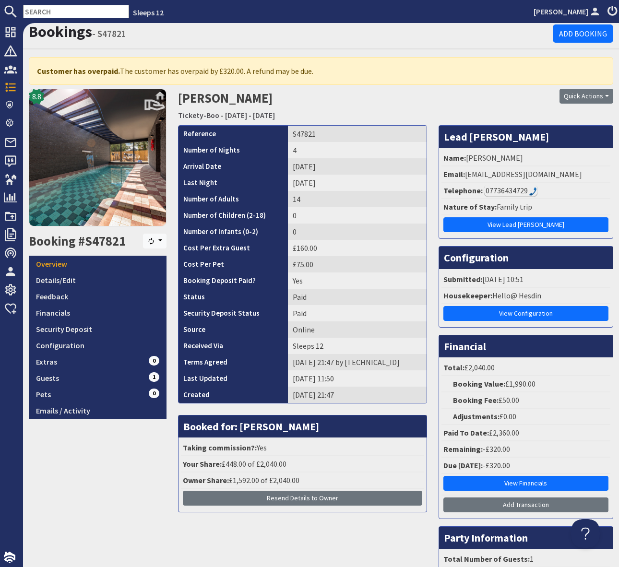
click at [50, 8] on input "text" at bounding box center [76, 11] width 106 height 13
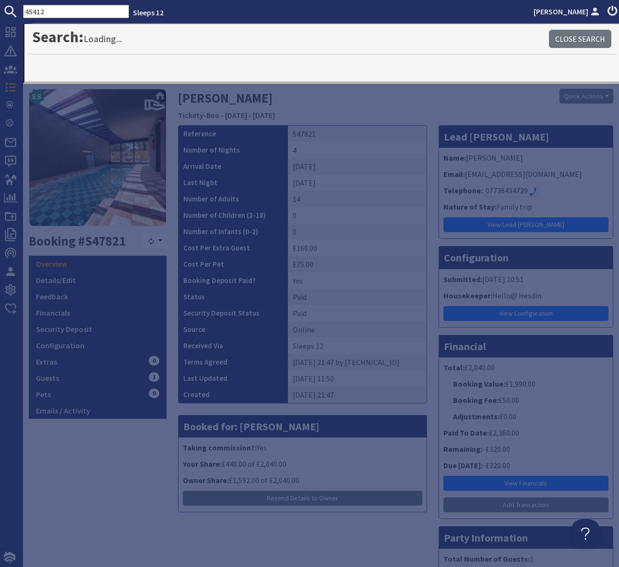
type input "45412"
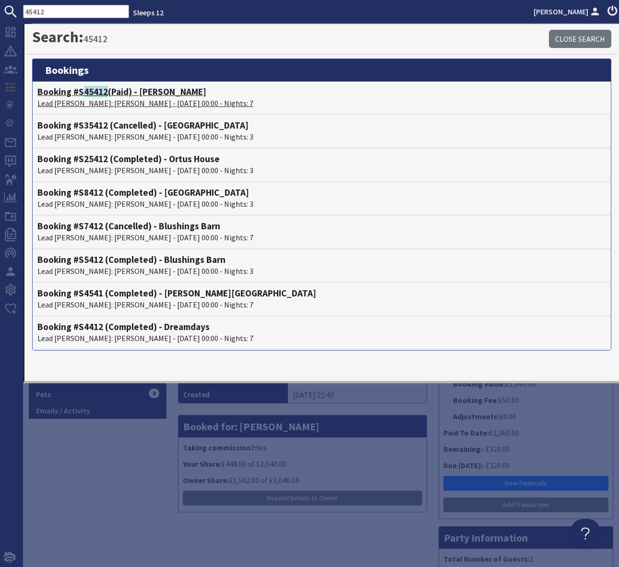
click at [144, 96] on h4 "Booking #S 45412 (Paid) - Shires" at bounding box center [321, 91] width 569 height 11
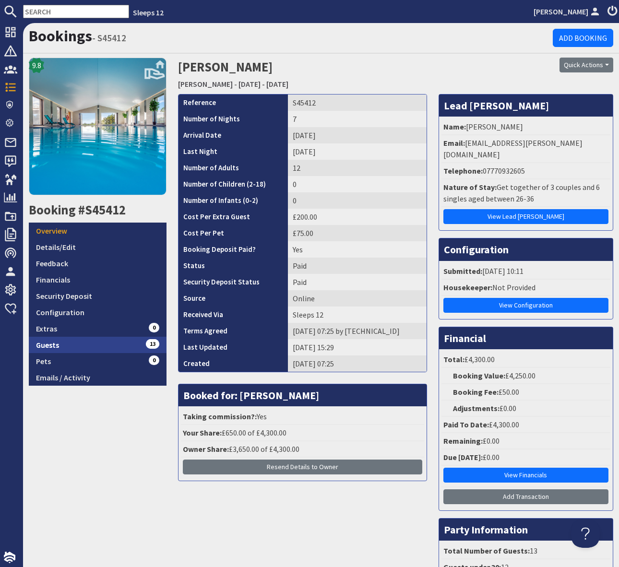
click at [112, 341] on link "Guests 13" at bounding box center [98, 345] width 138 height 16
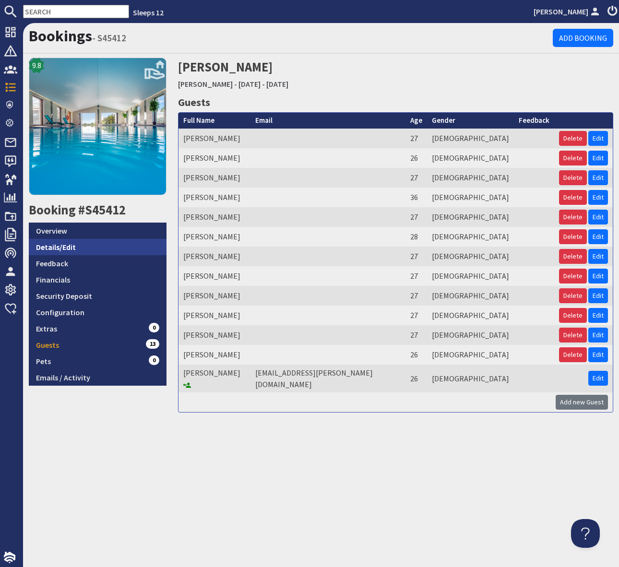
click at [70, 246] on link "Details/Edit" at bounding box center [98, 247] width 138 height 16
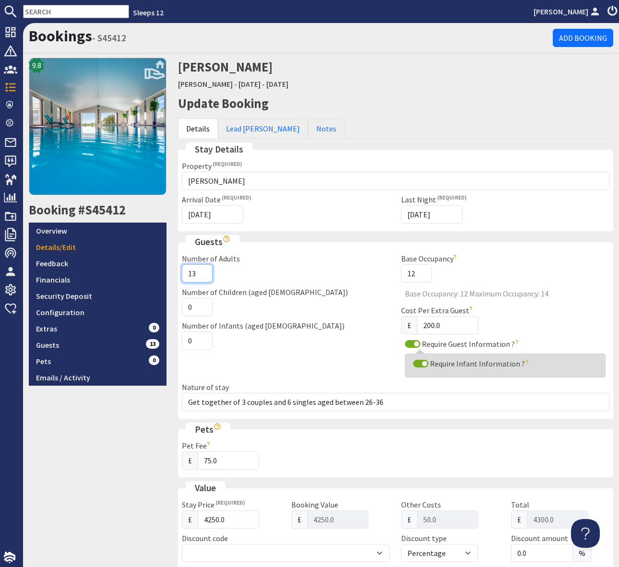
type input "13"
click at [203, 269] on input "13" at bounding box center [197, 273] width 31 height 18
click at [309, 332] on div "Number of Infants (aged 0-2) 0" at bounding box center [286, 335] width 220 height 30
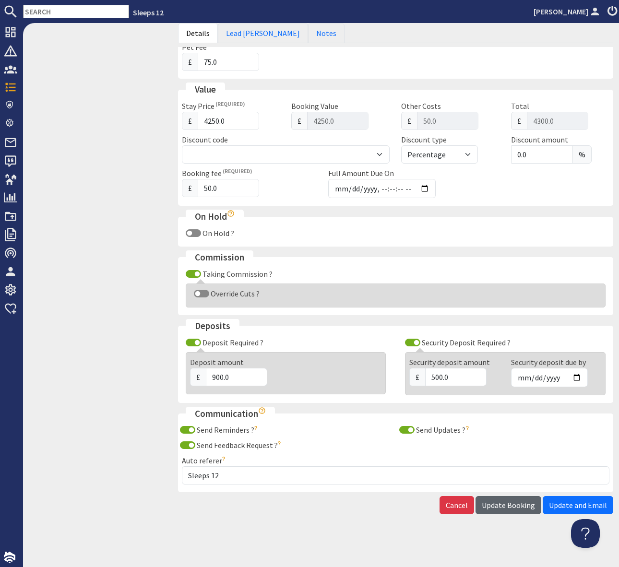
click at [512, 507] on span "Update Booking" at bounding box center [508, 506] width 53 height 10
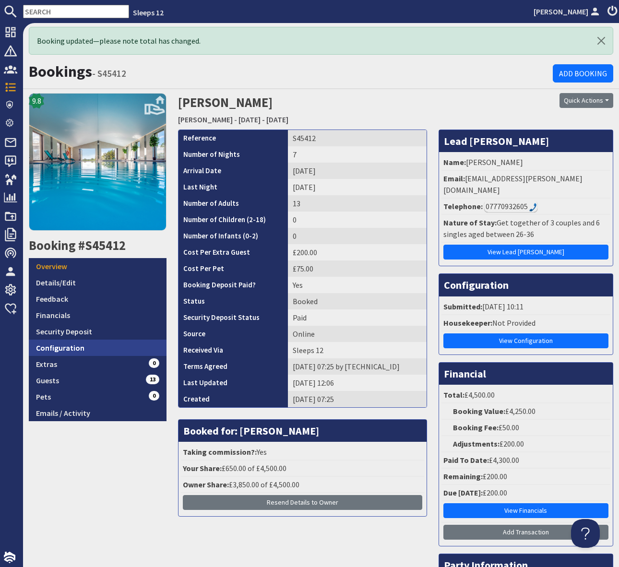
click at [104, 344] on link "Configuration" at bounding box center [98, 348] width 138 height 16
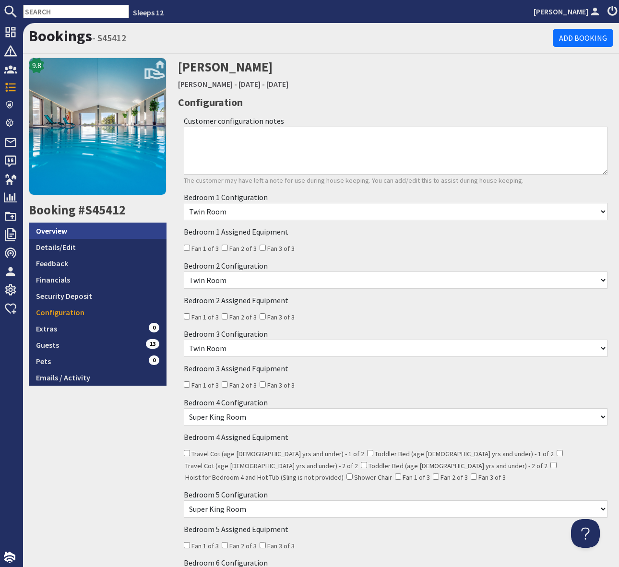
click at [80, 234] on link "Overview" at bounding box center [98, 231] width 138 height 16
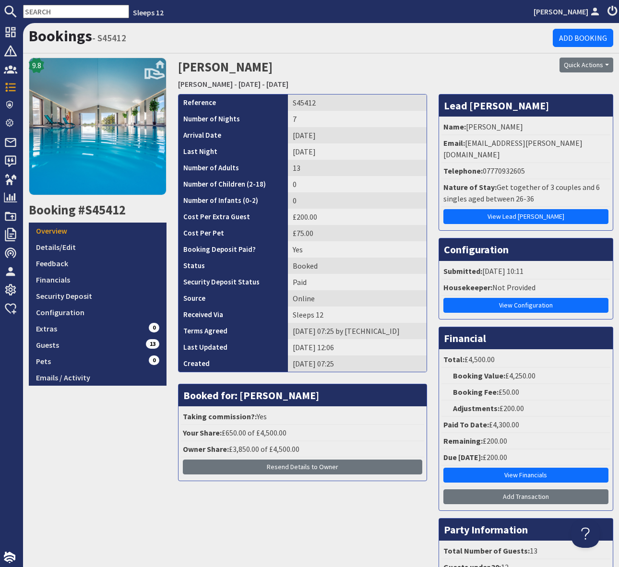
click at [539, 163] on li "Telephone: 07770932605" at bounding box center [526, 171] width 169 height 16
click at [505, 167] on li "Telephone: 07770932605" at bounding box center [526, 171] width 169 height 16
click at [504, 163] on li "Telephone: 07770932605" at bounding box center [526, 171] width 169 height 16
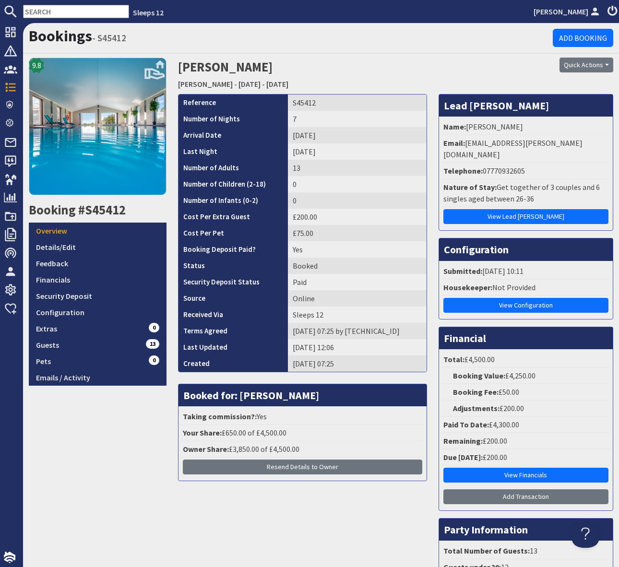
click at [508, 163] on li "Telephone: 07770932605" at bounding box center [526, 171] width 169 height 16
click at [508, 165] on div "07770932605" at bounding box center [510, 171] width 53 height 12
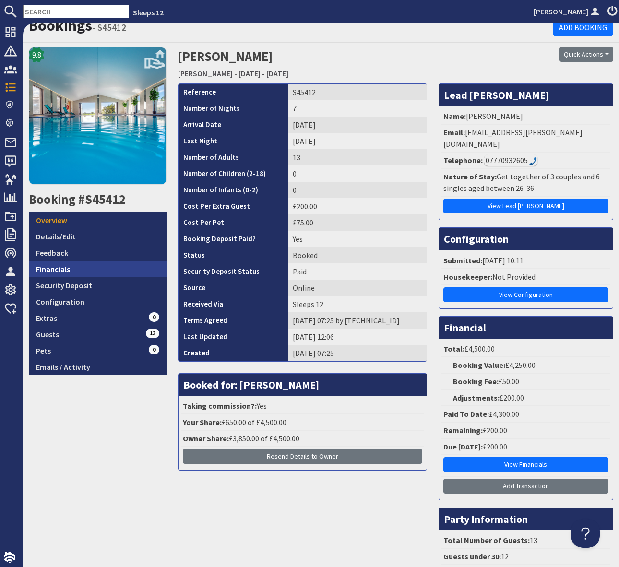
click at [82, 266] on link "Financials" at bounding box center [98, 269] width 138 height 16
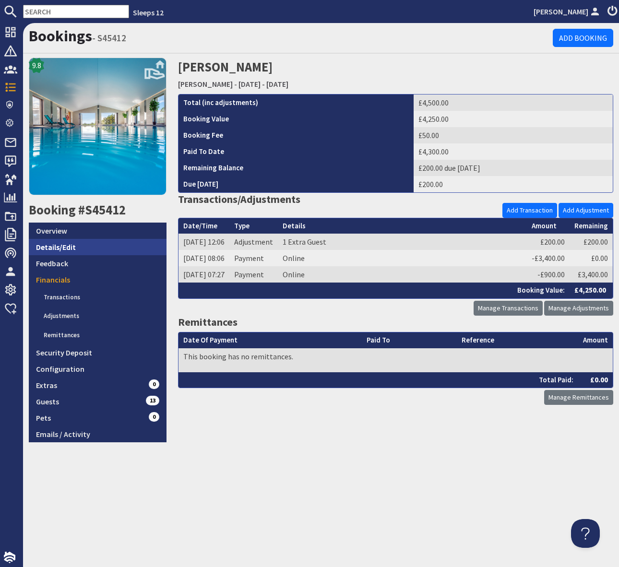
click at [71, 248] on link "Details/Edit" at bounding box center [98, 247] width 138 height 16
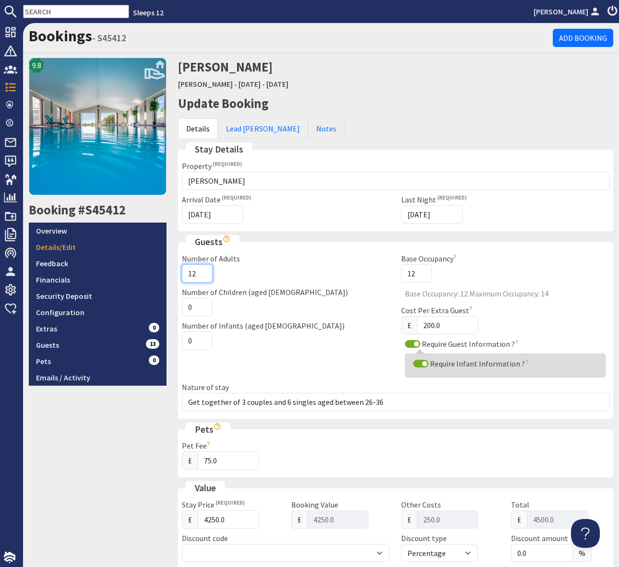
type input "12"
click at [205, 278] on input "12" at bounding box center [197, 273] width 31 height 18
click at [310, 295] on div "Number of Children (aged 2-18) 0" at bounding box center [286, 302] width 220 height 30
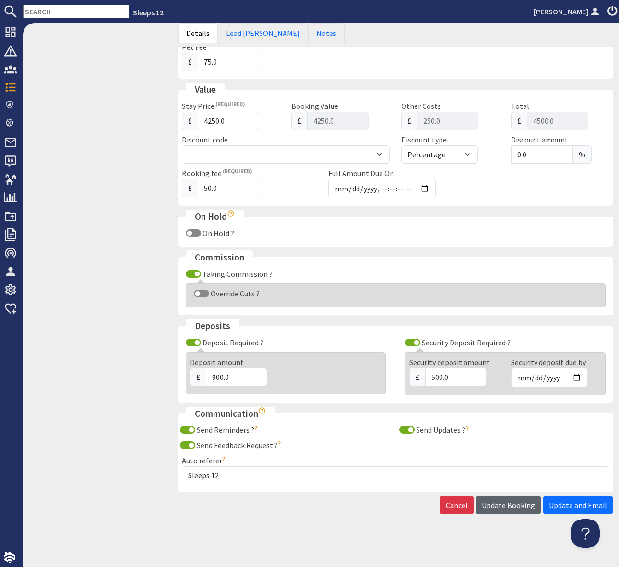
click at [501, 502] on span "Update Booking" at bounding box center [508, 506] width 53 height 10
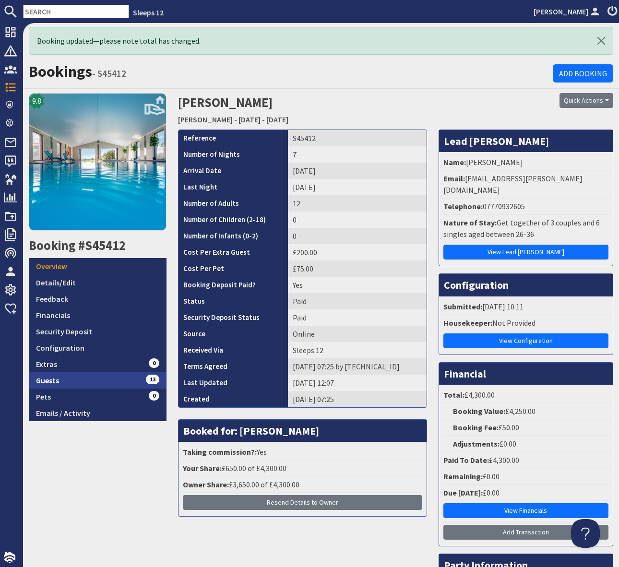
click at [105, 377] on link "Guests 13" at bounding box center [98, 380] width 138 height 16
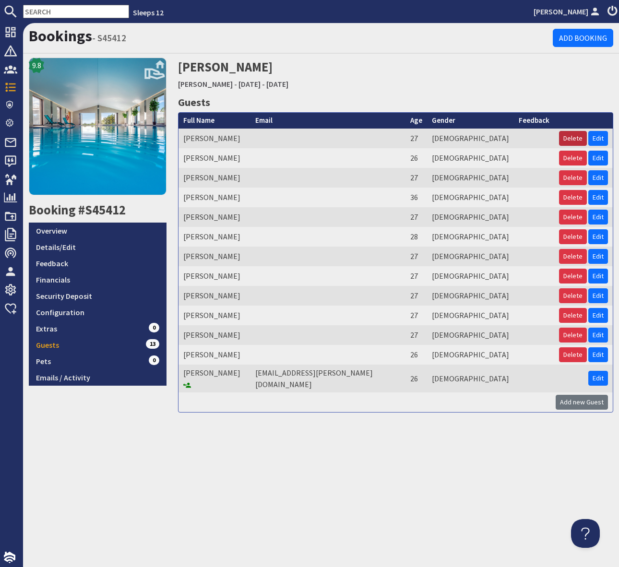
click at [573, 137] on button "Delete" at bounding box center [573, 138] width 28 height 15
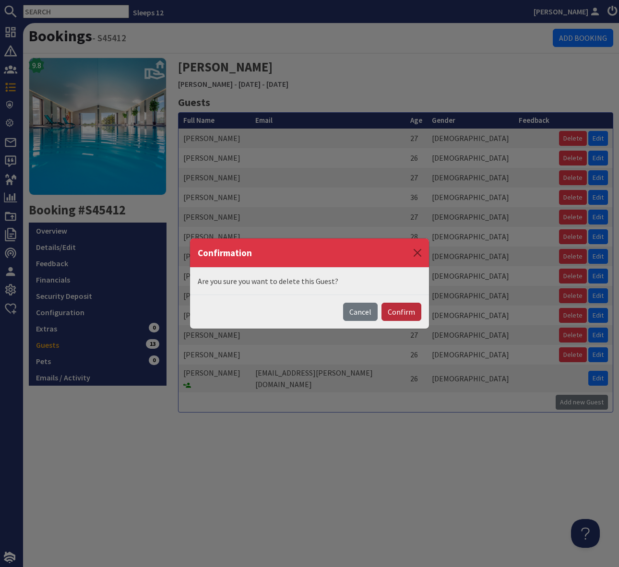
click at [398, 318] on button "Confirm" at bounding box center [402, 312] width 40 height 18
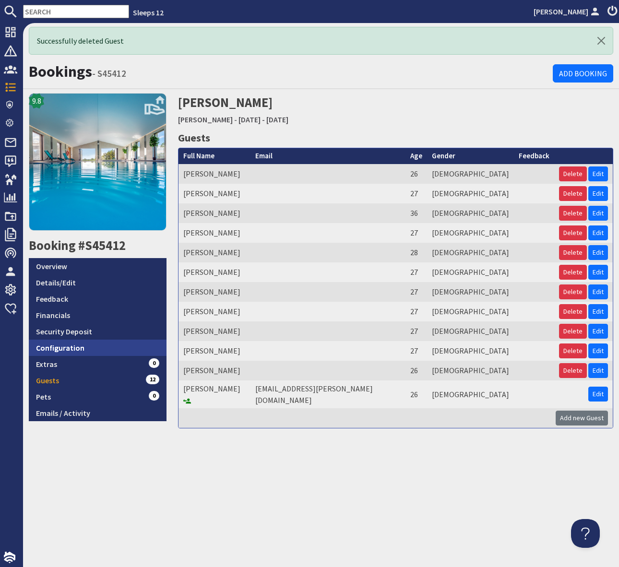
click at [80, 348] on link "Configuration" at bounding box center [98, 348] width 138 height 16
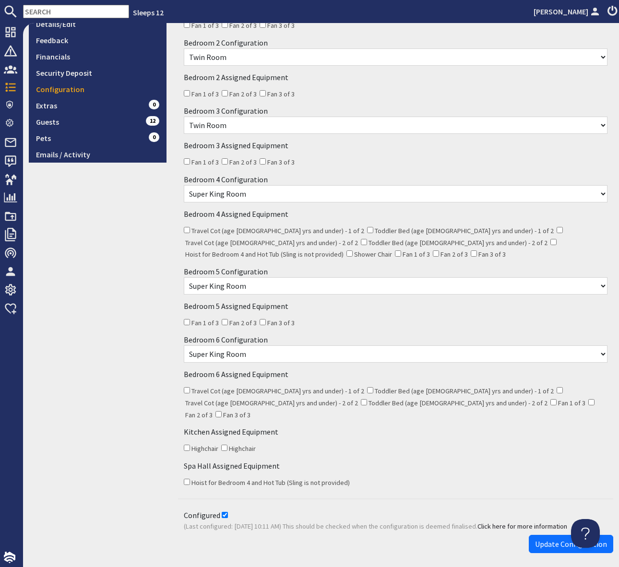
scroll to position [247, 0]
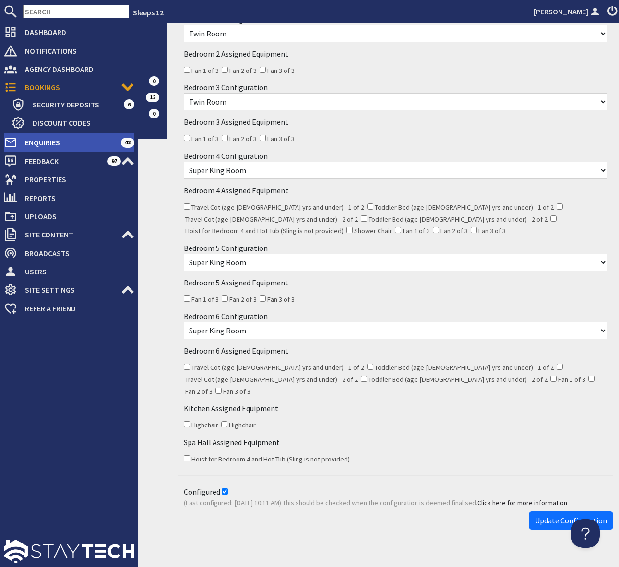
click at [59, 142] on span "Enquiries" at bounding box center [69, 142] width 104 height 15
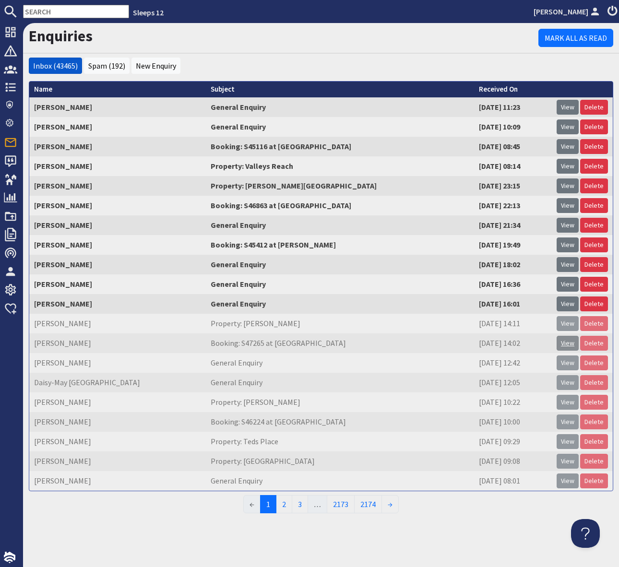
click at [569, 341] on link "View" at bounding box center [568, 343] width 22 height 15
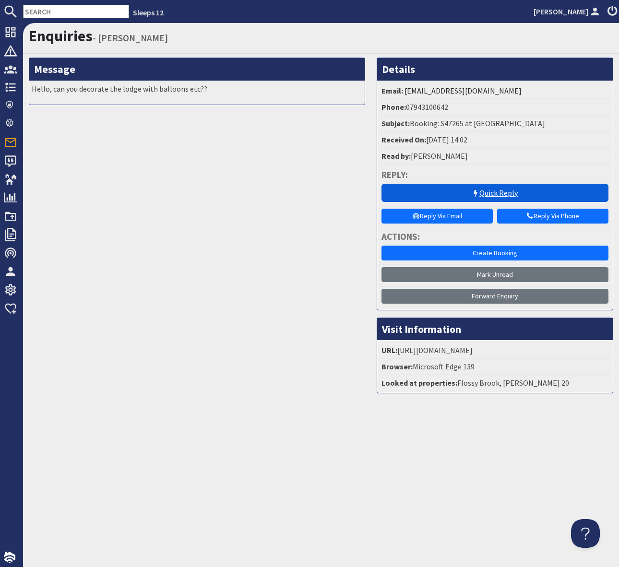
click at [506, 192] on link "Quick Reply" at bounding box center [495, 193] width 227 height 18
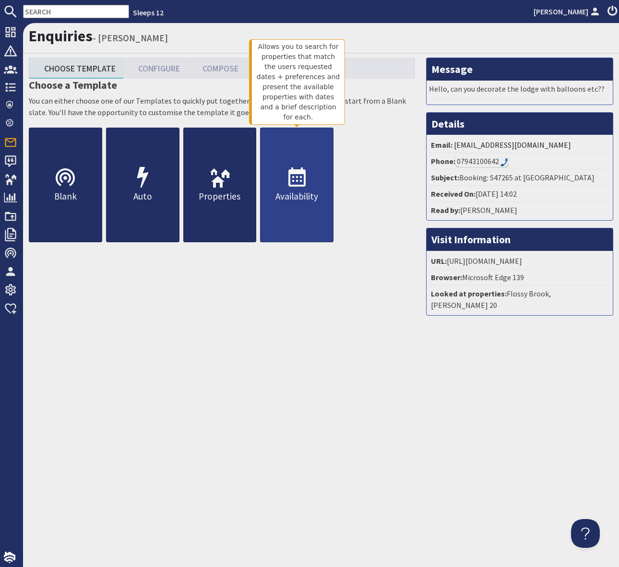
click at [291, 179] on icon at bounding box center [297, 178] width 23 height 23
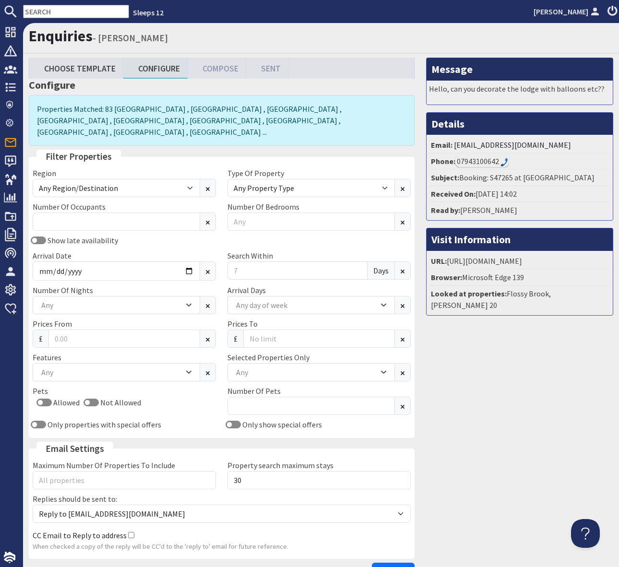
click at [44, 12] on input "text" at bounding box center [76, 11] width 106 height 13
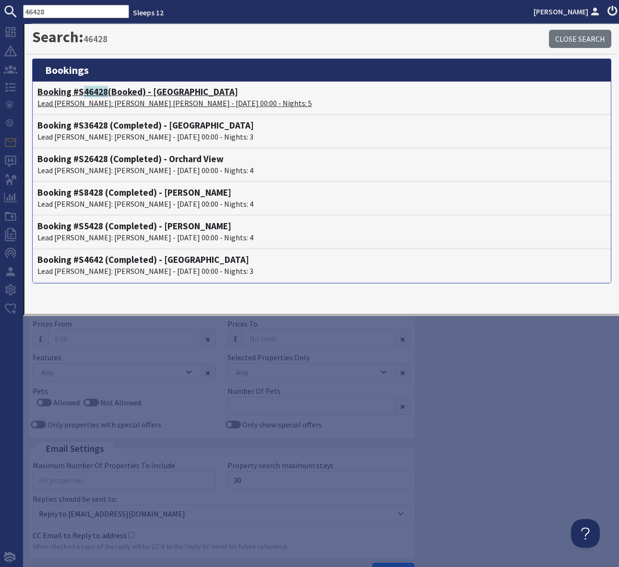
type input "46428"
click at [167, 93] on h4 "Booking #S 46428 (Booked) - Cockercombe" at bounding box center [321, 91] width 569 height 11
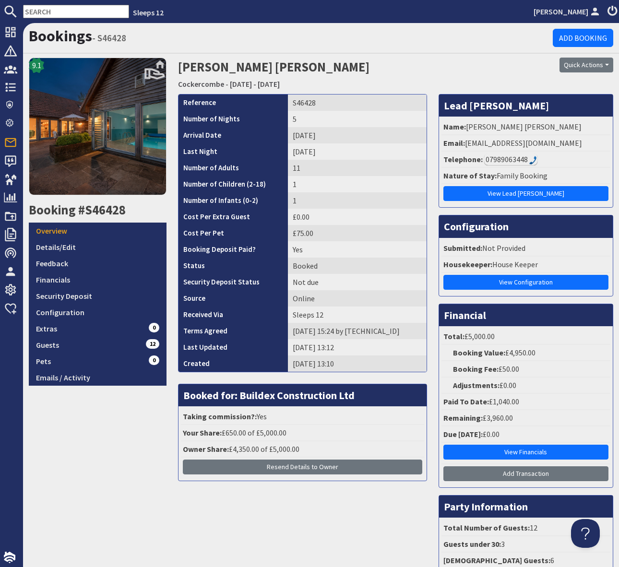
click at [48, 14] on input "text" at bounding box center [76, 11] width 106 height 13
paste input "S46229"
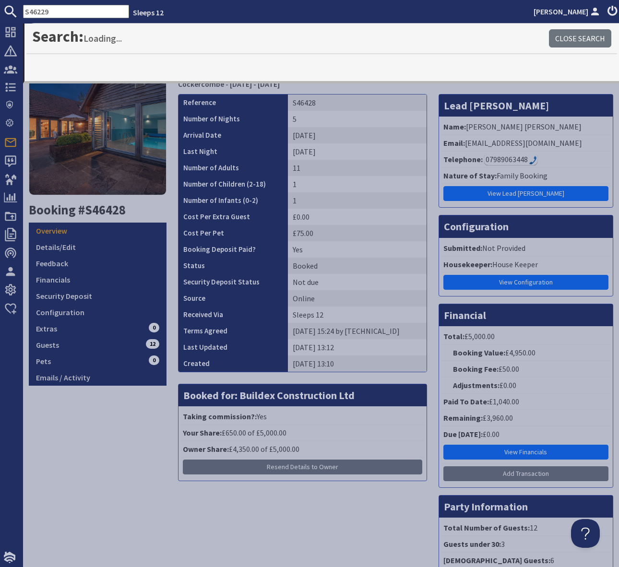
type input "S46229"
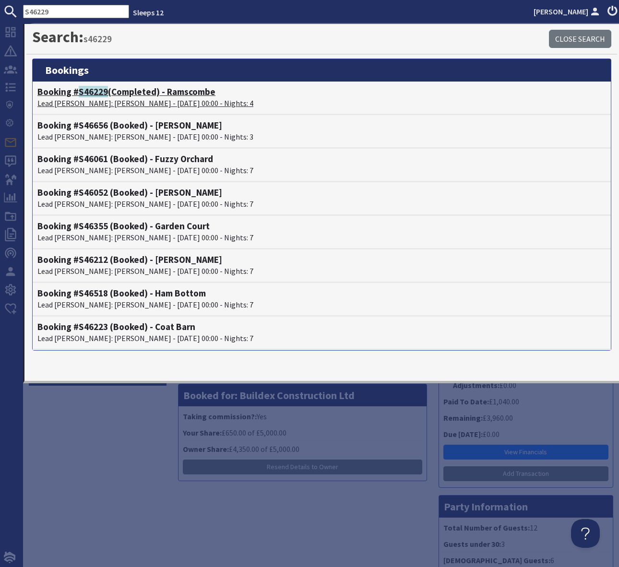
click at [179, 96] on h4 "Booking # S46229 (Completed) - Ramscombe" at bounding box center [321, 91] width 569 height 11
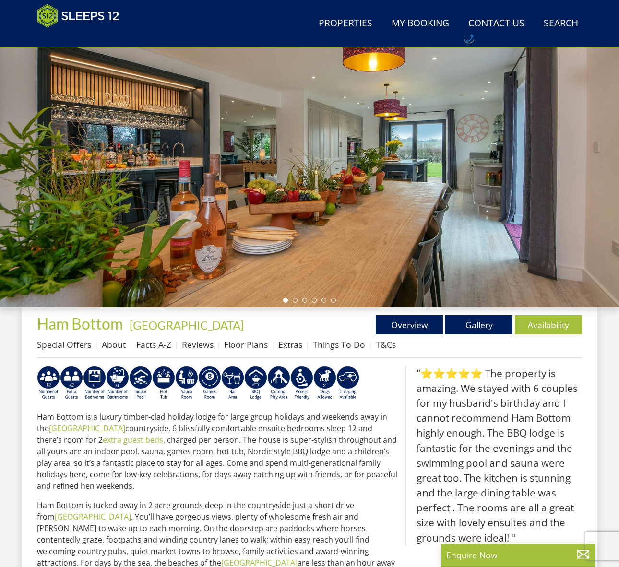
scroll to position [113, 0]
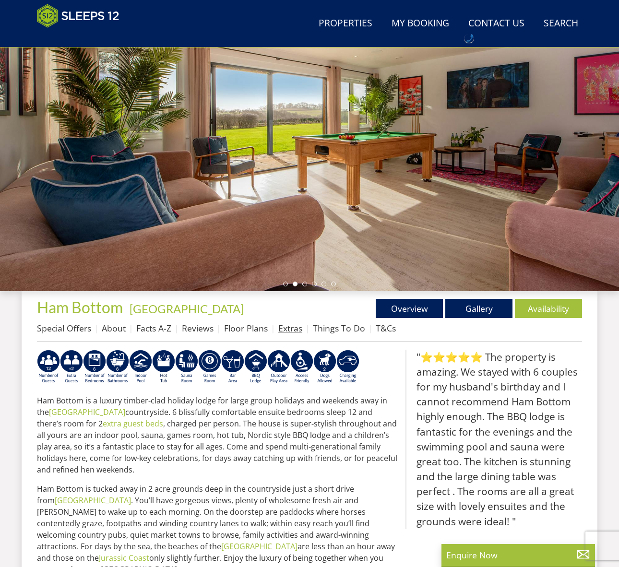
click at [289, 326] on link "Extras" at bounding box center [290, 328] width 24 height 12
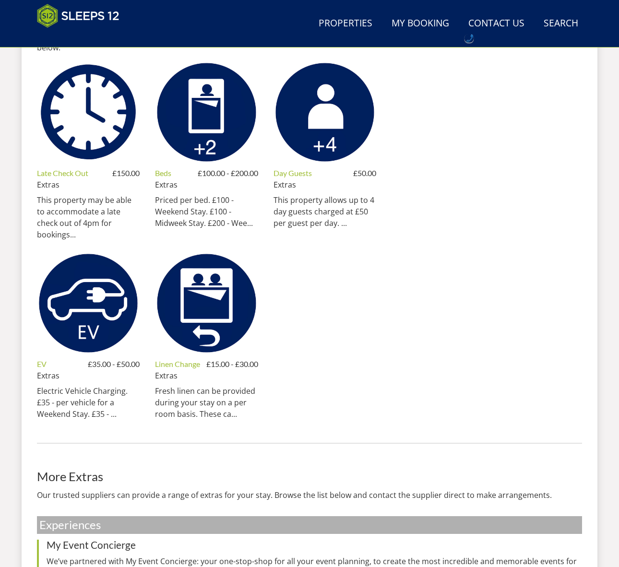
scroll to position [498, 0]
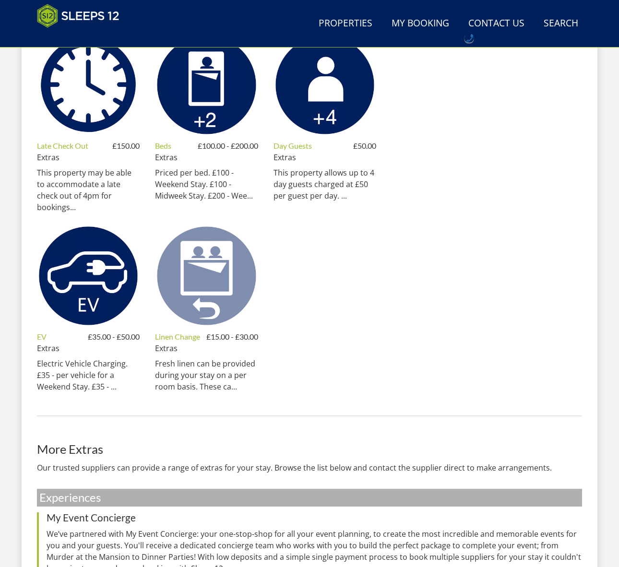
click at [213, 277] on img at bounding box center [206, 276] width 103 height 103
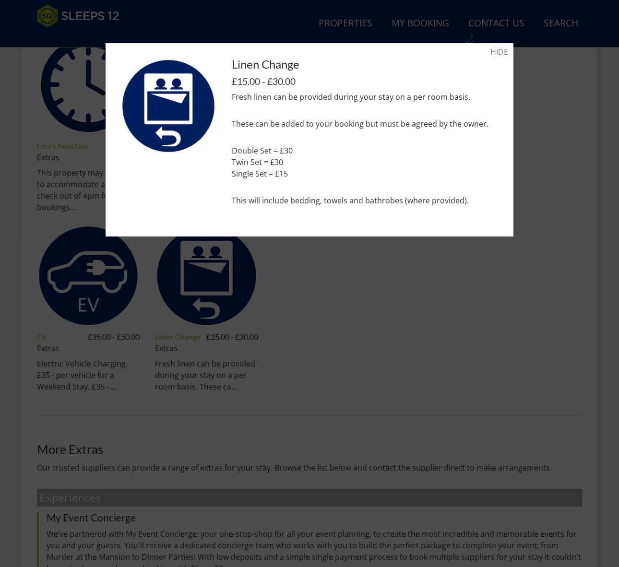
click at [336, 244] on div at bounding box center [309, 283] width 619 height 567
